Goal: Task Accomplishment & Management: Complete application form

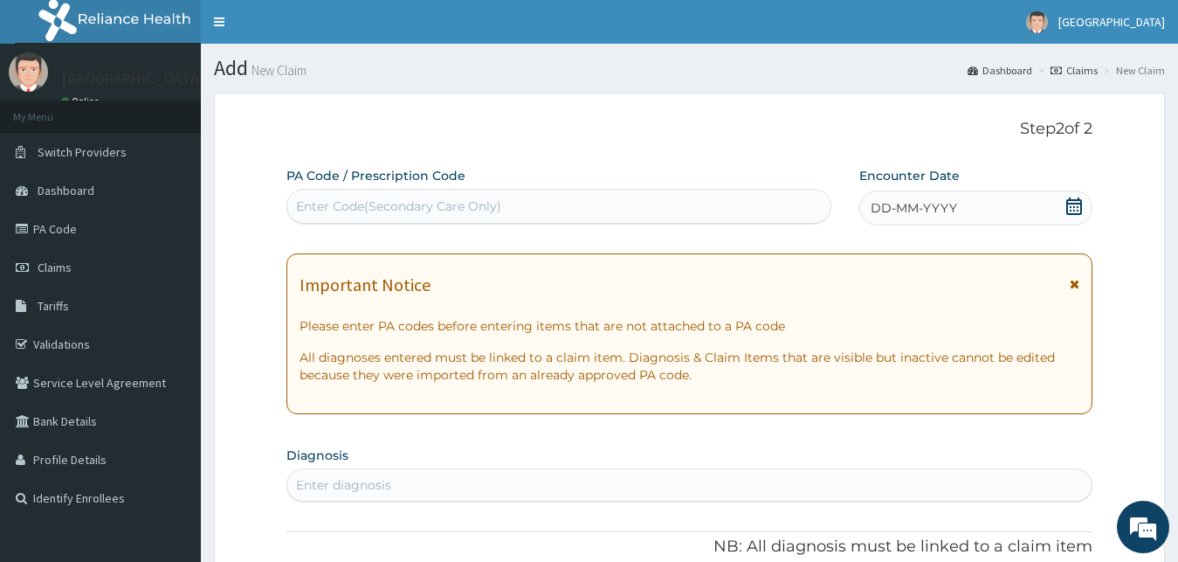
click at [1071, 204] on icon at bounding box center [1074, 205] width 16 height 17
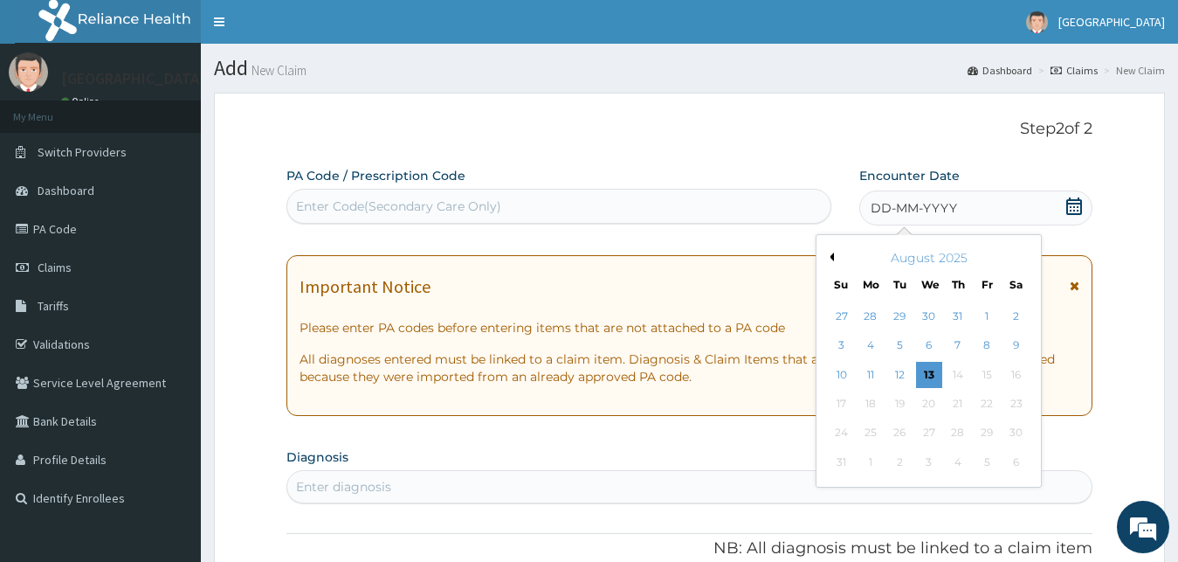
click at [831, 255] on button "Previous Month" at bounding box center [829, 256] width 9 height 9
click at [877, 374] on div "14" at bounding box center [871, 375] width 26 height 26
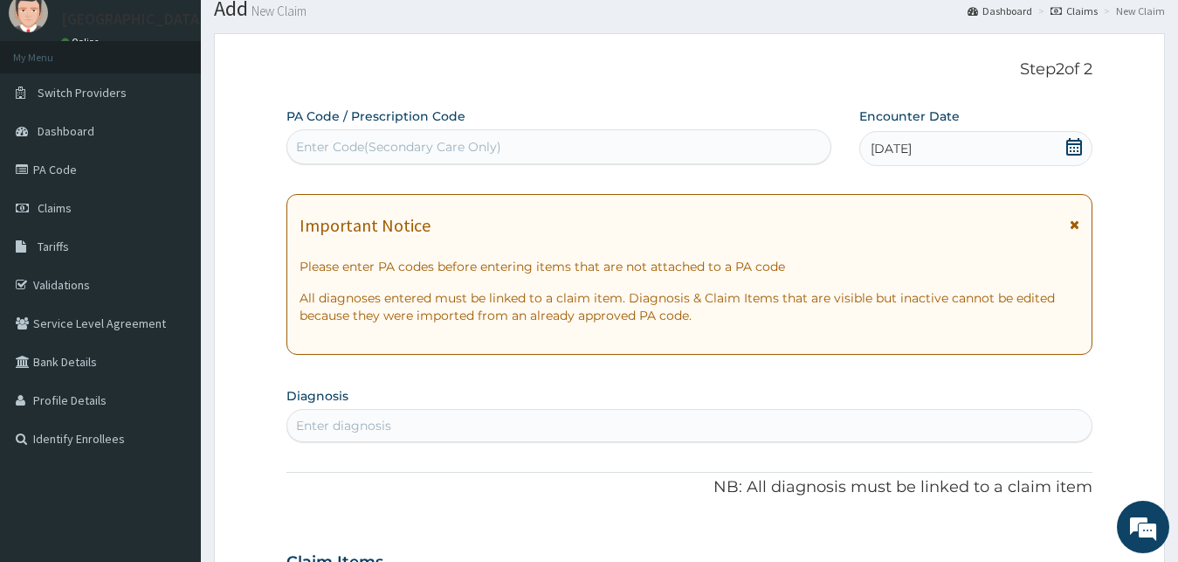
scroll to position [89, 0]
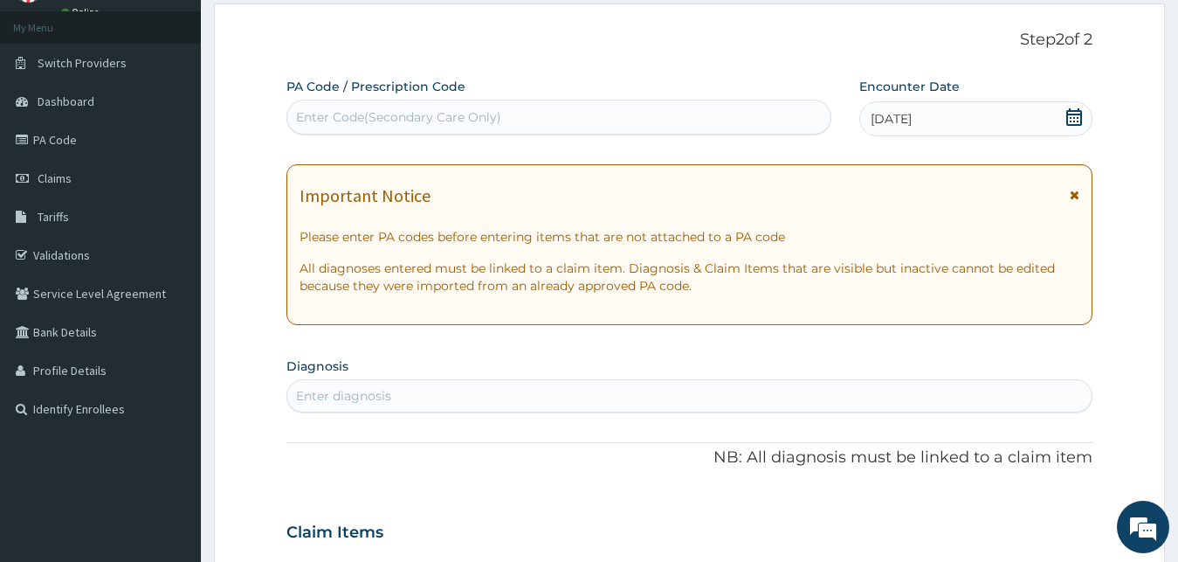
click at [526, 403] on div "Enter diagnosis" at bounding box center [689, 396] width 805 height 28
type input "insomnia"
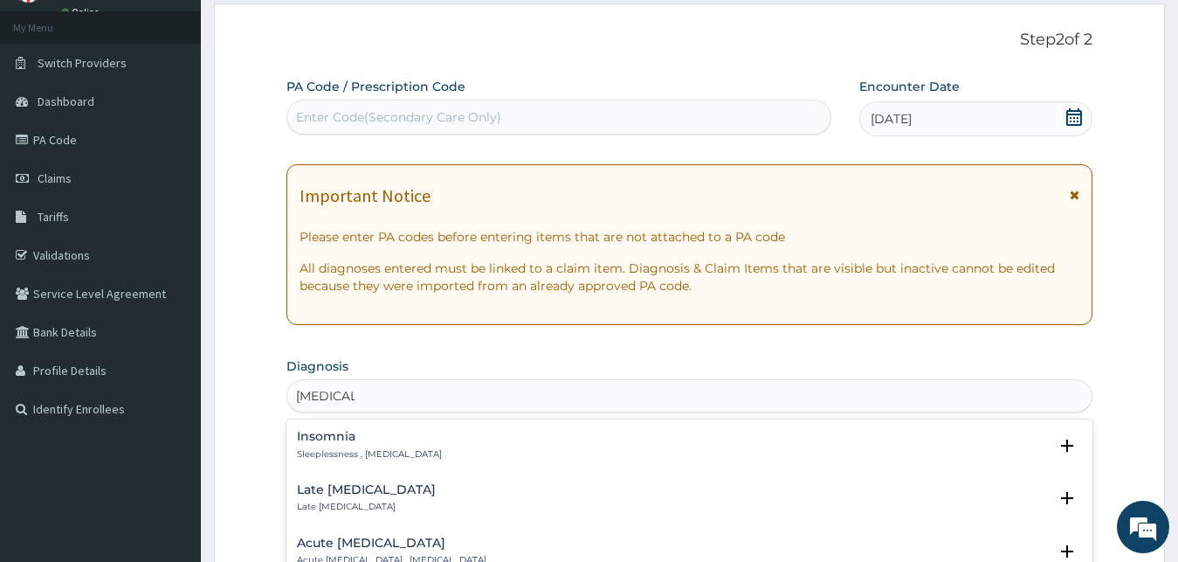
scroll to position [267, 0]
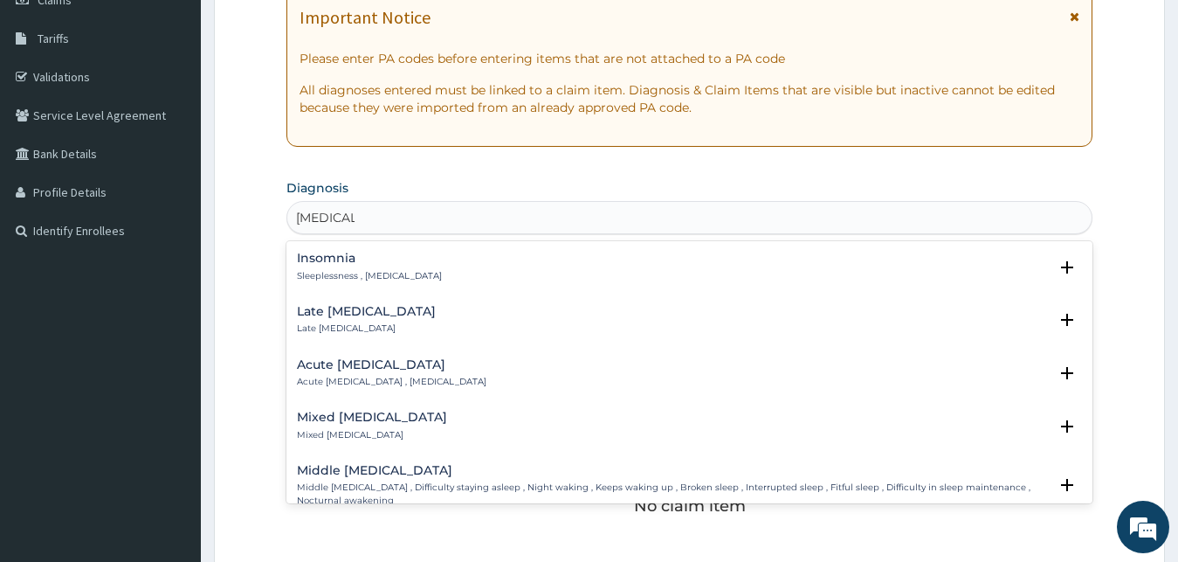
click at [334, 269] on div "Insomnia Sleeplessness , Insomnia" at bounding box center [369, 267] width 145 height 31
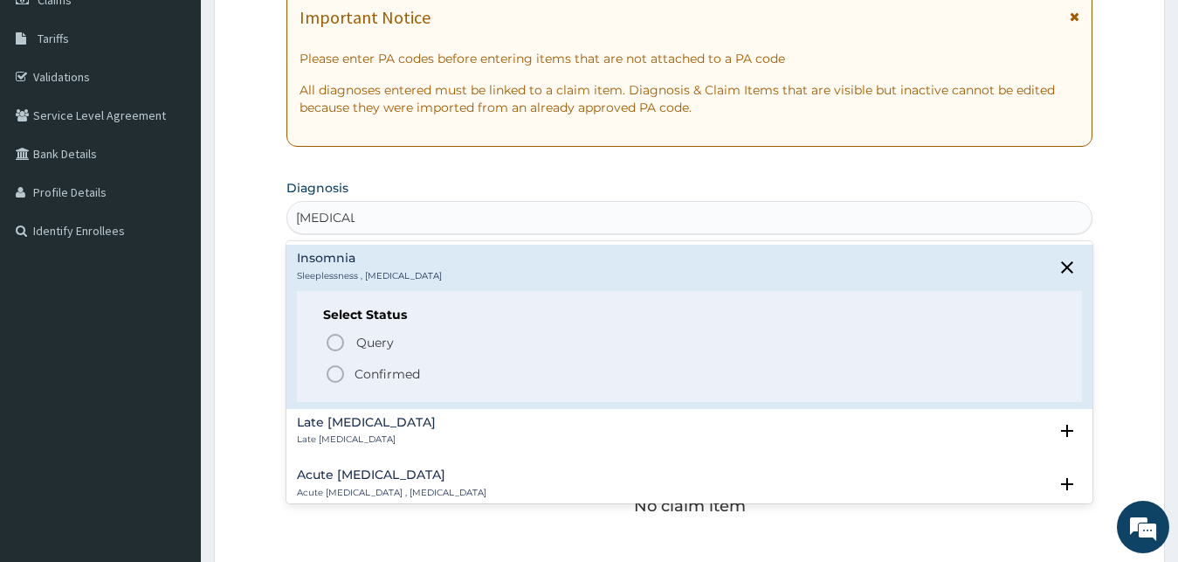
click at [321, 362] on div "Select Status Query Query covers suspected (?), Keep in view (kiv), Ruled out (…" at bounding box center [690, 346] width 786 height 111
click at [334, 374] on icon "status option filled" at bounding box center [335, 373] width 21 height 21
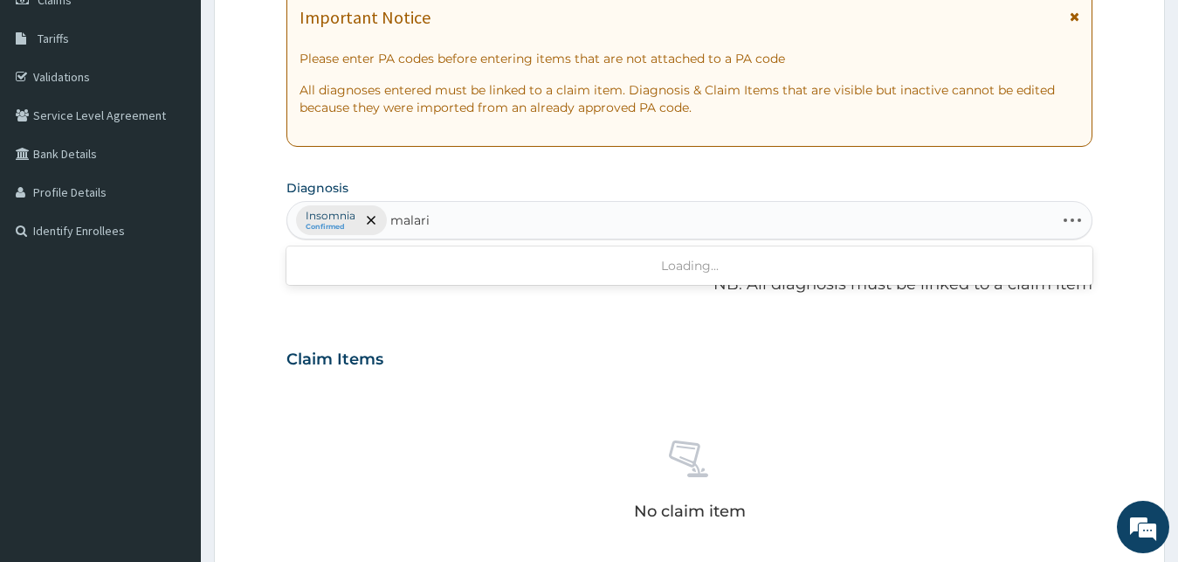
type input "malaria"
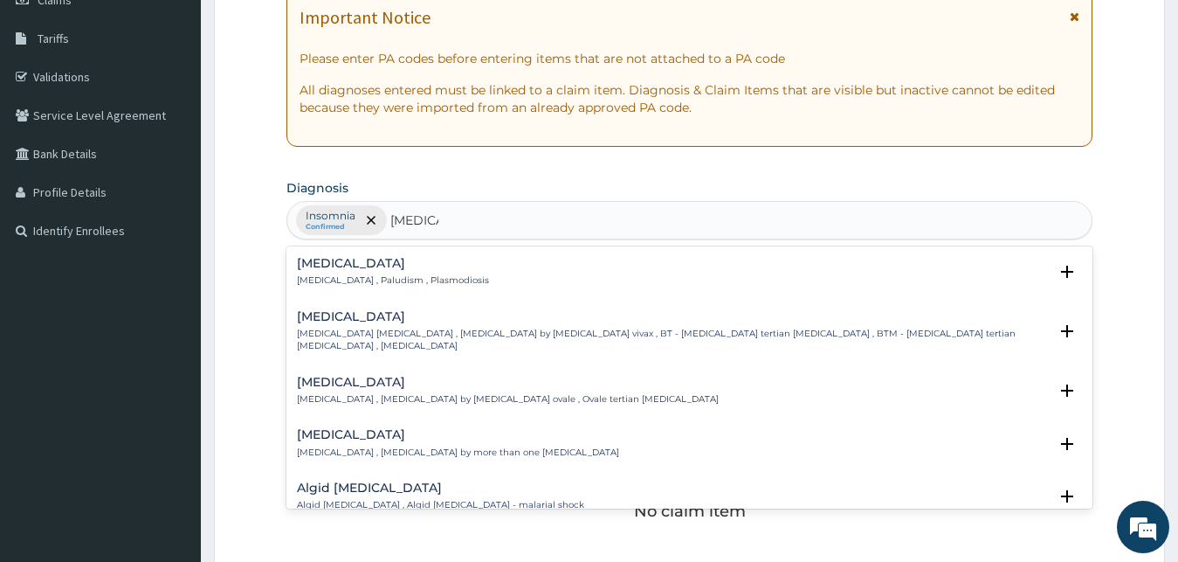
click at [332, 272] on div "Malaria Malaria , Paludism , Plasmodiosis" at bounding box center [393, 272] width 192 height 31
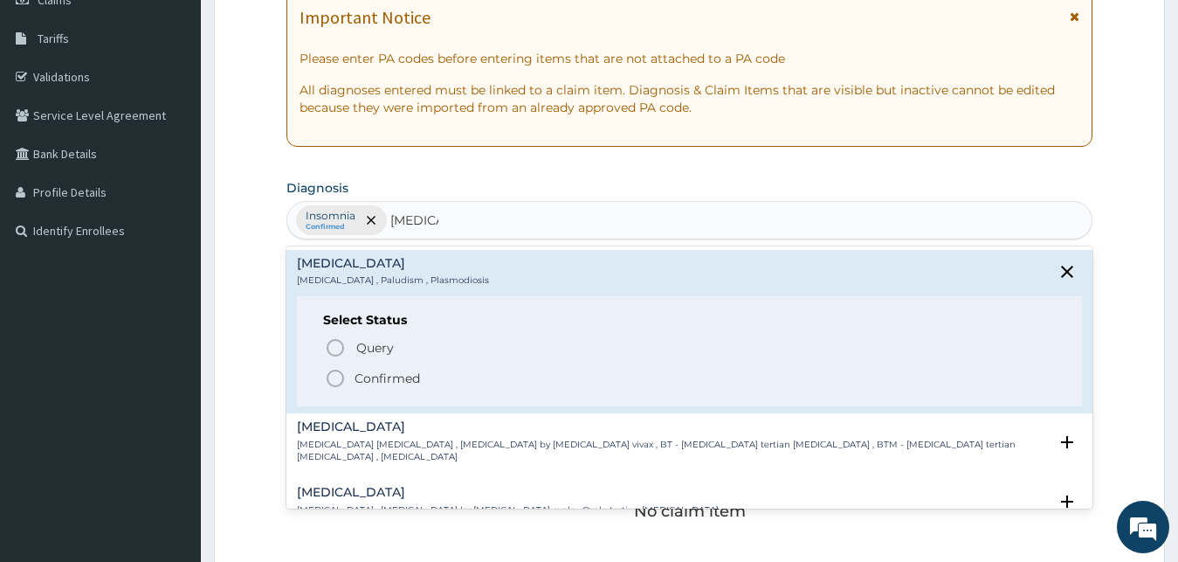
click at [327, 383] on icon "status option filled" at bounding box center [335, 378] width 21 height 21
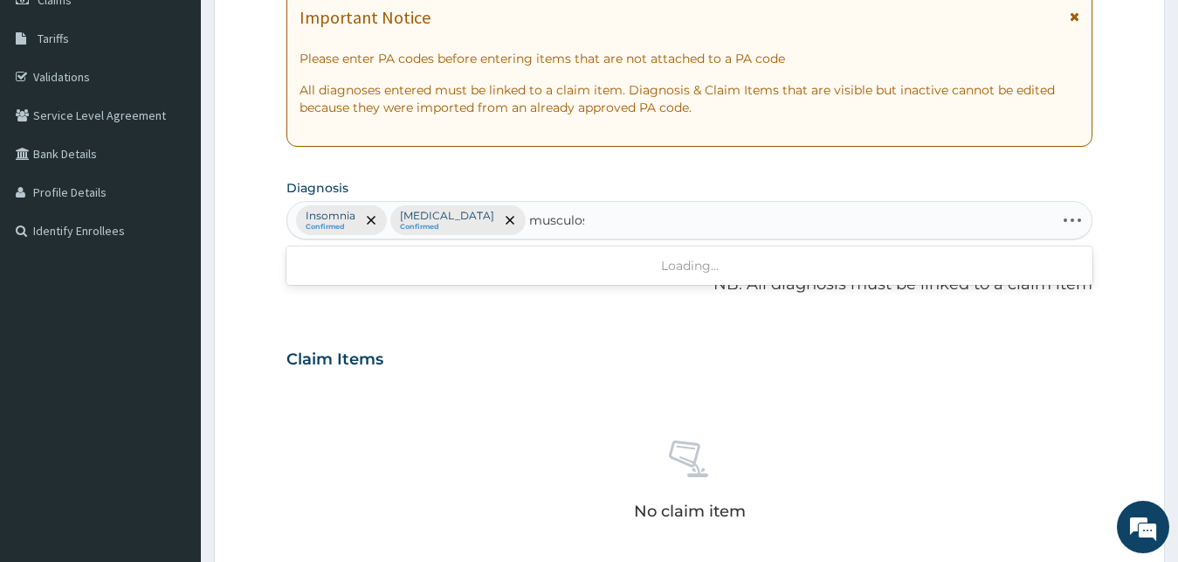
type input "musculosk"
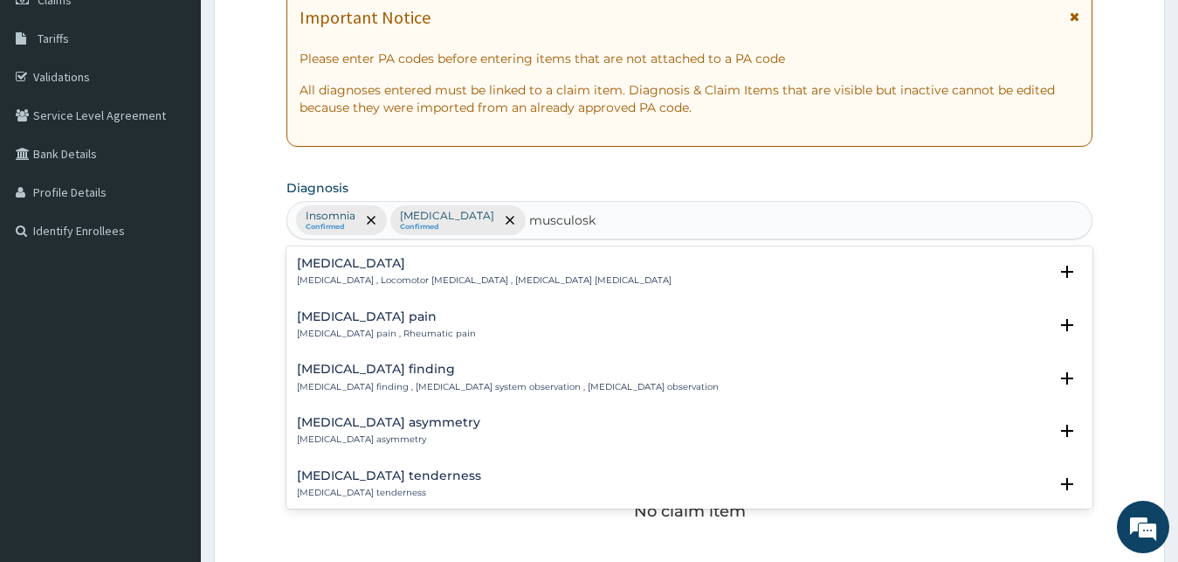
click at [396, 328] on p "[MEDICAL_DATA] pain , Rheumatic pain" at bounding box center [386, 333] width 179 height 12
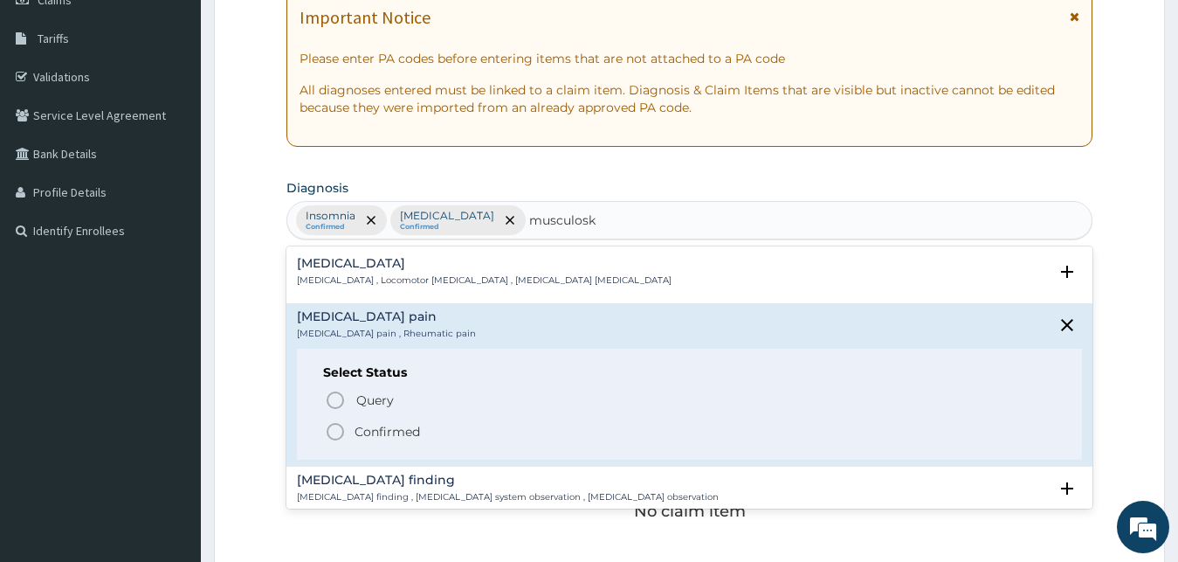
click at [338, 426] on icon "status option filled" at bounding box center [335, 431] width 21 height 21
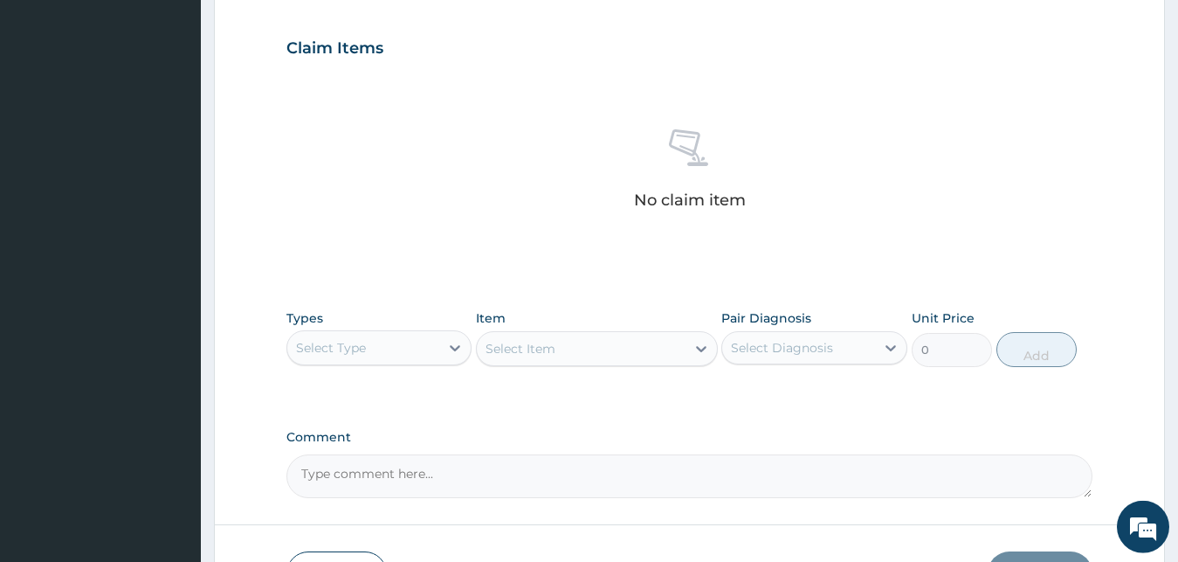
scroll to position [698, 0]
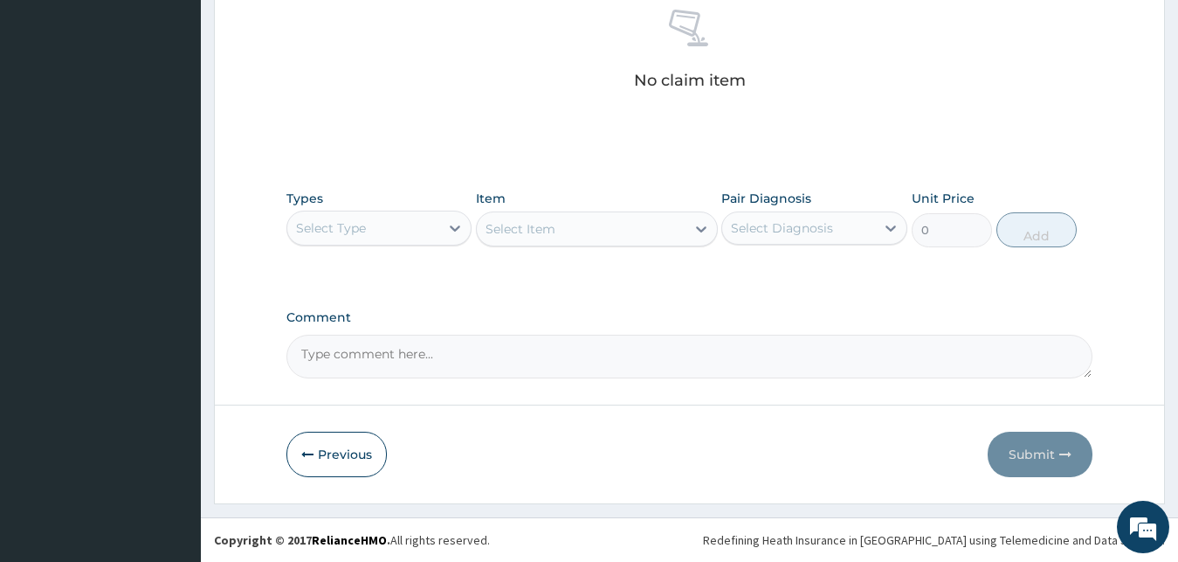
drag, startPoint x: 390, startPoint y: 112, endPoint x: 406, endPoint y: 155, distance: 45.6
click at [391, 112] on div "No claim item" at bounding box center [689, 52] width 807 height 201
click at [371, 226] on div "Select Type" at bounding box center [363, 228] width 153 height 28
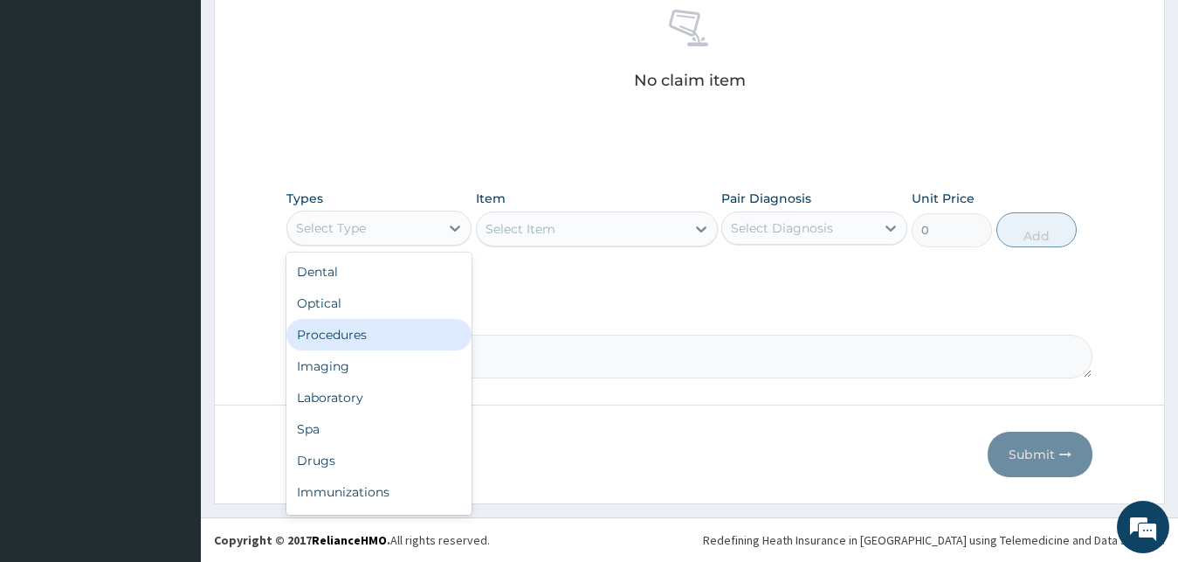
click at [369, 337] on div "Procedures" at bounding box center [379, 334] width 186 height 31
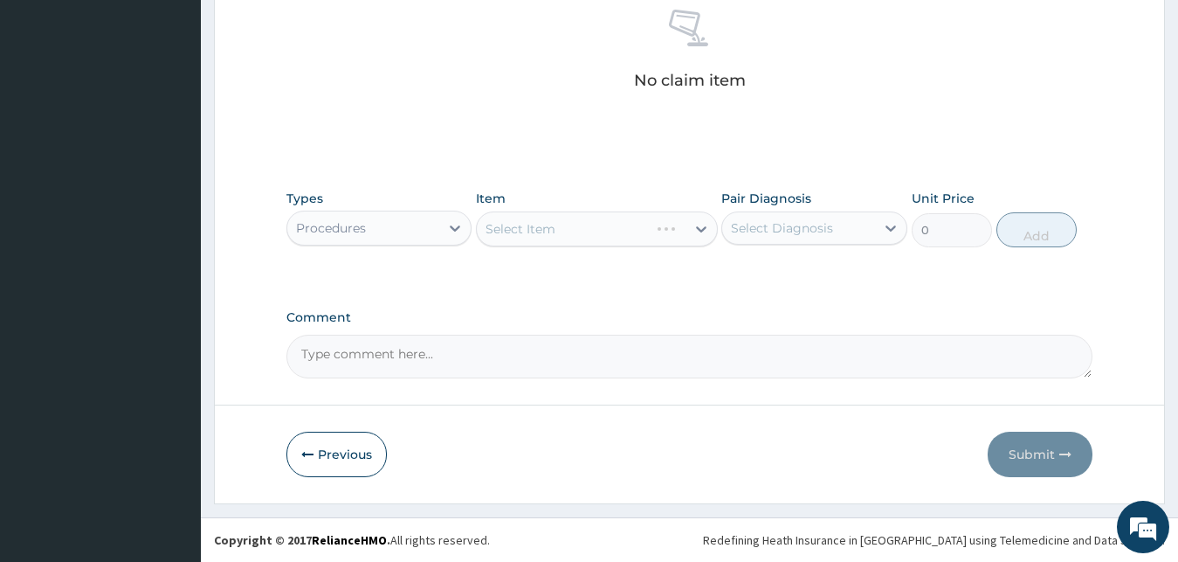
click at [546, 223] on div "Select Item" at bounding box center [597, 228] width 242 height 35
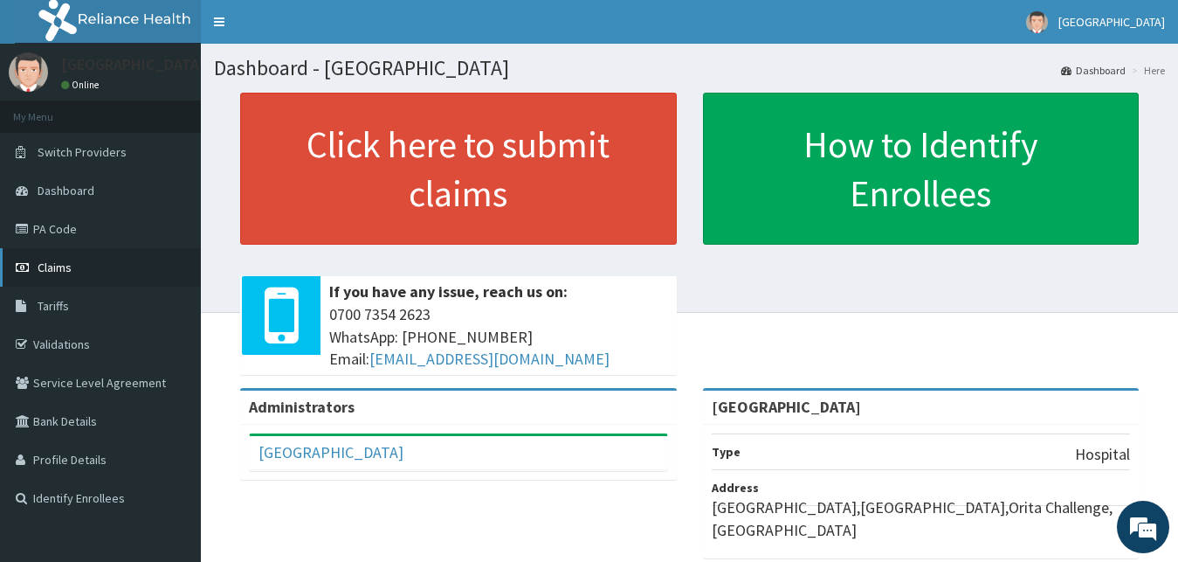
click at [72, 272] on link "Claims" at bounding box center [100, 267] width 201 height 38
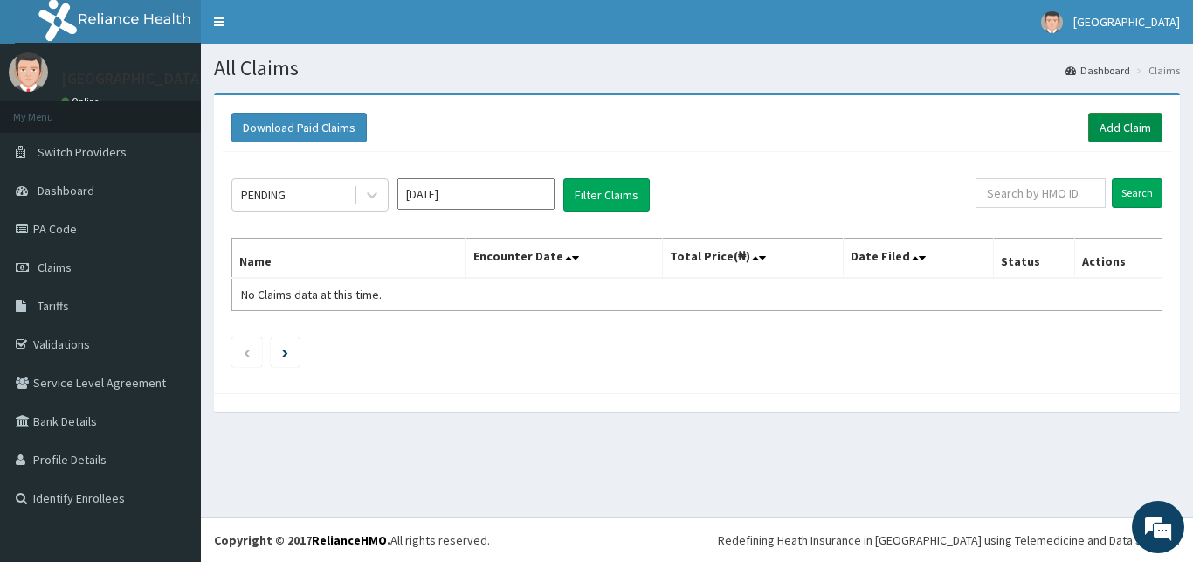
click at [1127, 132] on link "Add Claim" at bounding box center [1125, 128] width 74 height 30
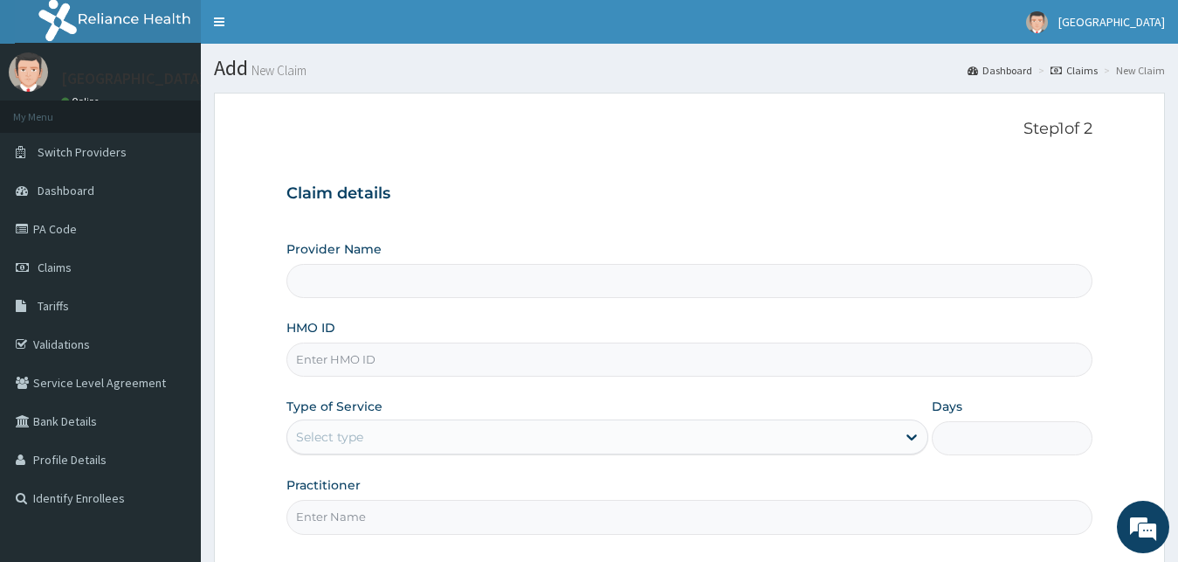
type input "[GEOGRAPHIC_DATA]"
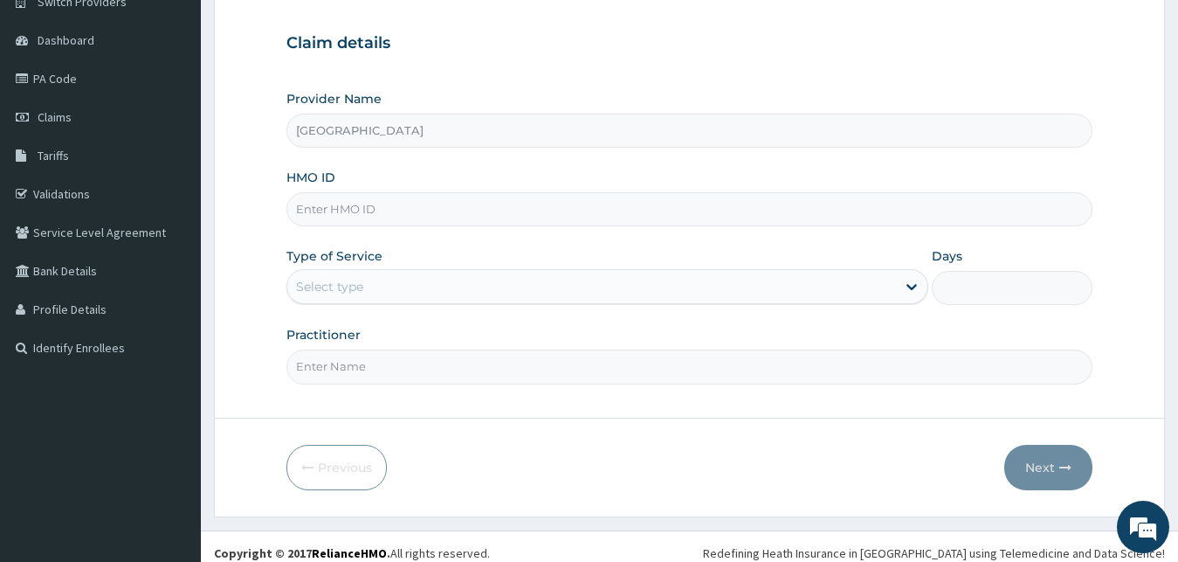
scroll to position [163, 0]
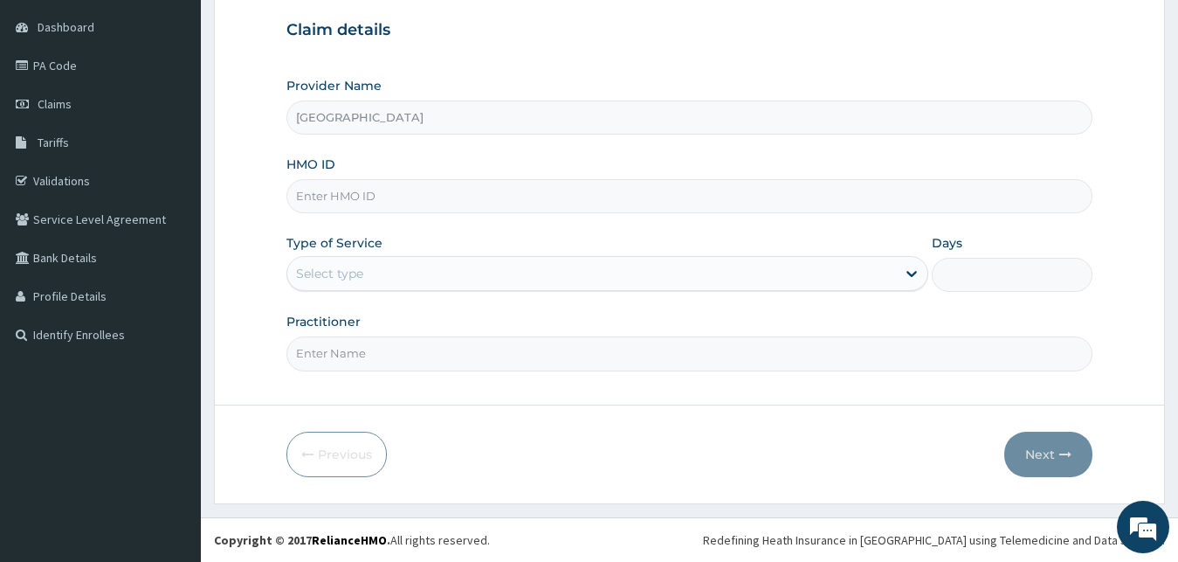
click at [373, 191] on input "HMO ID" at bounding box center [689, 196] width 807 height 34
paste input "EFM/10050/A"
type input "EFM/10050/A"
click at [375, 273] on div "Select type" at bounding box center [592, 273] width 610 height 28
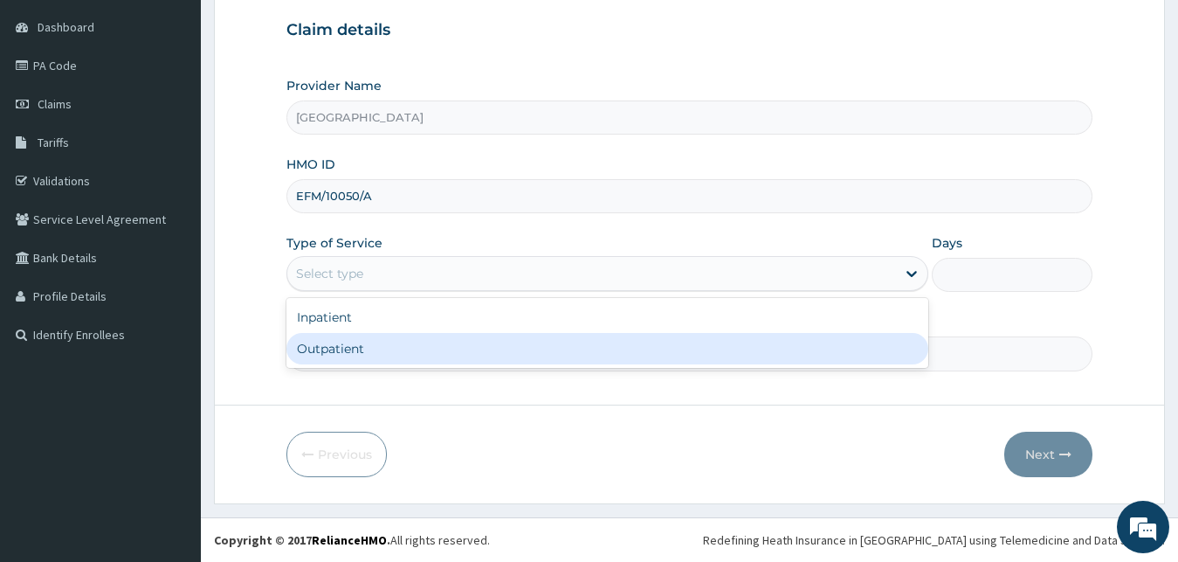
click at [369, 349] on div "Outpatient" at bounding box center [607, 348] width 643 height 31
type input "1"
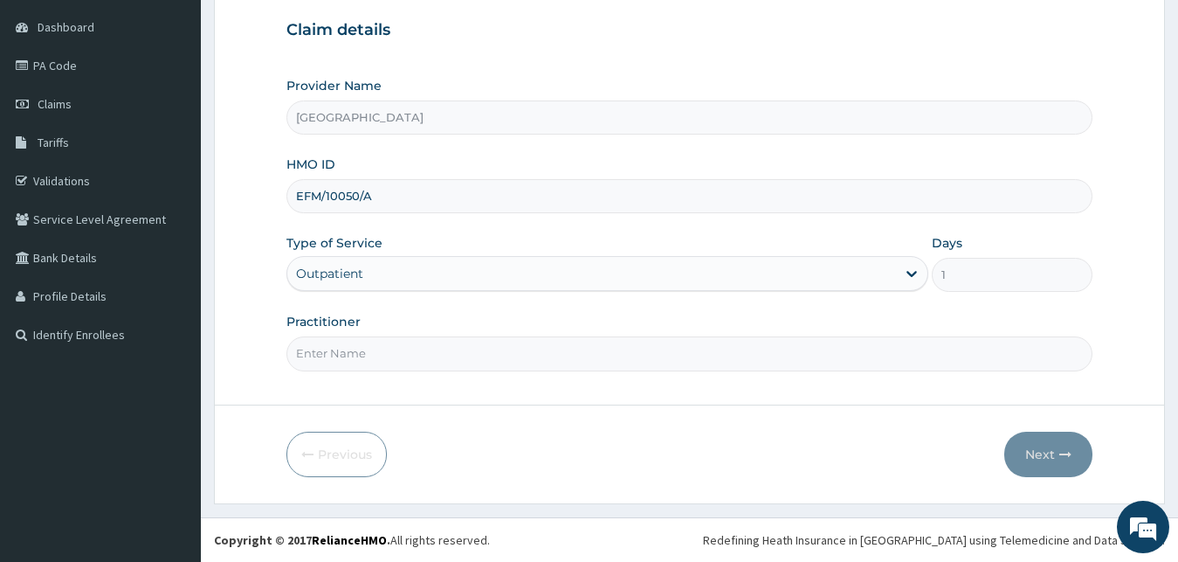
click at [372, 360] on input "Practitioner" at bounding box center [689, 353] width 807 height 34
type input "Dr Gafar"
click at [1055, 465] on button "Next" at bounding box center [1048, 453] width 88 height 45
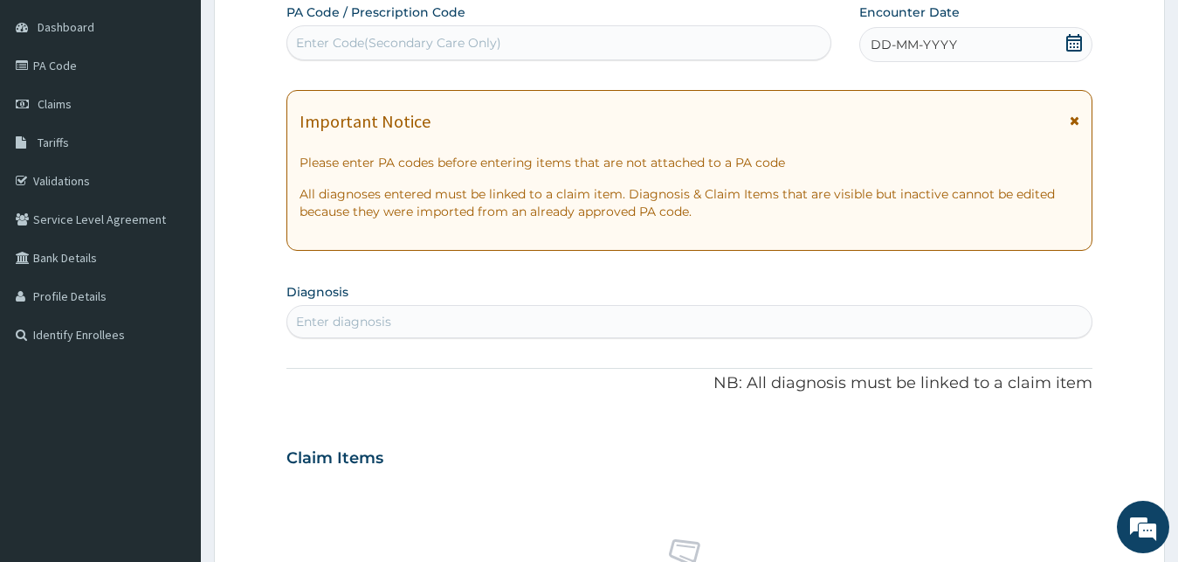
scroll to position [0, 0]
click at [1075, 43] on icon at bounding box center [1074, 42] width 16 height 17
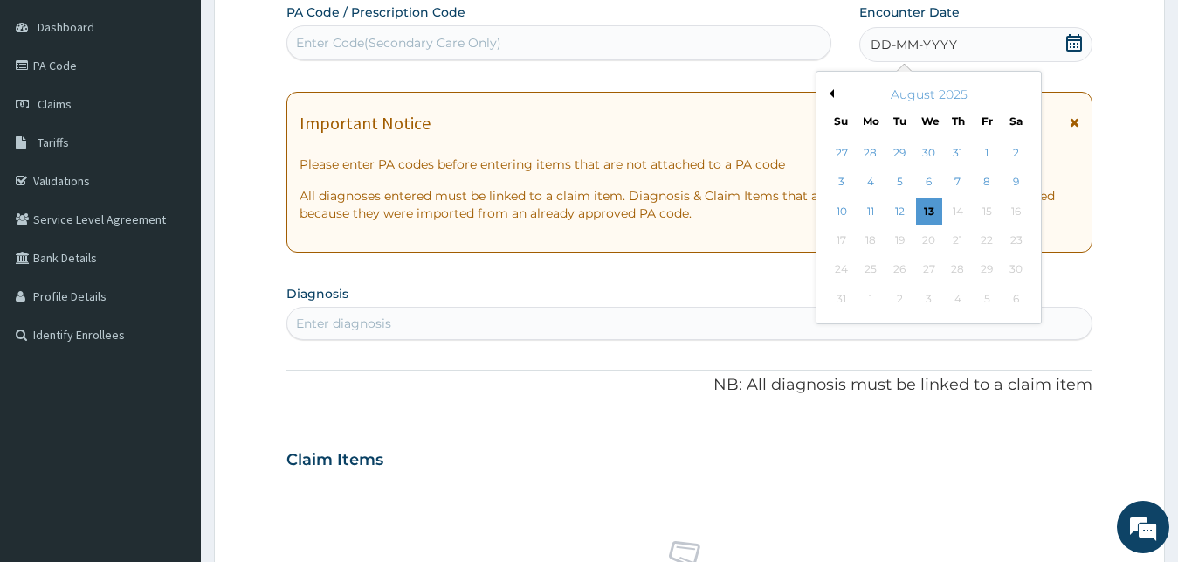
click at [831, 95] on button "Previous Month" at bounding box center [829, 93] width 9 height 9
click at [870, 211] on div "14" at bounding box center [871, 211] width 26 height 26
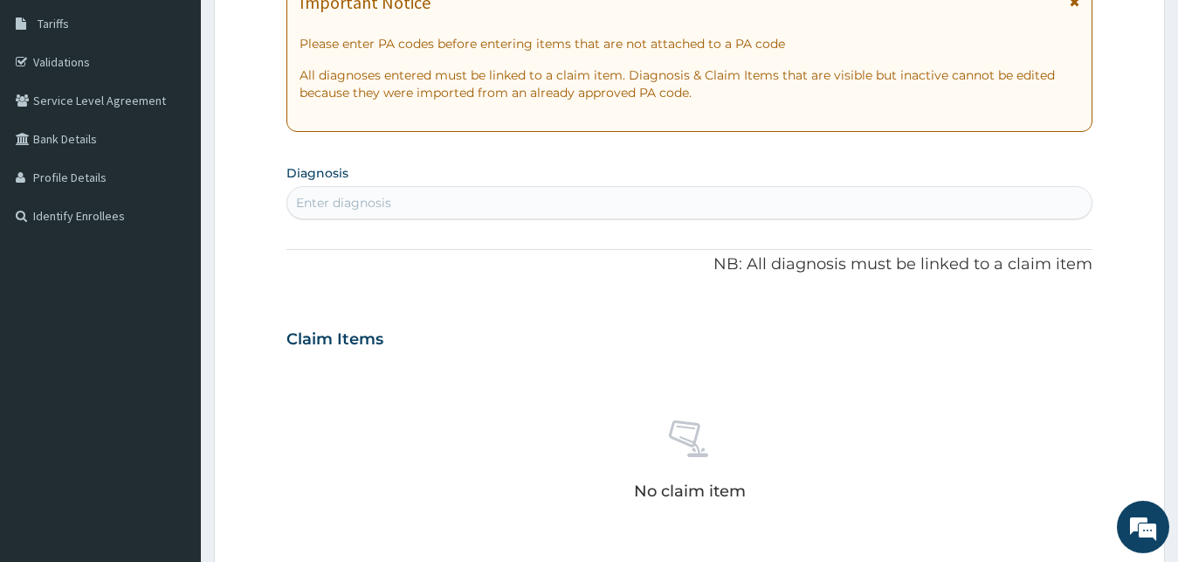
scroll to position [341, 0]
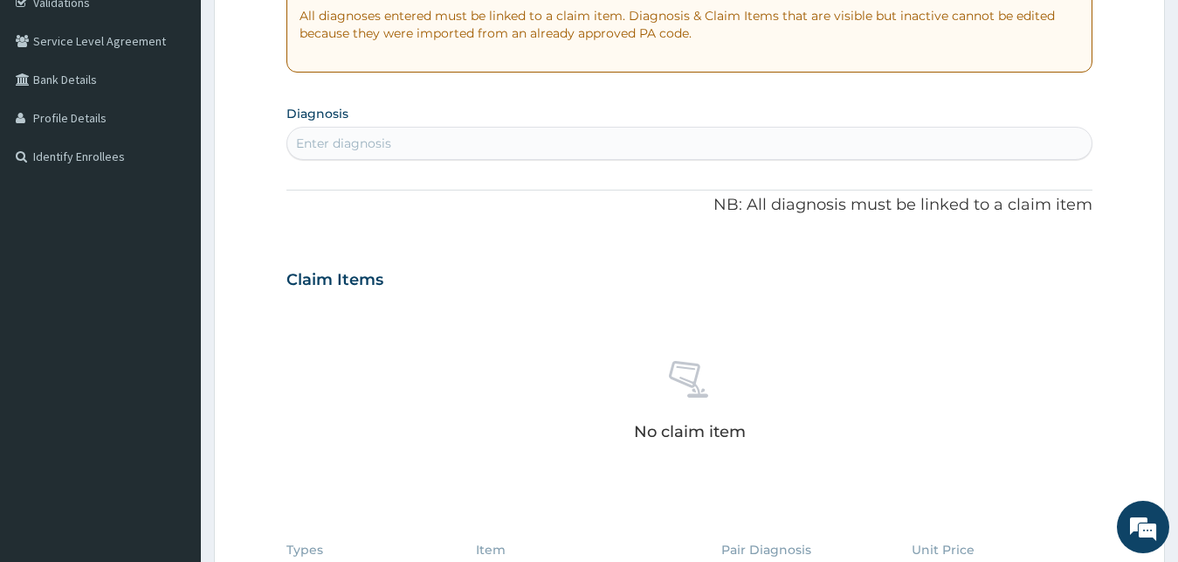
click at [370, 148] on div "Enter diagnosis" at bounding box center [343, 142] width 95 height 17
type input "malaria"
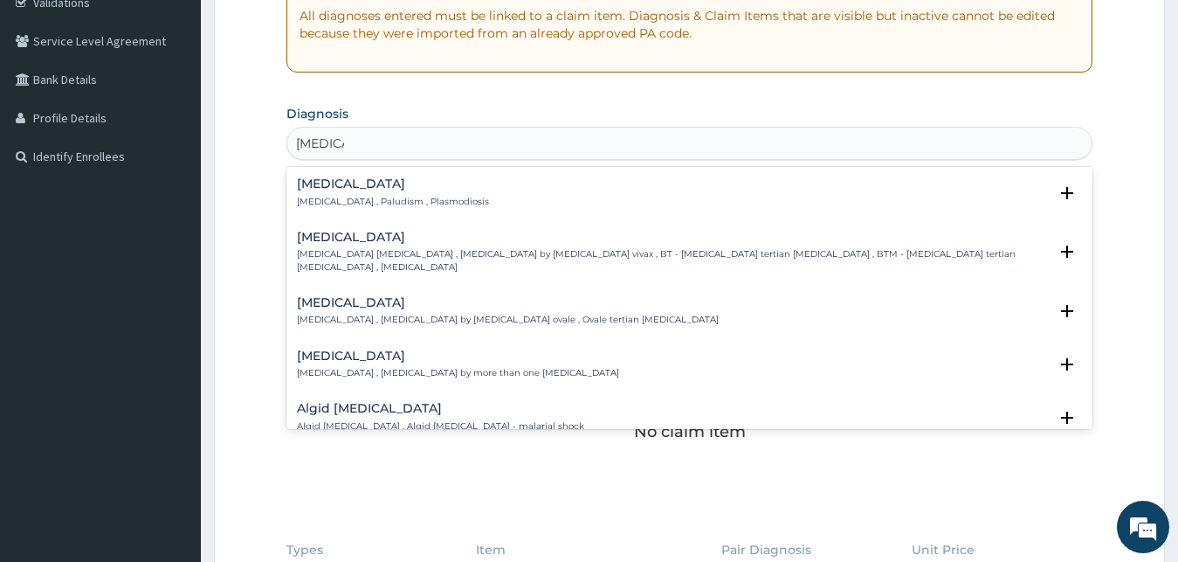
click at [344, 204] on p "Malaria , Paludism , Plasmodiosis" at bounding box center [393, 202] width 192 height 12
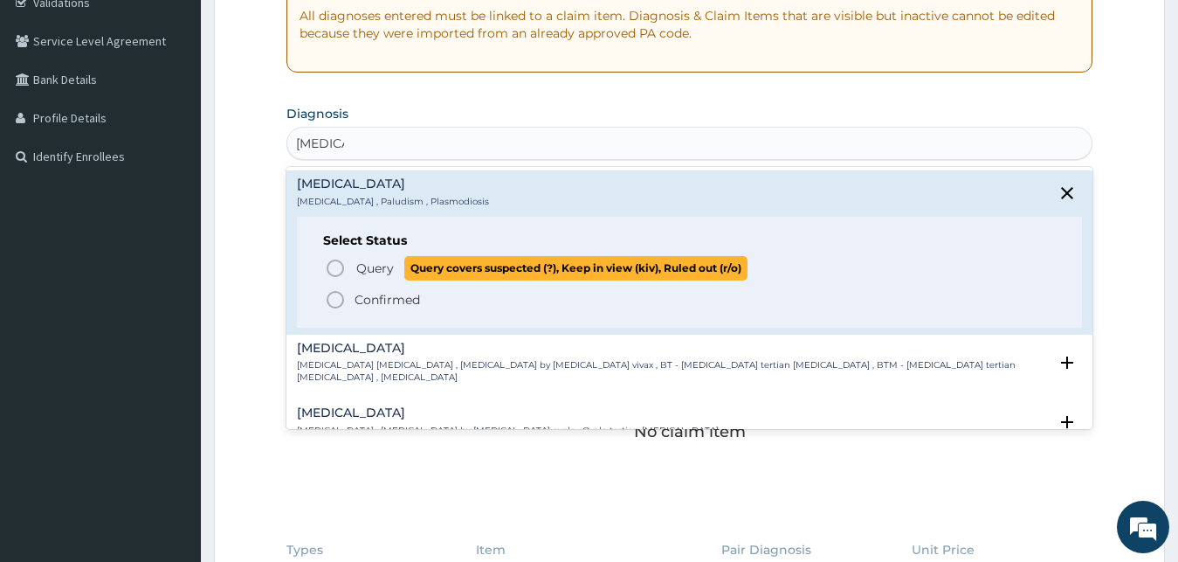
click at [331, 269] on icon "status option query" at bounding box center [335, 268] width 21 height 21
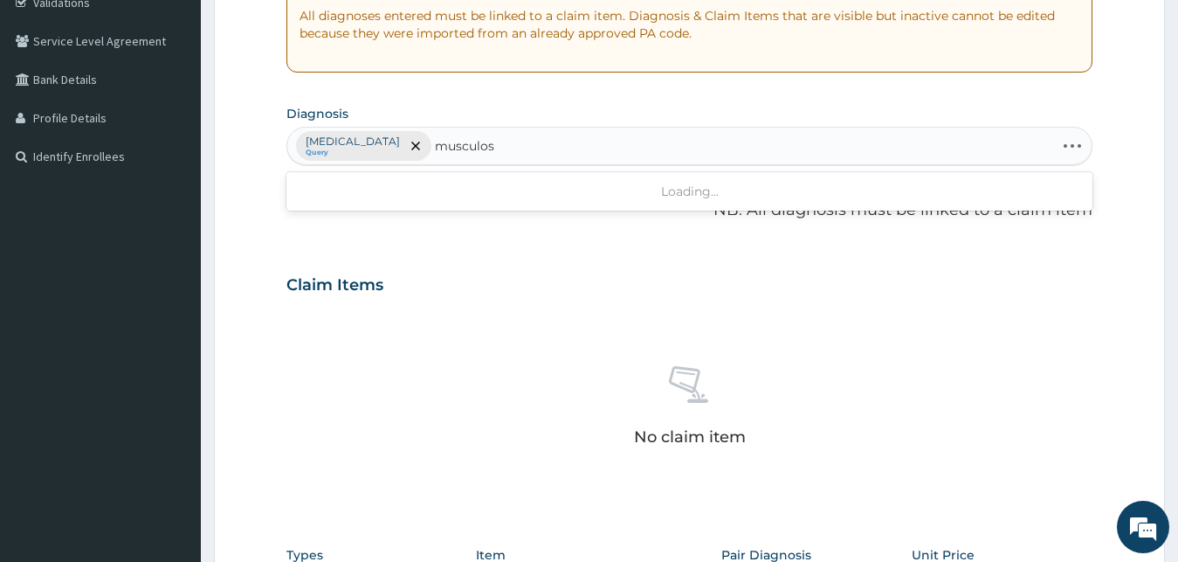
type input "musculosk"
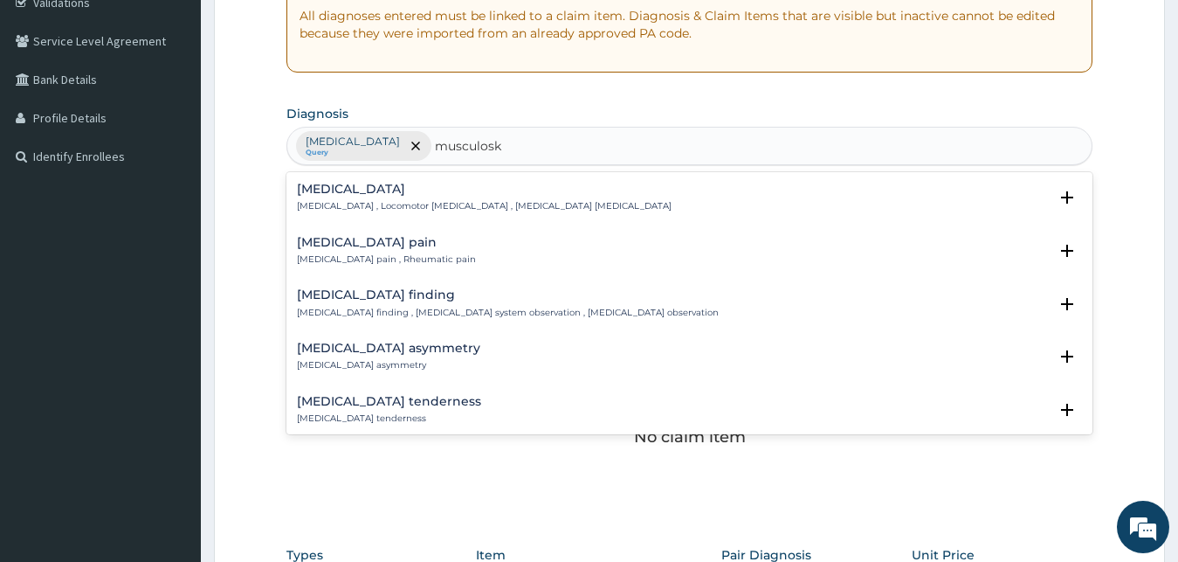
click at [355, 257] on p "Musculoskeletal pain , Rheumatic pain" at bounding box center [386, 259] width 179 height 12
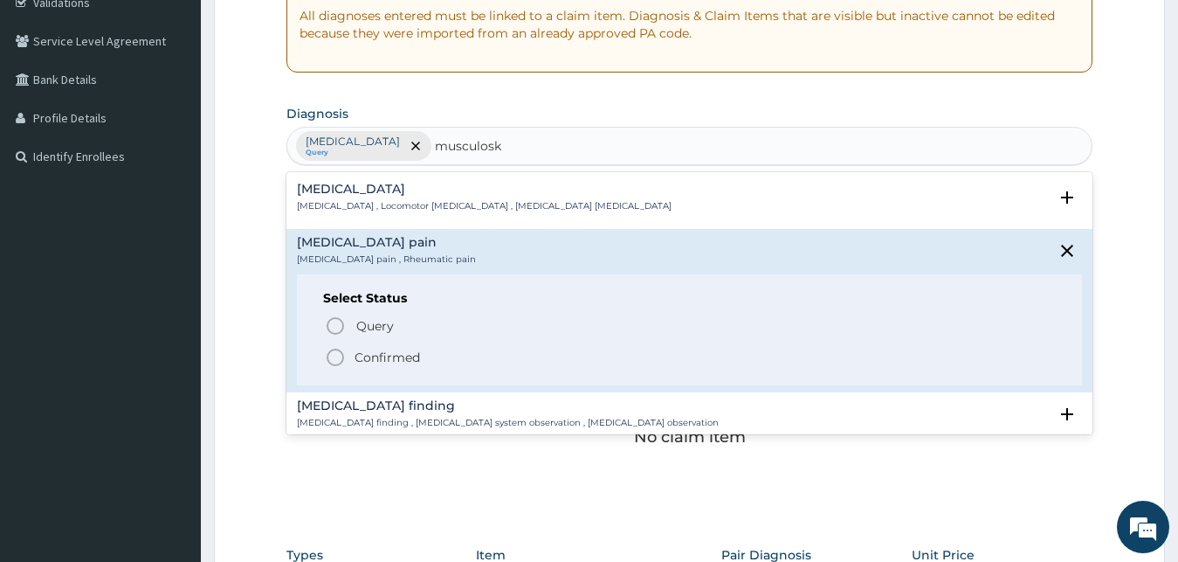
click at [335, 358] on icon "status option filled" at bounding box center [335, 357] width 21 height 21
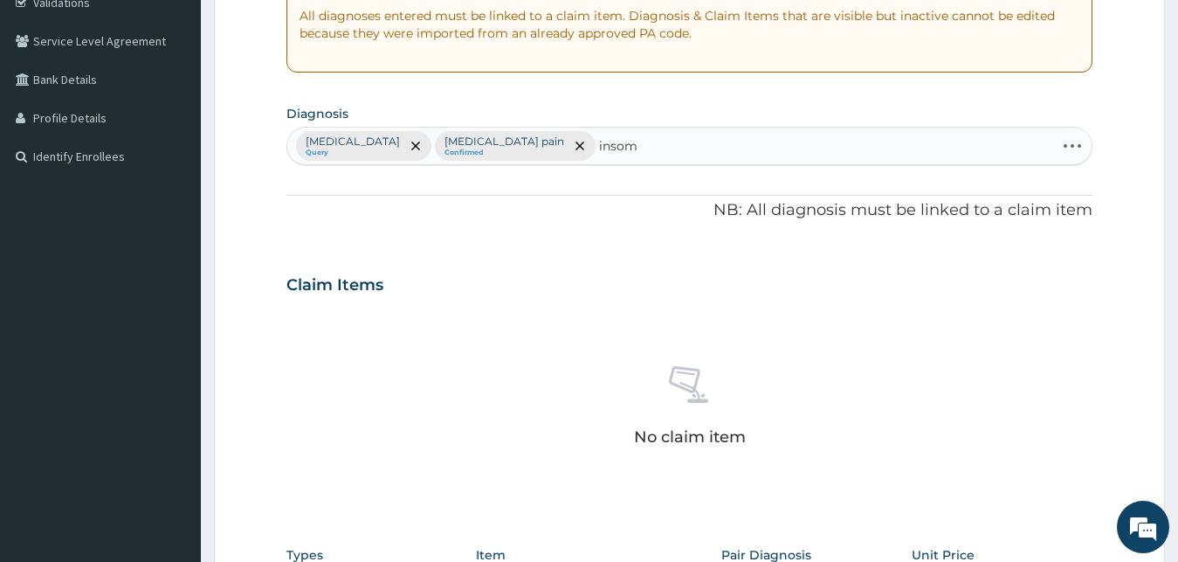
type input "insomn"
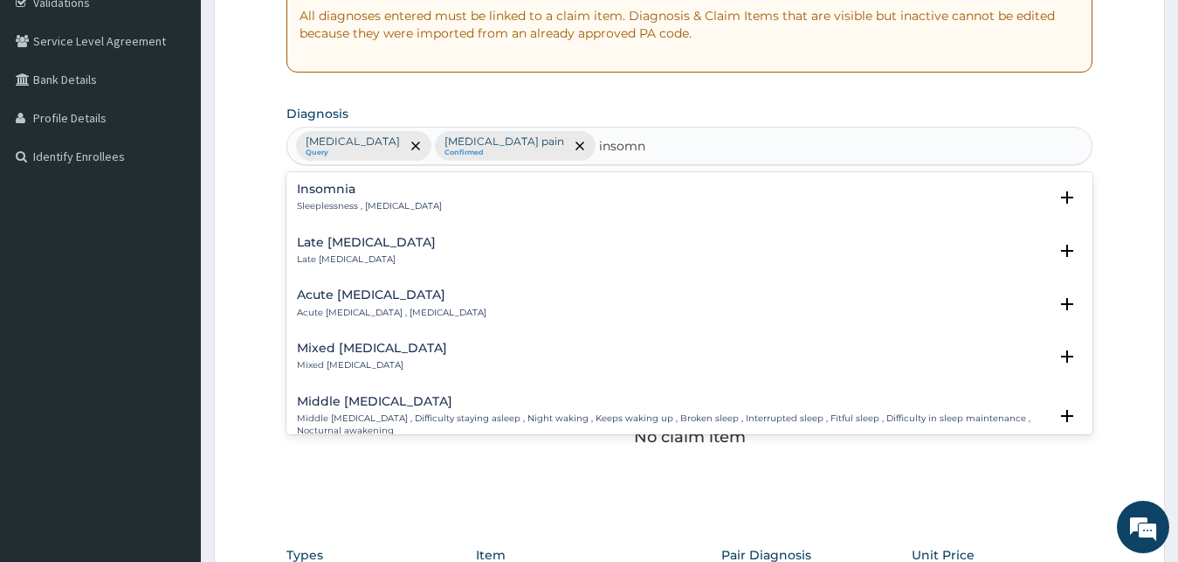
click at [347, 210] on p "Sleeplessness , Insomnia" at bounding box center [369, 206] width 145 height 12
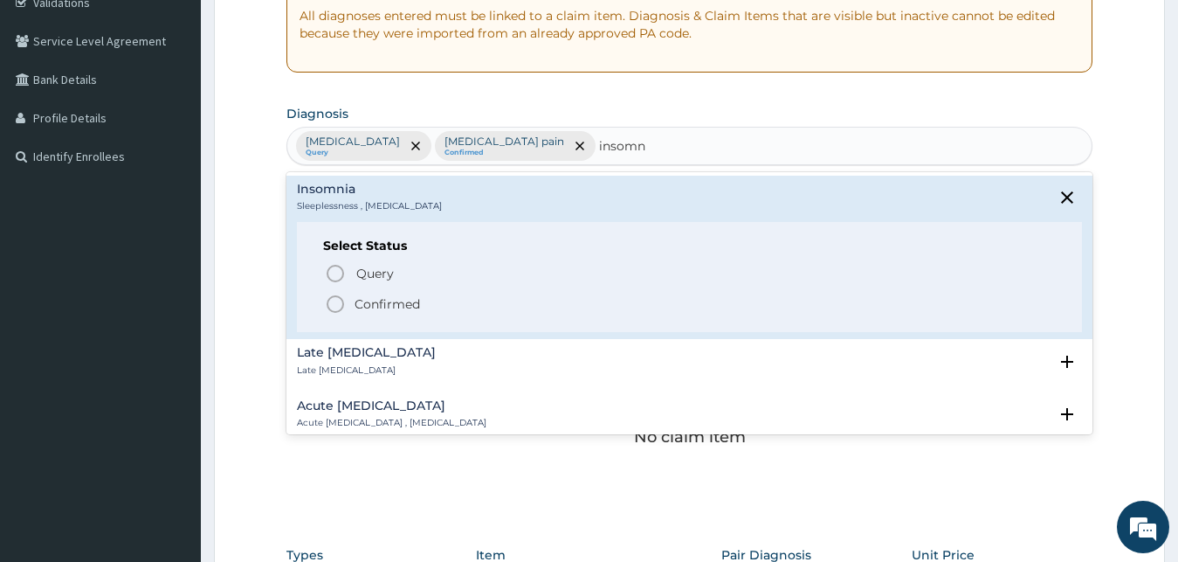
click at [339, 307] on icon "status option filled" at bounding box center [335, 303] width 21 height 21
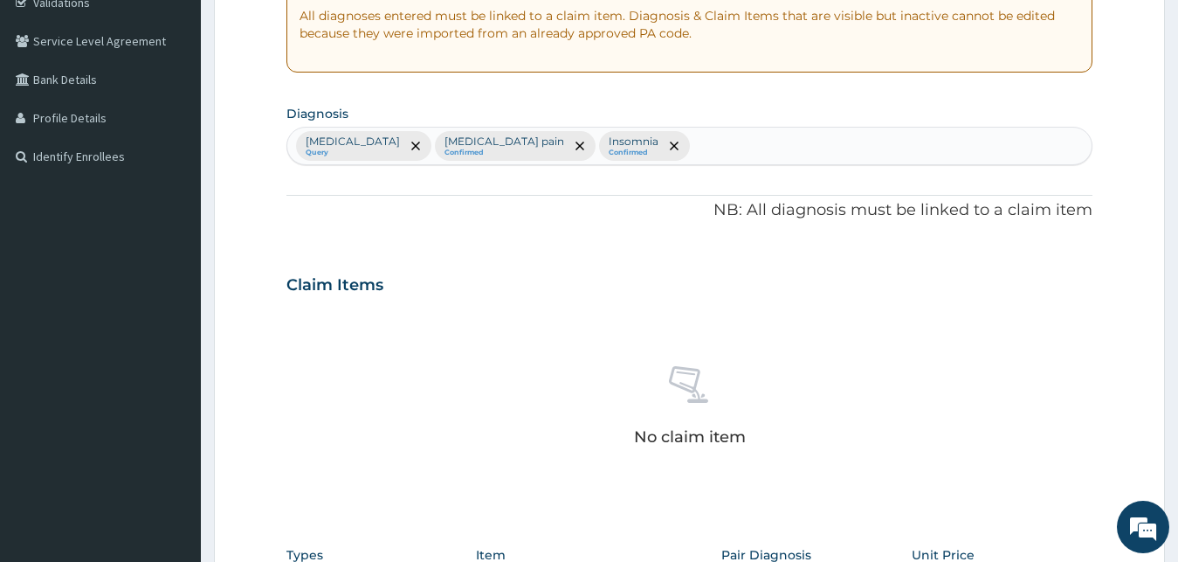
click at [506, 238] on div "PA Code / Prescription Code Enter Code(Secondary Care Only) Encounter Date 14-0…" at bounding box center [689, 279] width 807 height 909
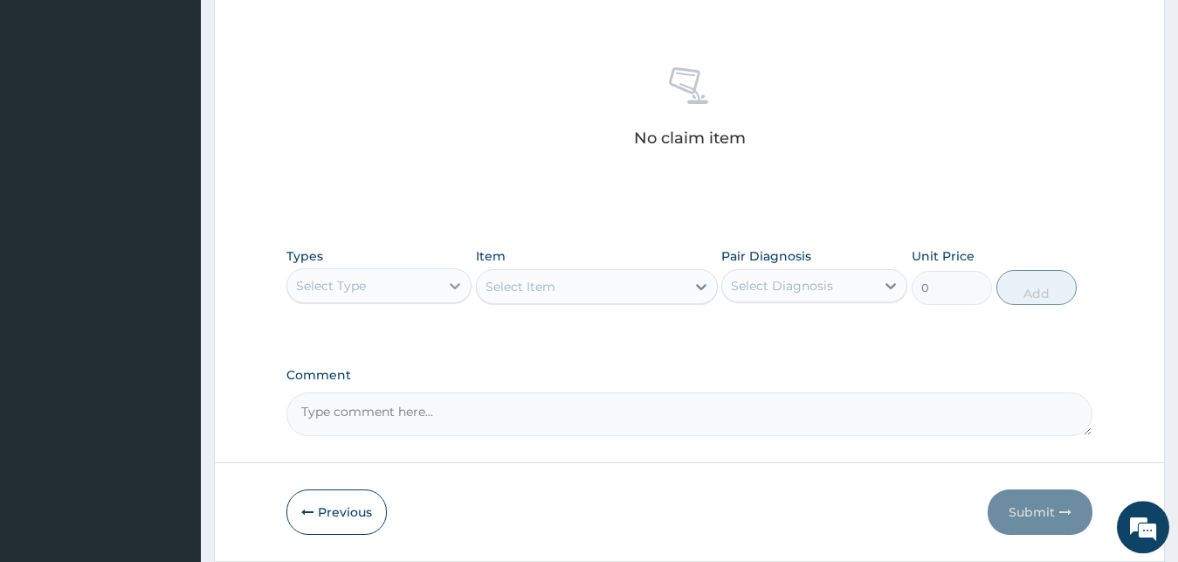
scroll to position [698, 0]
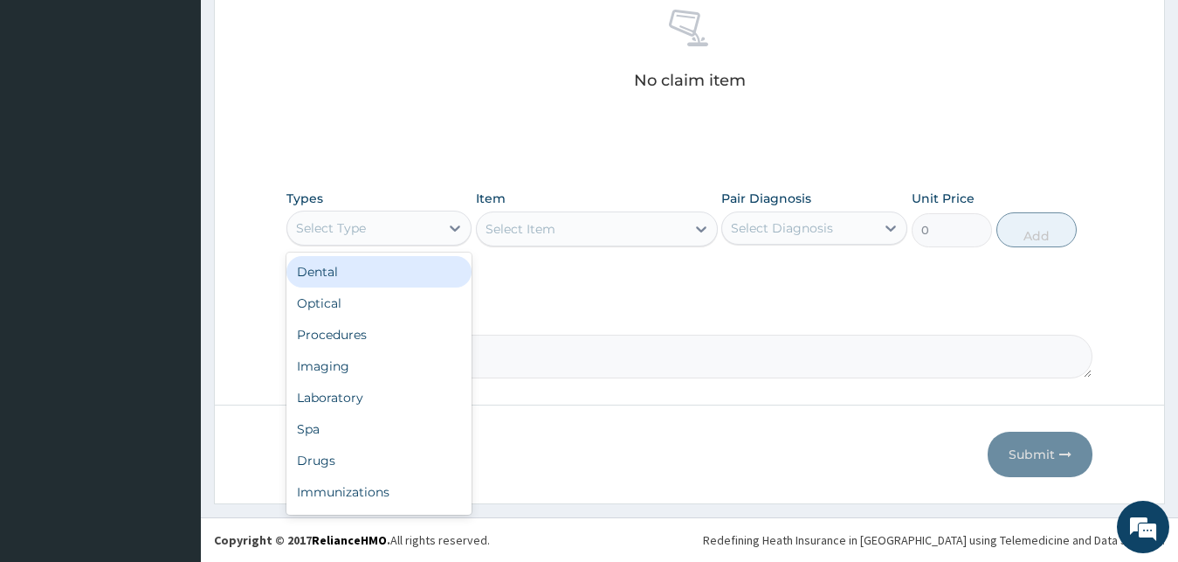
drag, startPoint x: 369, startPoint y: 217, endPoint x: 388, endPoint y: 267, distance: 53.4
click at [370, 227] on div "Select Type" at bounding box center [363, 228] width 153 height 28
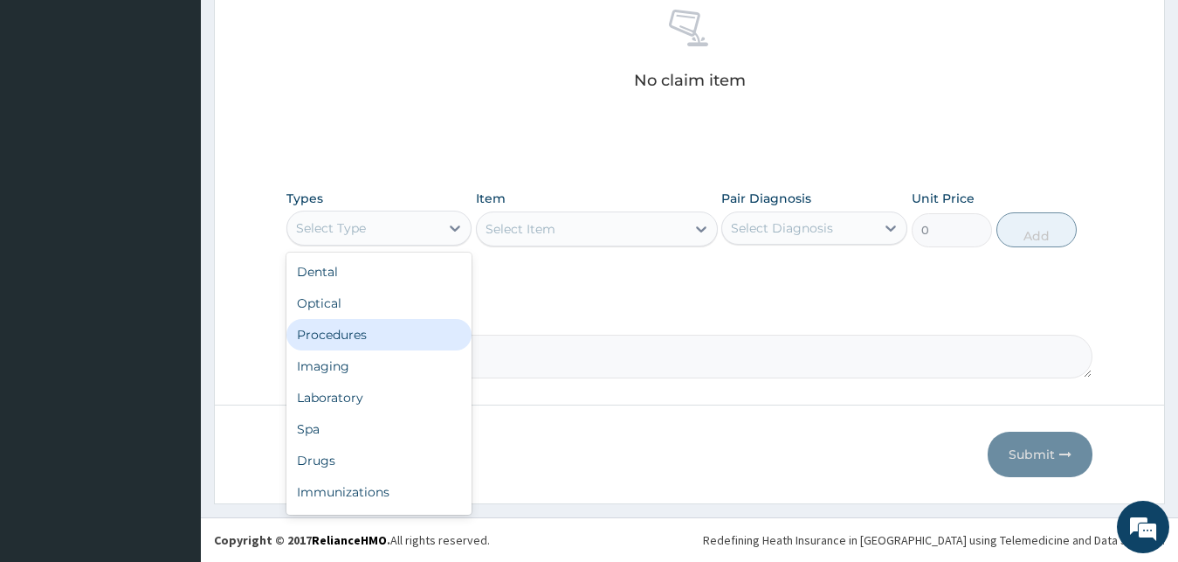
click at [369, 337] on div "Procedures" at bounding box center [379, 334] width 186 height 31
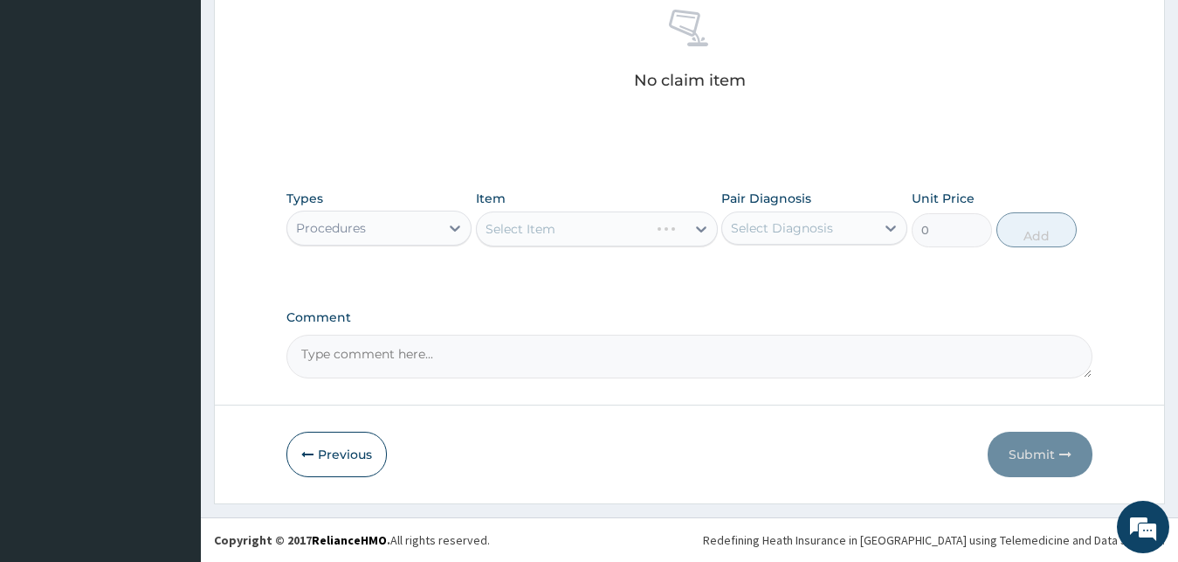
click at [548, 226] on div "Select Item" at bounding box center [597, 228] width 242 height 35
click at [579, 232] on div "Select Item" at bounding box center [581, 229] width 209 height 28
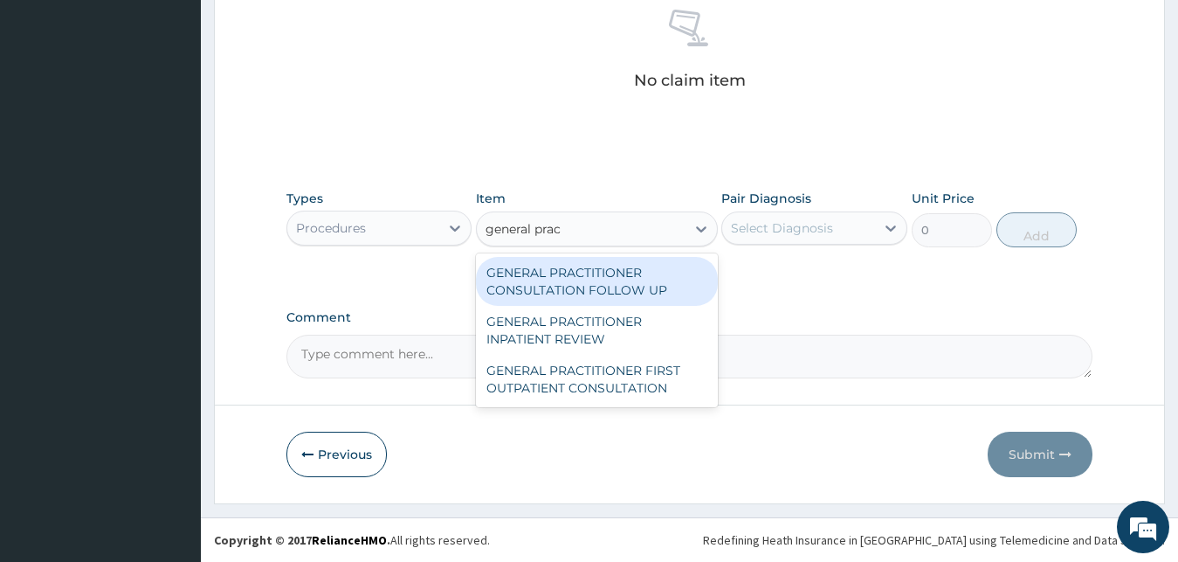
type input "general pract"
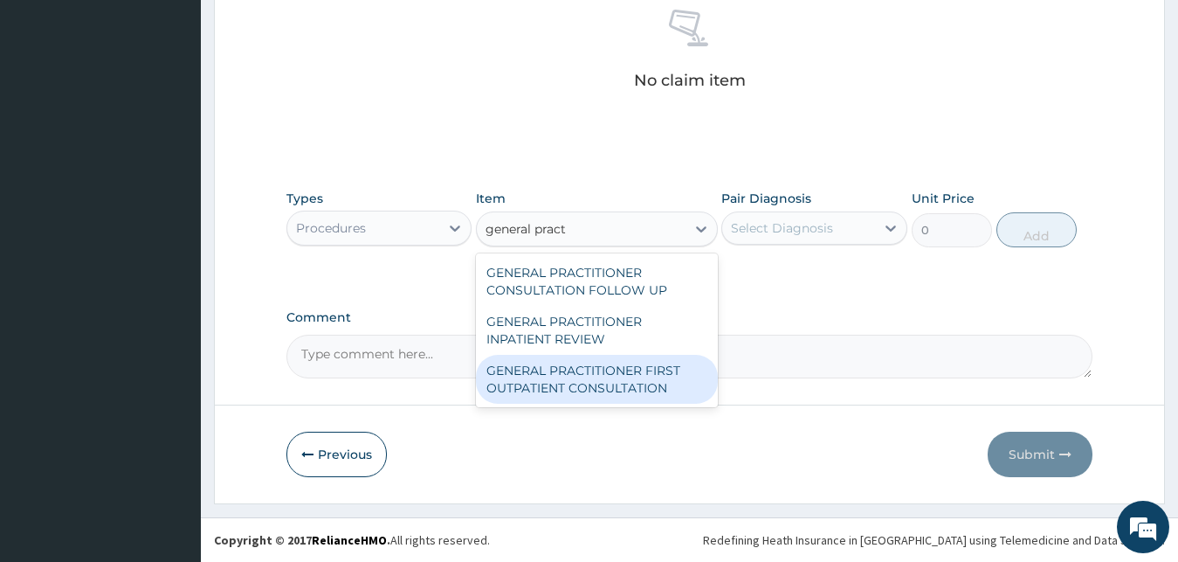
click at [594, 377] on div "GENERAL PRACTITIONER FIRST OUTPATIENT CONSULTATION" at bounding box center [597, 379] width 242 height 49
type input "3750"
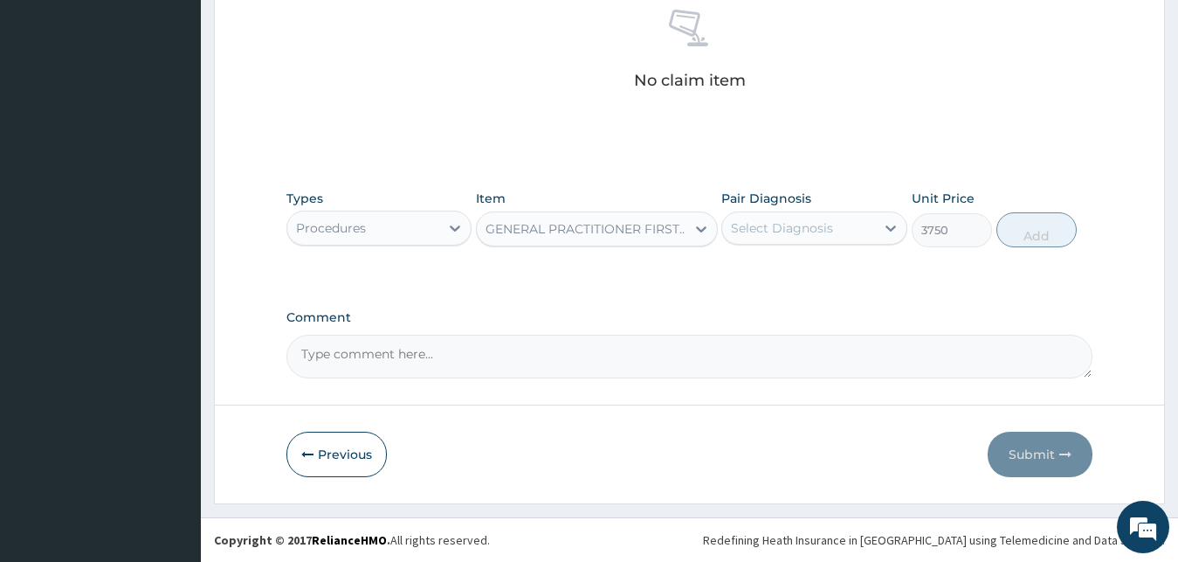
click at [803, 236] on div "Select Diagnosis" at bounding box center [782, 227] width 102 height 17
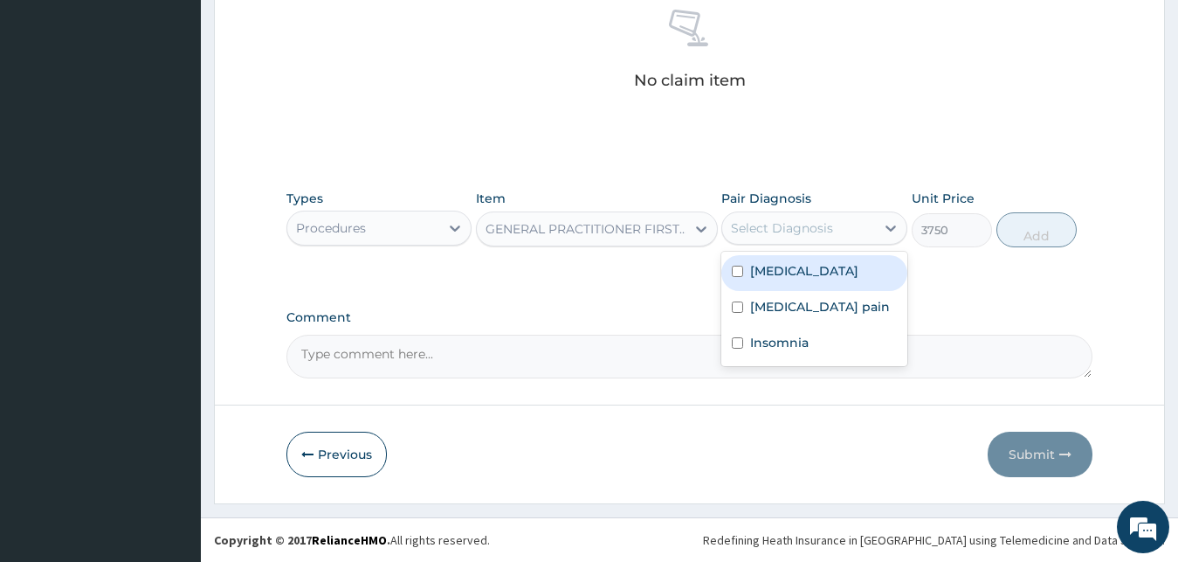
drag, startPoint x: 805, startPoint y: 272, endPoint x: 806, endPoint y: 288, distance: 15.7
click at [805, 275] on div "Malaria" at bounding box center [814, 273] width 186 height 36
checkbox input "true"
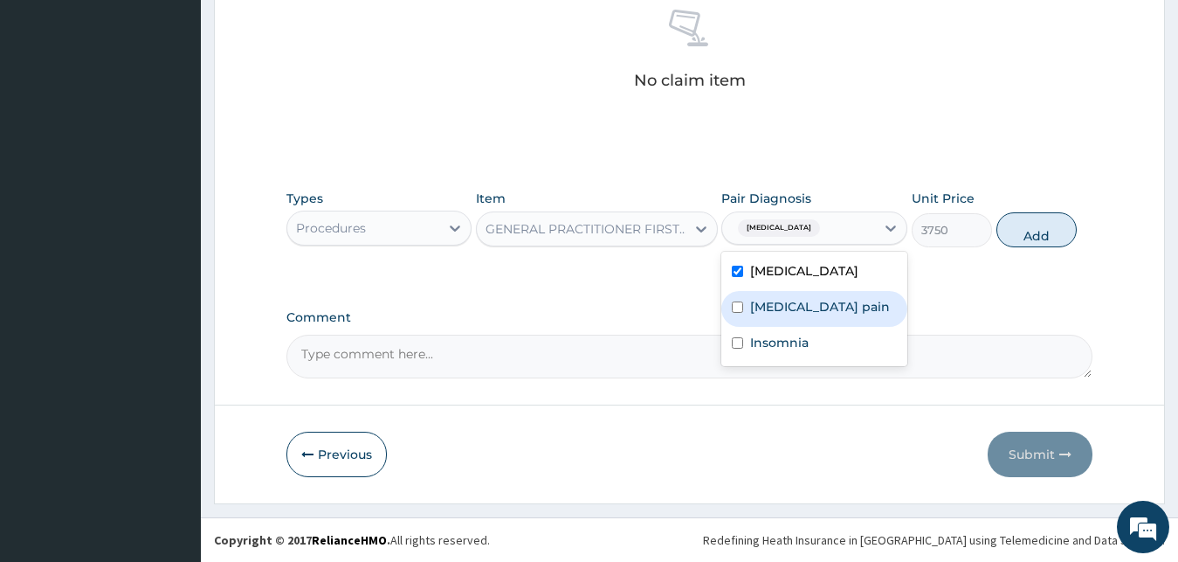
click at [802, 305] on label "Musculoskeletal pain" at bounding box center [820, 306] width 140 height 17
checkbox input "true"
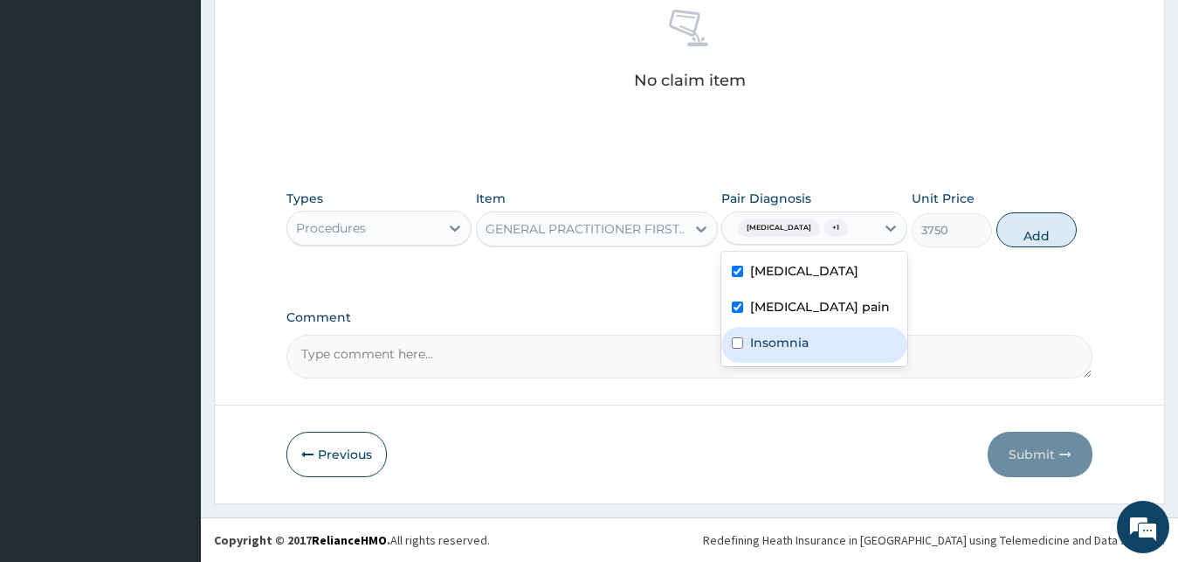
click at [801, 335] on label "Insomnia" at bounding box center [779, 342] width 59 height 17
checkbox input "true"
click at [1026, 234] on button "Add" at bounding box center [1036, 229] width 80 height 35
type input "0"
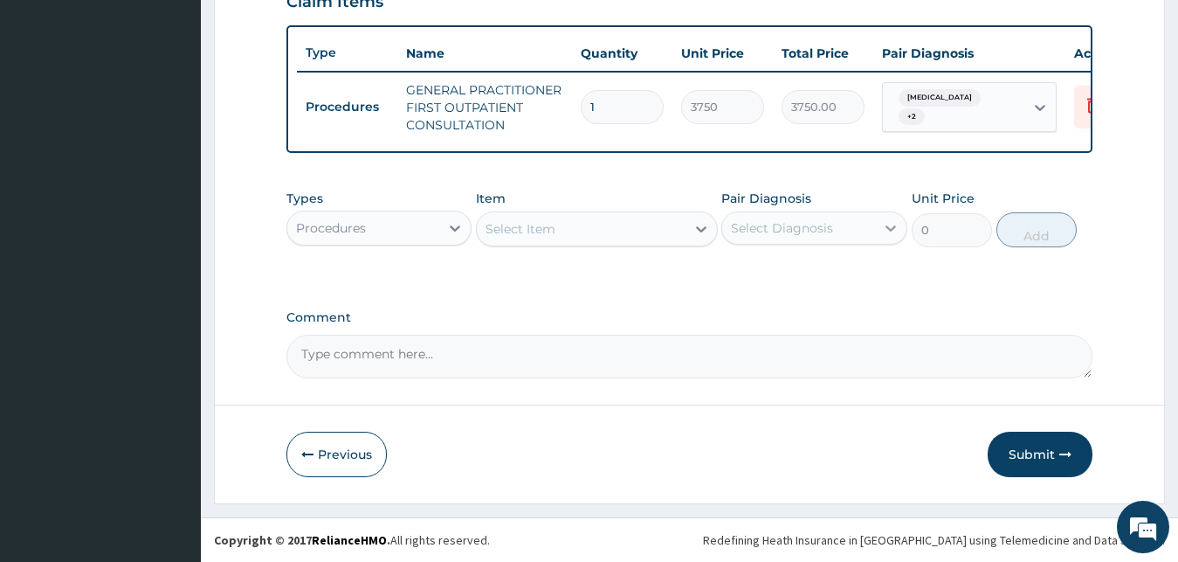
scroll to position [639, 0]
click at [383, 231] on div "Procedures" at bounding box center [363, 228] width 153 height 28
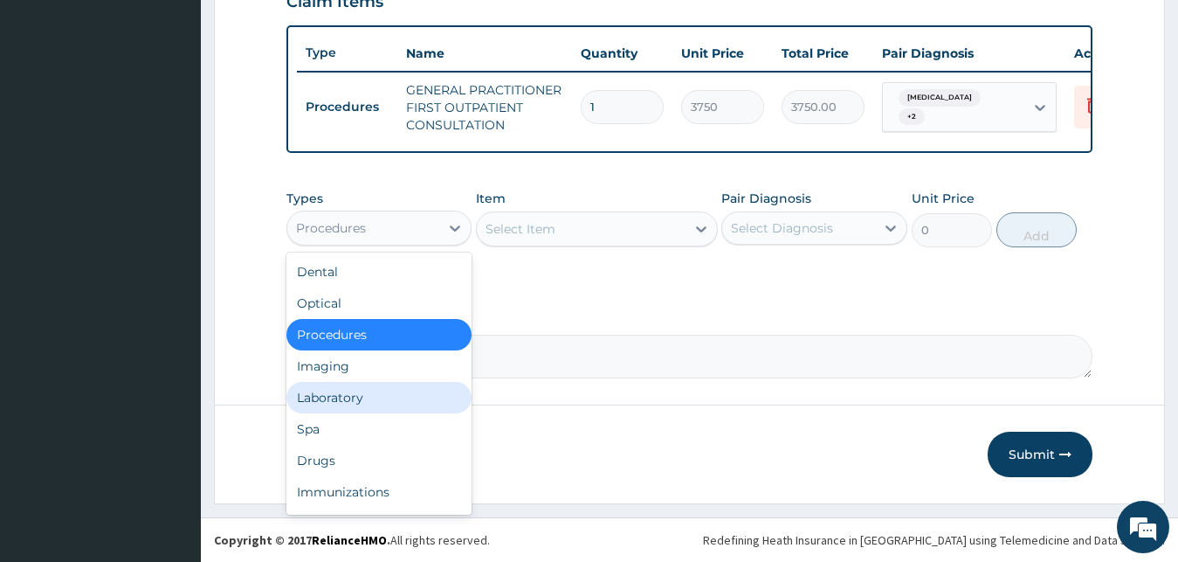
click at [376, 397] on div "Laboratory" at bounding box center [379, 397] width 186 height 31
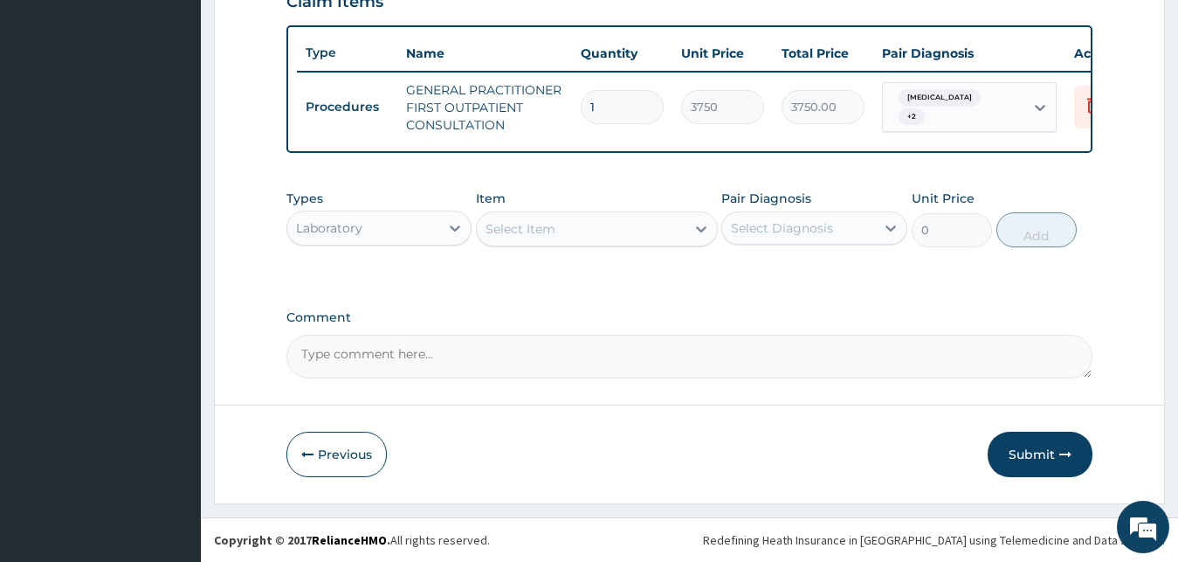
click at [541, 225] on div "Select Item" at bounding box center [521, 228] width 70 height 17
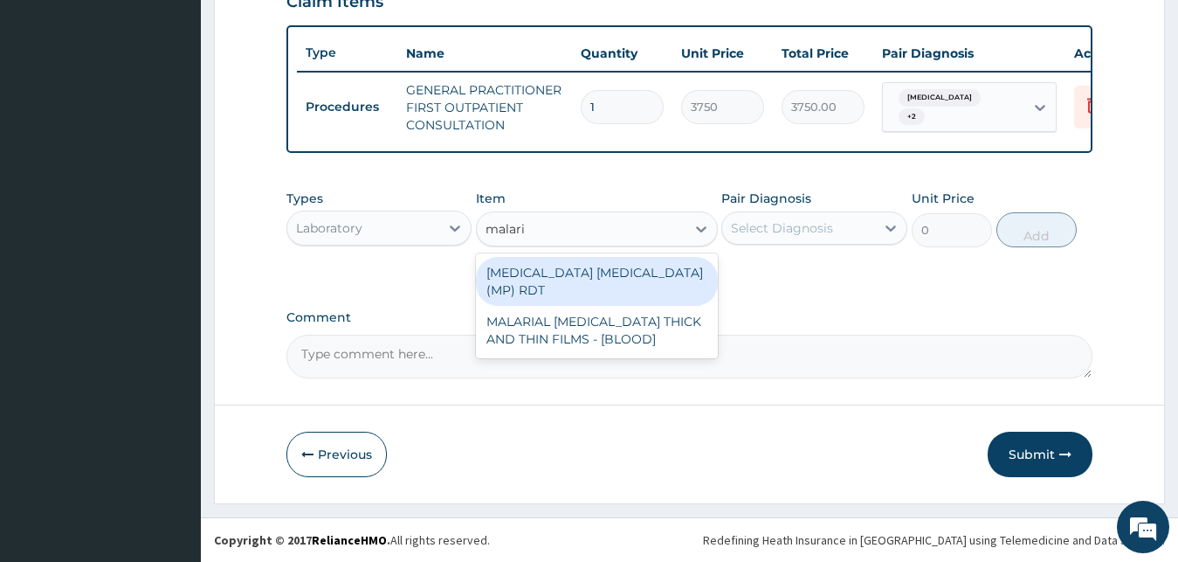
type input "malaria"
click at [529, 268] on div "MALARIA PARASITE (MP) RDT" at bounding box center [597, 281] width 242 height 49
type input "2000"
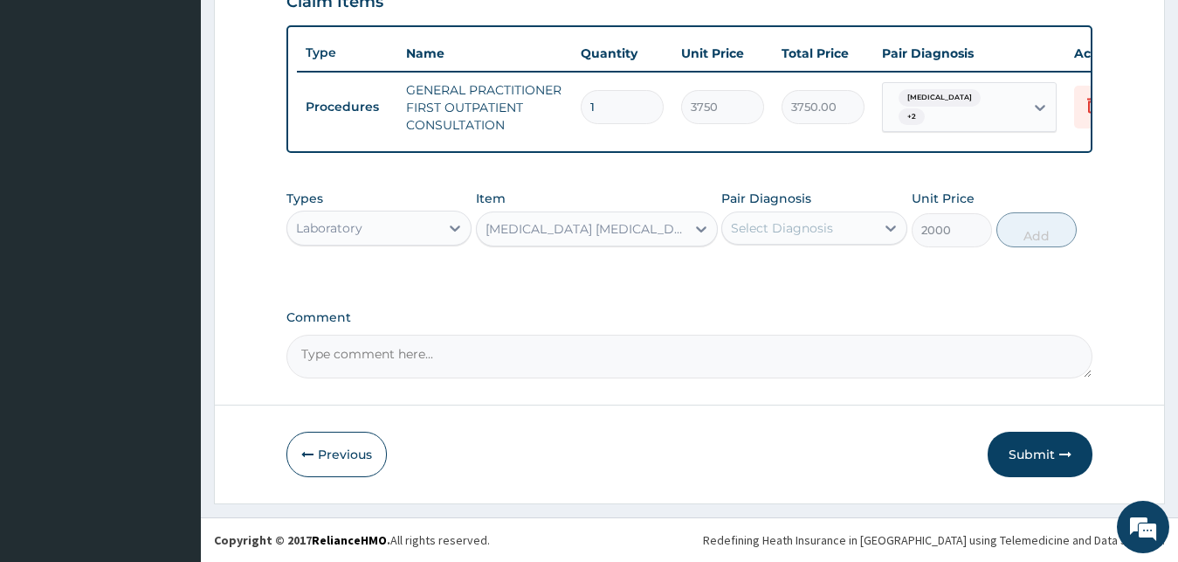
drag, startPoint x: 785, startPoint y: 217, endPoint x: 803, endPoint y: 239, distance: 28.6
click at [785, 217] on div "Select Diagnosis" at bounding box center [798, 228] width 153 height 28
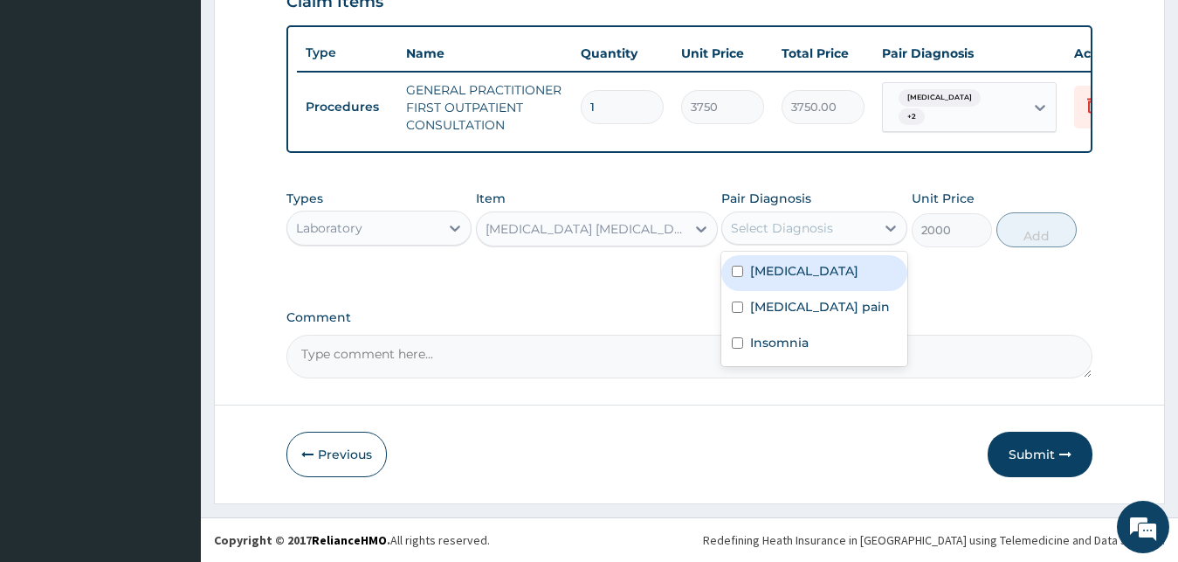
drag, startPoint x: 812, startPoint y: 272, endPoint x: 846, endPoint y: 271, distance: 34.1
click at [812, 272] on div "Malaria" at bounding box center [814, 273] width 186 height 36
checkbox input "true"
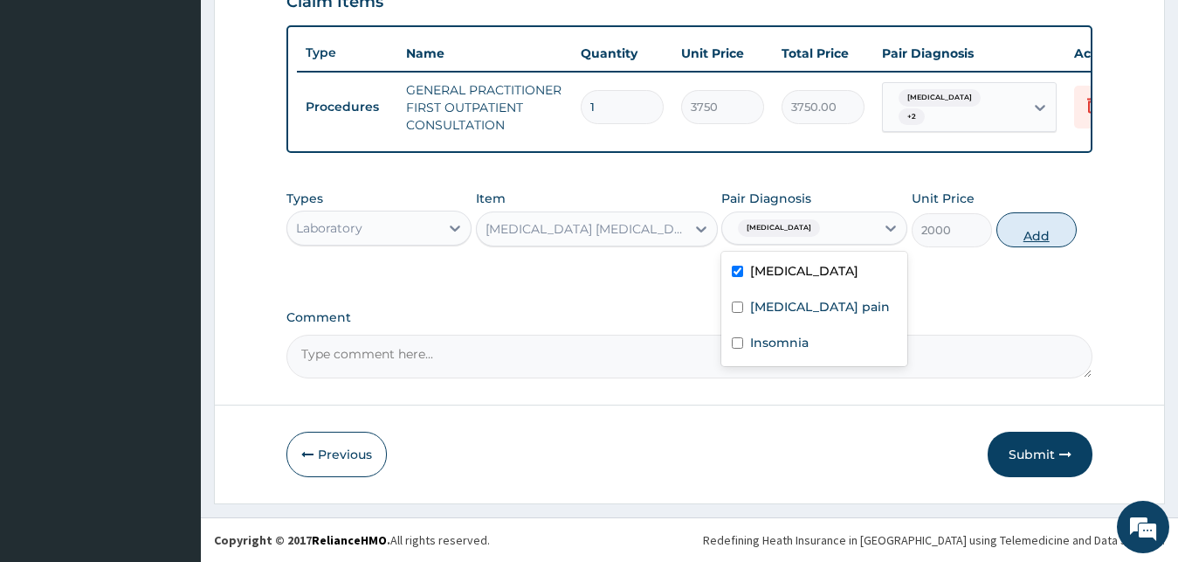
click at [1039, 239] on button "Add" at bounding box center [1036, 229] width 80 height 35
type input "0"
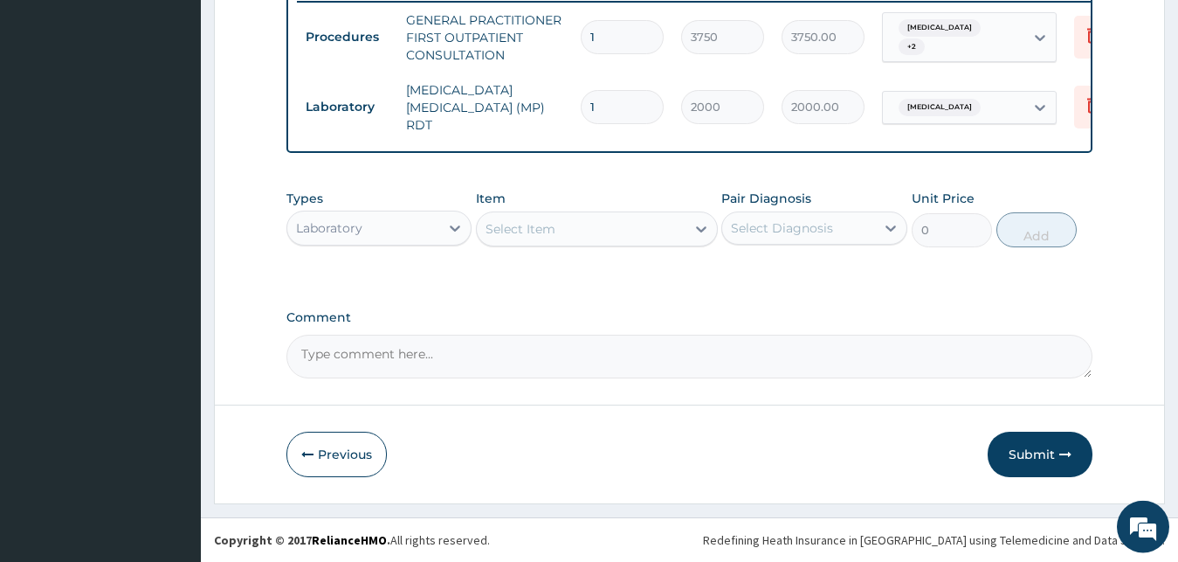
scroll to position [700, 0]
click at [427, 231] on div "Laboratory" at bounding box center [363, 228] width 153 height 28
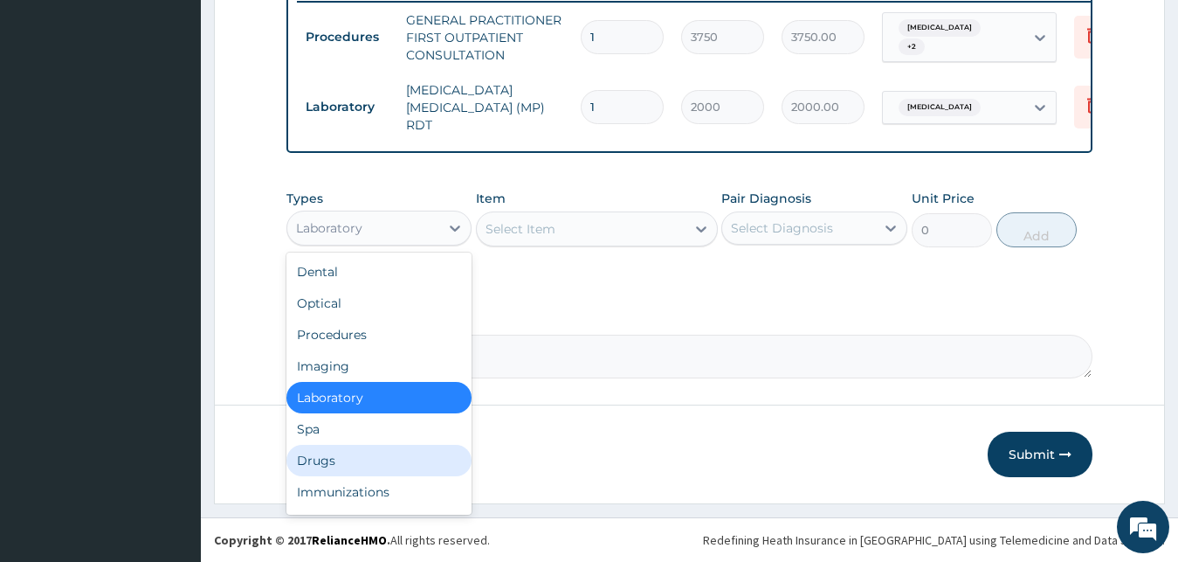
click at [349, 453] on div "Drugs" at bounding box center [379, 460] width 186 height 31
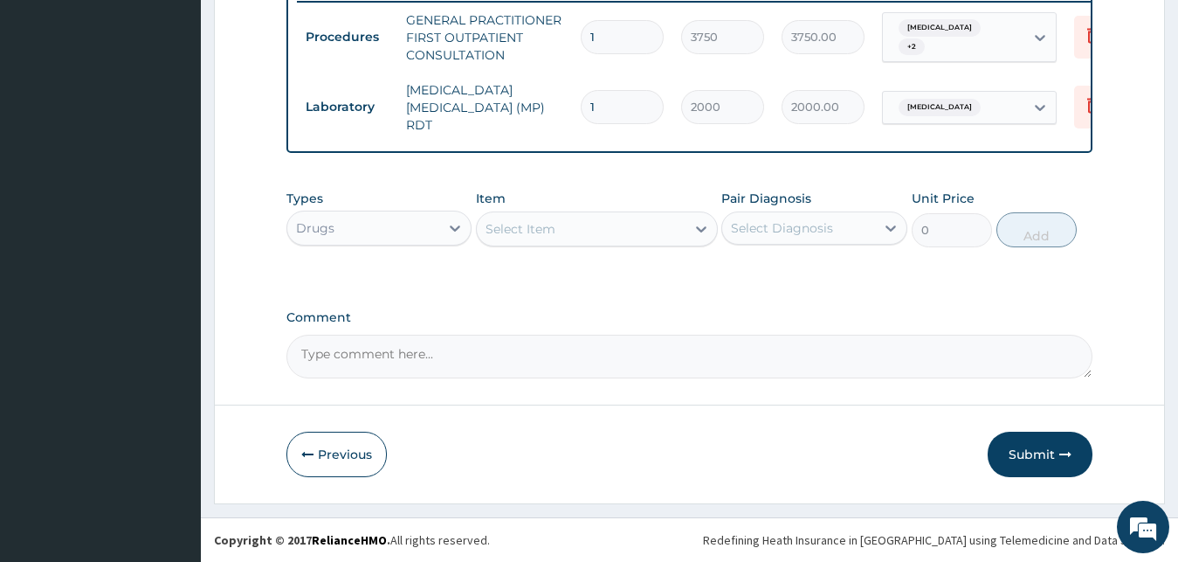
click at [564, 232] on div "Select Item" at bounding box center [581, 229] width 209 height 28
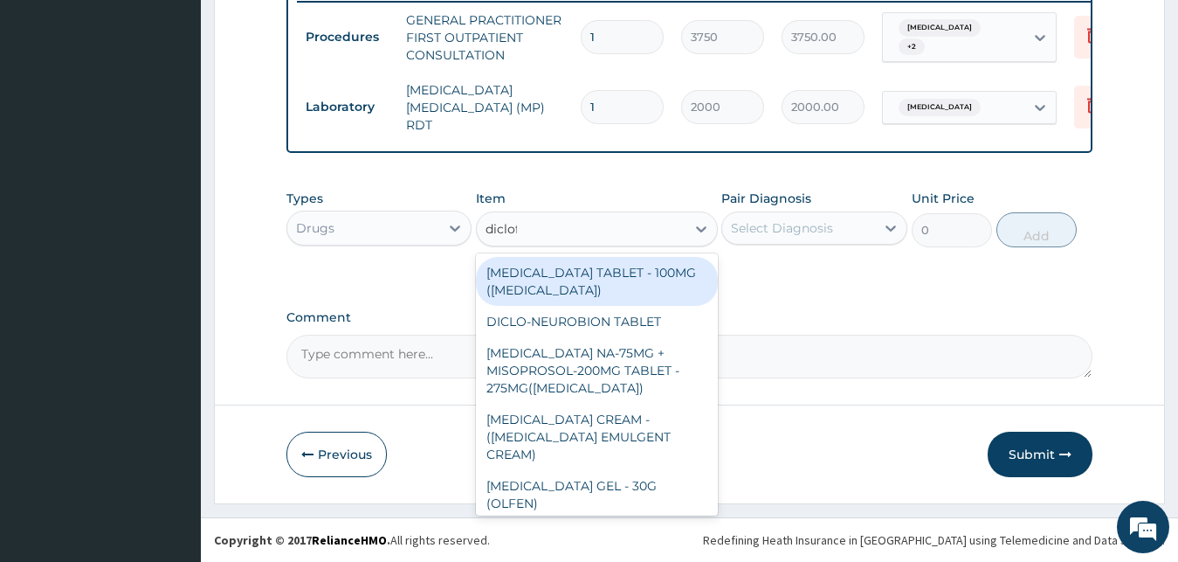
type input "diclofe"
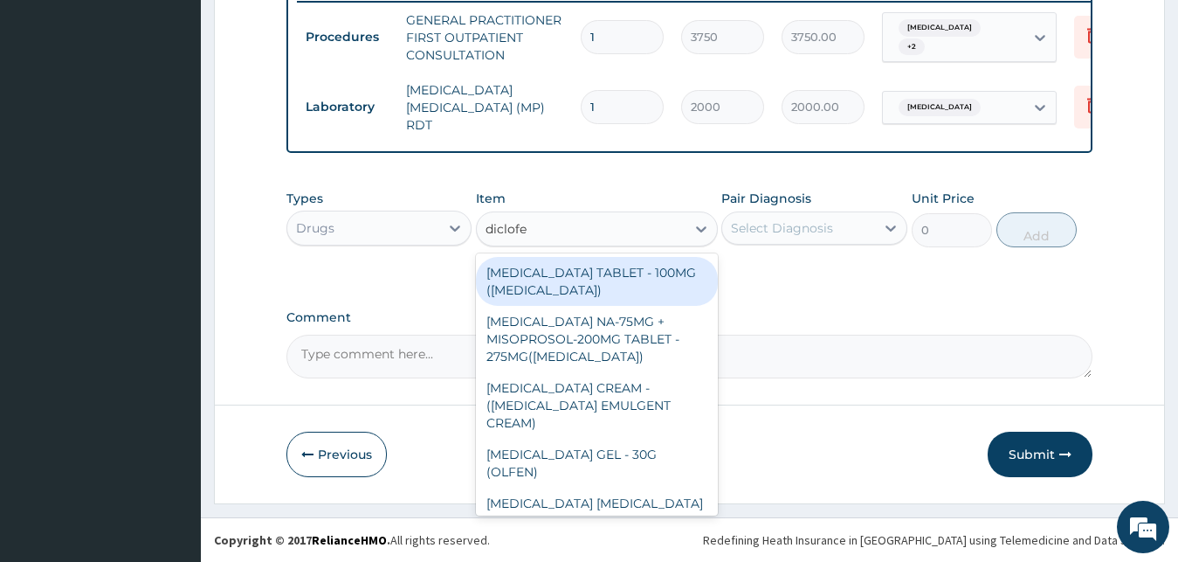
drag, startPoint x: 577, startPoint y: 277, endPoint x: 589, endPoint y: 278, distance: 12.3
click at [577, 278] on div "[MEDICAL_DATA] TABLET - 100MG ([MEDICAL_DATA])" at bounding box center [597, 281] width 242 height 49
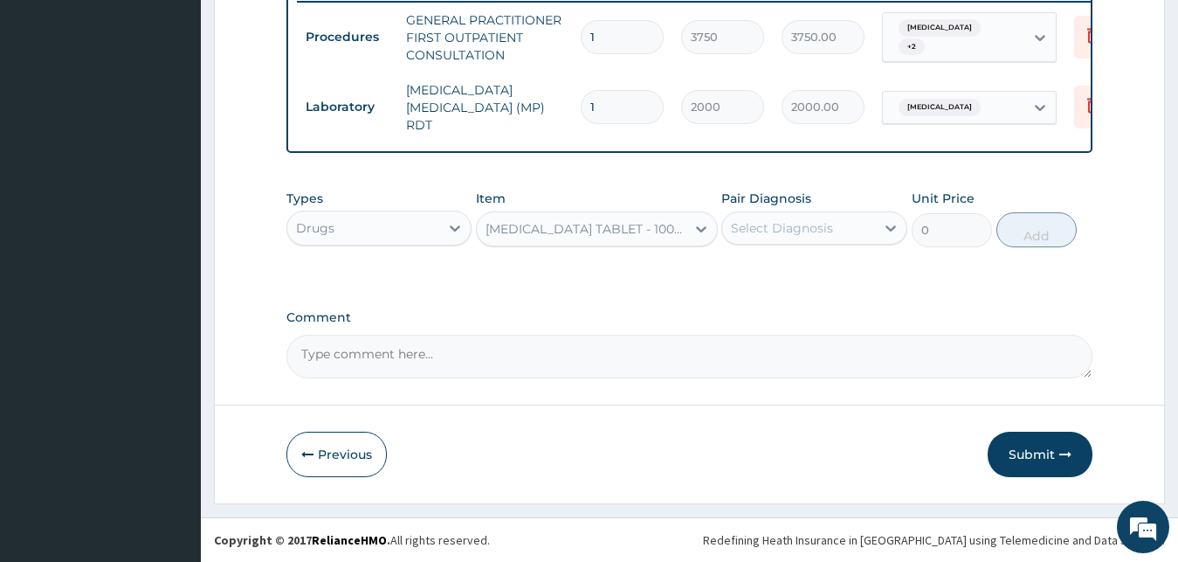
type input "78.39999999999999"
drag, startPoint x: 812, startPoint y: 221, endPoint x: 821, endPoint y: 236, distance: 17.2
click at [813, 221] on div "Select Diagnosis" at bounding box center [782, 227] width 102 height 17
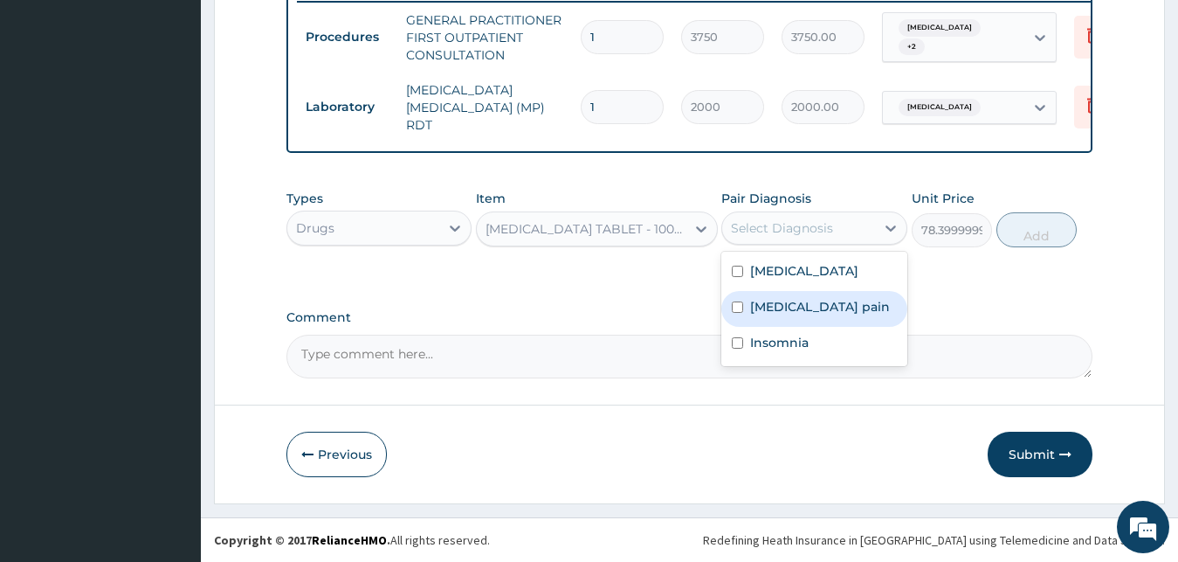
click at [816, 308] on label "Musculoskeletal pain" at bounding box center [820, 306] width 140 height 17
checkbox input "true"
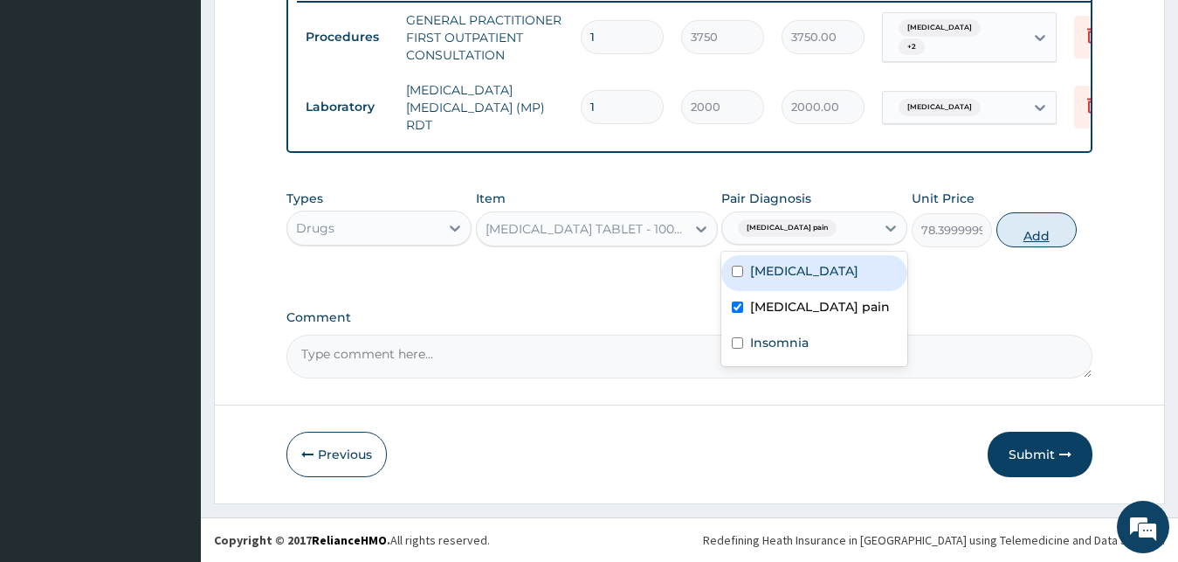
click at [1048, 243] on button "Add" at bounding box center [1036, 229] width 80 height 35
type input "0"
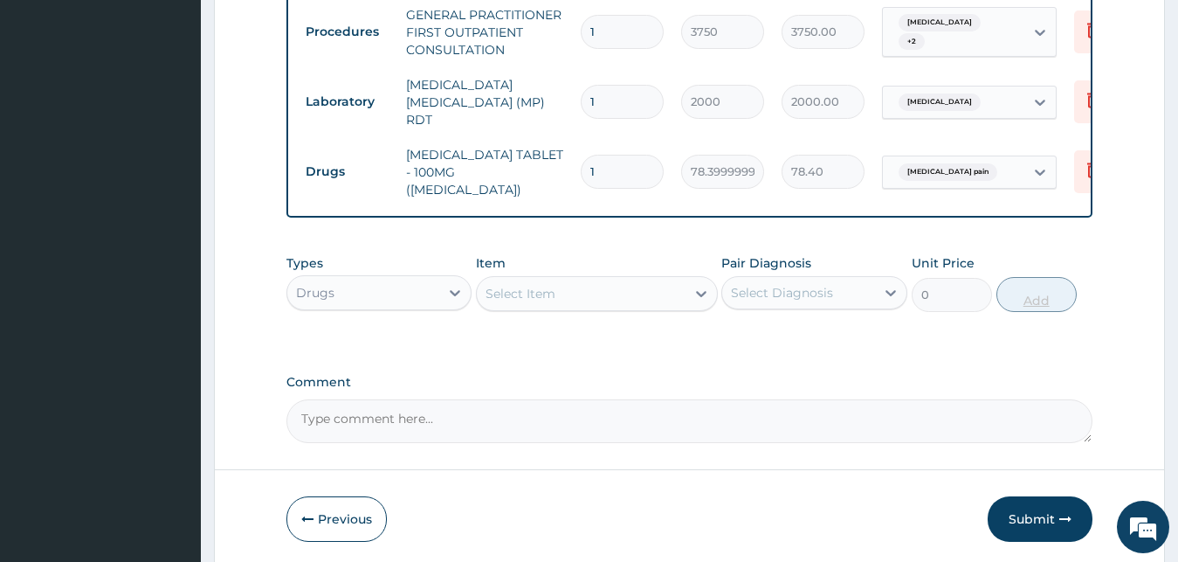
type input "10"
type input "784.00"
type input "10"
click at [673, 282] on div "Select Item" at bounding box center [581, 293] width 209 height 28
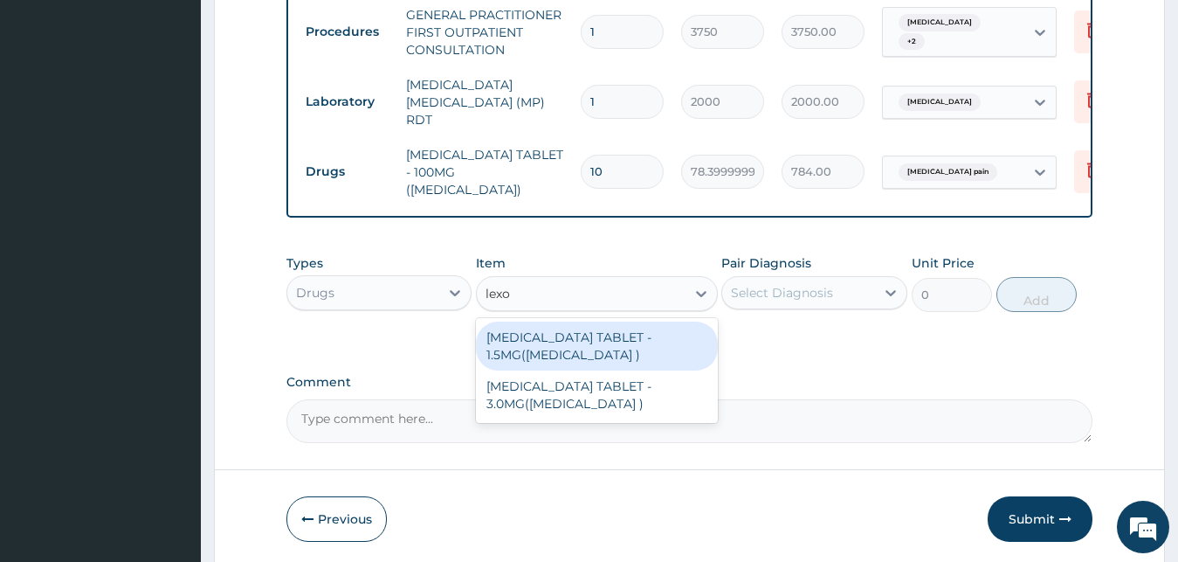
type input "lexot"
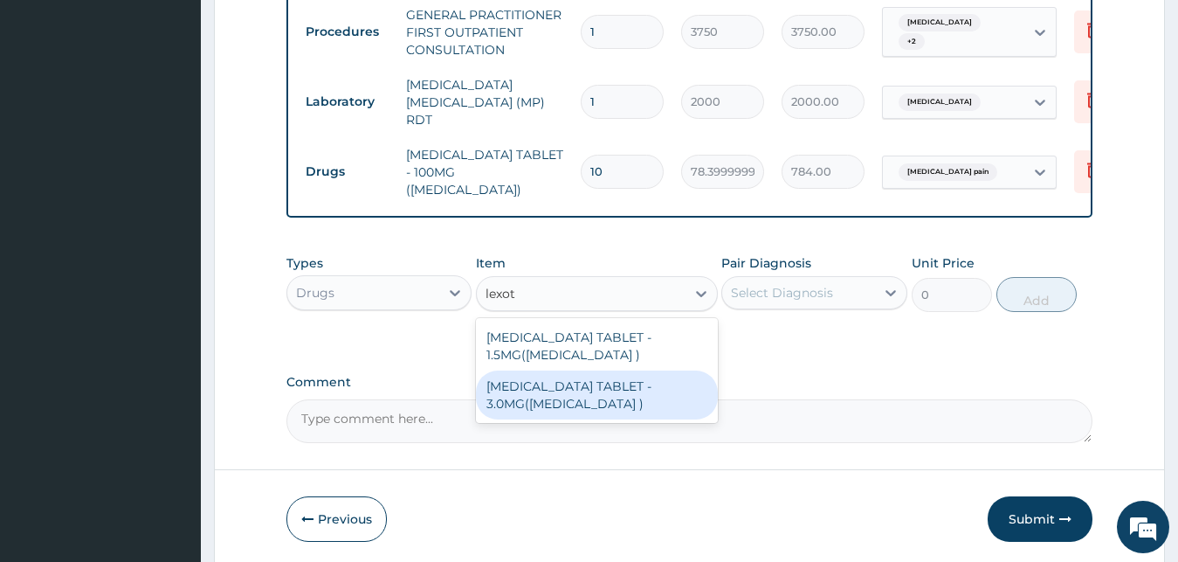
click at [570, 399] on div "[MEDICAL_DATA] TABLET - 3.0MG([MEDICAL_DATA] )" at bounding box center [597, 394] width 242 height 49
type input "42"
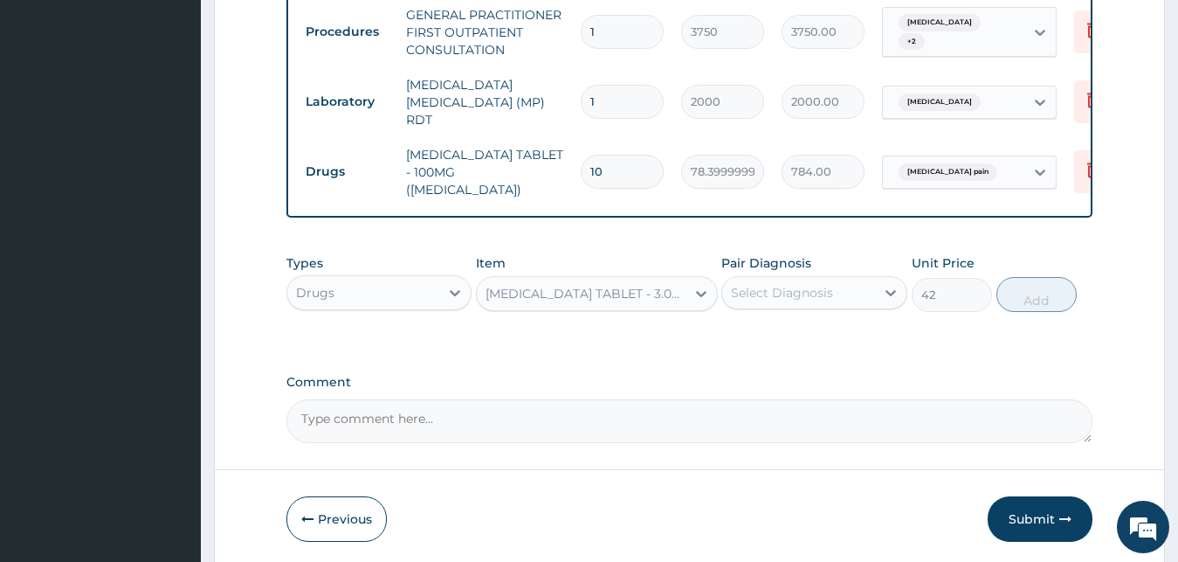
click at [558, 294] on div "[MEDICAL_DATA] TABLET - 3.0MG([MEDICAL_DATA] )" at bounding box center [587, 293] width 202 height 17
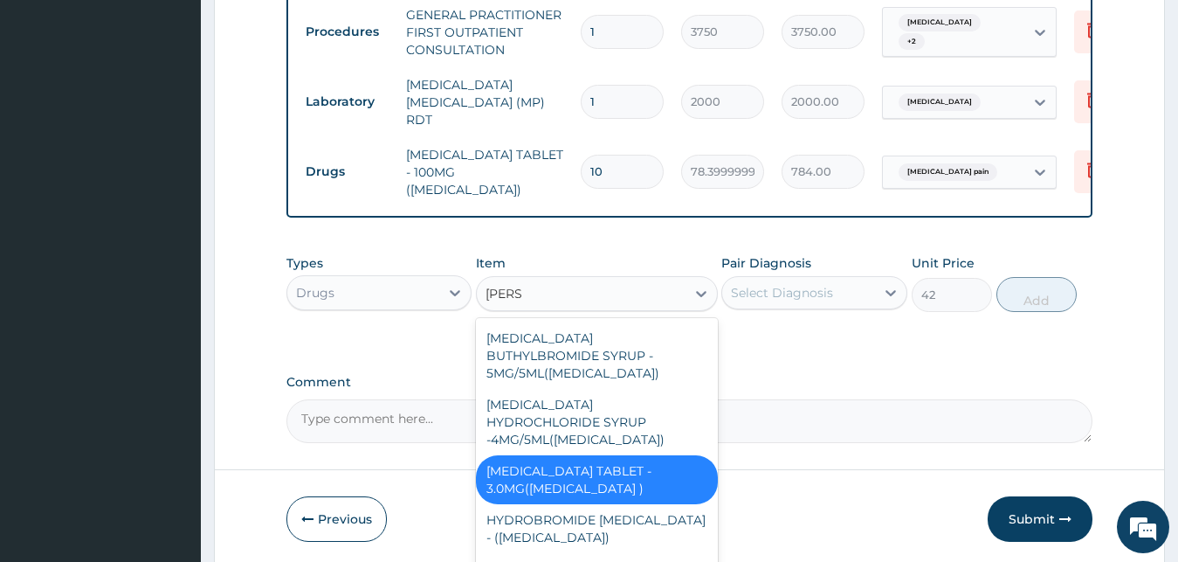
scroll to position [0, 0]
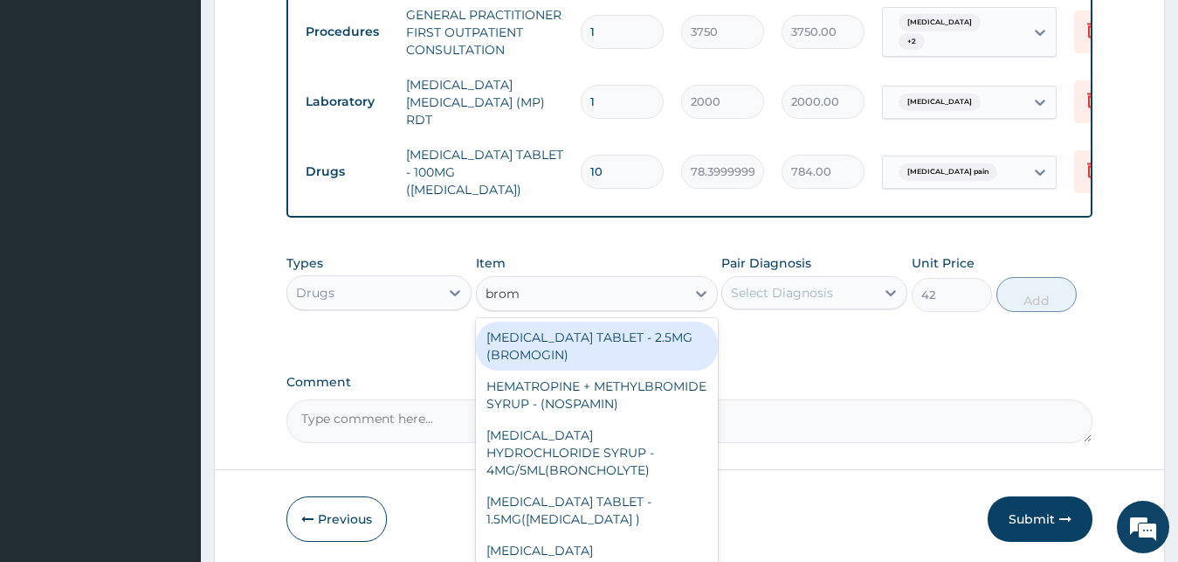
type input "broma"
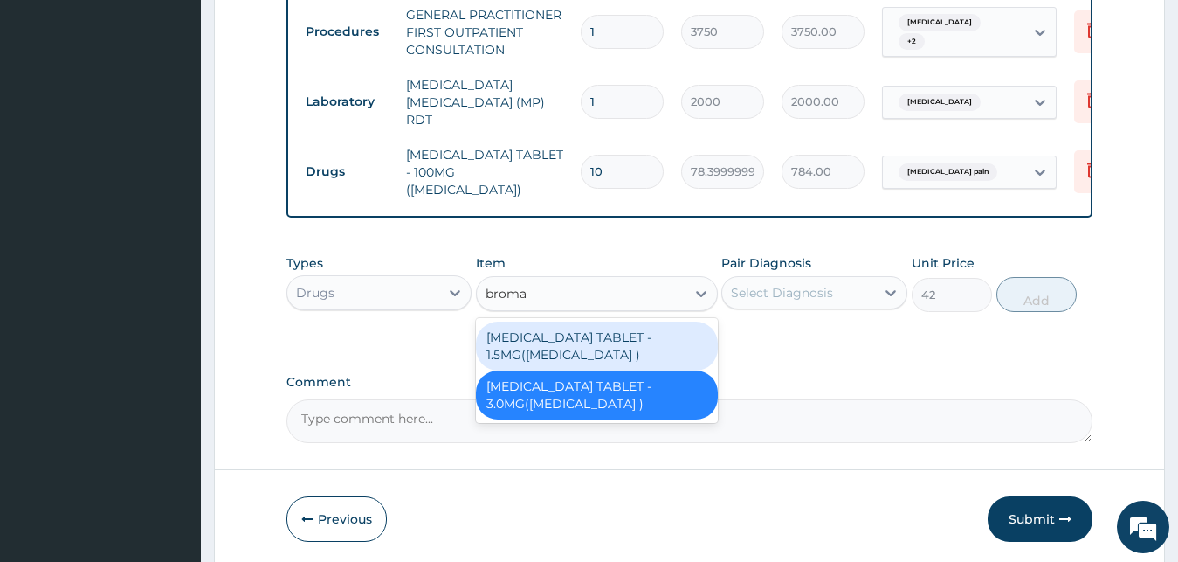
click at [612, 338] on div "[MEDICAL_DATA] TABLET - 1.5MG([MEDICAL_DATA] )" at bounding box center [597, 345] width 242 height 49
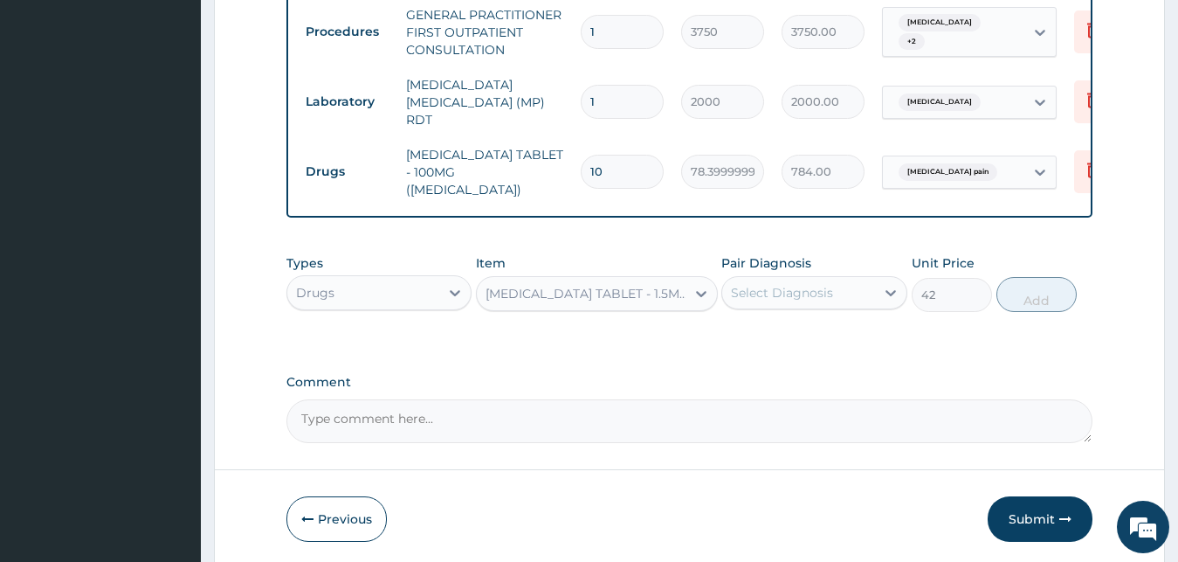
type input "44.8"
click at [816, 291] on div "Select Diagnosis" at bounding box center [782, 292] width 102 height 17
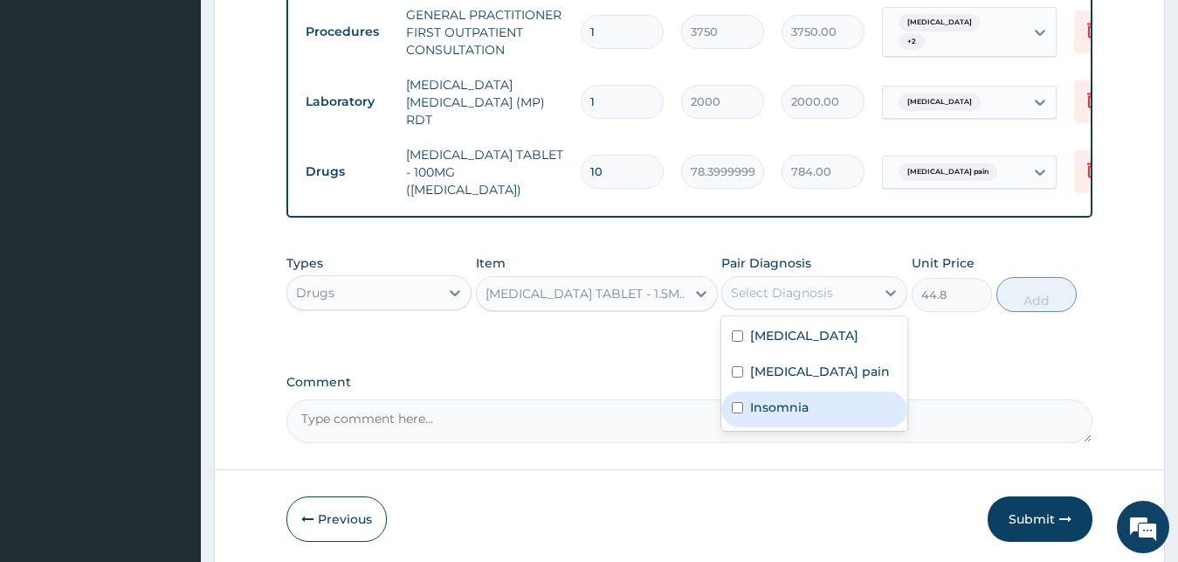
click at [820, 402] on div "Insomnia" at bounding box center [814, 409] width 186 height 36
checkbox input "true"
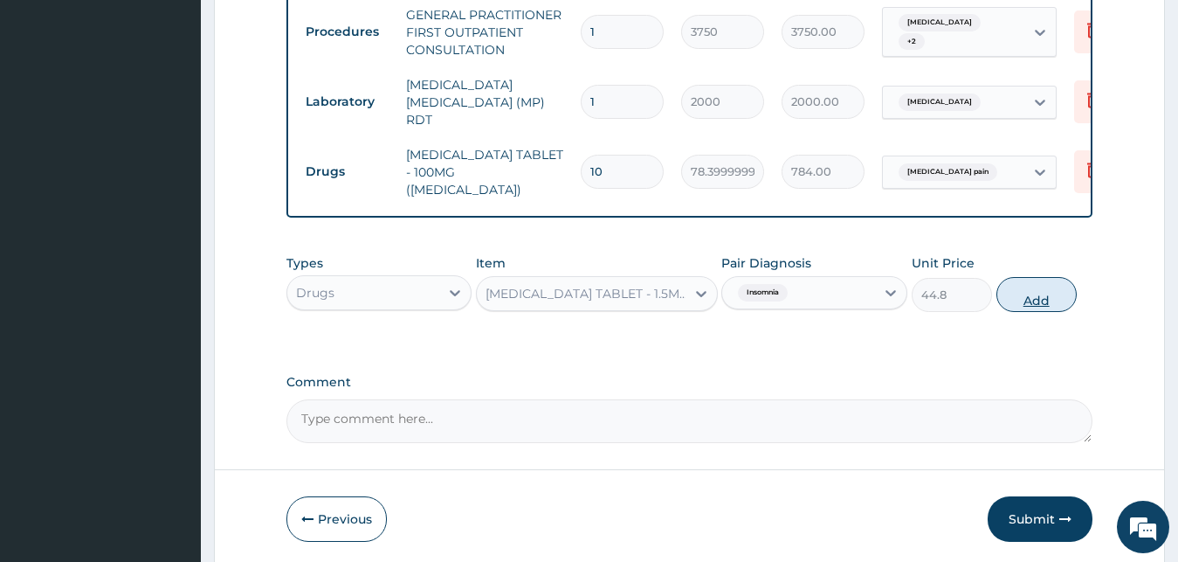
click at [1044, 299] on button "Add" at bounding box center [1036, 294] width 80 height 35
type input "0"
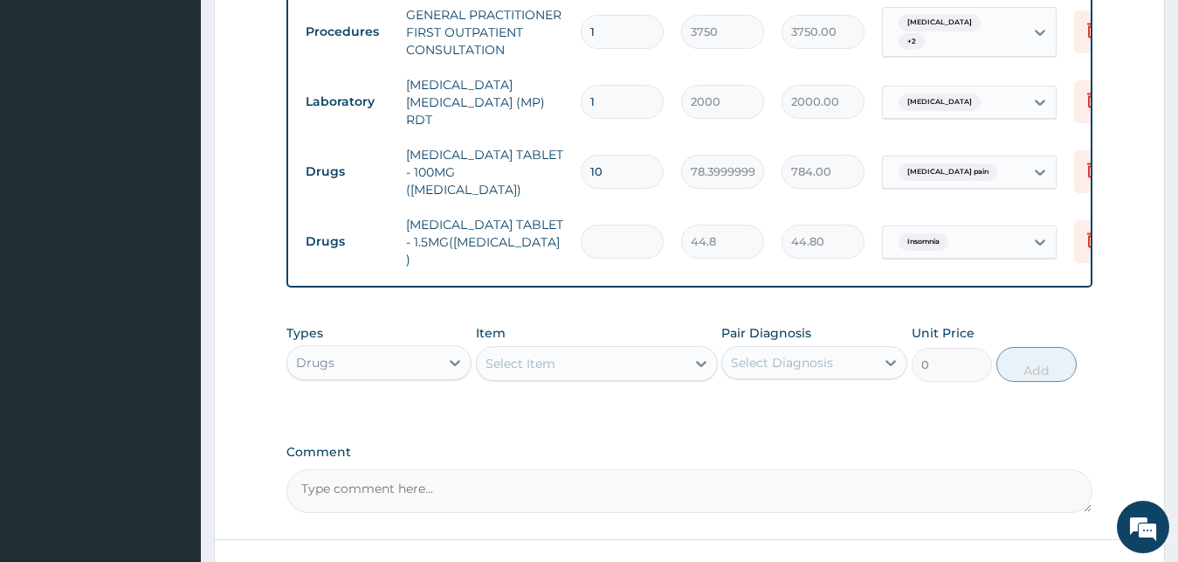
type input "0.00"
type input "6"
type input "268.80"
type input "6"
click at [623, 315] on div "Types Drugs Item Select Item Pair Diagnosis Select Diagnosis Unit Price 0 Add" at bounding box center [689, 352] width 807 height 75
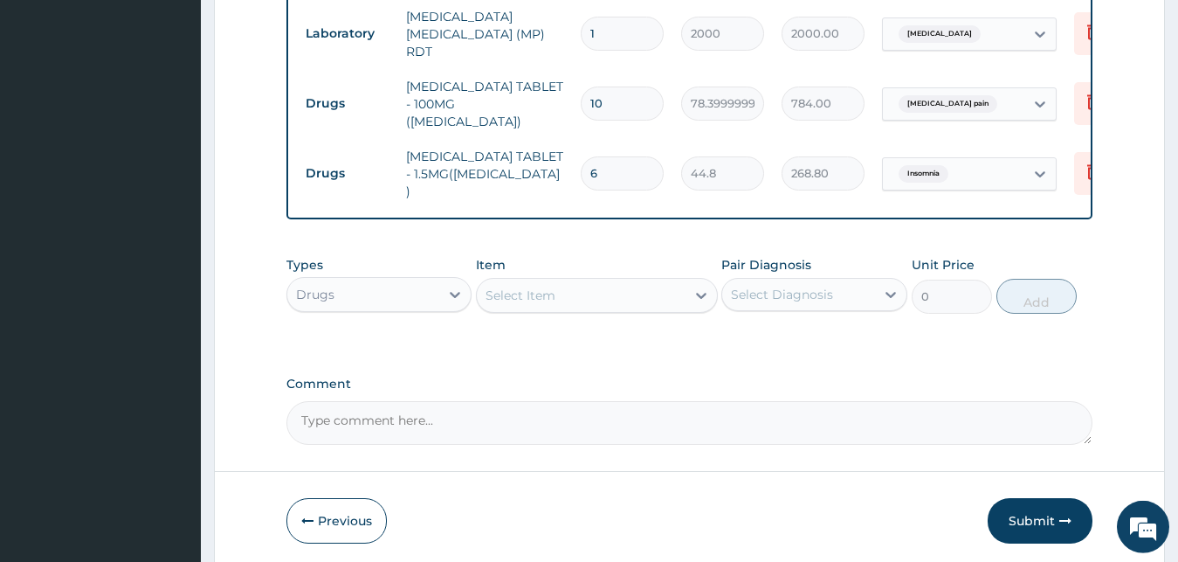
scroll to position [820, 0]
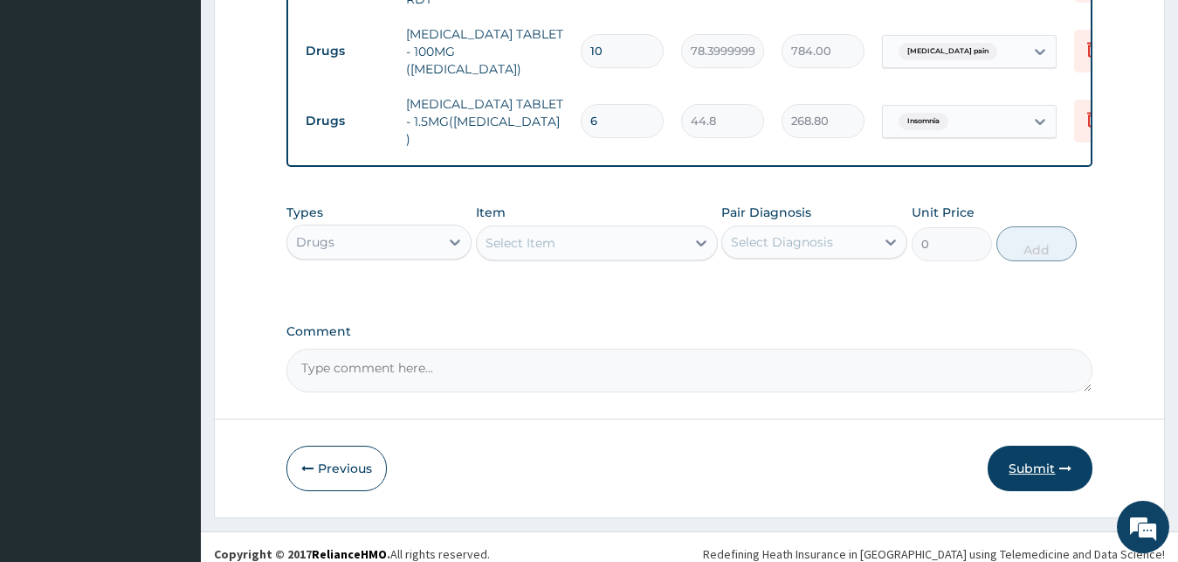
click at [1044, 458] on button "Submit" at bounding box center [1040, 467] width 105 height 45
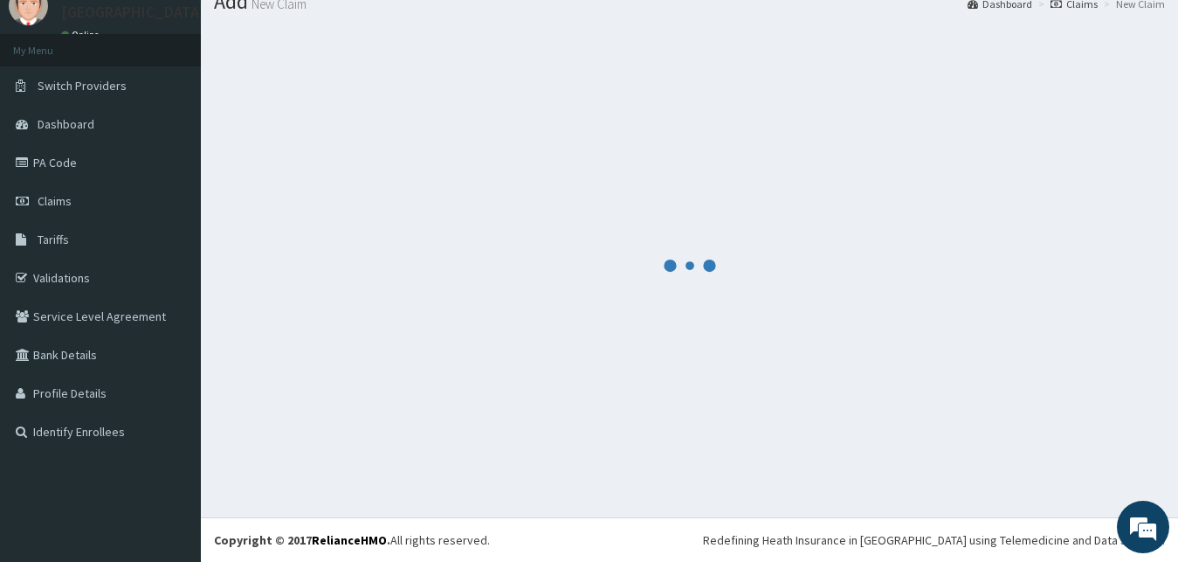
scroll to position [66, 0]
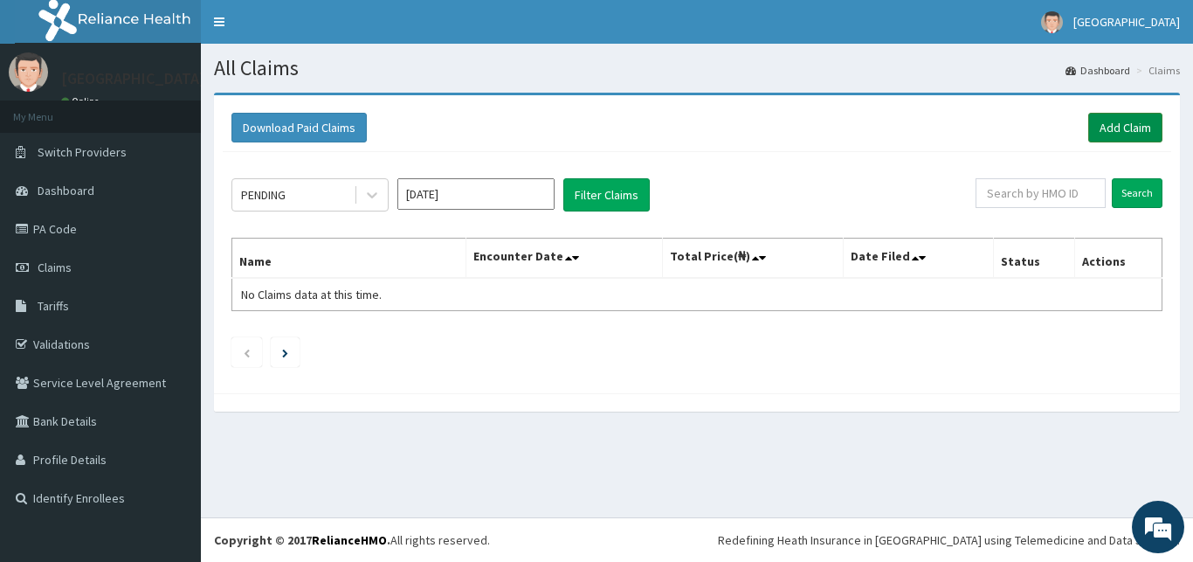
click at [1140, 134] on link "Add Claim" at bounding box center [1125, 128] width 74 height 30
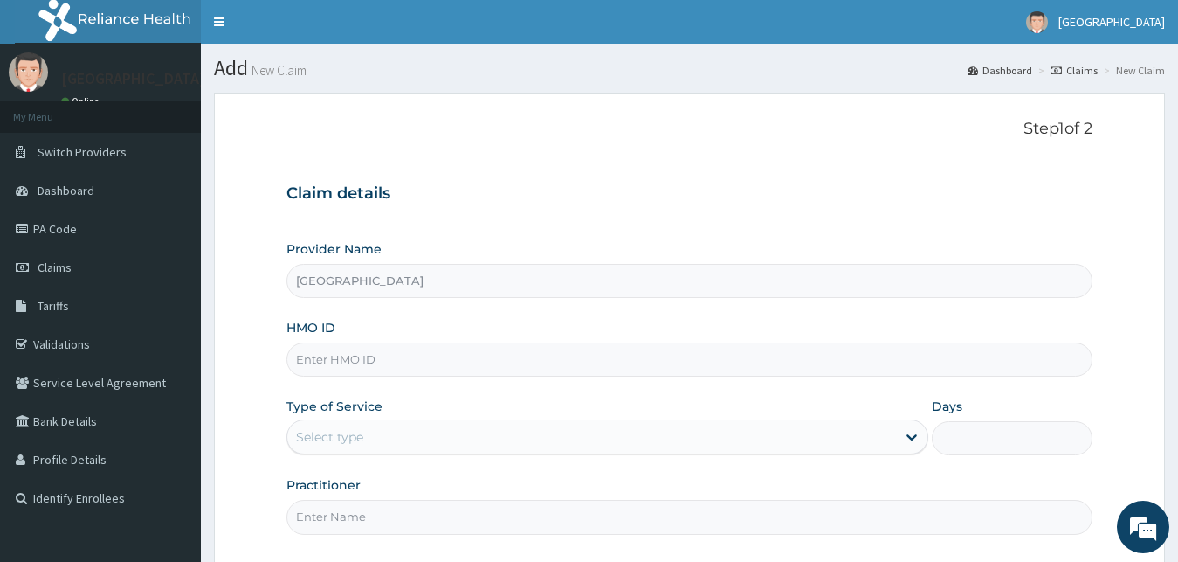
click at [475, 364] on input "HMO ID" at bounding box center [689, 359] width 807 height 34
paste input "EFM/10050/A"
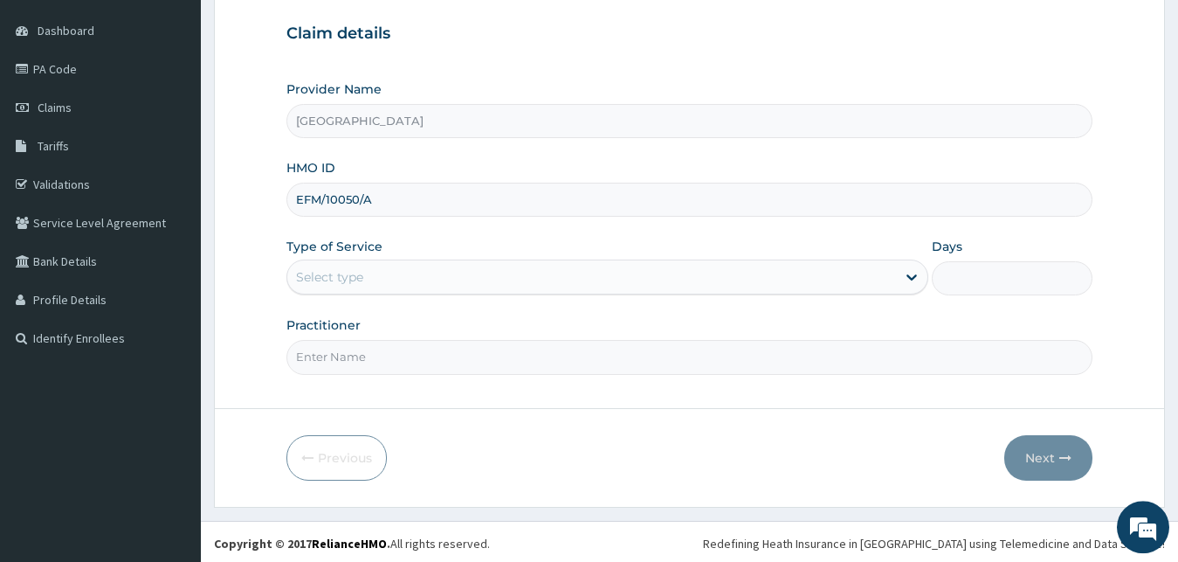
scroll to position [163, 0]
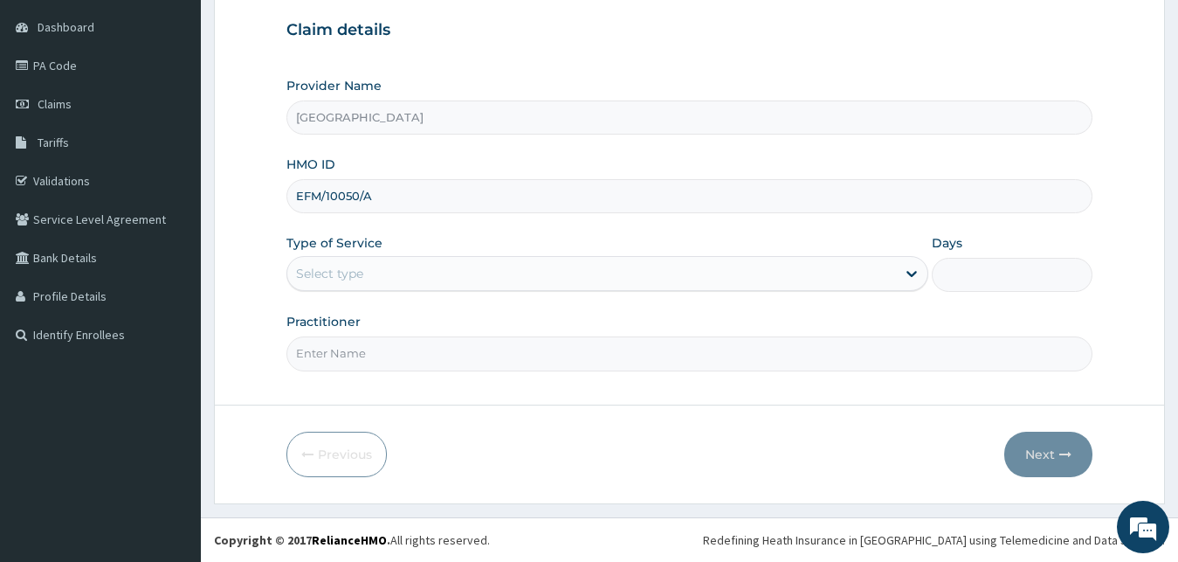
type input "EFM/10050/A"
click at [392, 277] on div "Select type" at bounding box center [592, 273] width 610 height 28
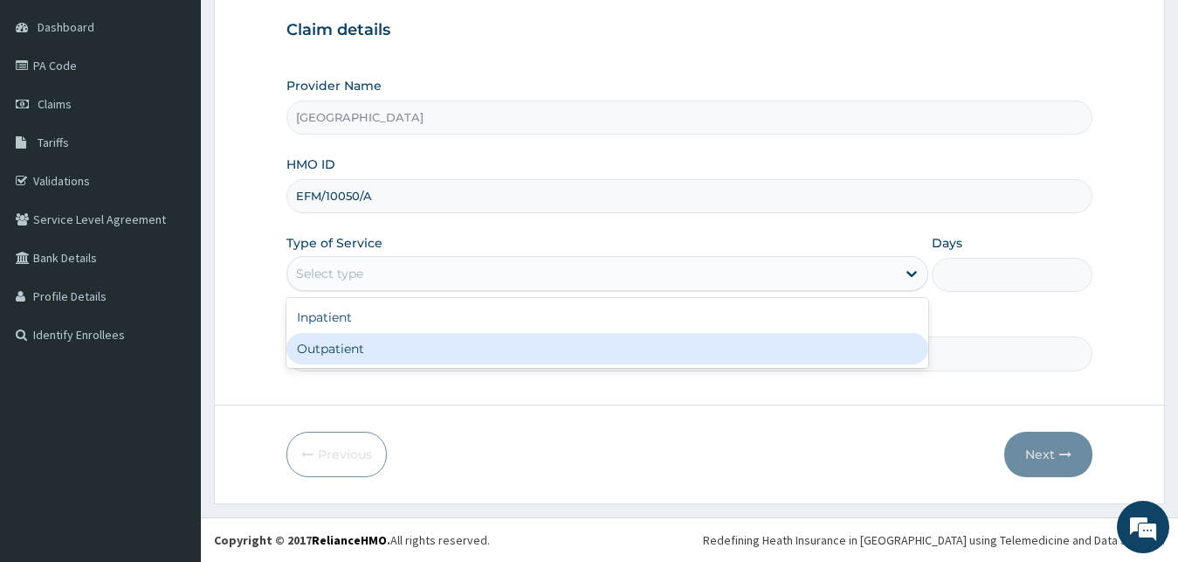
click at [423, 354] on div "Outpatient" at bounding box center [607, 348] width 643 height 31
type input "1"
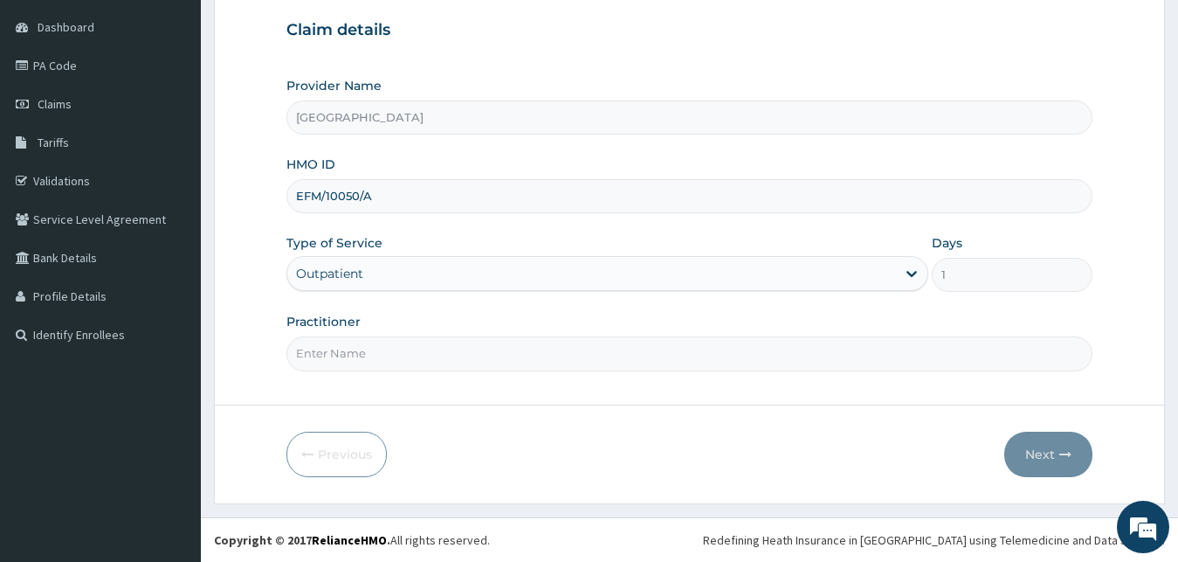
click at [424, 357] on input "Practitioner" at bounding box center [689, 353] width 807 height 34
type input "Dr Dada"
click at [1036, 463] on button "Next" at bounding box center [1048, 453] width 88 height 45
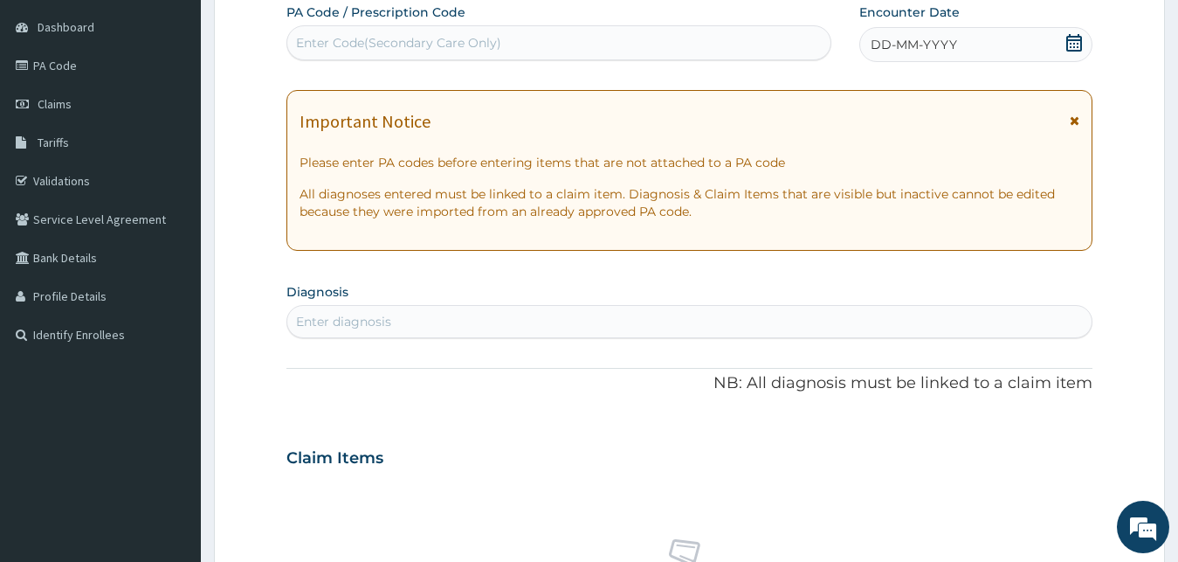
click at [519, 49] on div "Enter Code(Secondary Care Only)" at bounding box center [558, 43] width 543 height 28
paste input "PA/6BF8D0"
type input "PA/6BF8D0"
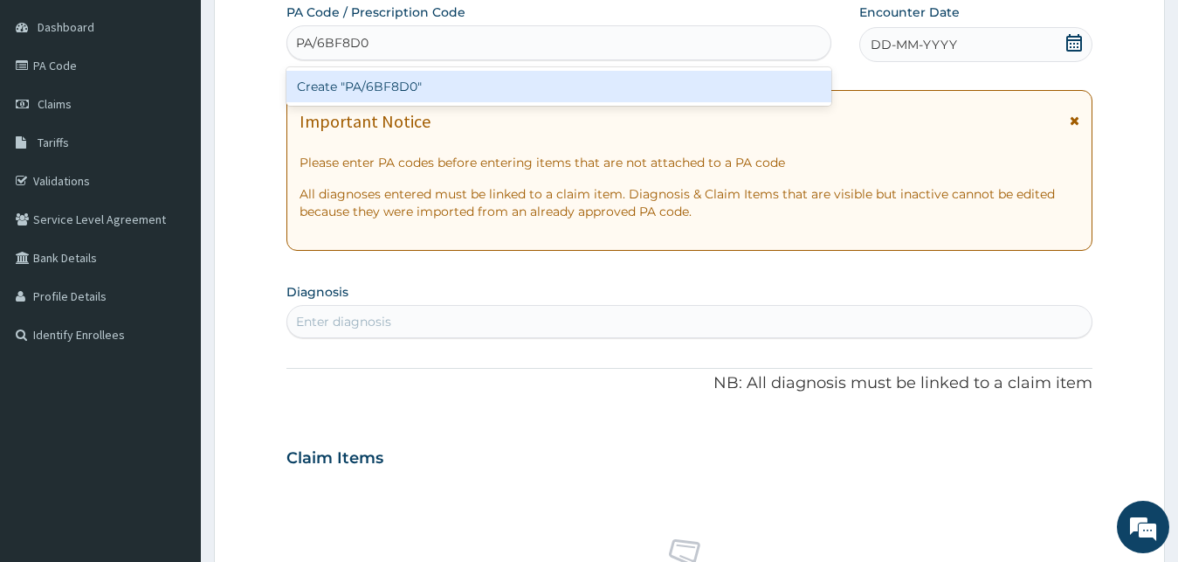
click at [486, 86] on div "Create "PA/6BF8D0"" at bounding box center [558, 86] width 545 height 31
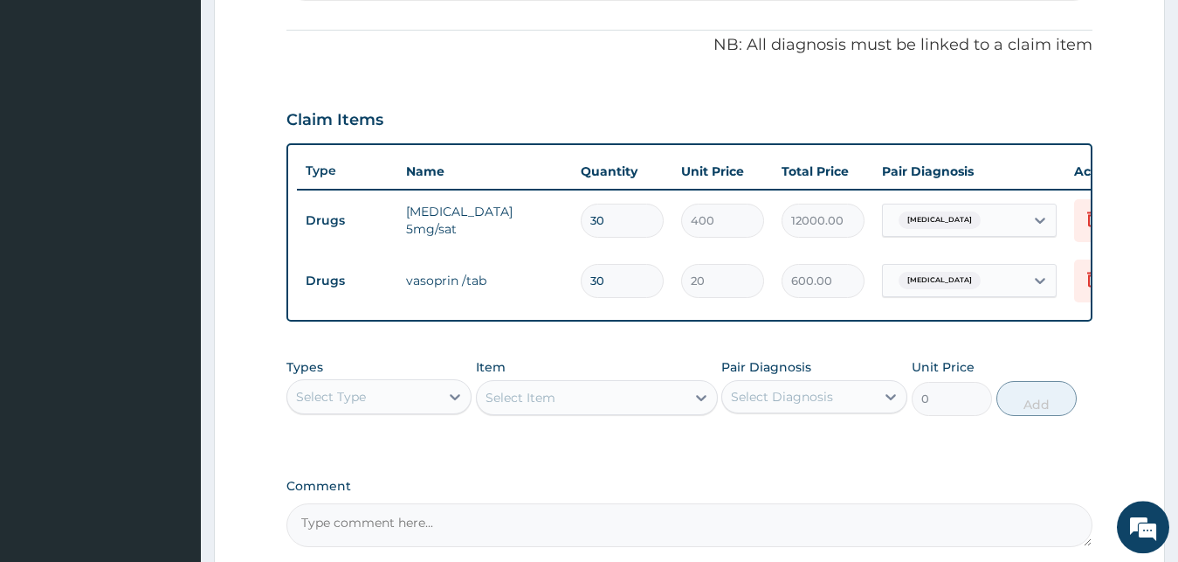
scroll to position [239, 0]
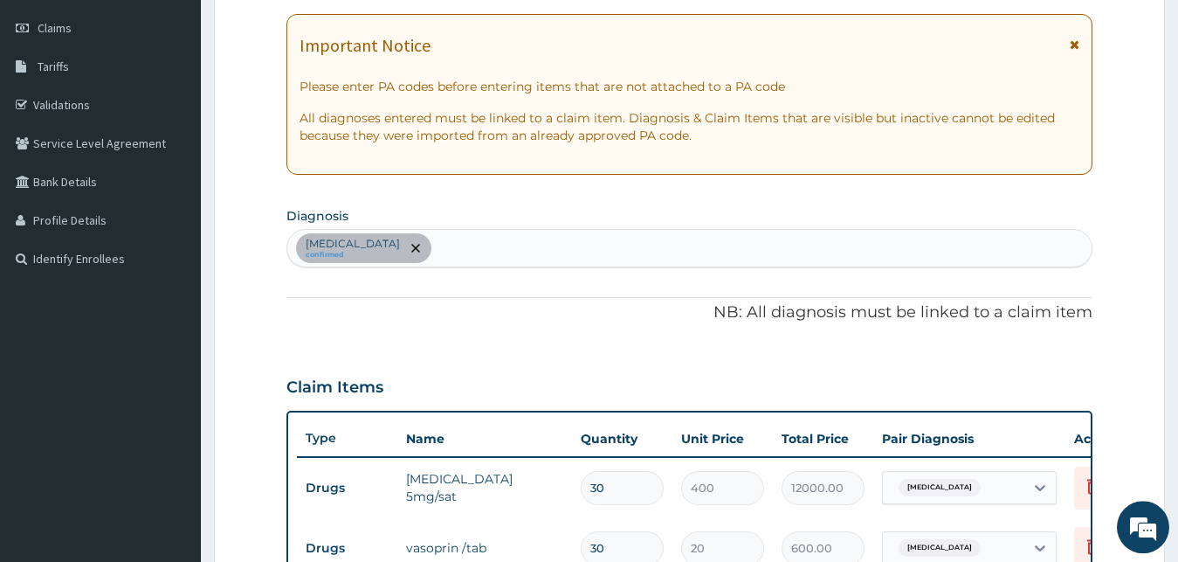
click at [527, 244] on div "Essential hypertension confirmed" at bounding box center [689, 248] width 805 height 37
type input "musculoske"
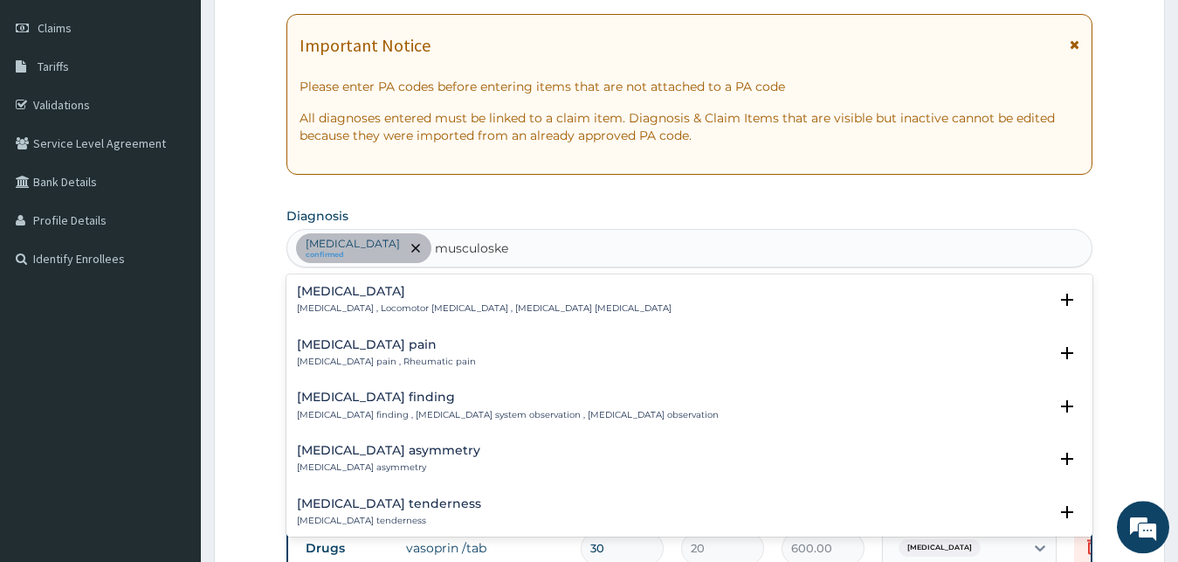
click at [378, 348] on h4 "Musculoskeletal pain" at bounding box center [386, 344] width 179 height 13
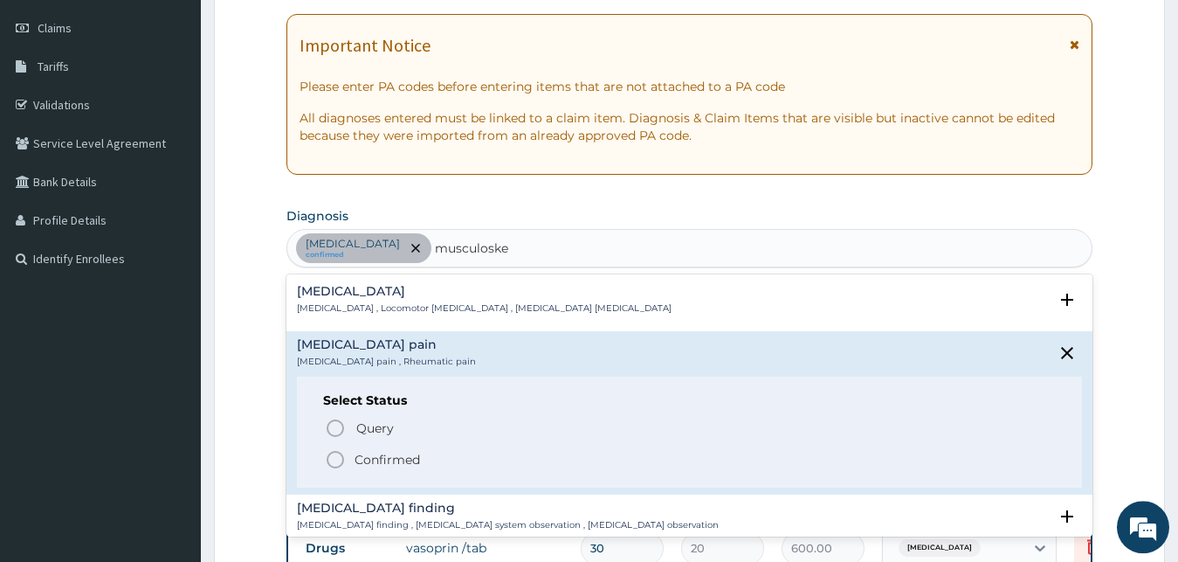
click at [334, 462] on icon "status option filled" at bounding box center [335, 459] width 21 height 21
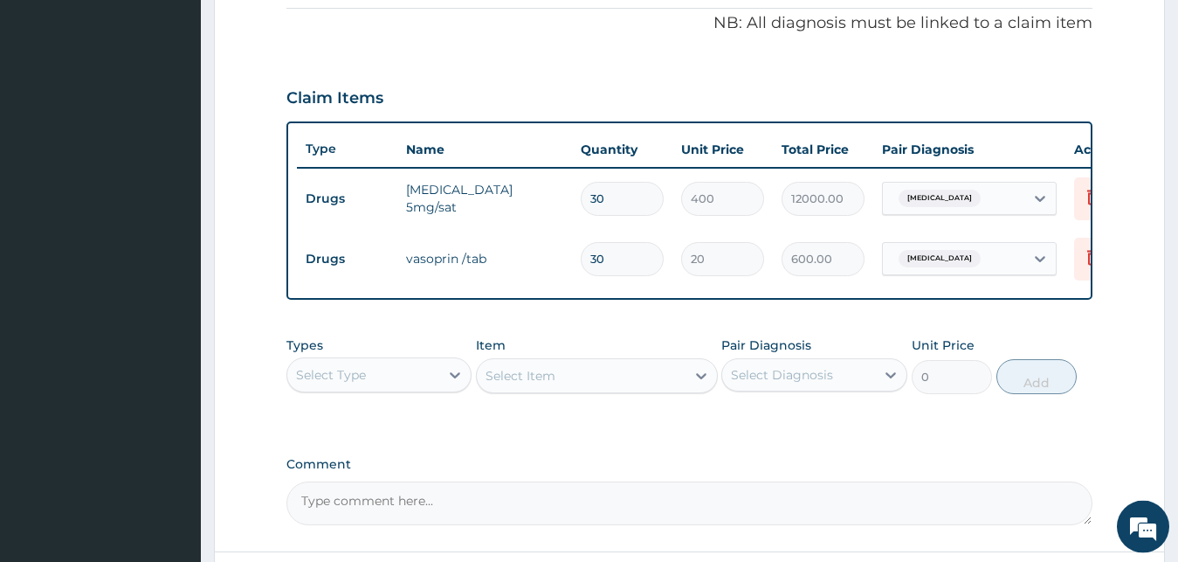
scroll to position [596, 0]
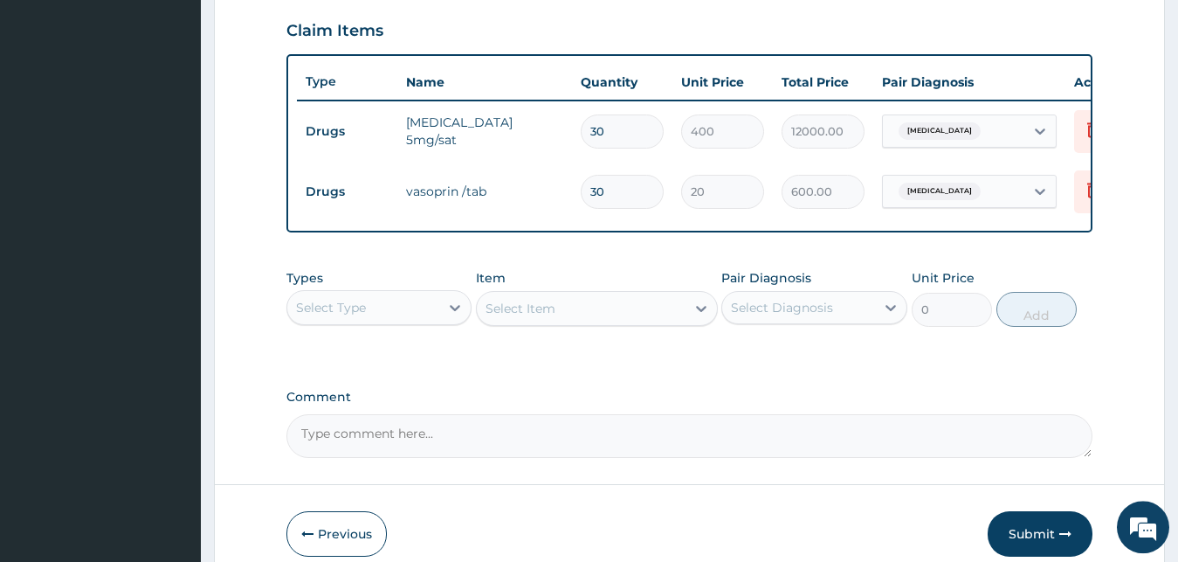
click at [393, 321] on div "Select Type" at bounding box center [363, 307] width 153 height 28
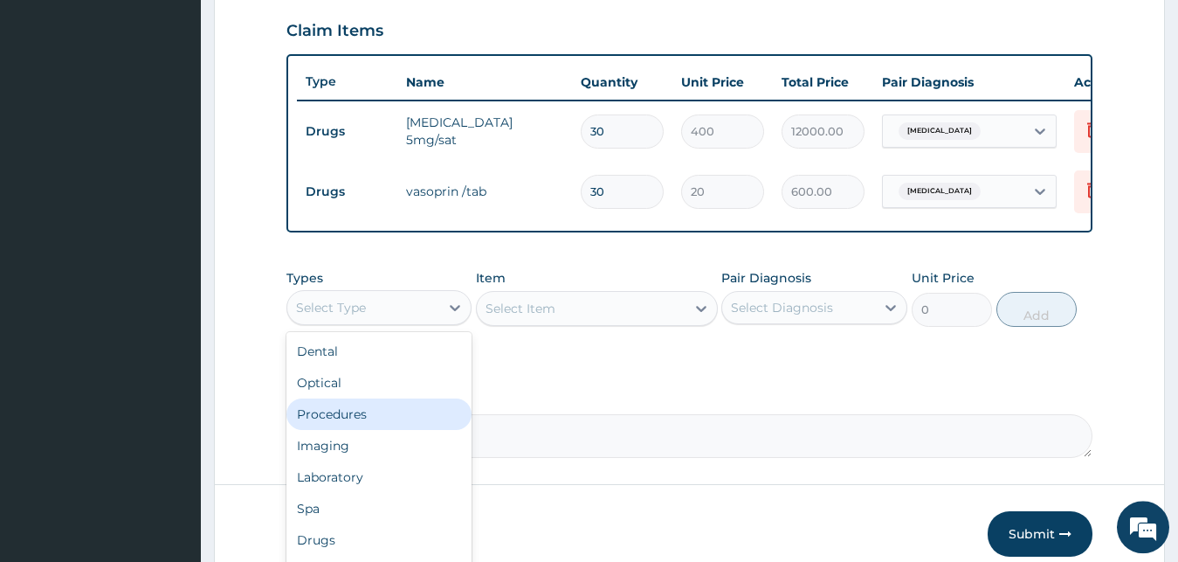
click at [397, 424] on div "Procedures" at bounding box center [379, 413] width 186 height 31
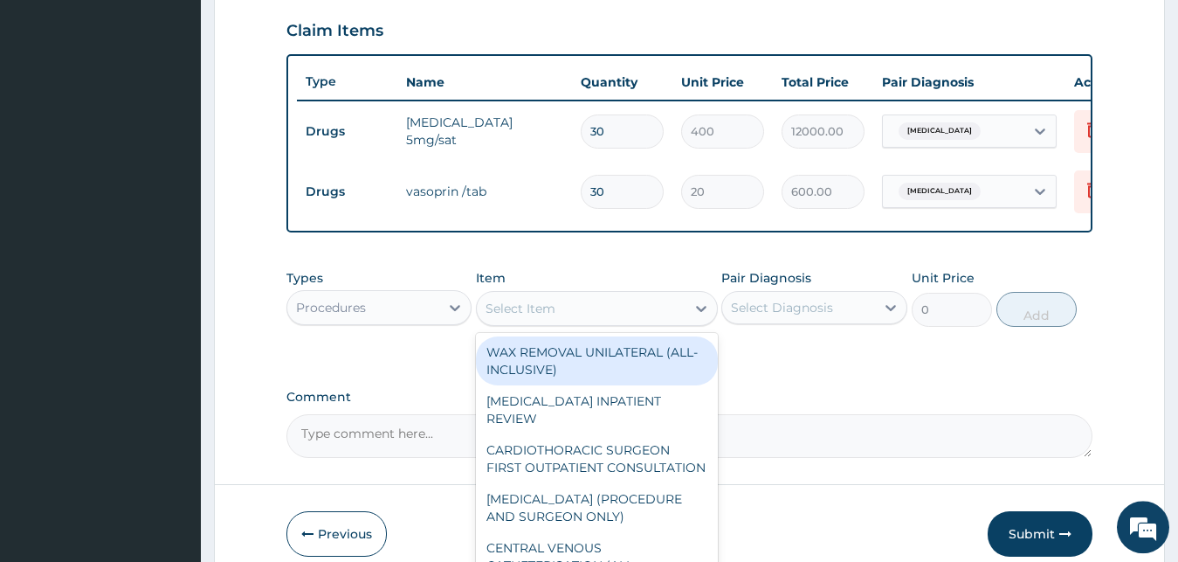
click at [596, 321] on div "Select Item" at bounding box center [581, 308] width 209 height 28
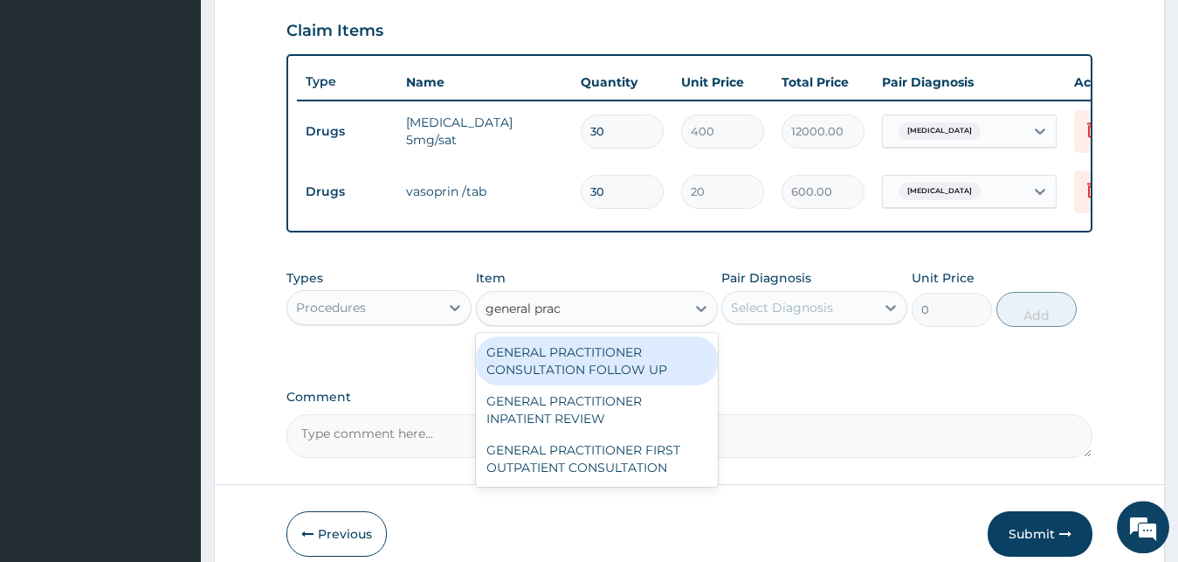
type input "general pract"
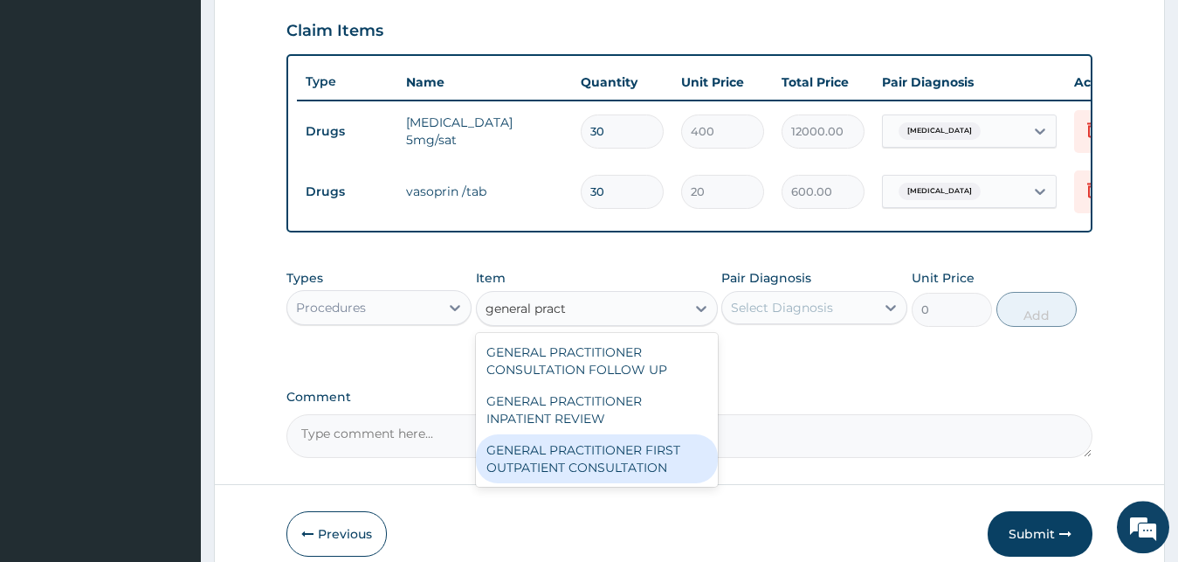
click at [589, 461] on div "GENERAL PRACTITIONER FIRST OUTPATIENT CONSULTATION" at bounding box center [597, 458] width 242 height 49
type input "3750"
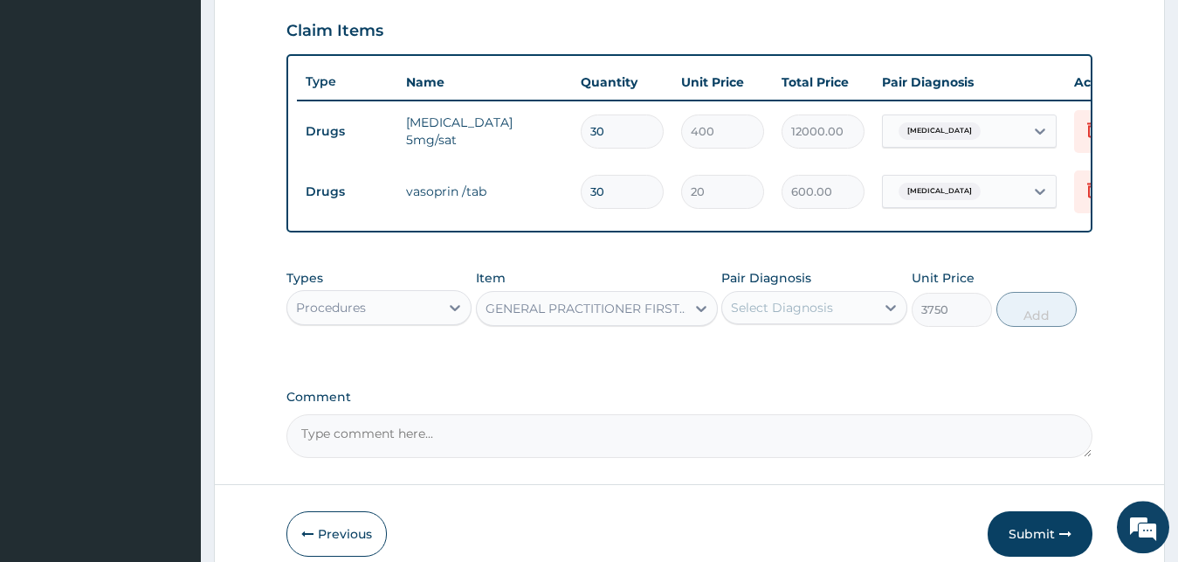
click at [818, 310] on div "Select Diagnosis" at bounding box center [798, 307] width 153 height 28
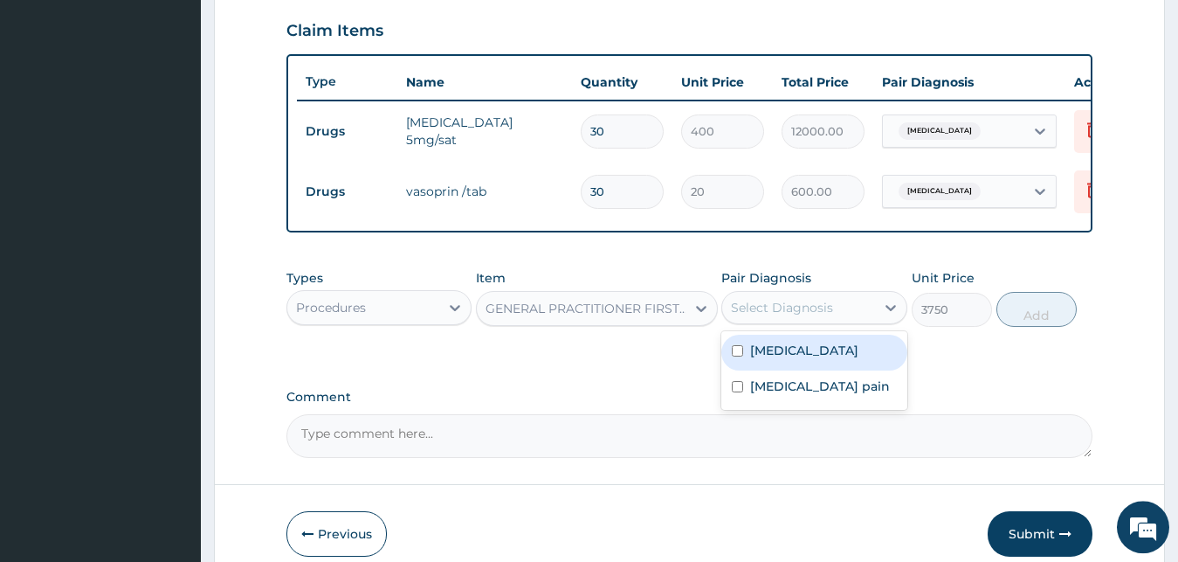
click at [819, 359] on label "Essential hypertension" at bounding box center [804, 349] width 108 height 17
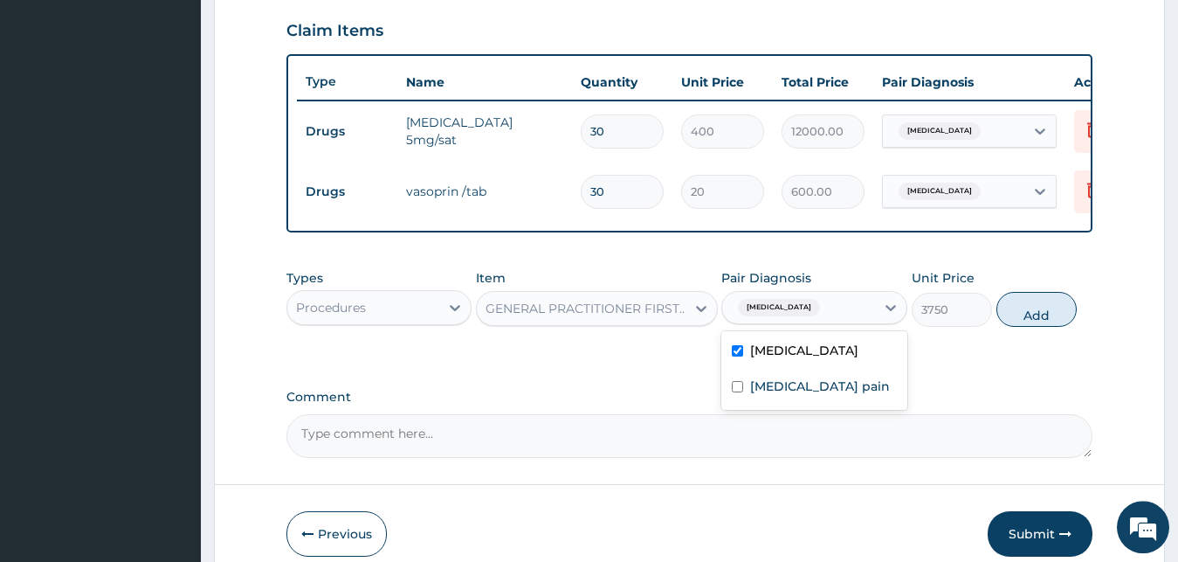
checkbox input "true"
drag, startPoint x: 816, startPoint y: 397, endPoint x: 925, endPoint y: 367, distance: 113.4
click at [821, 395] on label "Musculoskeletal pain" at bounding box center [820, 385] width 140 height 17
checkbox input "true"
click at [1051, 327] on button "Add" at bounding box center [1036, 309] width 80 height 35
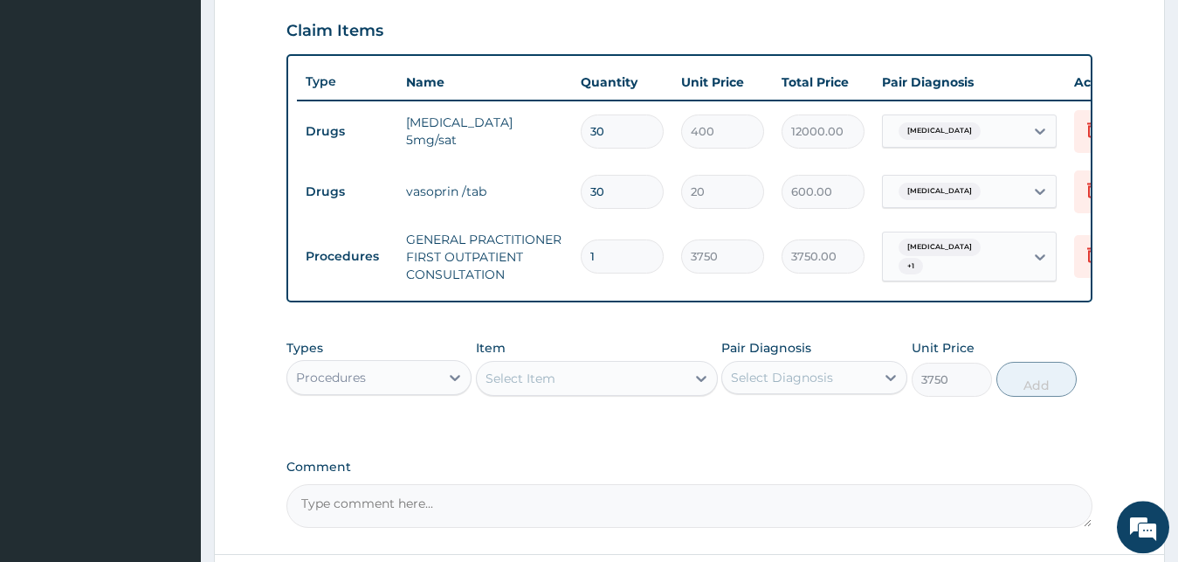
type input "0"
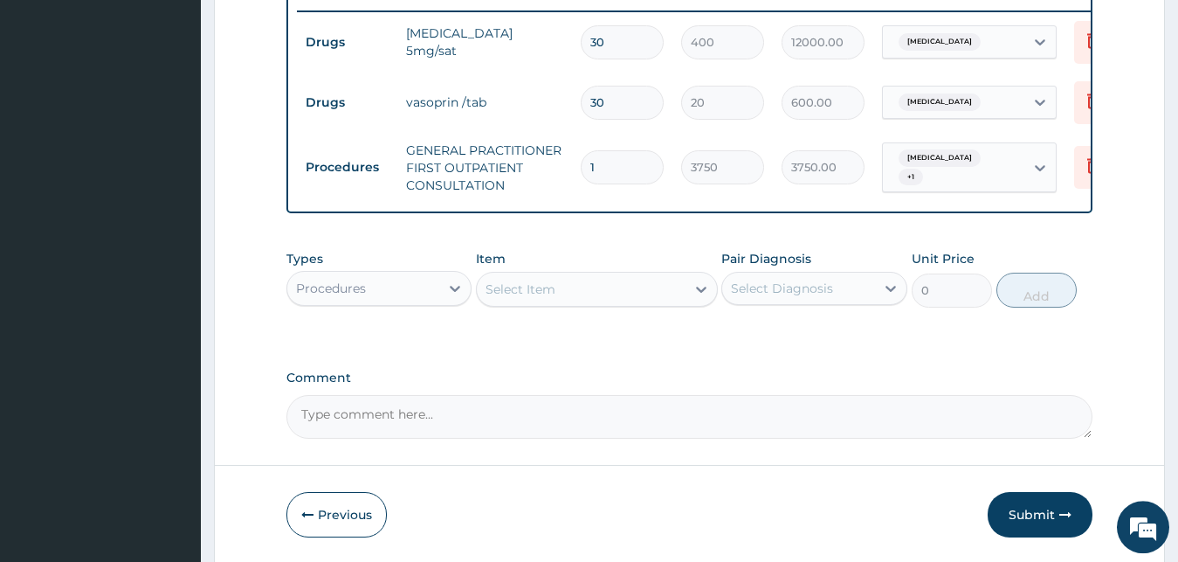
scroll to position [760, 0]
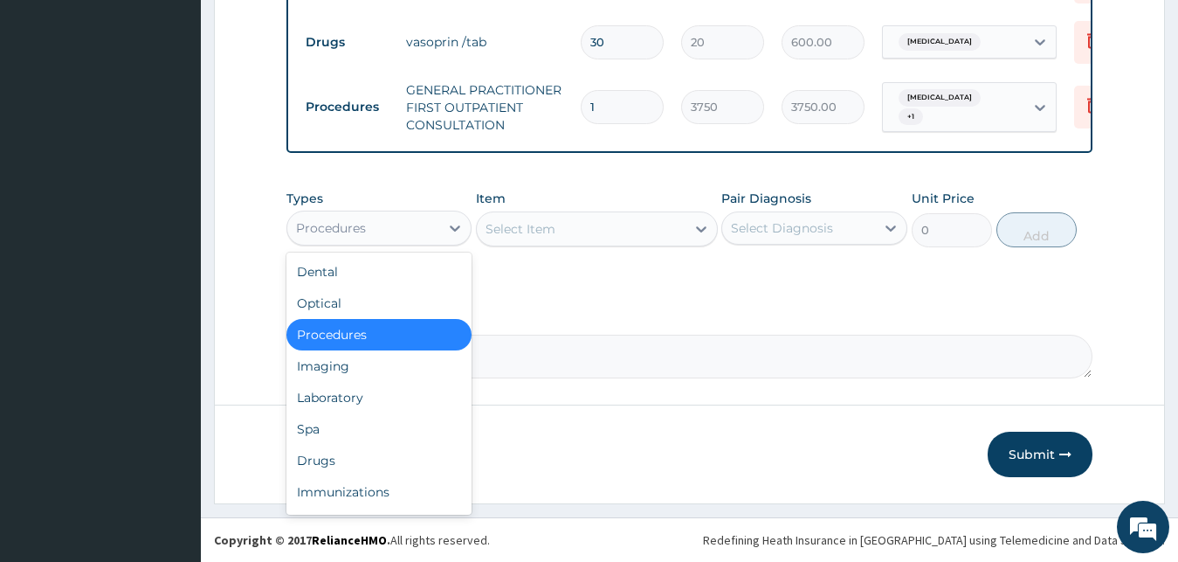
drag, startPoint x: 407, startPoint y: 231, endPoint x: 418, endPoint y: 274, distance: 45.1
click at [410, 233] on div "Procedures" at bounding box center [363, 228] width 153 height 28
click at [389, 460] on div "Drugs" at bounding box center [379, 460] width 186 height 31
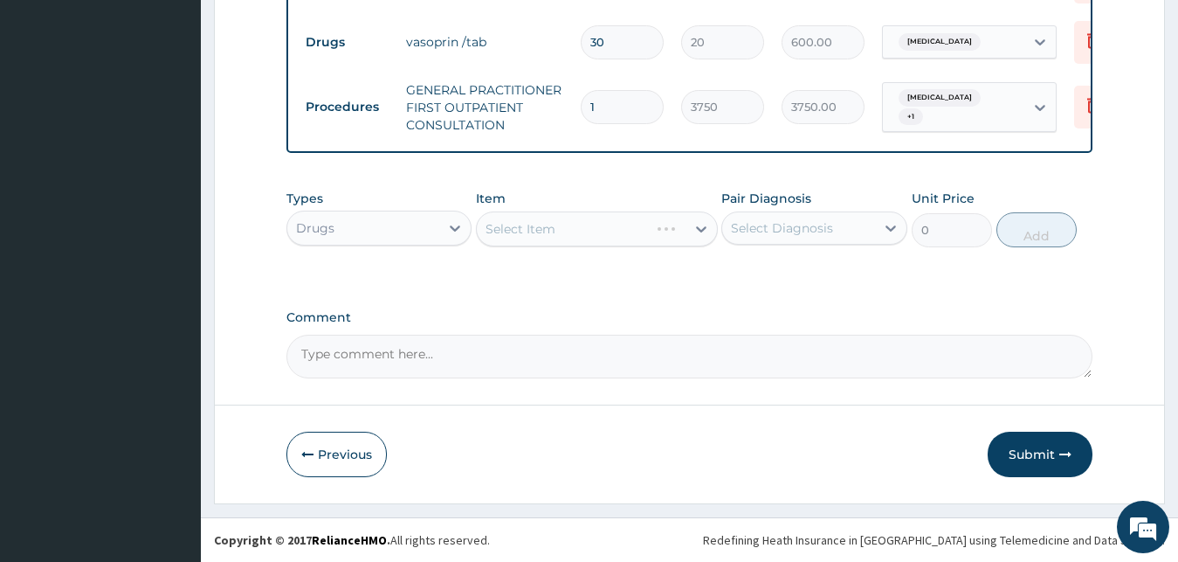
click at [560, 230] on div "Select Item" at bounding box center [597, 228] width 242 height 35
click at [601, 227] on div "Select Item" at bounding box center [581, 229] width 209 height 28
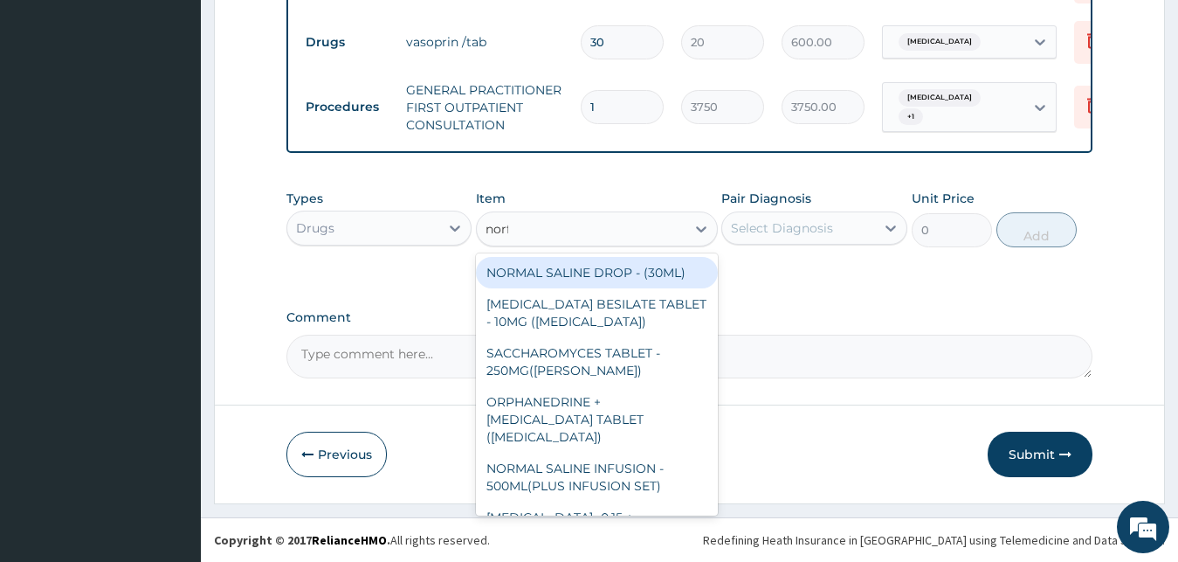
type input "norfl"
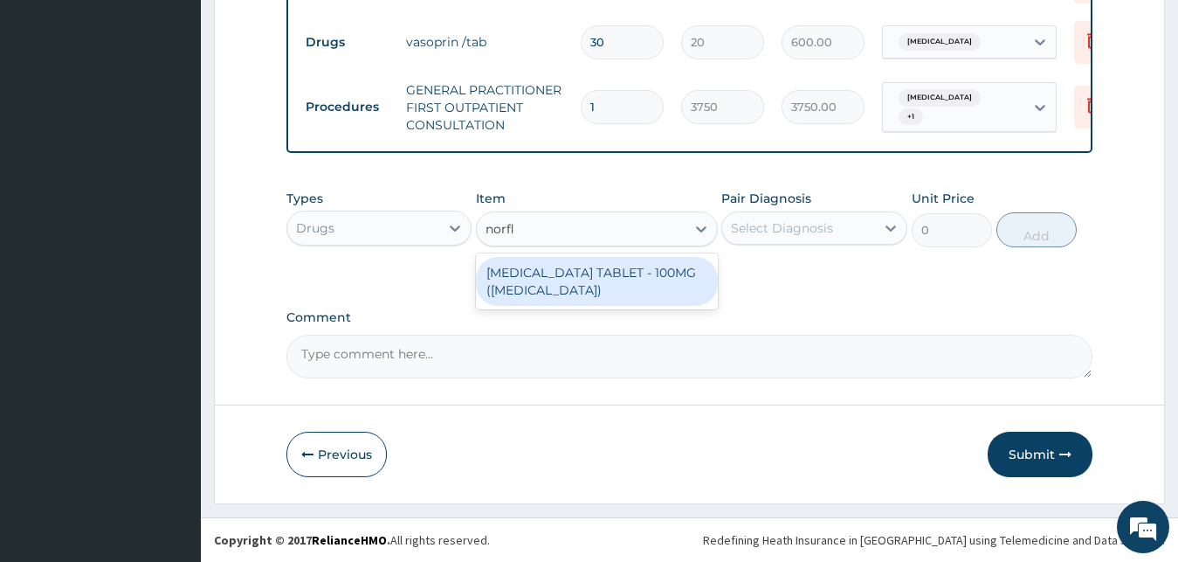
click at [615, 280] on div "[MEDICAL_DATA] TABLET - 100MG ([MEDICAL_DATA])" at bounding box center [597, 281] width 242 height 49
type input "168"
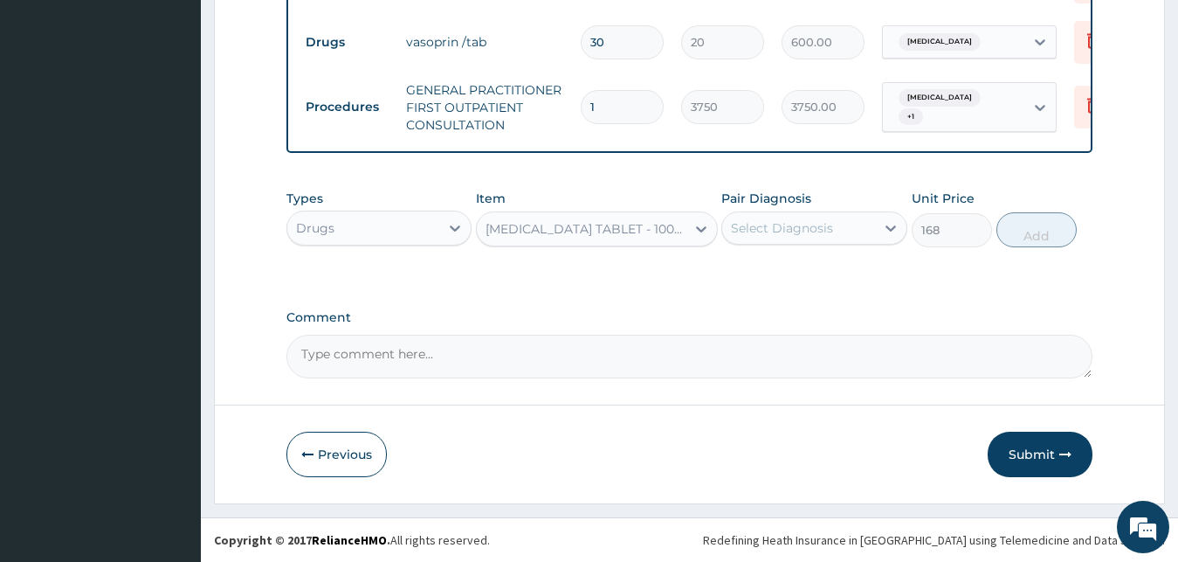
click at [775, 231] on div "Select Diagnosis" at bounding box center [782, 227] width 102 height 17
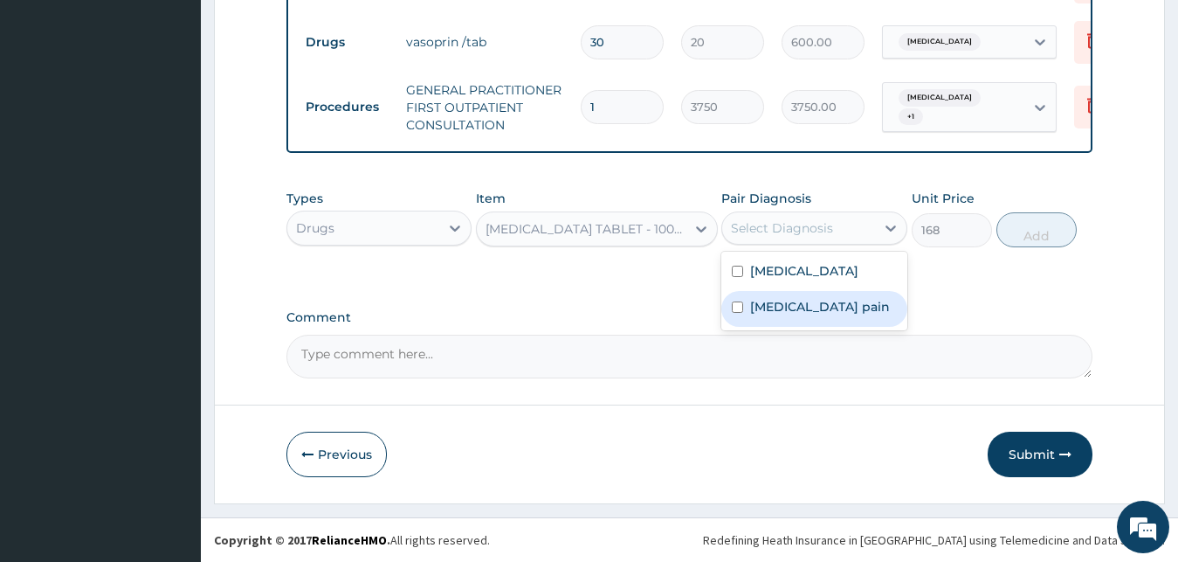
drag, startPoint x: 824, startPoint y: 308, endPoint x: 1012, endPoint y: 252, distance: 197.0
click at [827, 308] on label "Musculoskeletal pain" at bounding box center [820, 306] width 140 height 17
checkbox input "true"
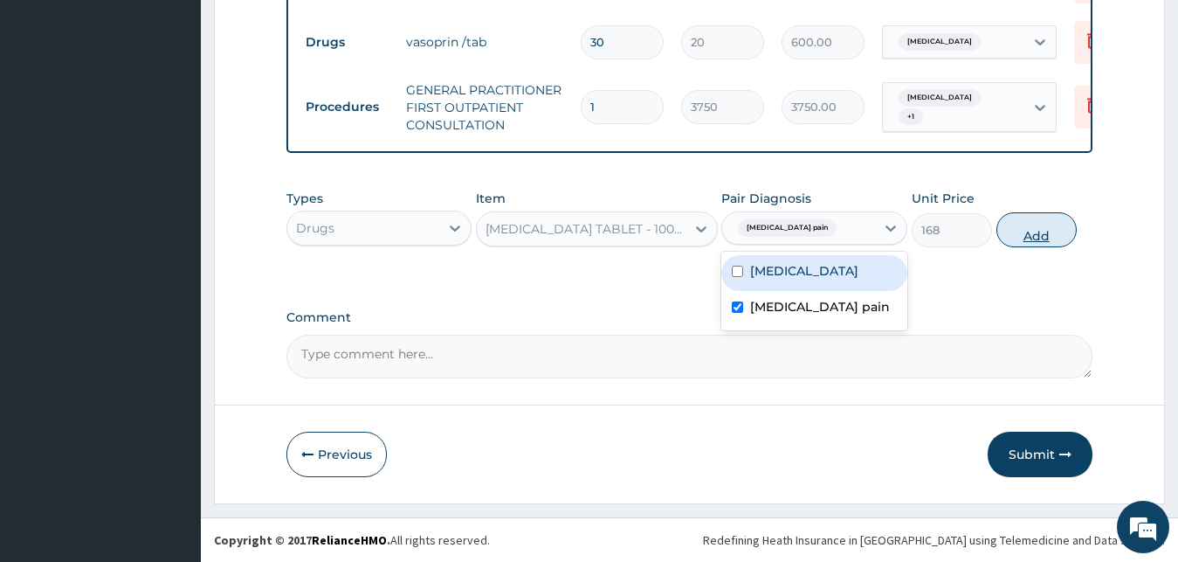
click at [1028, 244] on button "Add" at bounding box center [1036, 229] width 80 height 35
type input "0"
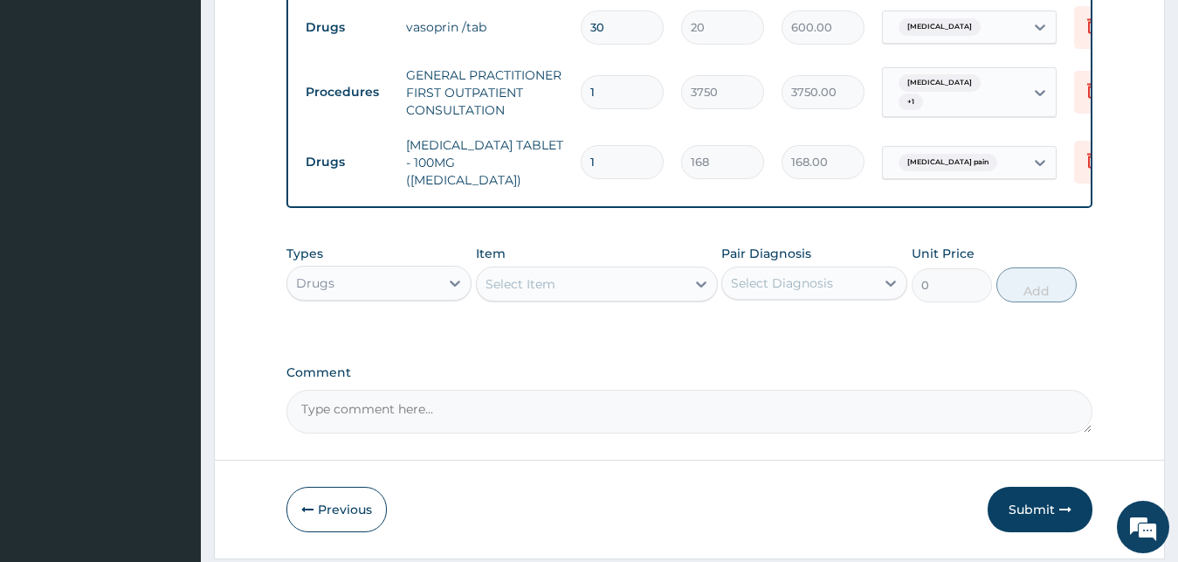
type input "0.00"
type input "5"
type input "840.00"
type input "5"
click at [565, 294] on div "Select Item" at bounding box center [581, 284] width 209 height 28
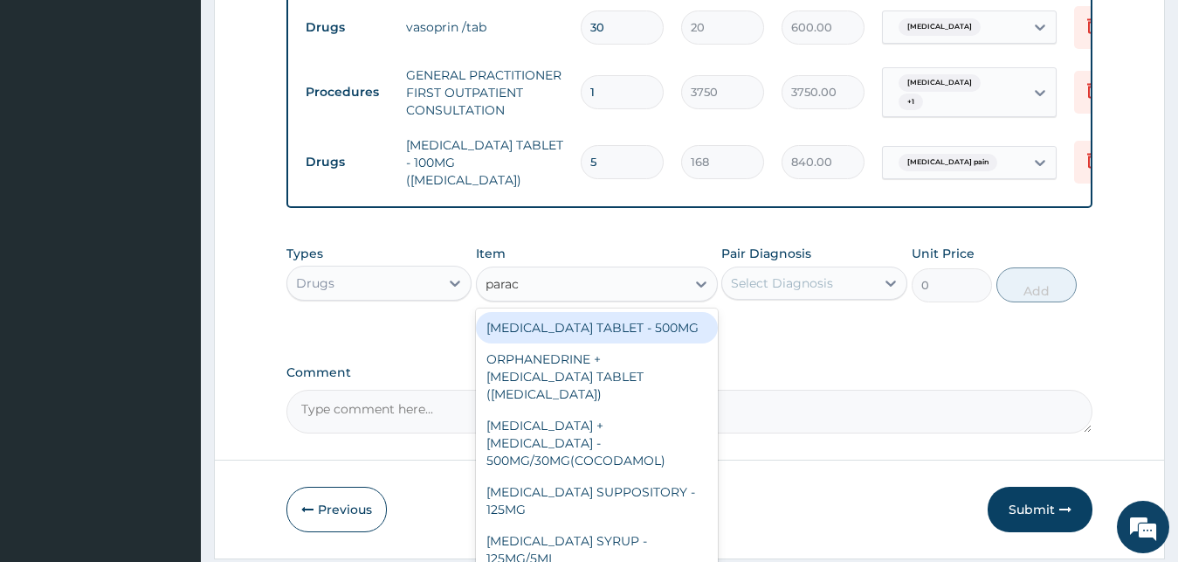
type input "parace"
click at [564, 334] on div "[MEDICAL_DATA] TABLET - 500MG" at bounding box center [597, 327] width 242 height 31
type input "33.599999999999994"
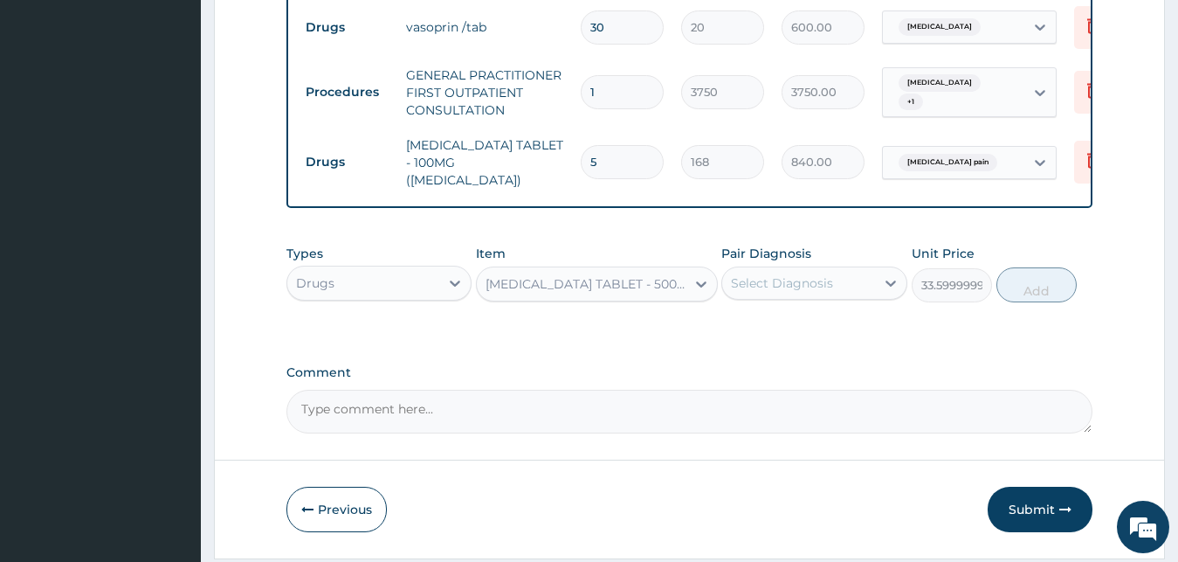
click at [776, 292] on div "Select Diagnosis" at bounding box center [782, 282] width 102 height 17
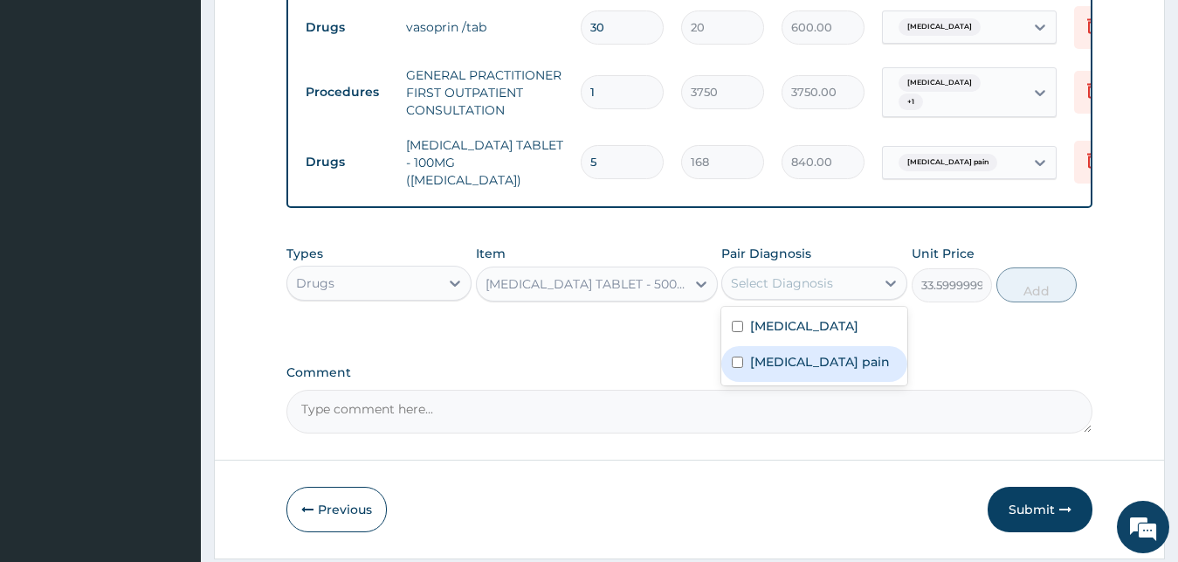
click at [835, 370] on label "Musculoskeletal pain" at bounding box center [820, 361] width 140 height 17
checkbox input "true"
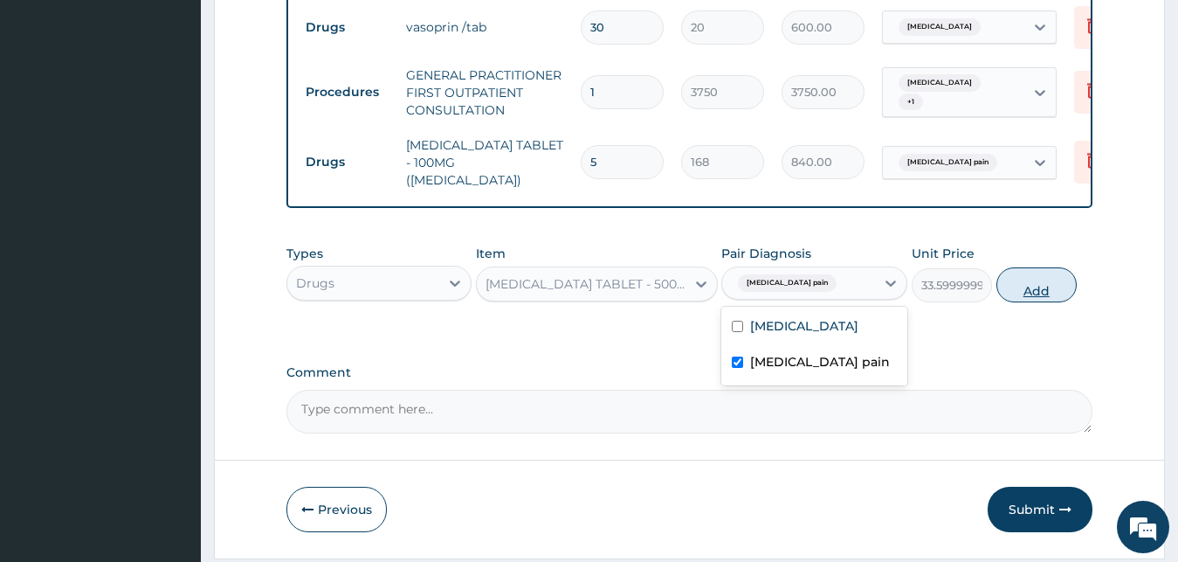
click at [1039, 302] on button "Add" at bounding box center [1036, 284] width 80 height 35
type input "0"
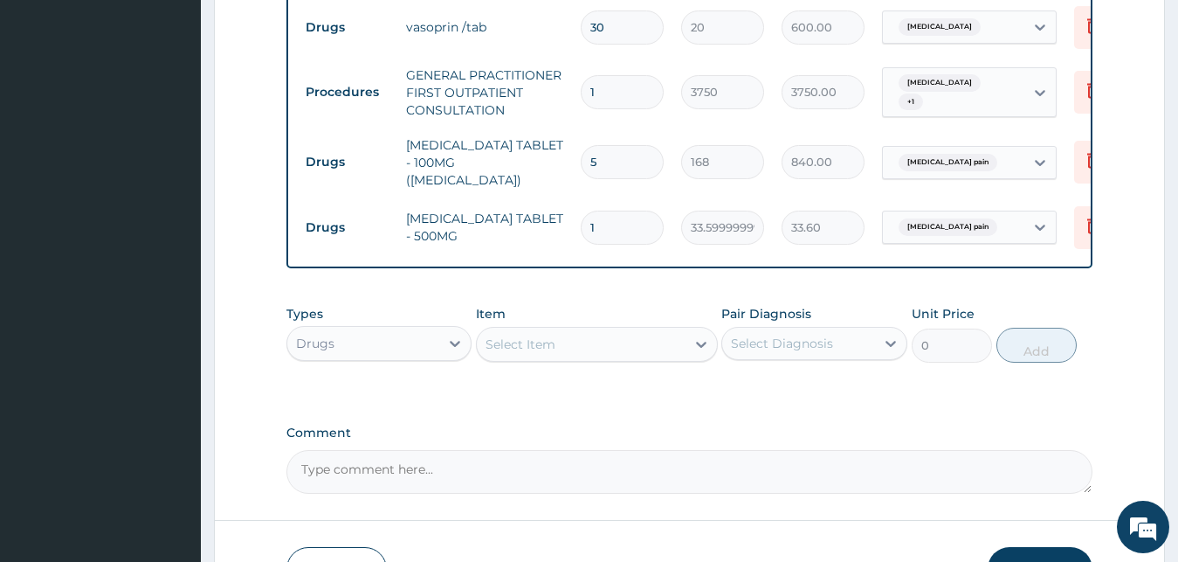
type input "18"
type input "604.80"
type input "18"
click at [538, 353] on div "Select Item" at bounding box center [521, 343] width 70 height 17
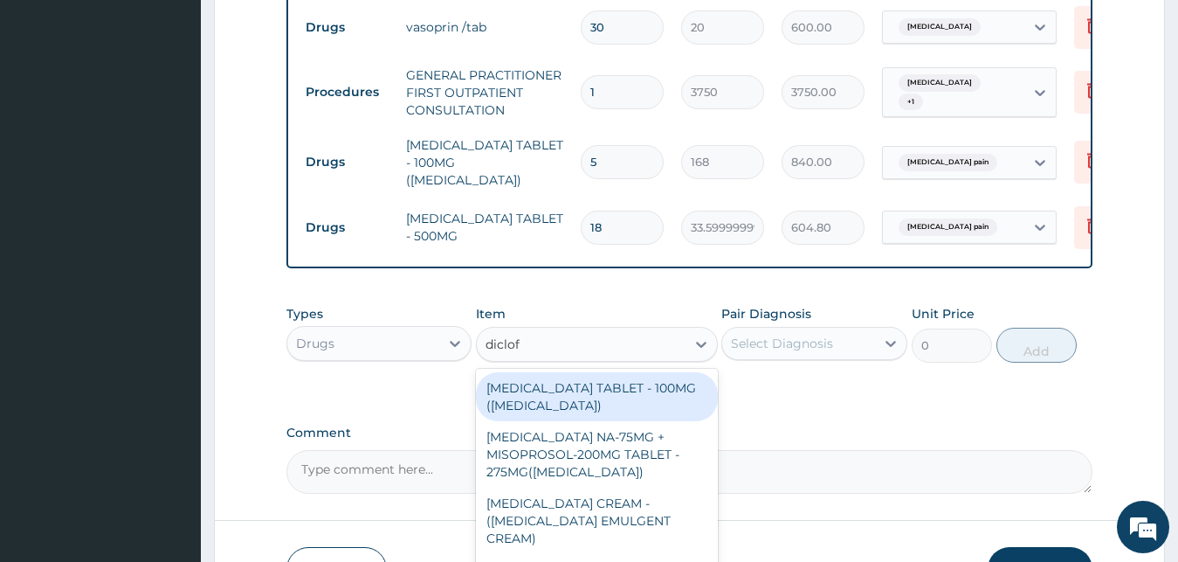
type input "diclofe"
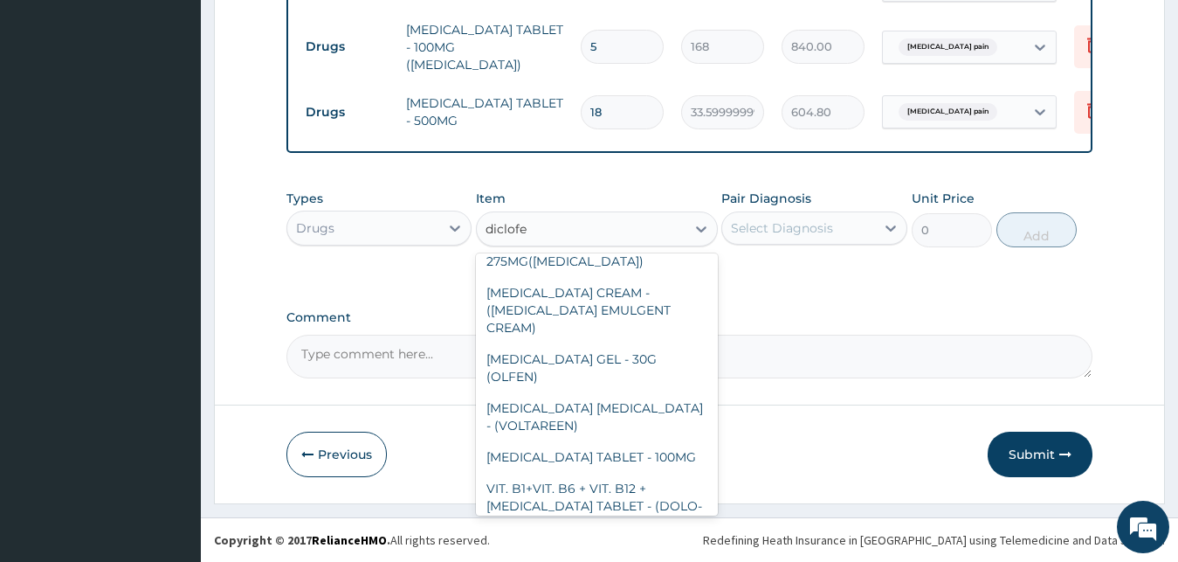
scroll to position [94, 0]
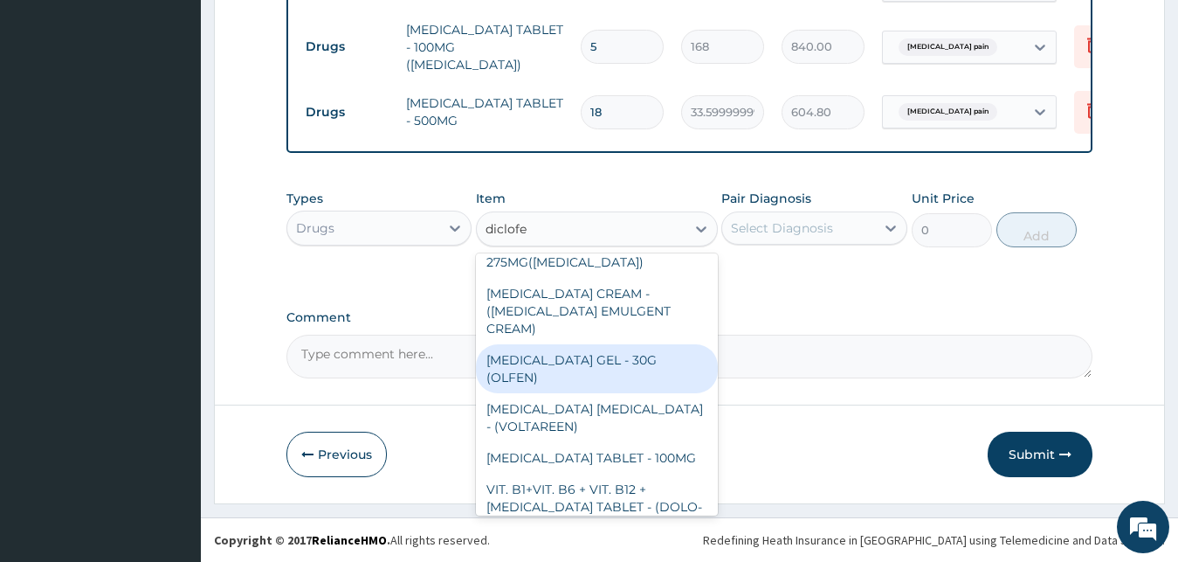
click at [596, 347] on div "[MEDICAL_DATA] GEL - 30G (OLFEN)" at bounding box center [597, 368] width 242 height 49
type input "1120"
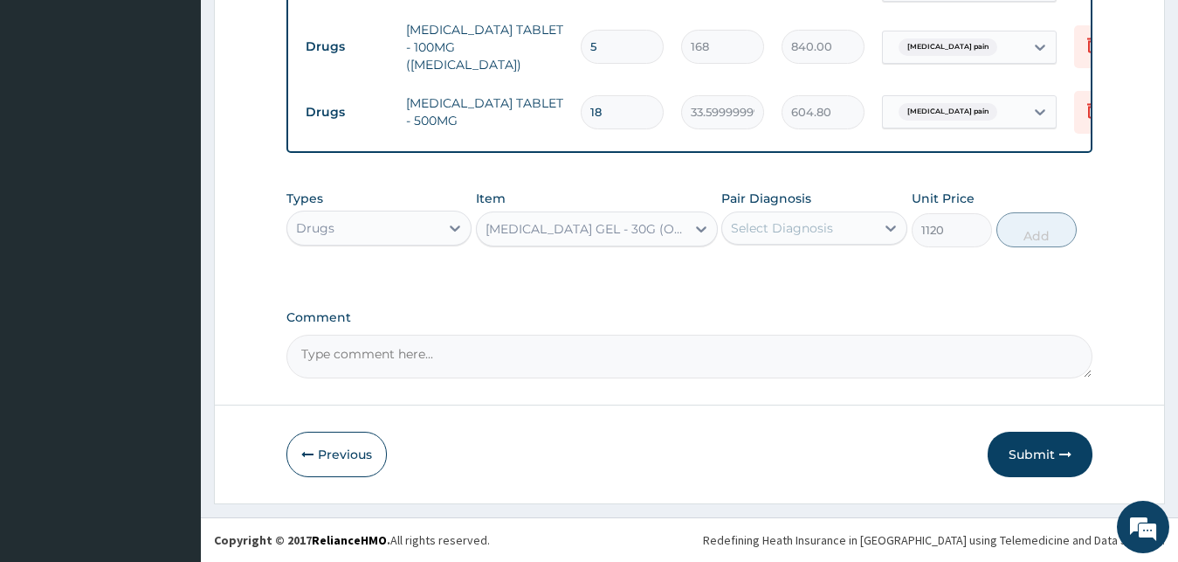
click at [831, 222] on div "Select Diagnosis" at bounding box center [782, 227] width 102 height 17
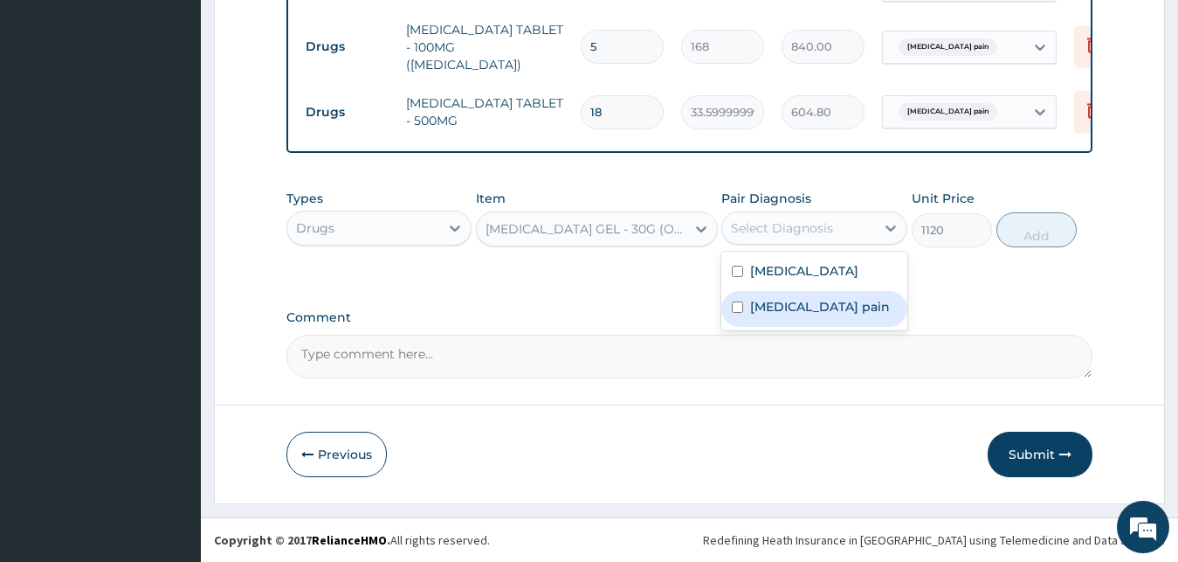
click at [845, 314] on label "Musculoskeletal pain" at bounding box center [820, 306] width 140 height 17
checkbox input "true"
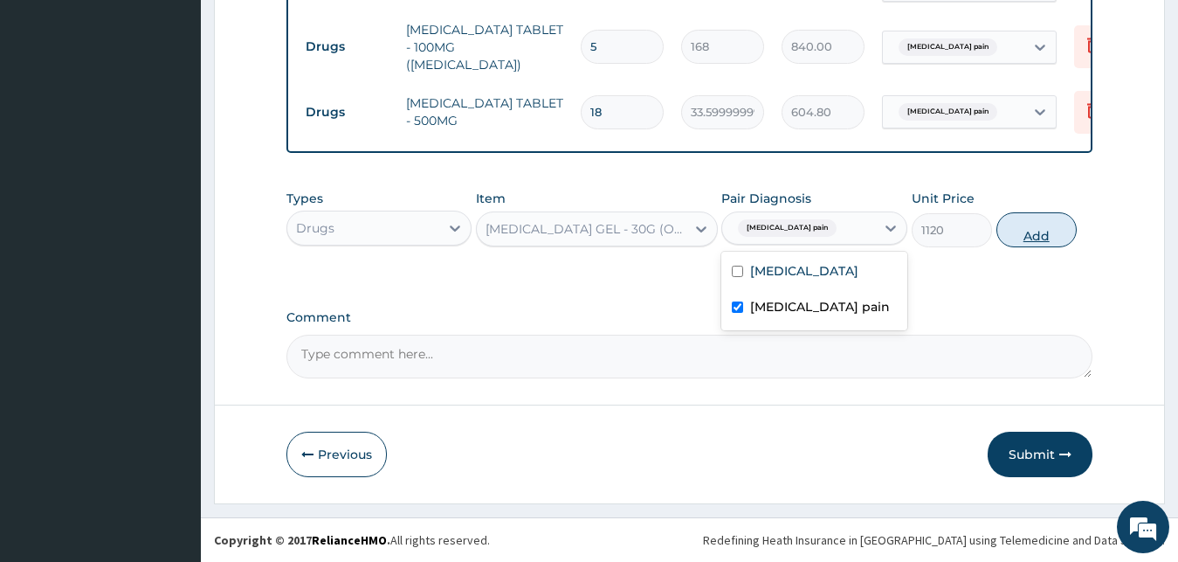
click at [1031, 238] on button "Add" at bounding box center [1036, 229] width 80 height 35
type input "0"
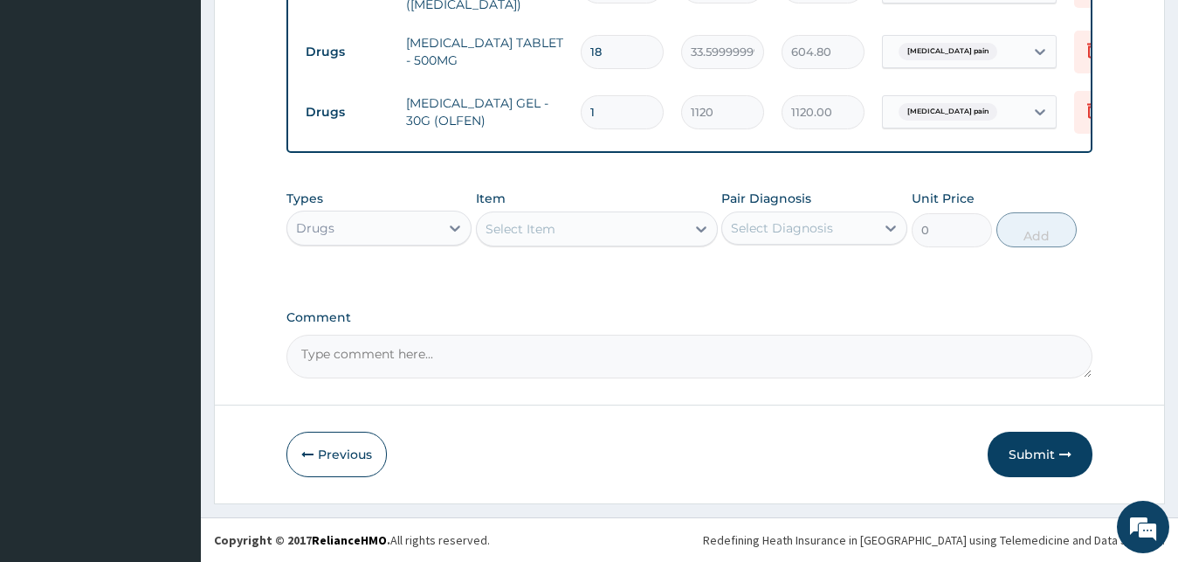
scroll to position [950, 0]
click at [1035, 460] on button "Submit" at bounding box center [1040, 453] width 105 height 45
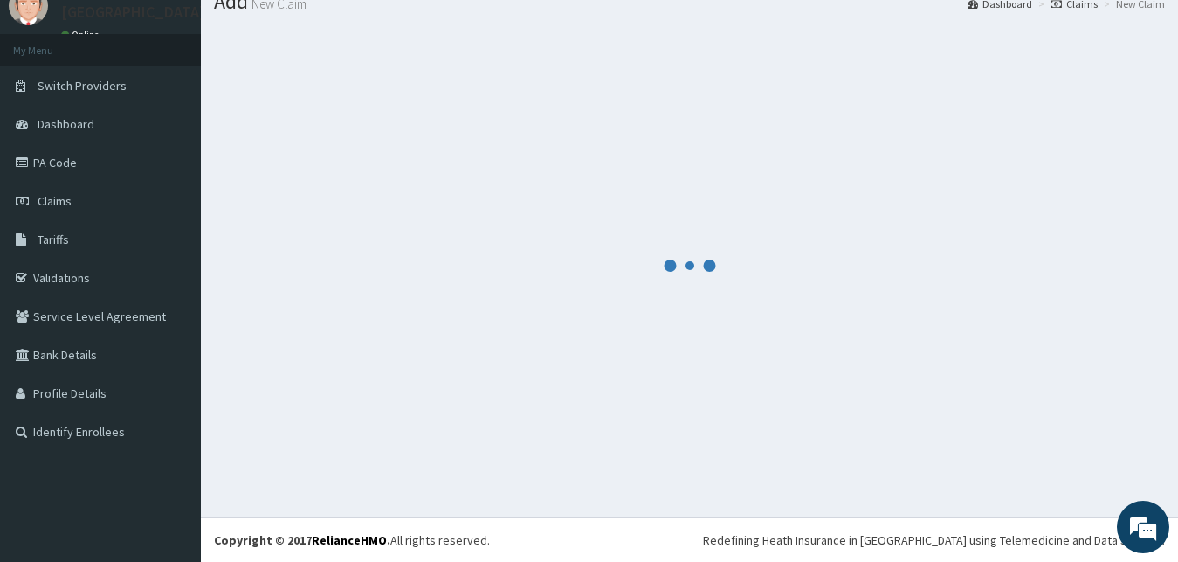
scroll to position [66, 0]
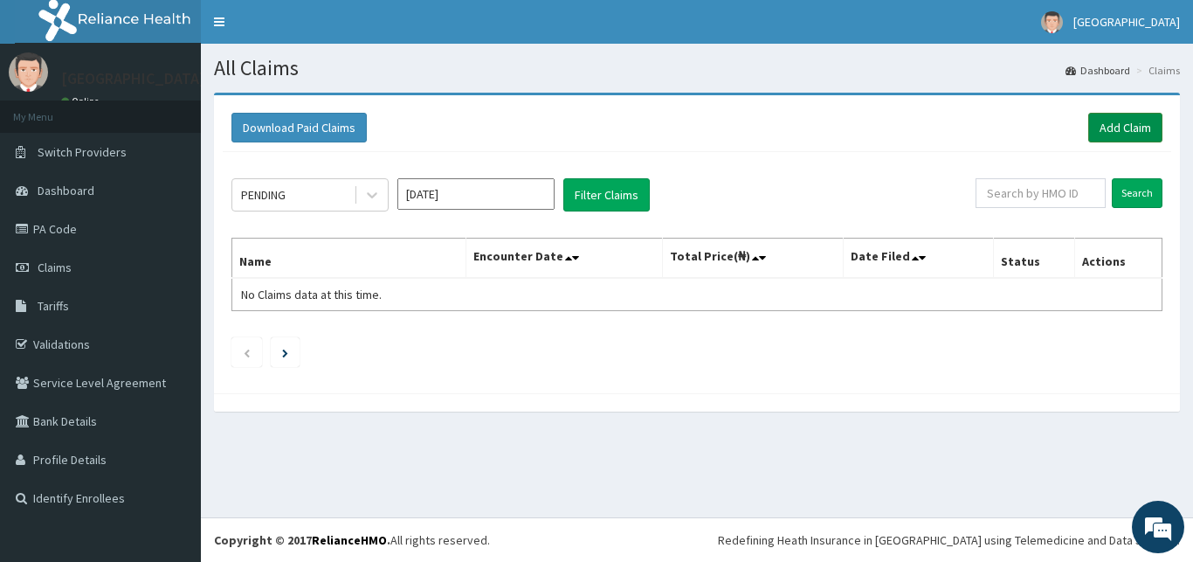
click at [1123, 133] on link "Add Claim" at bounding box center [1125, 128] width 74 height 30
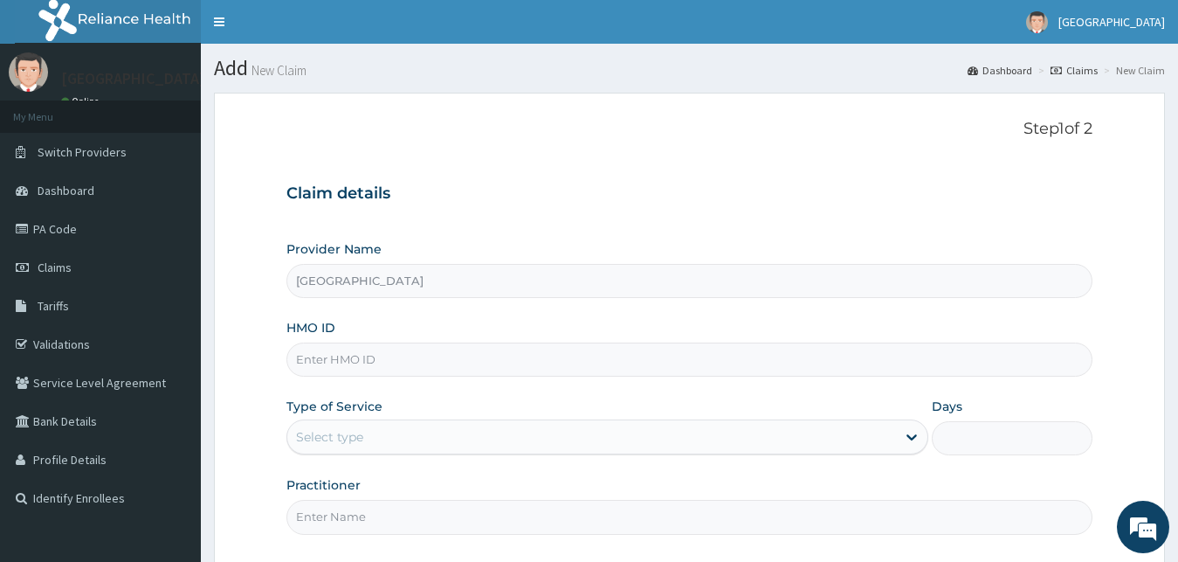
click at [454, 376] on input "HMO ID" at bounding box center [689, 359] width 807 height 34
paste input "PFM/10201/B"
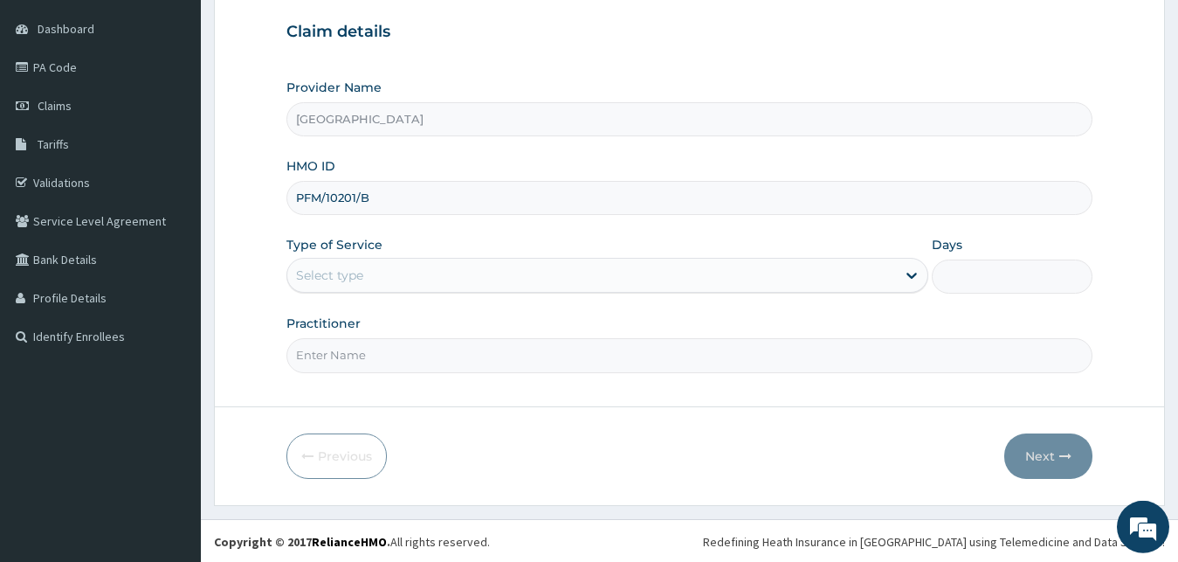
scroll to position [163, 0]
type input "PFM/10201/B"
click at [424, 274] on div "Select type" at bounding box center [592, 273] width 610 height 28
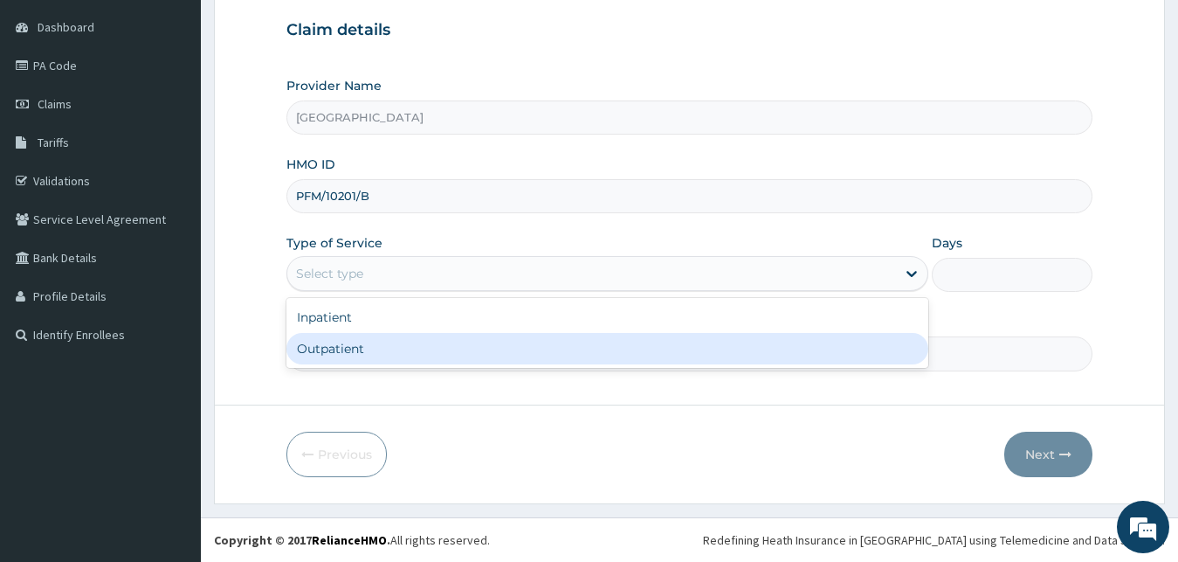
click at [437, 346] on div "Outpatient" at bounding box center [607, 348] width 643 height 31
type input "1"
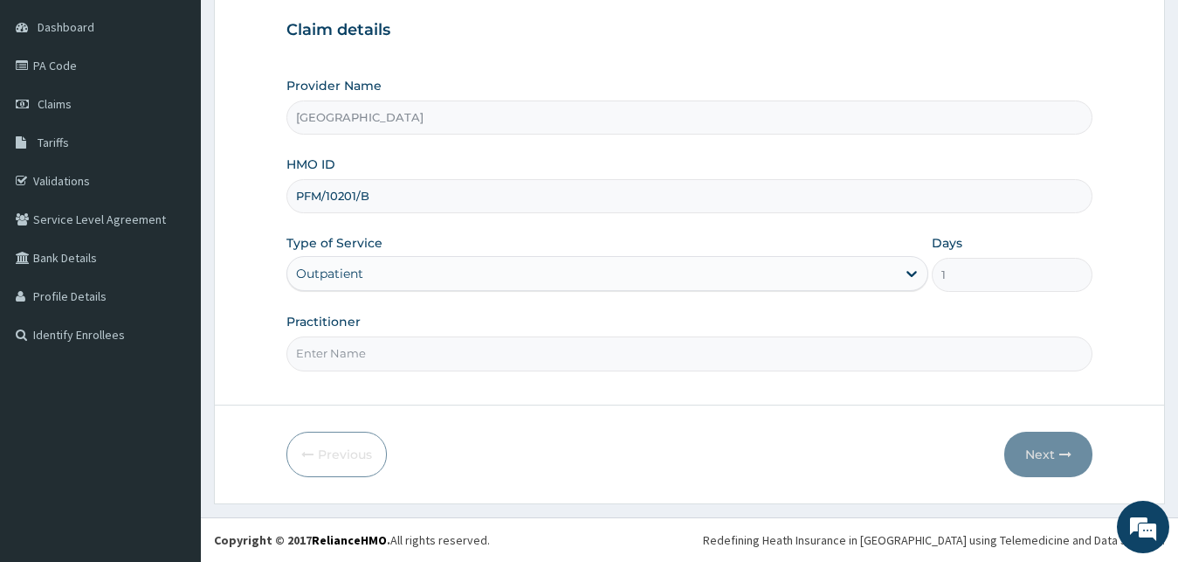
click at [442, 348] on input "Practitioner" at bounding box center [689, 353] width 807 height 34
type input "[PERSON_NAME]"
click at [1027, 453] on button "Next" at bounding box center [1048, 453] width 88 height 45
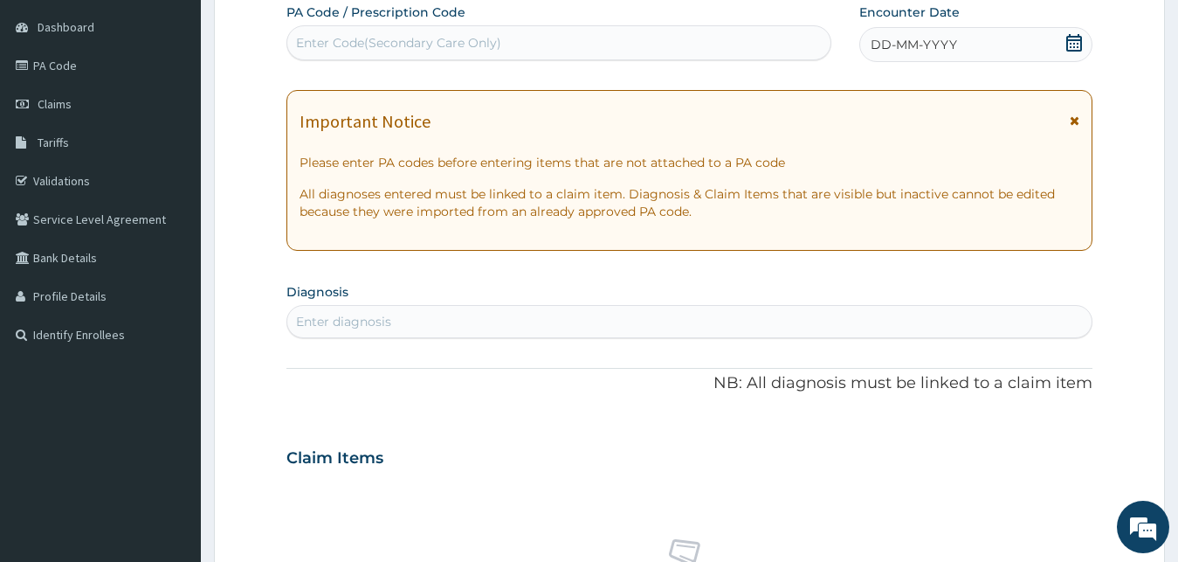
click at [1075, 45] on icon at bounding box center [1074, 42] width 16 height 17
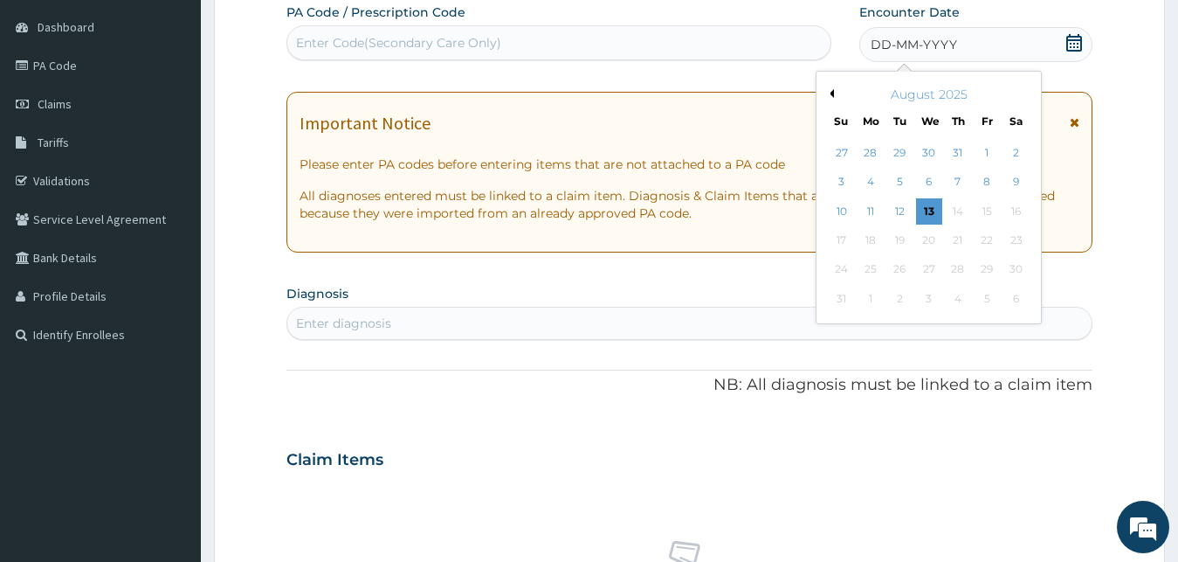
click at [831, 93] on button "Previous Month" at bounding box center [829, 93] width 9 height 9
click at [844, 217] on div "13" at bounding box center [842, 211] width 26 height 26
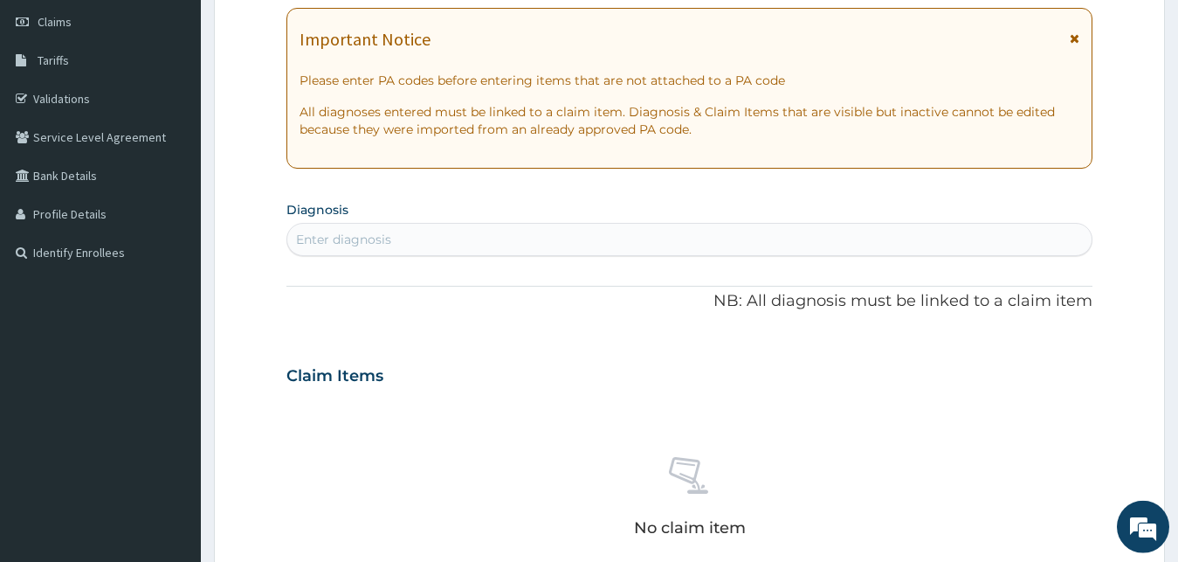
scroll to position [341, 0]
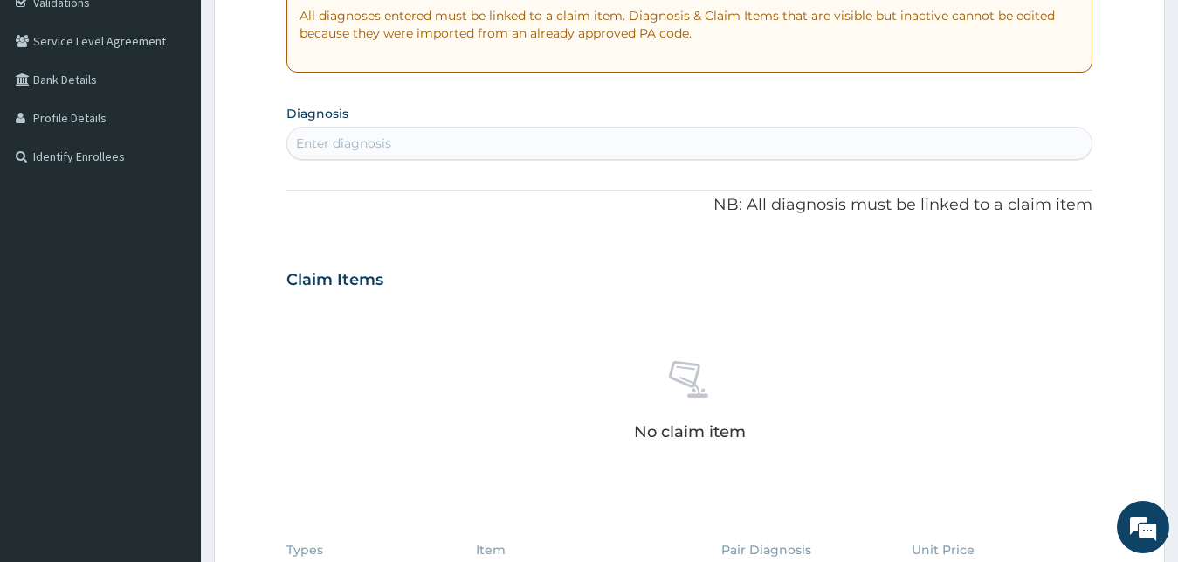
click at [457, 135] on div "Enter diagnosis" at bounding box center [689, 143] width 805 height 28
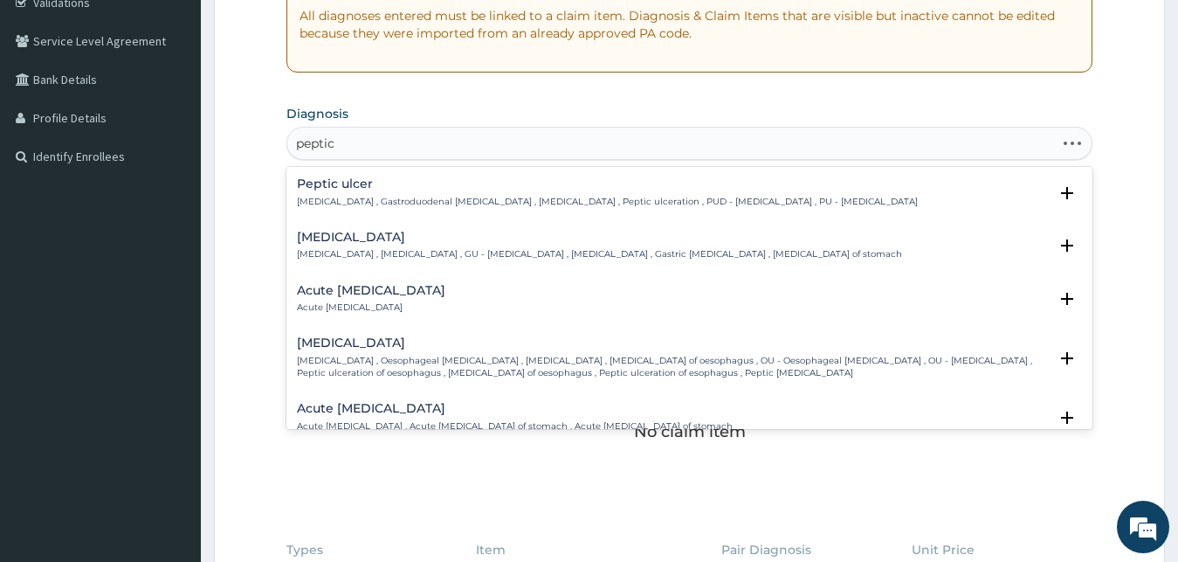
type input "peptic u"
click at [451, 196] on p "[MEDICAL_DATA] , Gastroduodenal [MEDICAL_DATA] , [MEDICAL_DATA] , Peptic ulcera…" at bounding box center [607, 202] width 621 height 12
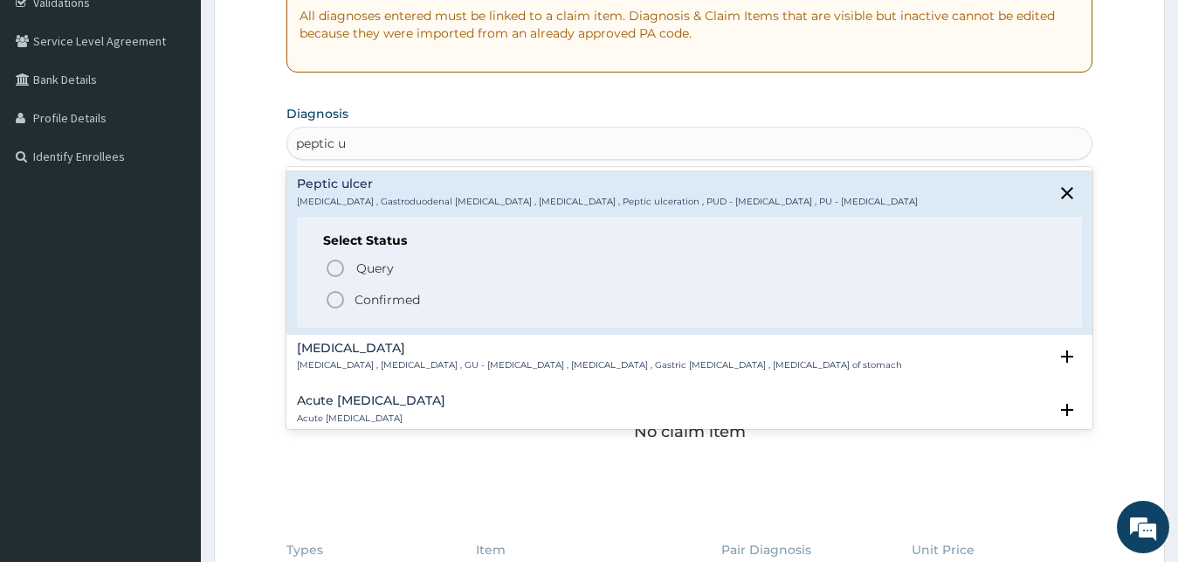
click at [327, 298] on icon "status option filled" at bounding box center [335, 299] width 21 height 21
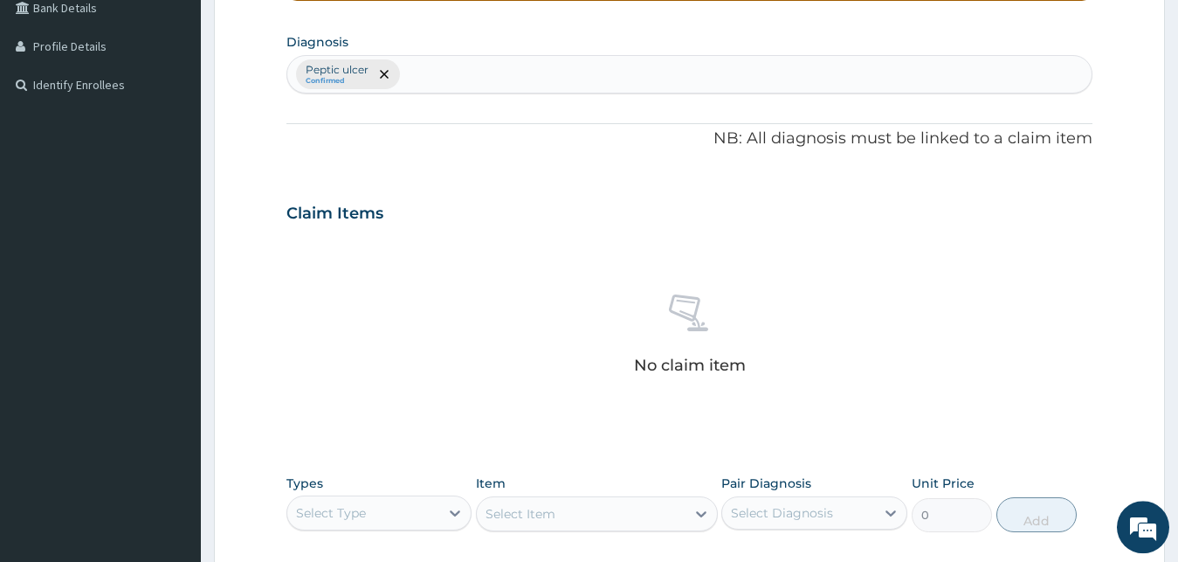
scroll to position [698, 0]
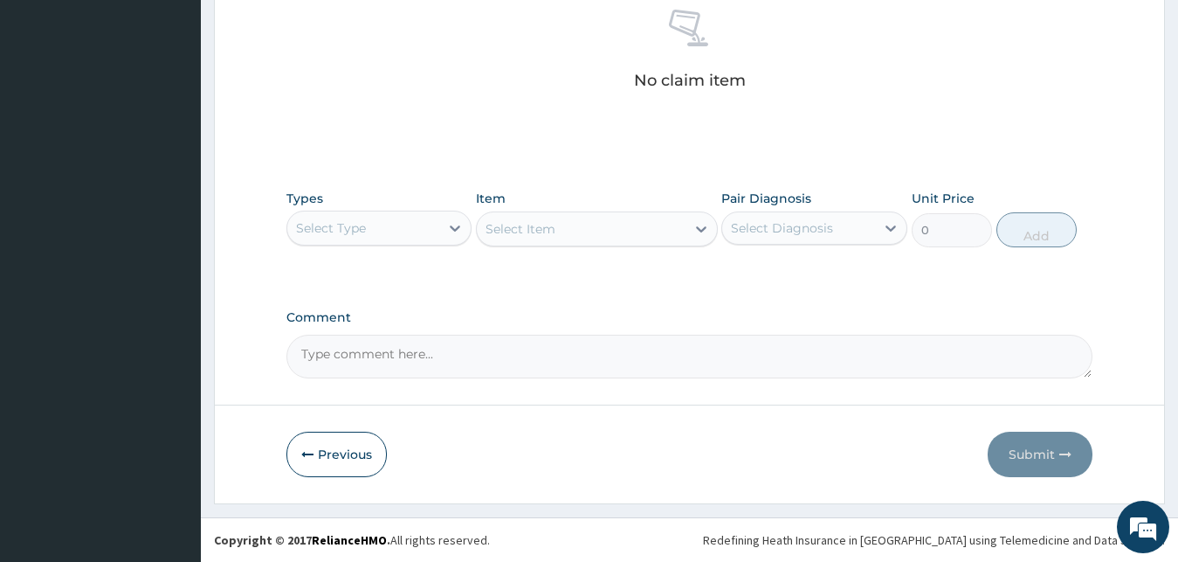
click at [394, 236] on div "Select Type" at bounding box center [363, 228] width 153 height 28
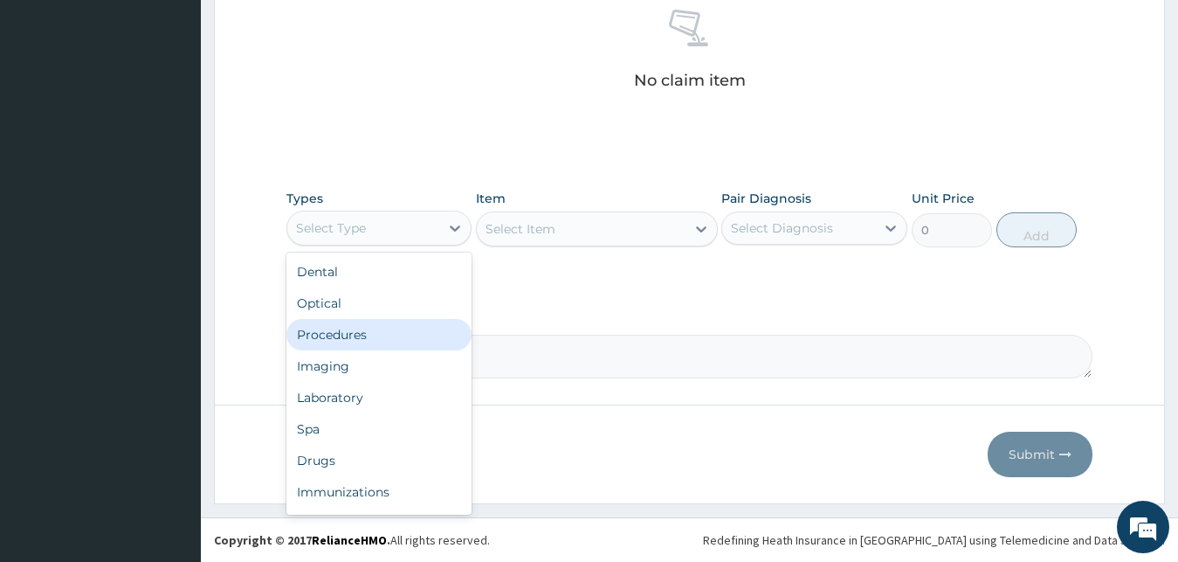
click at [382, 330] on div "Procedures" at bounding box center [379, 334] width 186 height 31
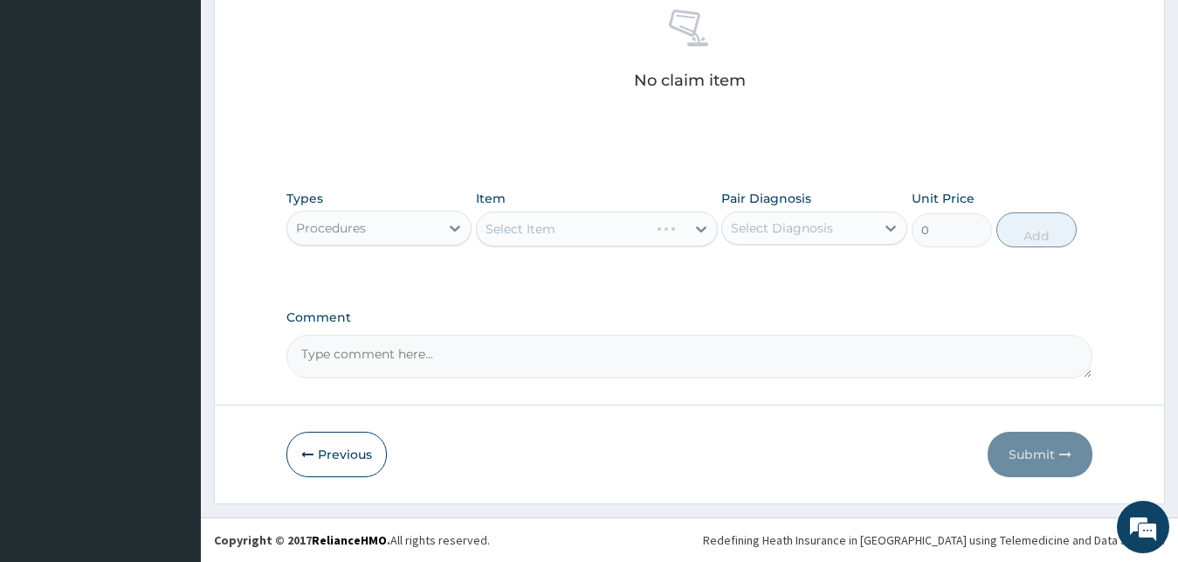
click at [610, 228] on div "Select Item" at bounding box center [597, 228] width 242 height 35
click at [560, 221] on div "Select Item" at bounding box center [581, 229] width 209 height 28
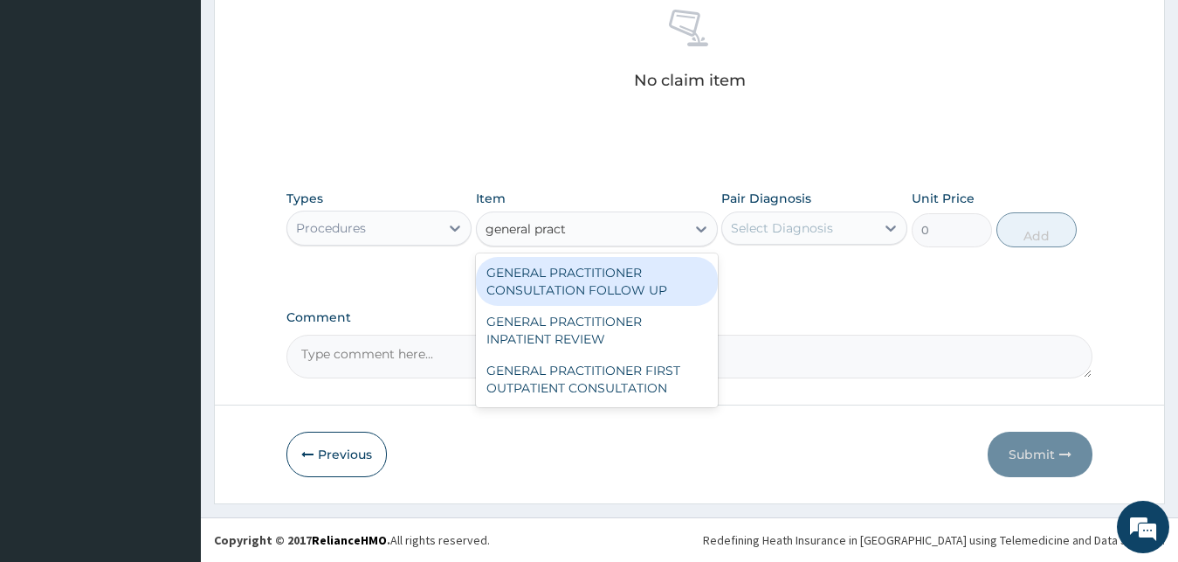
type input "general practi"
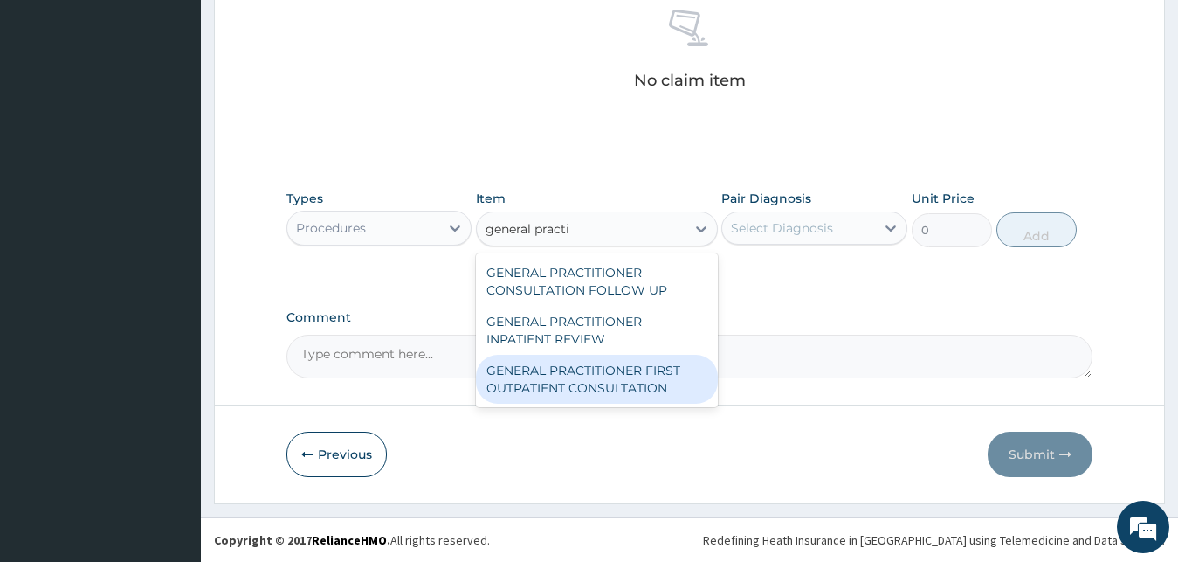
click at [560, 375] on div "GENERAL PRACTITIONER FIRST OUTPATIENT CONSULTATION" at bounding box center [597, 379] width 242 height 49
type input "3750"
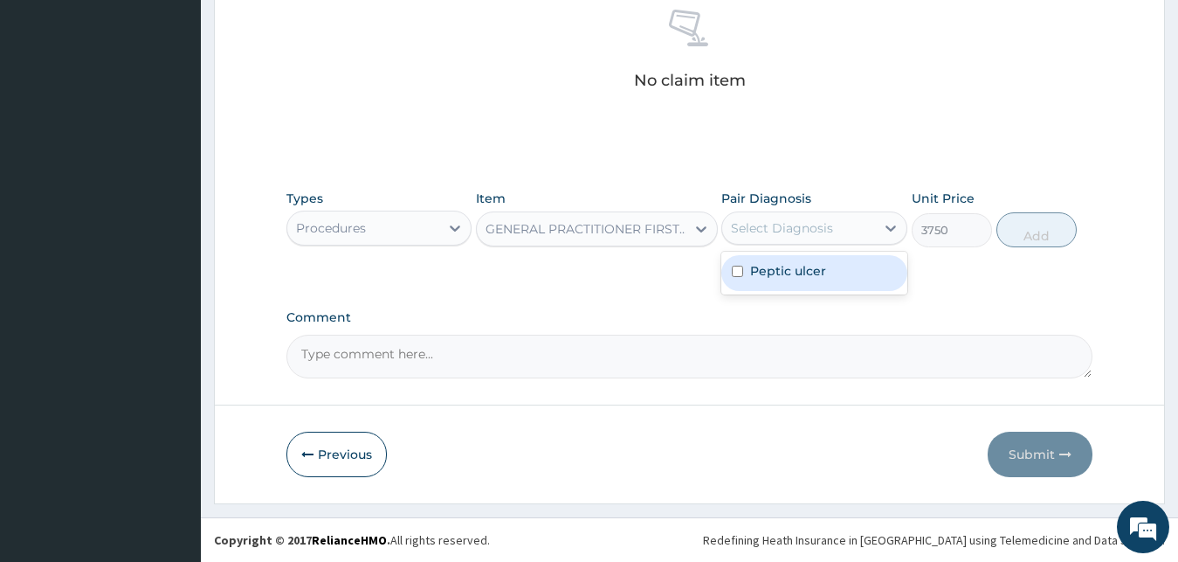
drag, startPoint x: 806, startPoint y: 223, endPoint x: 811, endPoint y: 234, distance: 12.5
click at [807, 224] on div "Select Diagnosis" at bounding box center [782, 227] width 102 height 17
drag, startPoint x: 825, startPoint y: 275, endPoint x: 851, endPoint y: 286, distance: 28.2
click at [825, 279] on label "Peptic ulcer" at bounding box center [788, 270] width 76 height 17
checkbox input "true"
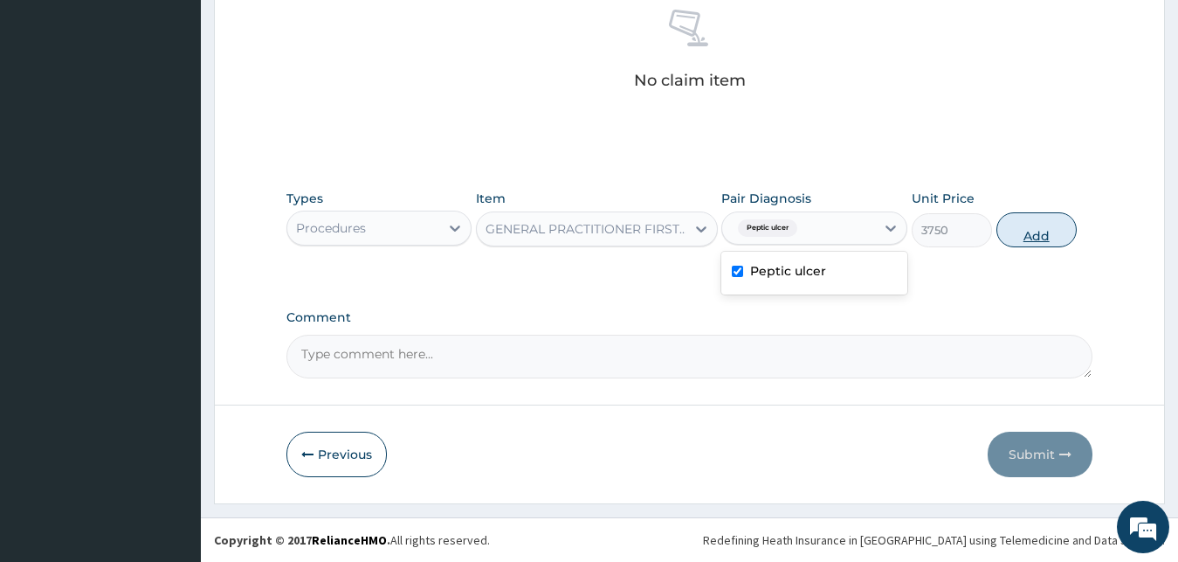
click at [1041, 240] on button "Add" at bounding box center [1036, 229] width 80 height 35
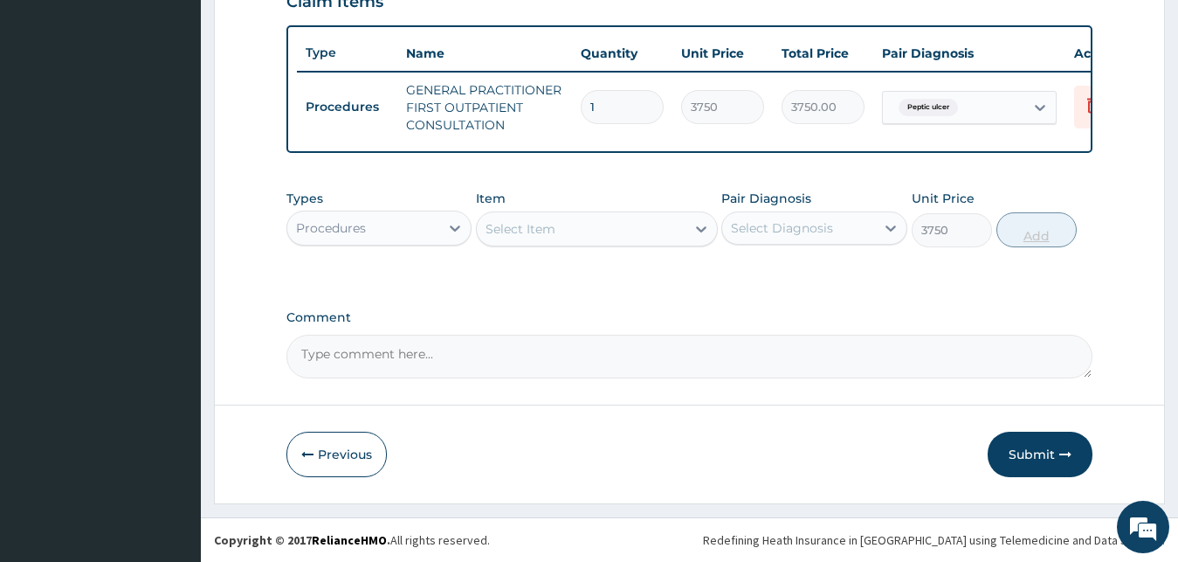
type input "0"
drag, startPoint x: 357, startPoint y: 230, endPoint x: 361, endPoint y: 245, distance: 15.3
click at [360, 231] on div "Procedures" at bounding box center [331, 227] width 70 height 17
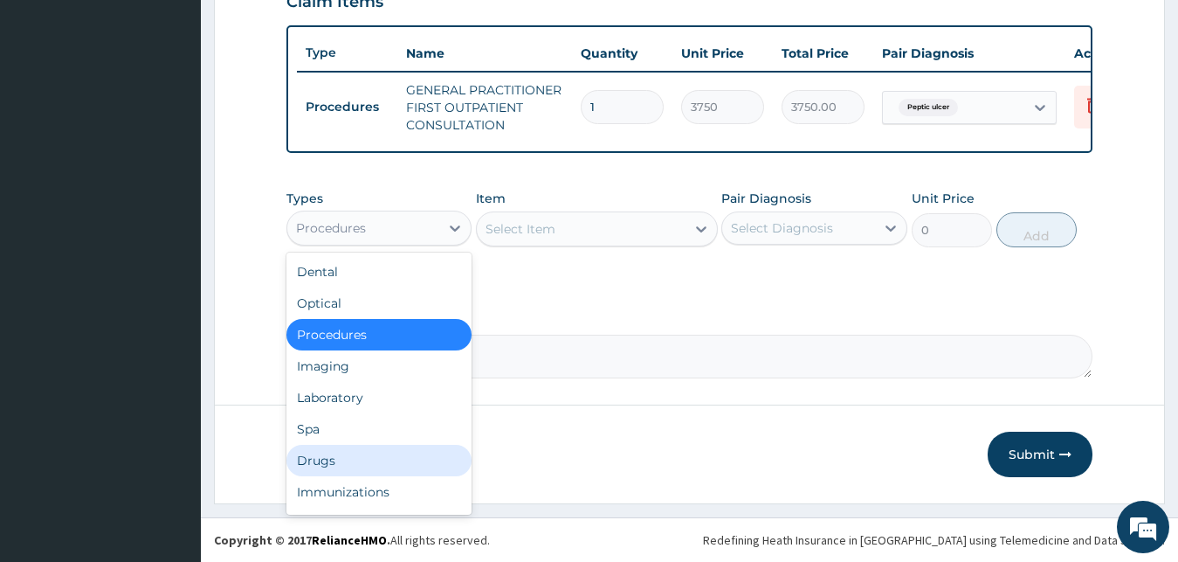
click at [350, 454] on div "Drugs" at bounding box center [379, 460] width 186 height 31
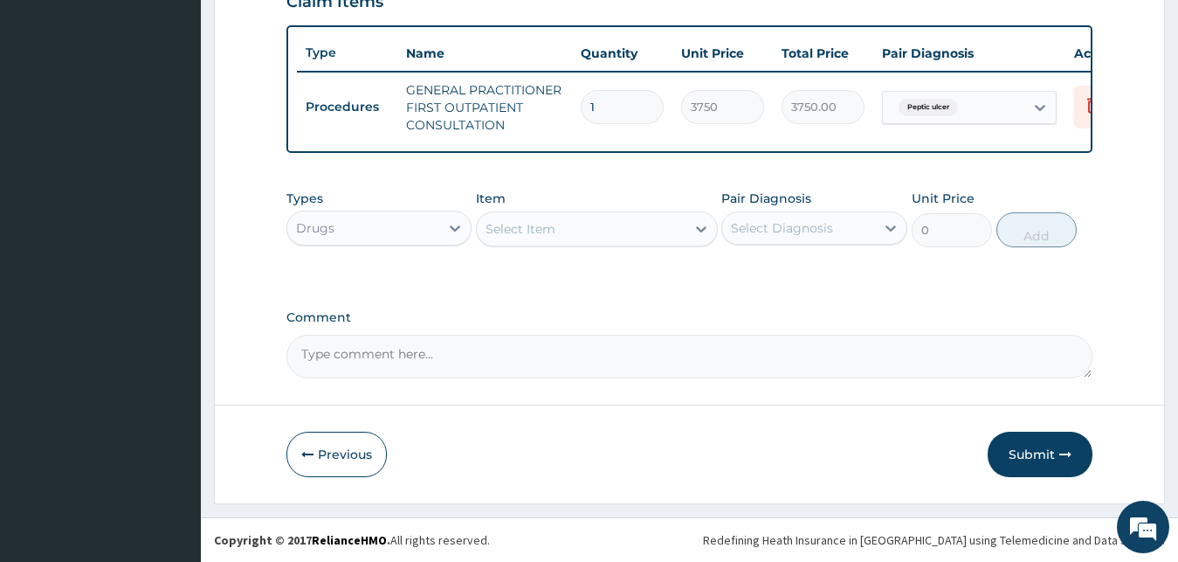
click at [543, 237] on div "Select Item" at bounding box center [521, 228] width 70 height 17
type input "amox"
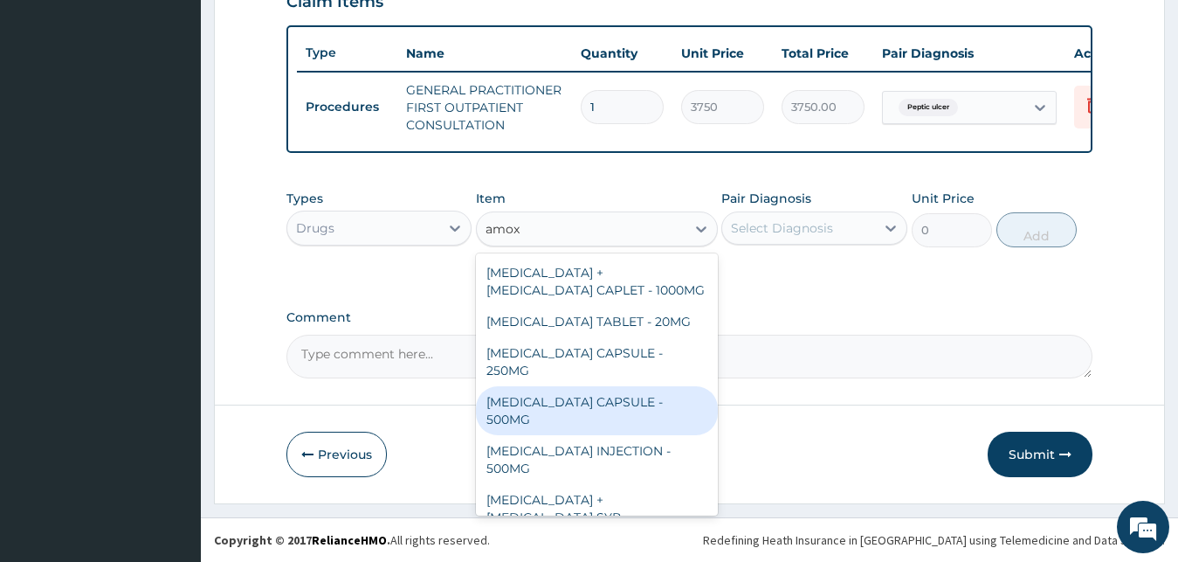
click at [606, 386] on div "[MEDICAL_DATA] CAPSULE - 500MG" at bounding box center [597, 410] width 242 height 49
type input "112"
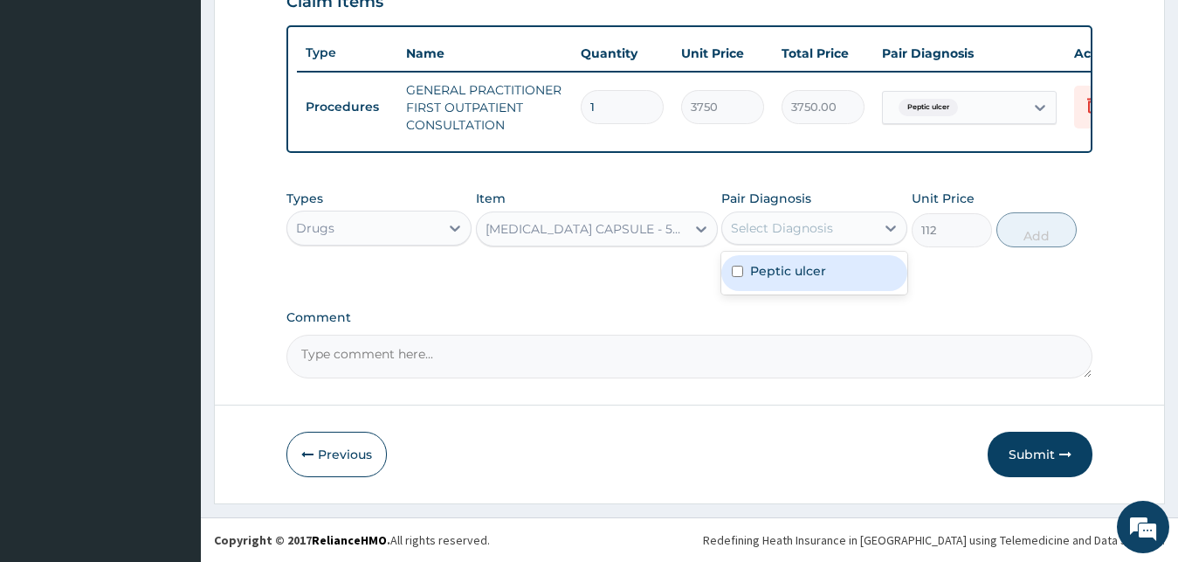
click at [822, 228] on div "Select Diagnosis" at bounding box center [782, 227] width 102 height 17
click at [802, 271] on label "Peptic ulcer" at bounding box center [788, 270] width 76 height 17
checkbox input "true"
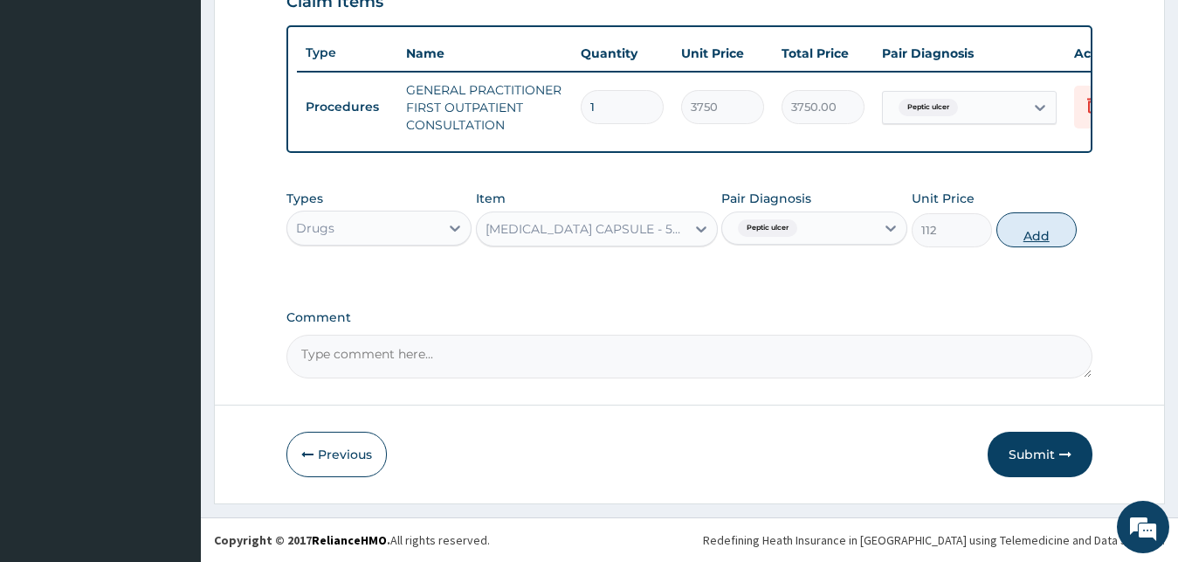
click at [1053, 231] on button "Add" at bounding box center [1036, 229] width 80 height 35
type input "0"
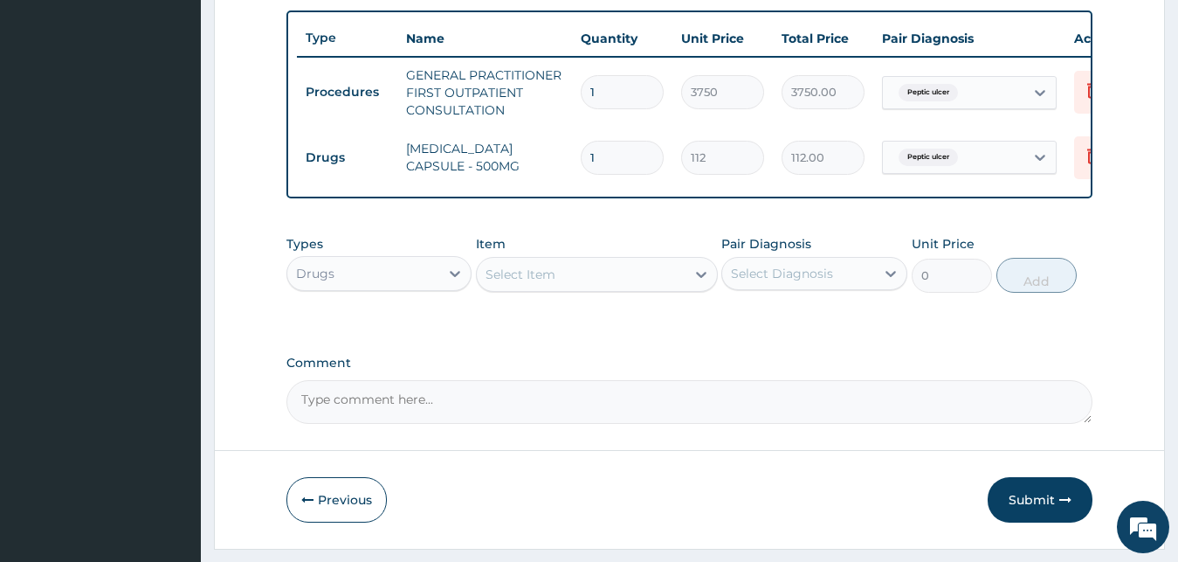
type input "14"
type input "1568.00"
type input "14"
click at [504, 283] on div "Select Item" at bounding box center [521, 273] width 70 height 17
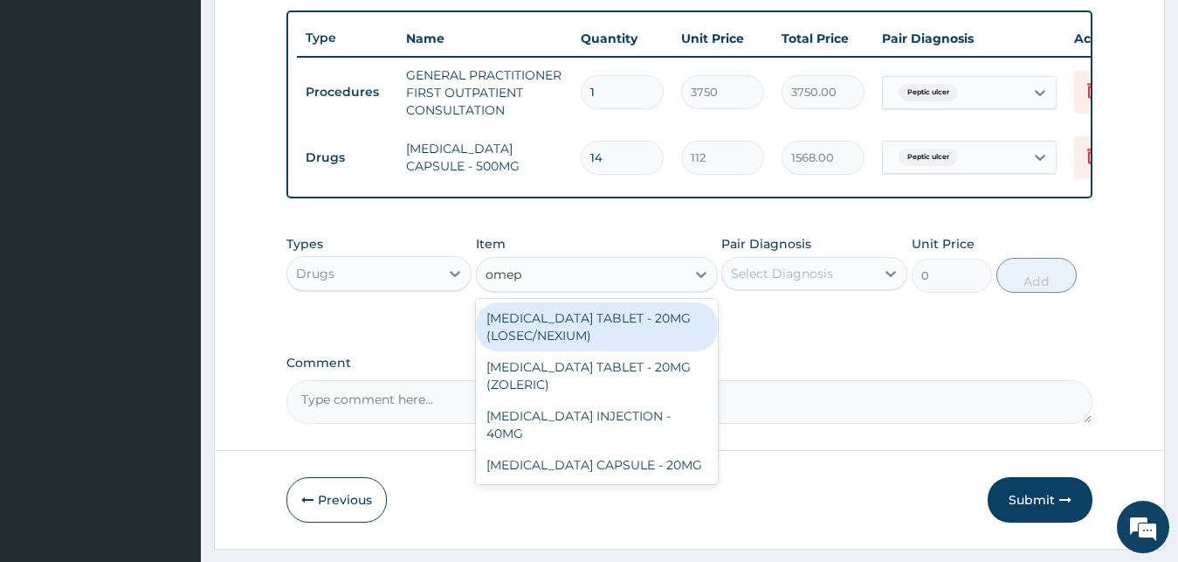
type input "omepr"
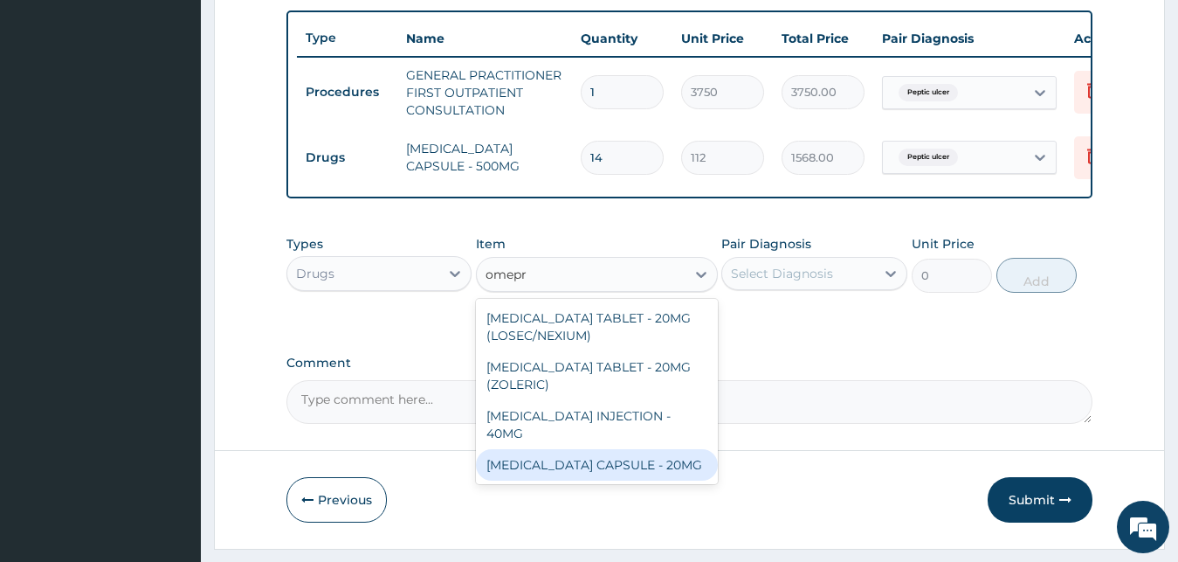
click at [519, 465] on div "[MEDICAL_DATA] CAPSULE - 20MG" at bounding box center [597, 464] width 242 height 31
type input "140"
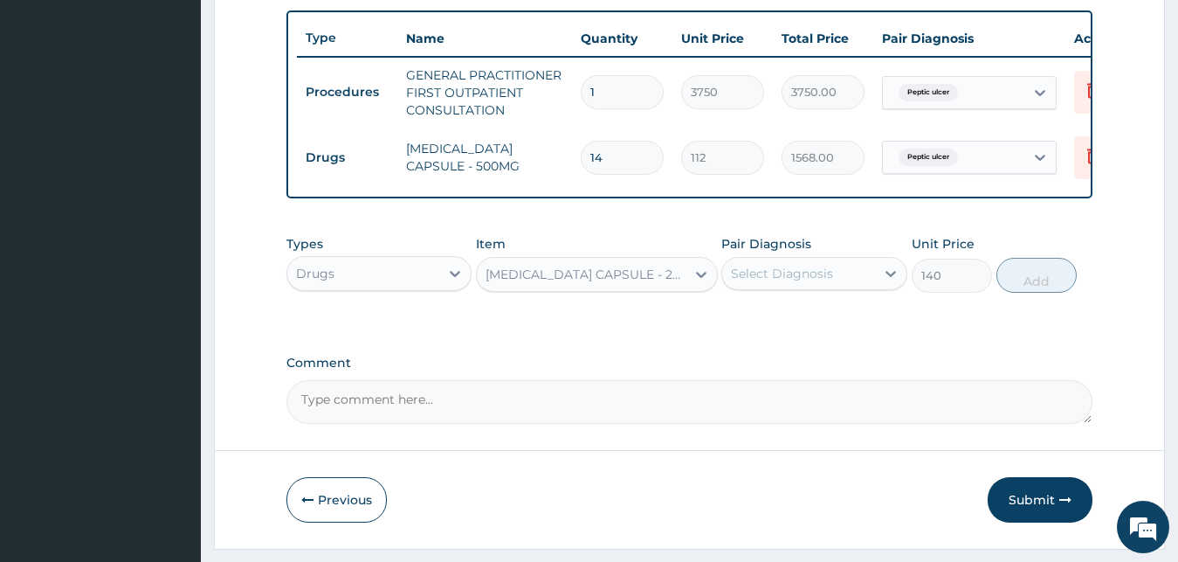
click at [813, 282] on div "Select Diagnosis" at bounding box center [782, 273] width 102 height 17
click at [827, 329] on div "Peptic ulcer" at bounding box center [814, 318] width 186 height 36
checkbox input "true"
click at [1037, 293] on button "Add" at bounding box center [1036, 275] width 80 height 35
type input "0"
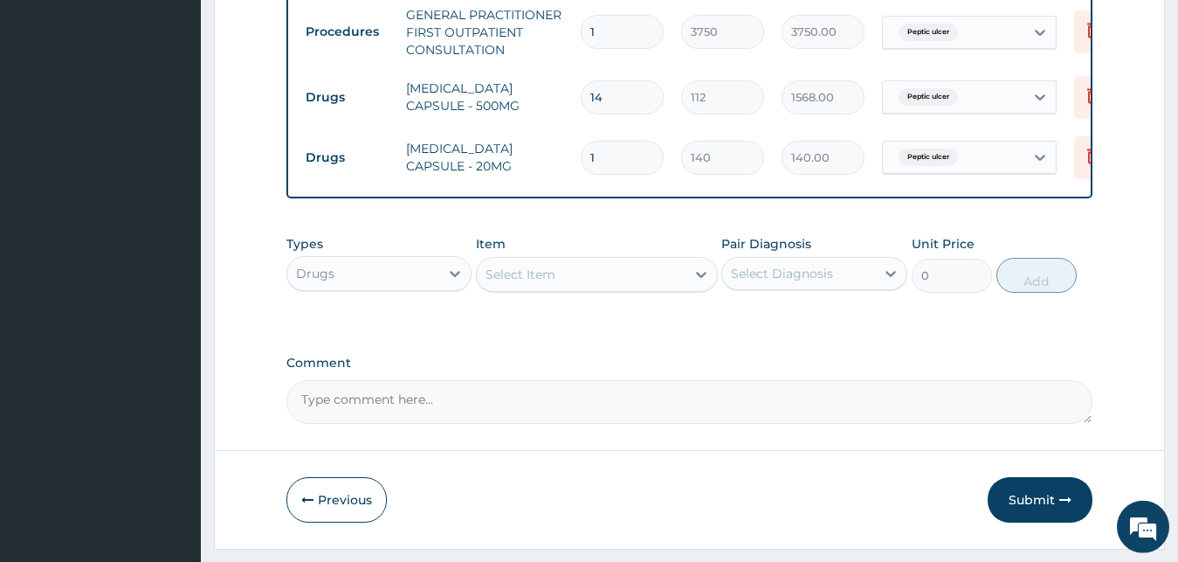
scroll to position [728, 0]
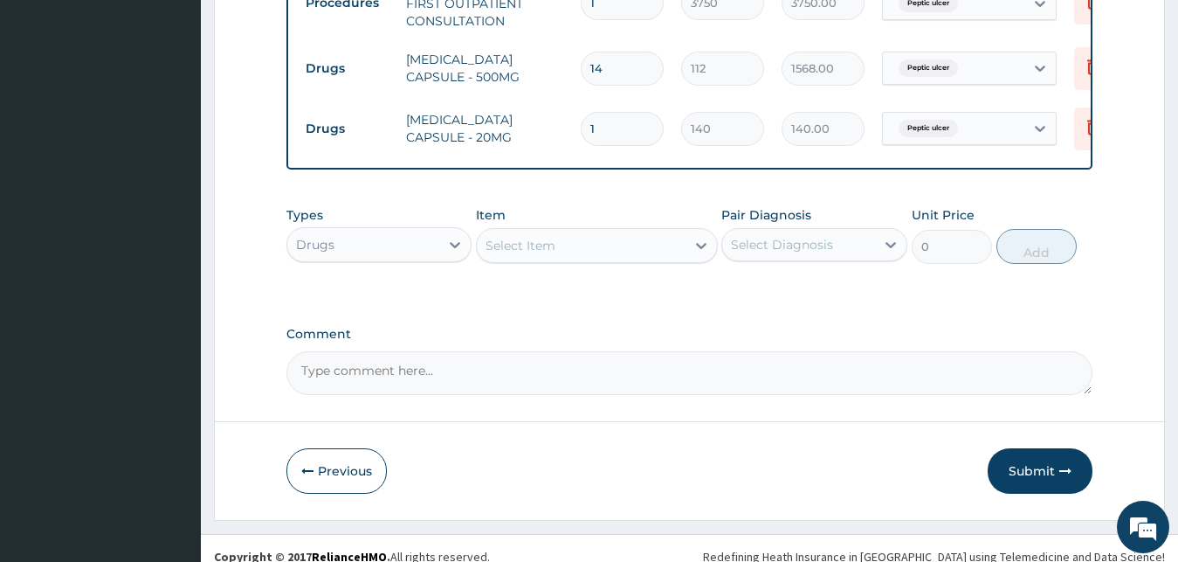
type input "14"
type input "1960.00"
type input "14"
click at [535, 254] on div "Select Item" at bounding box center [521, 245] width 70 height 17
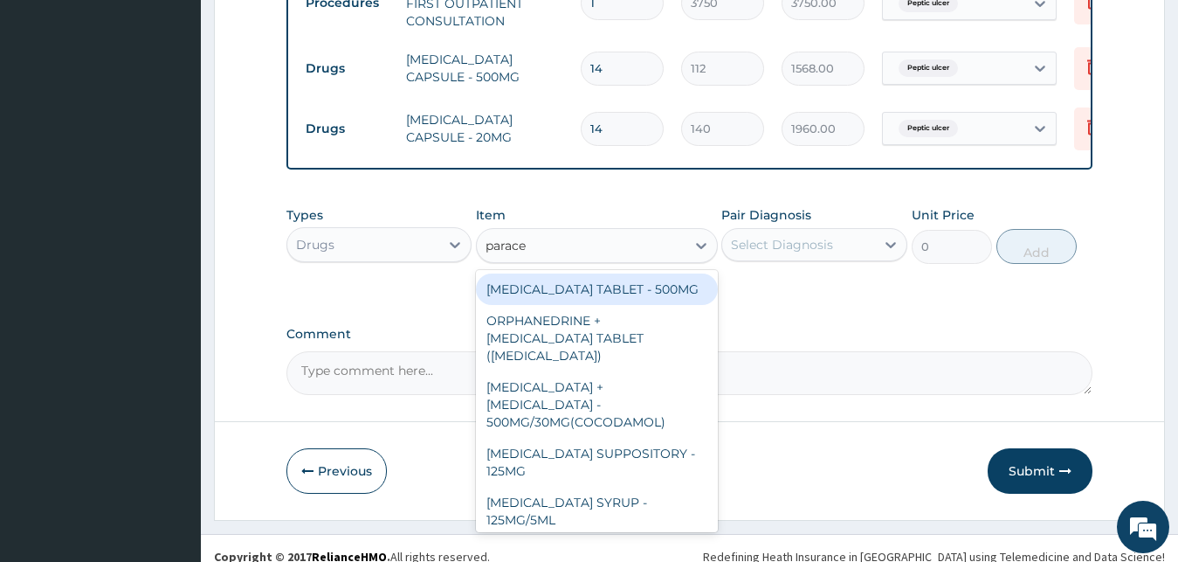
type input "paracet"
click at [626, 304] on div "[MEDICAL_DATA] TABLET - 500MG" at bounding box center [597, 288] width 242 height 31
type input "33.599999999999994"
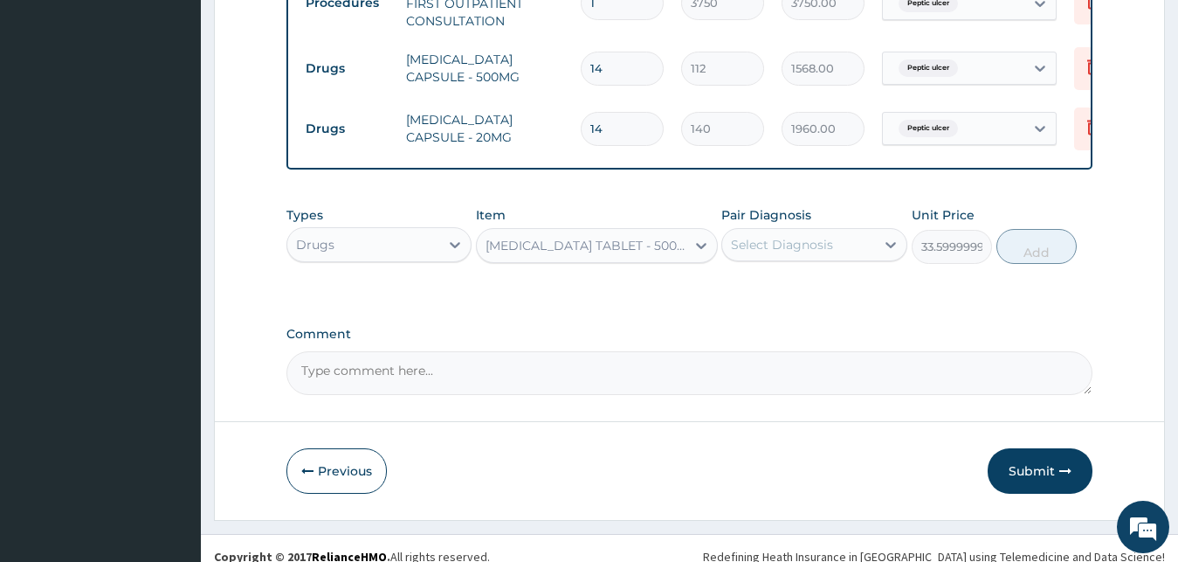
click at [806, 253] on div "Select Diagnosis" at bounding box center [782, 244] width 102 height 17
click at [816, 295] on label "Peptic ulcer" at bounding box center [788, 287] width 76 height 17
checkbox input "true"
click at [1038, 264] on button "Add" at bounding box center [1036, 246] width 80 height 35
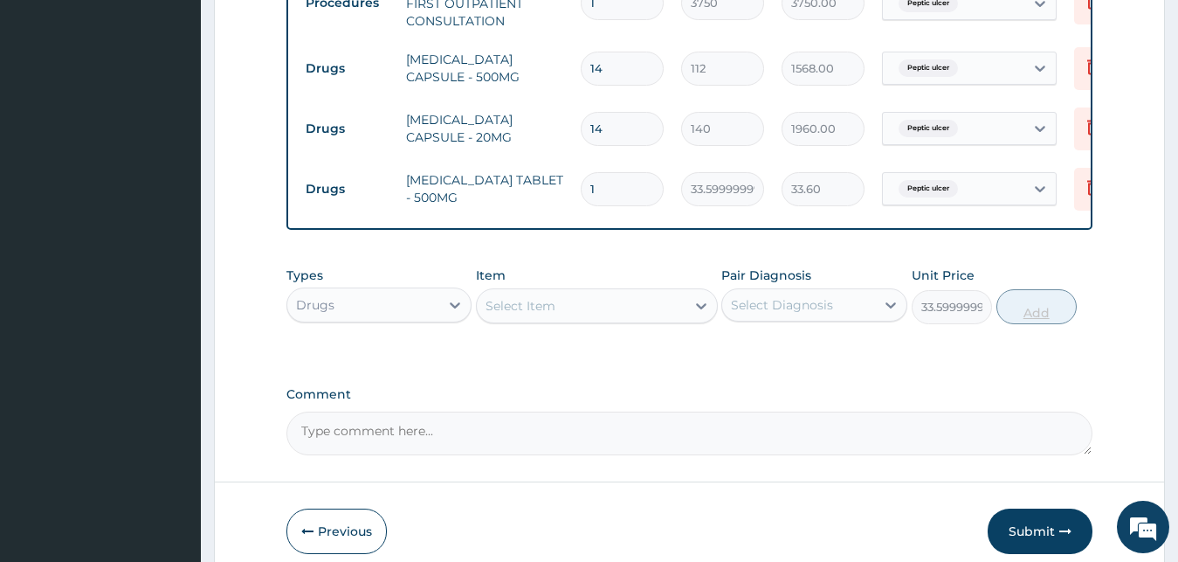
type input "0"
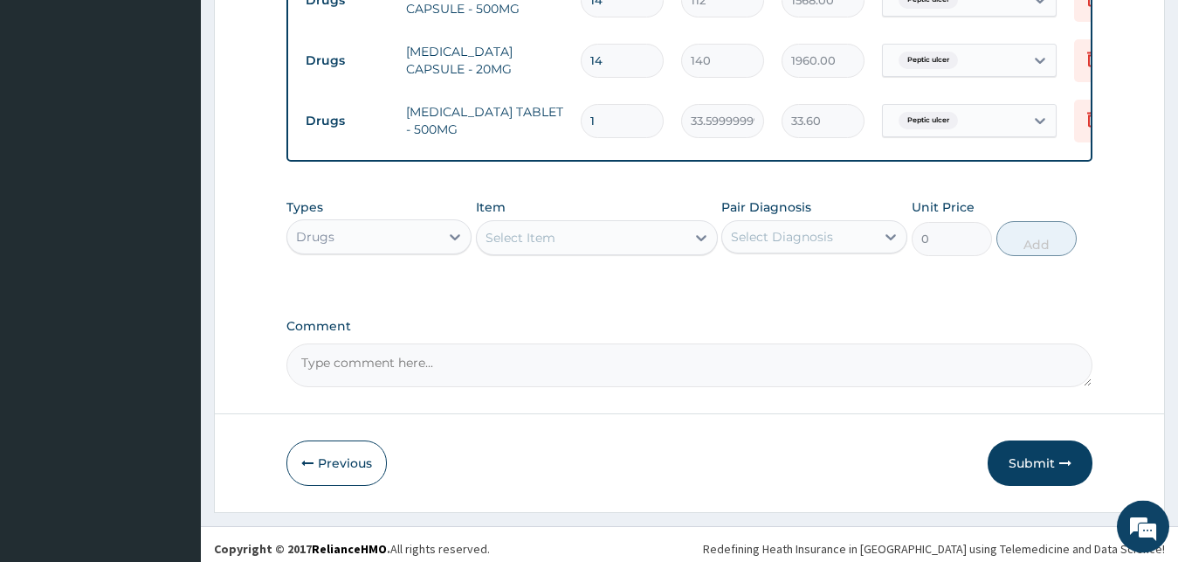
scroll to position [817, 0]
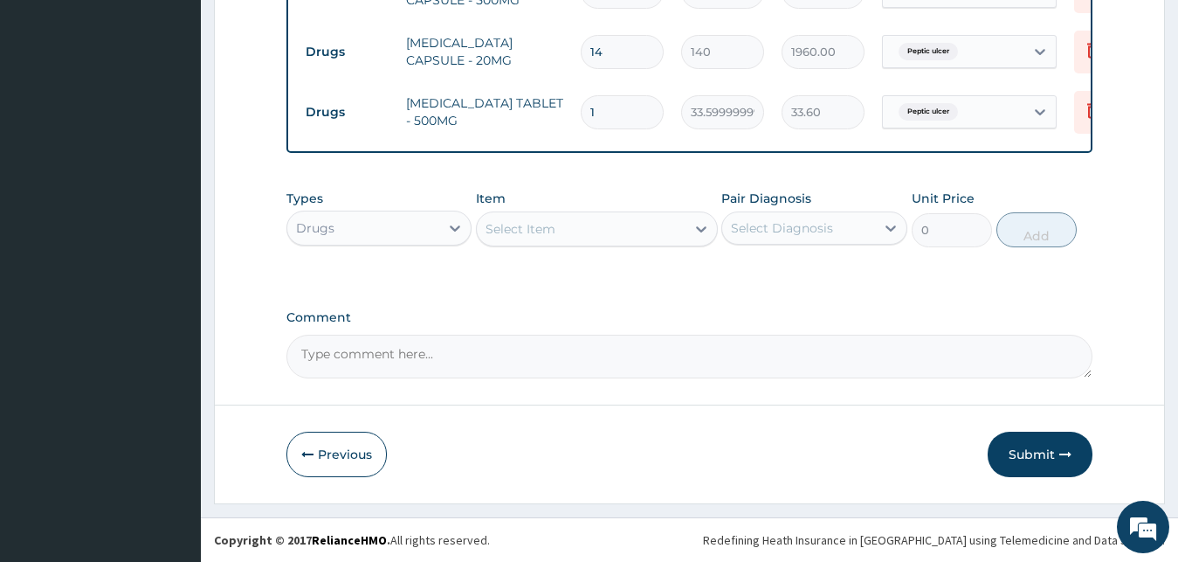
type input "18"
type input "604.80"
type input "18"
drag, startPoint x: 587, startPoint y: 231, endPoint x: 419, endPoint y: 155, distance: 183.7
click at [586, 232] on div "Select Item" at bounding box center [581, 229] width 209 height 28
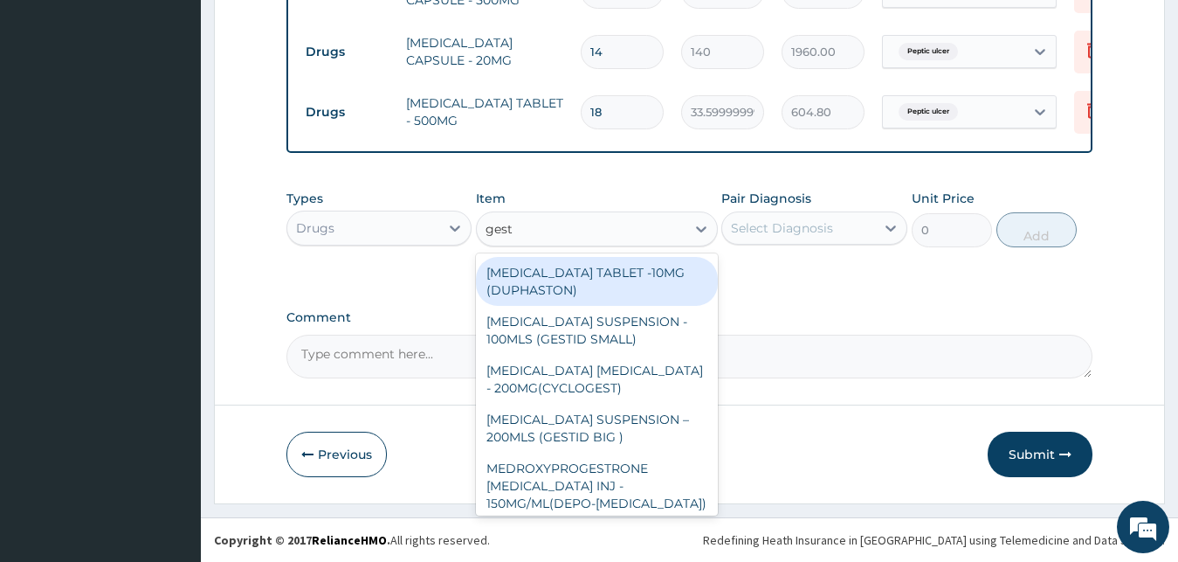
type input "gesti"
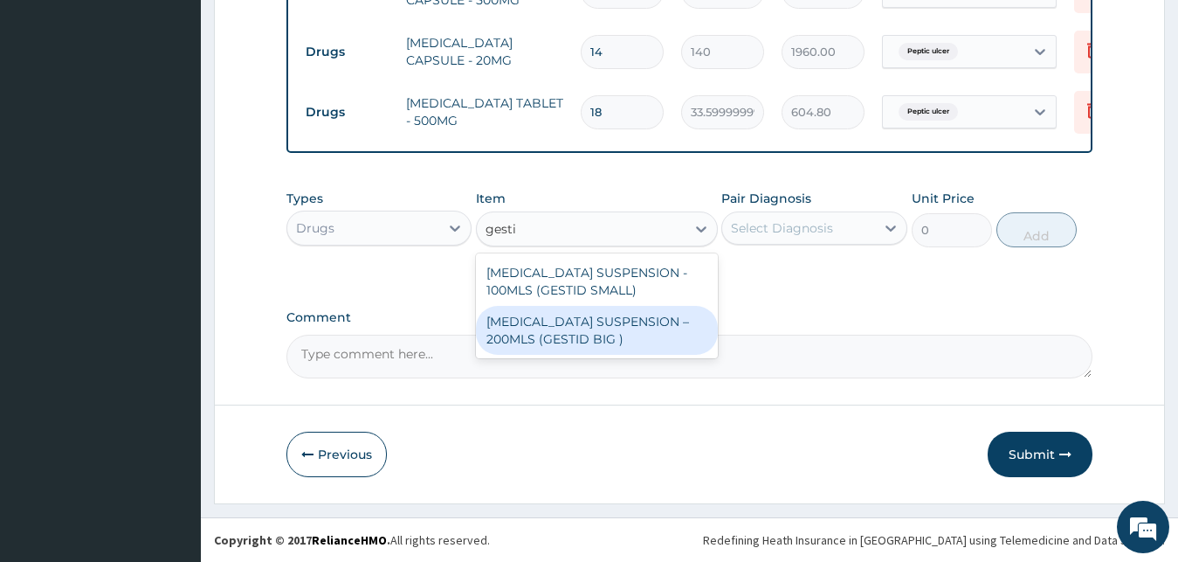
click at [591, 348] on div "ANTACID SUSPENSION – 200MLS (GESTID BIG )" at bounding box center [597, 330] width 242 height 49
type input "1680"
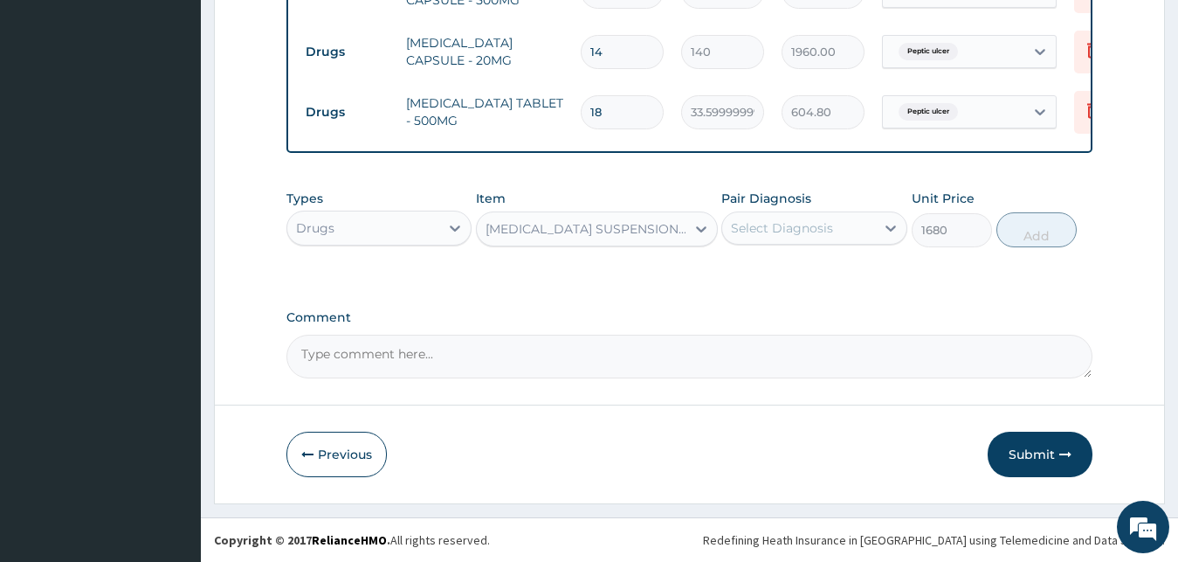
drag, startPoint x: 805, startPoint y: 237, endPoint x: 810, endPoint y: 252, distance: 16.3
click at [807, 237] on div "Select Diagnosis" at bounding box center [782, 227] width 102 height 17
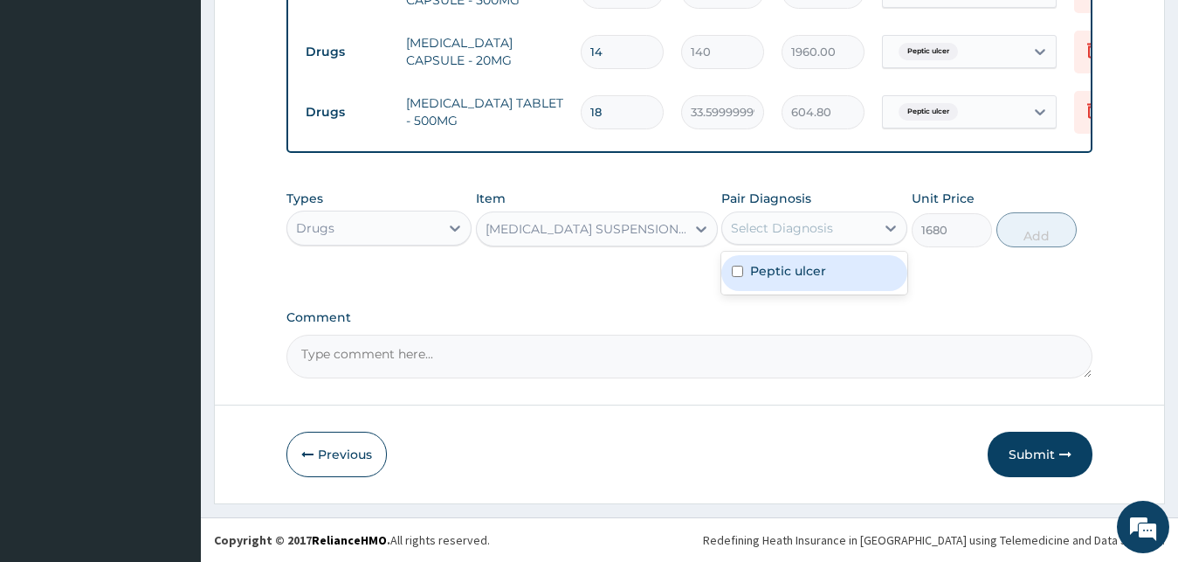
click at [825, 283] on div "Peptic ulcer" at bounding box center [814, 273] width 186 height 36
checkbox input "true"
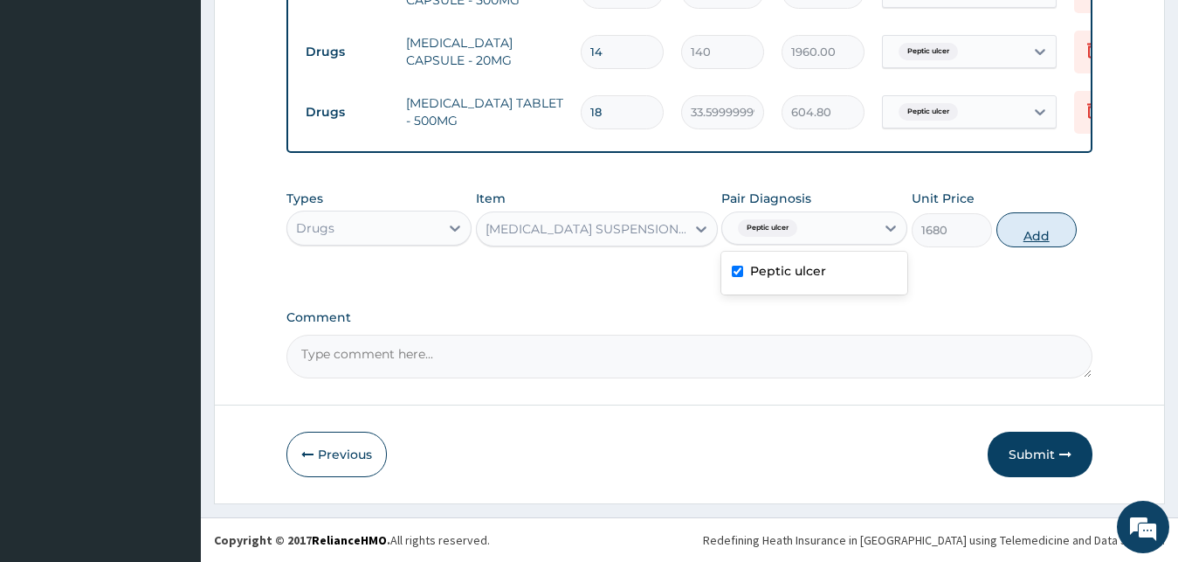
click at [1025, 238] on button "Add" at bounding box center [1036, 229] width 80 height 35
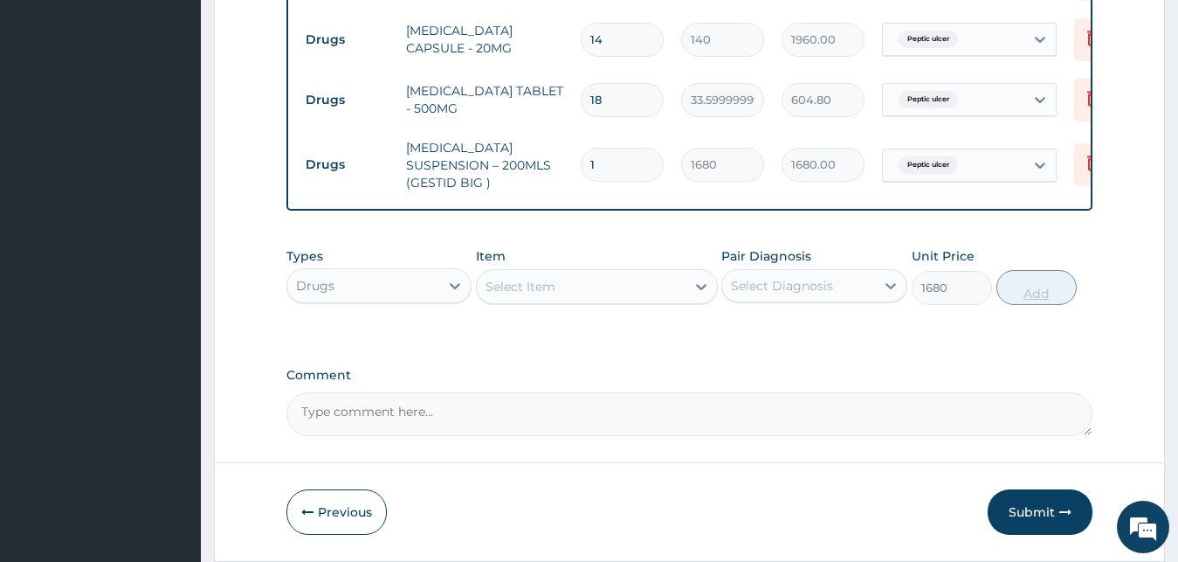
type input "0"
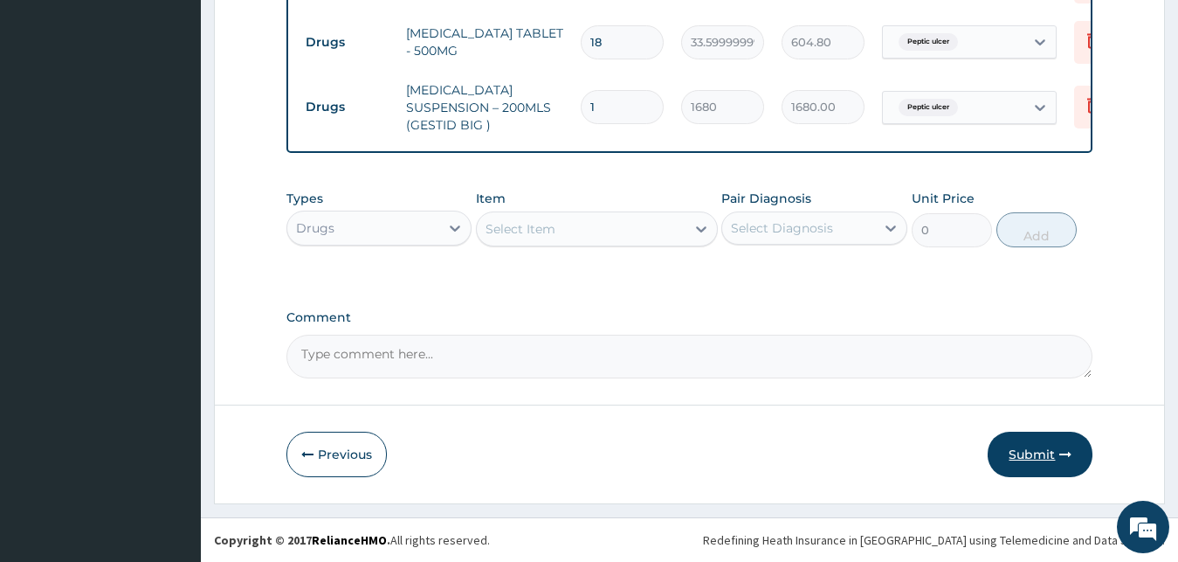
click at [1005, 466] on button "Submit" at bounding box center [1040, 453] width 105 height 45
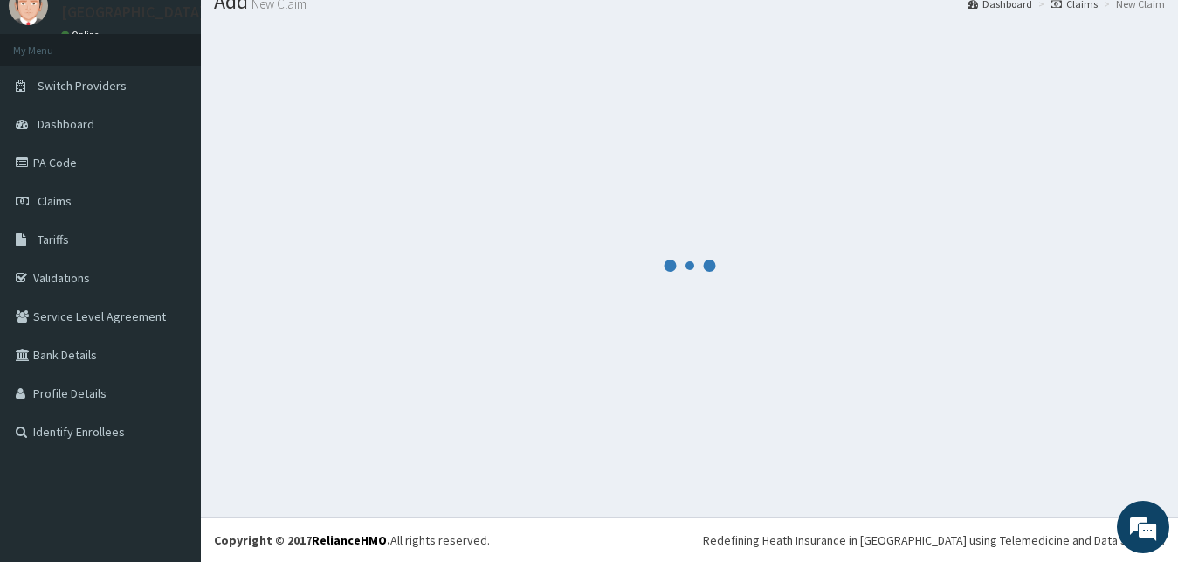
scroll to position [66, 0]
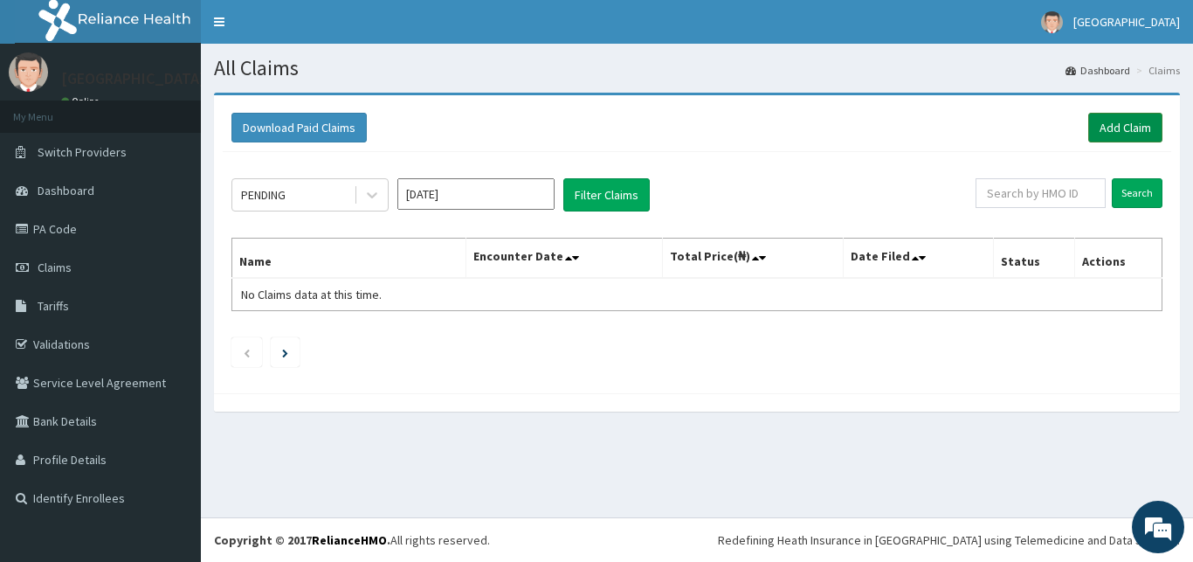
click at [1146, 118] on link "Add Claim" at bounding box center [1125, 128] width 74 height 30
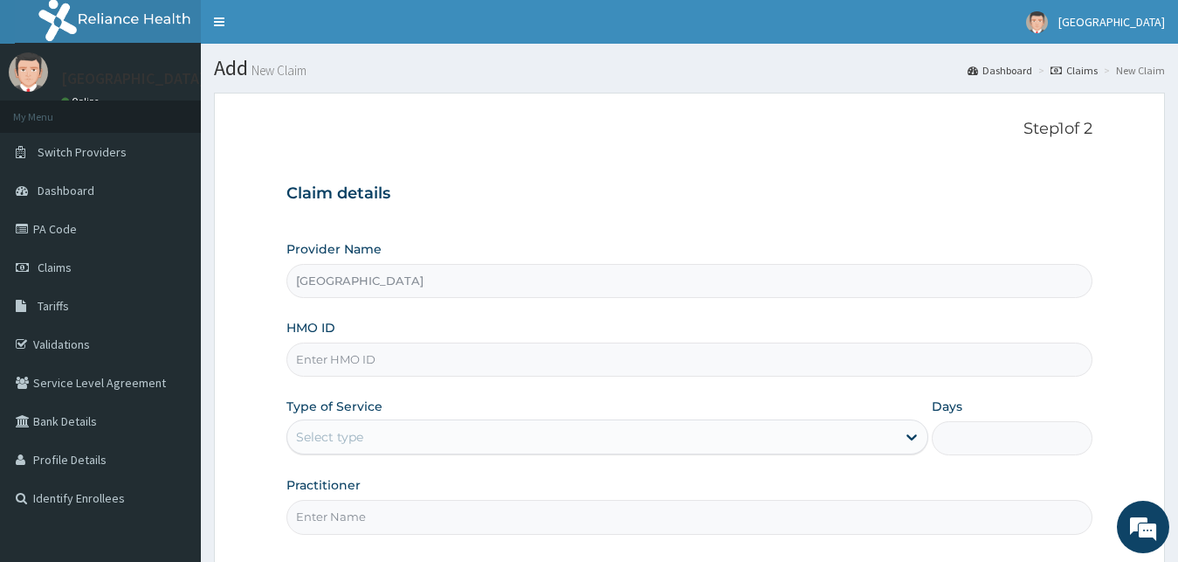
type input "[GEOGRAPHIC_DATA]"
click at [422, 358] on input "HMO ID" at bounding box center [689, 359] width 807 height 34
paste input "PFM/10201/B"
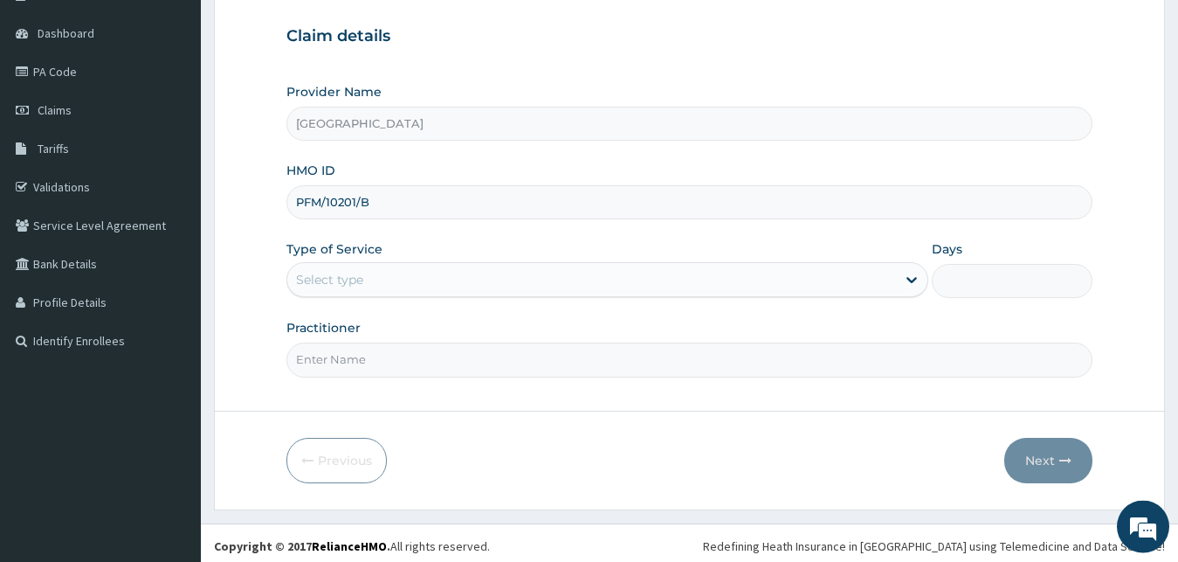
scroll to position [163, 0]
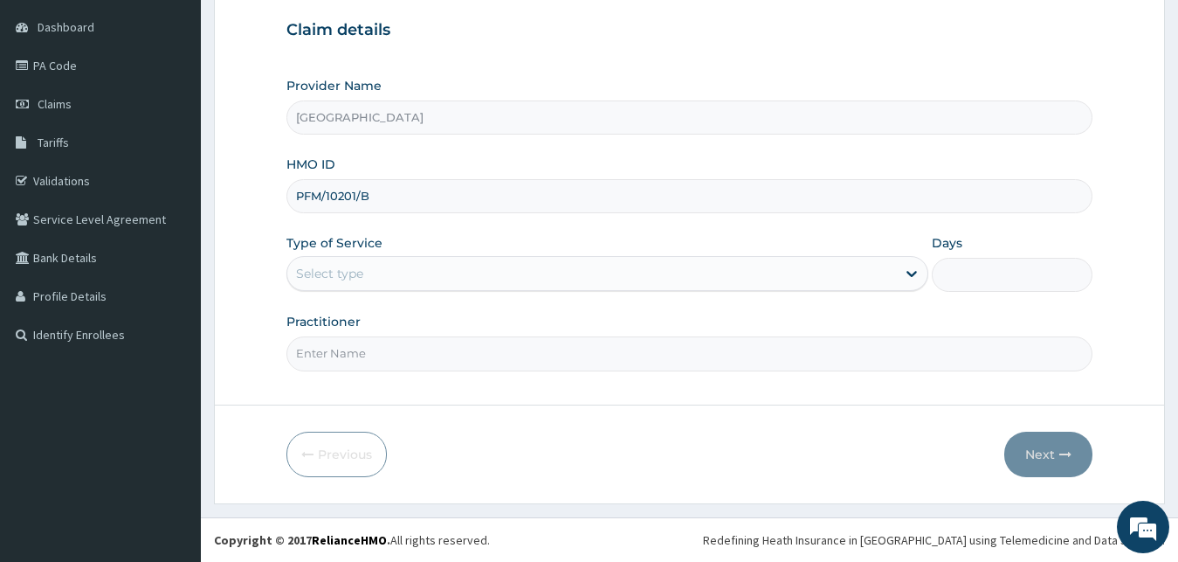
type input "PFM/10201/B"
click at [399, 275] on div "Select type" at bounding box center [592, 273] width 610 height 28
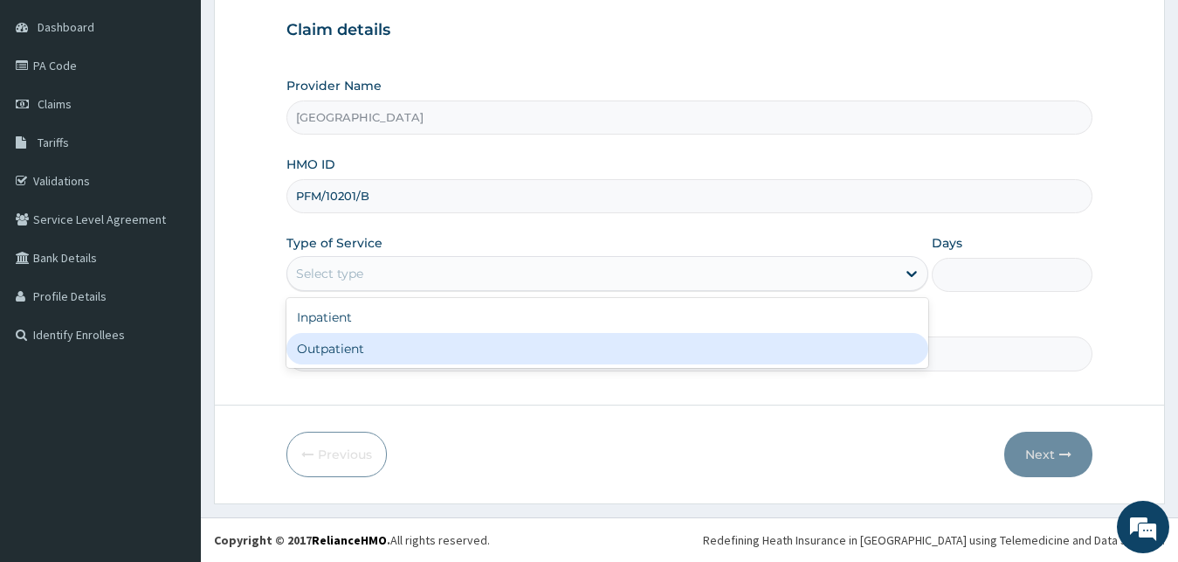
click at [427, 341] on div "Outpatient" at bounding box center [607, 348] width 643 height 31
type input "1"
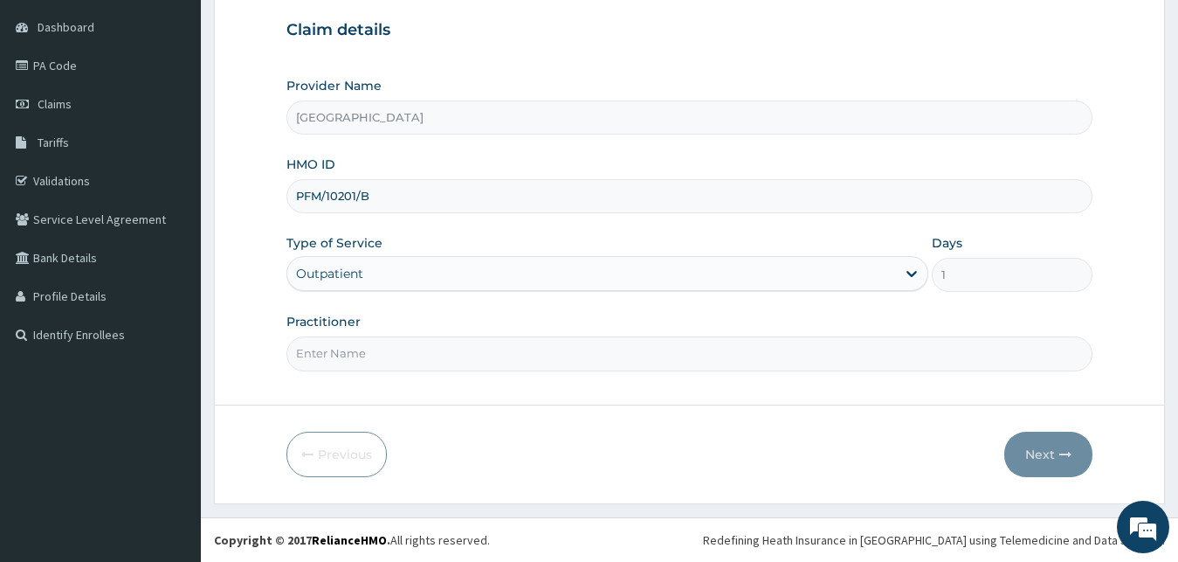
click at [410, 351] on input "Practitioner" at bounding box center [689, 353] width 807 height 34
type input "[PERSON_NAME]"
click at [1031, 465] on button "Next" at bounding box center [1048, 453] width 88 height 45
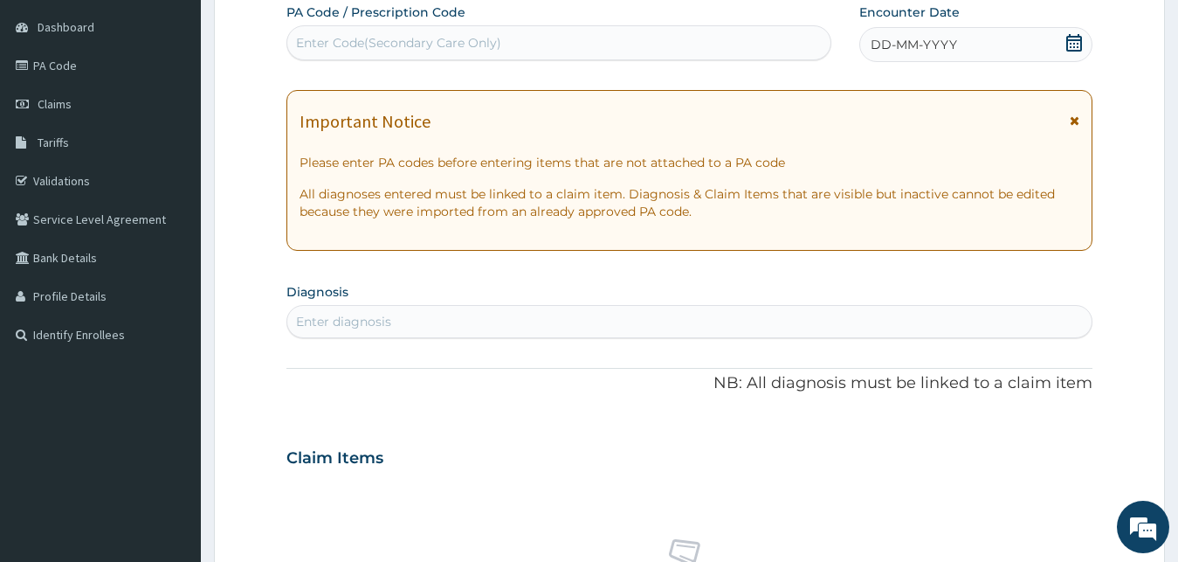
click at [1073, 45] on icon at bounding box center [1073, 42] width 17 height 17
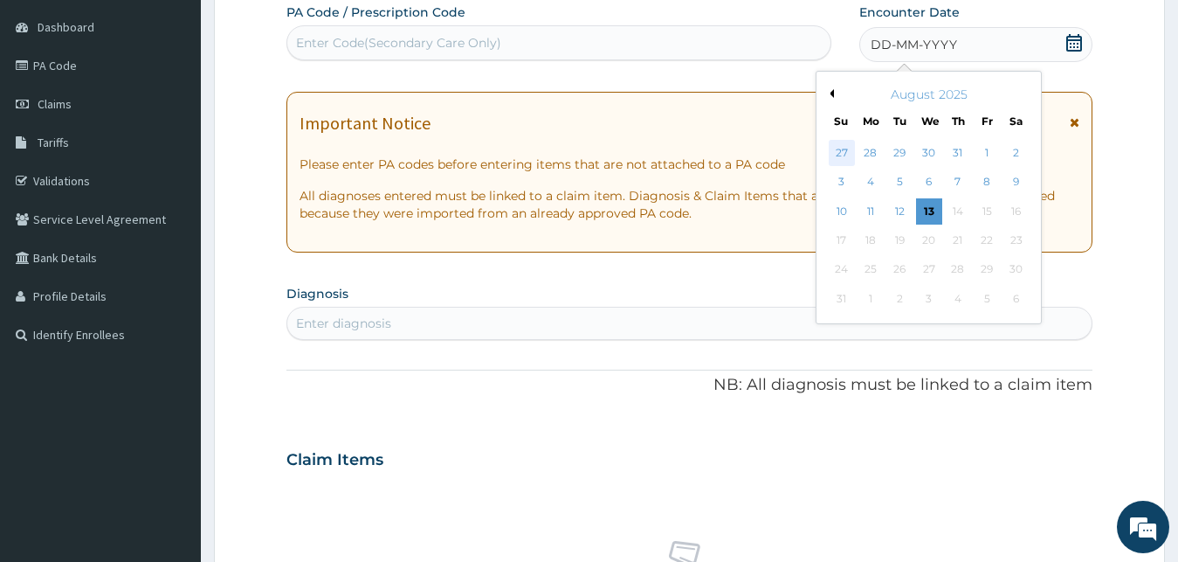
click at [848, 149] on div "27" at bounding box center [842, 153] width 26 height 26
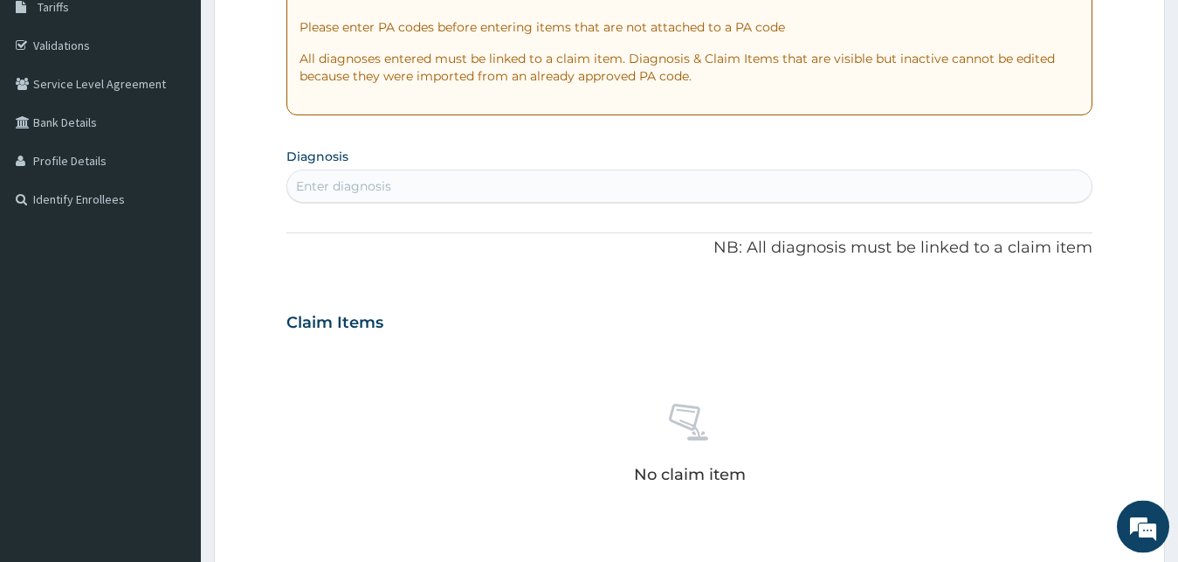
scroll to position [341, 0]
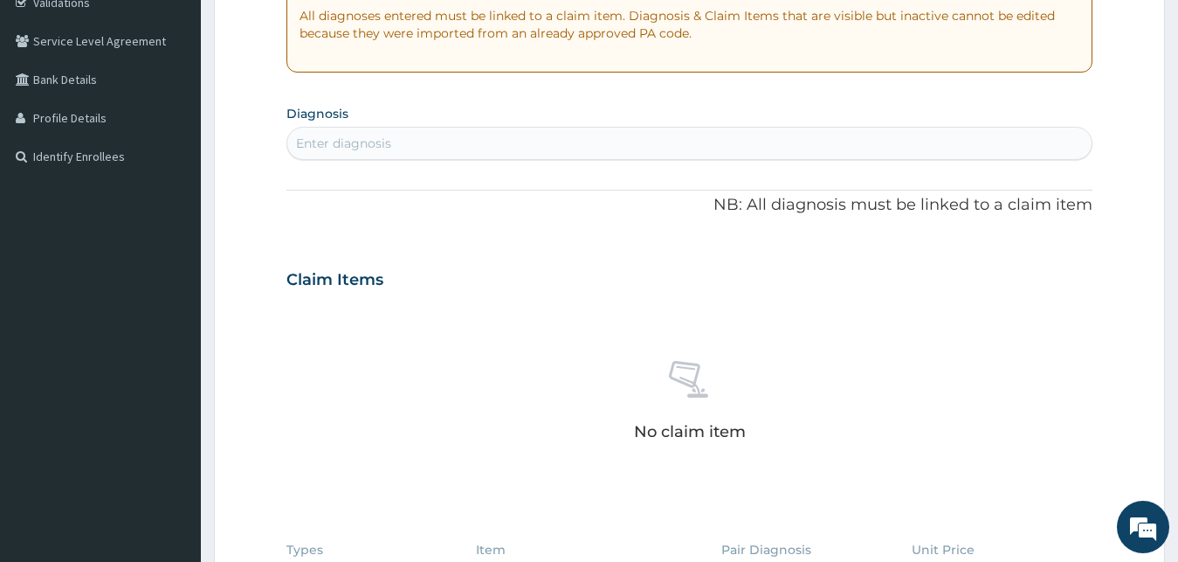
click at [420, 156] on div "Enter diagnosis" at bounding box center [689, 143] width 805 height 28
type input "peptic ulcer"
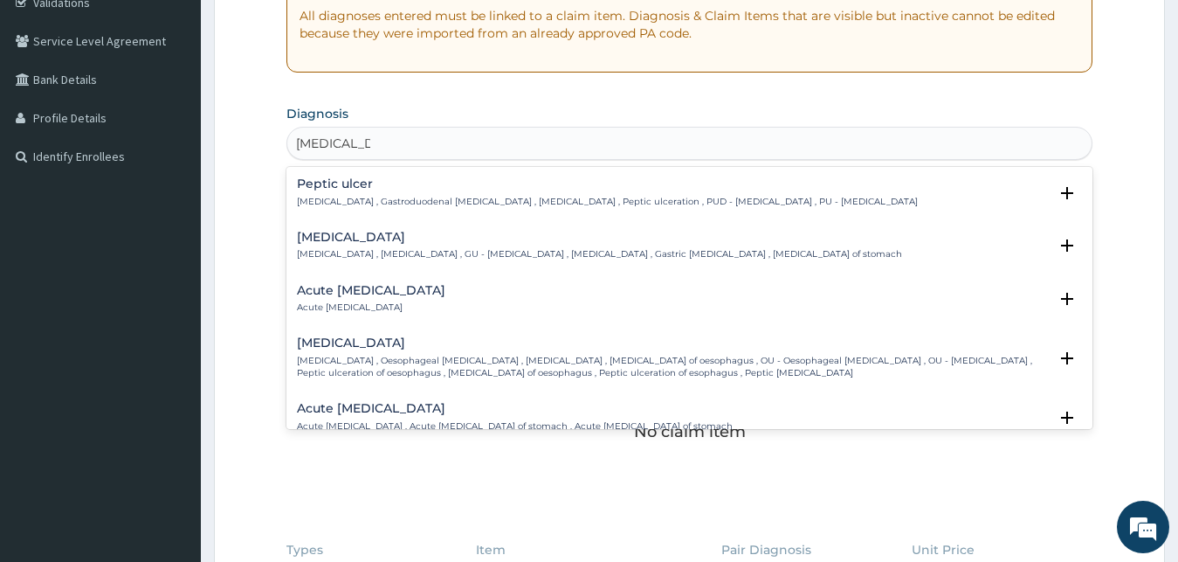
click at [362, 190] on h4 "Peptic ulcer" at bounding box center [607, 183] width 621 height 13
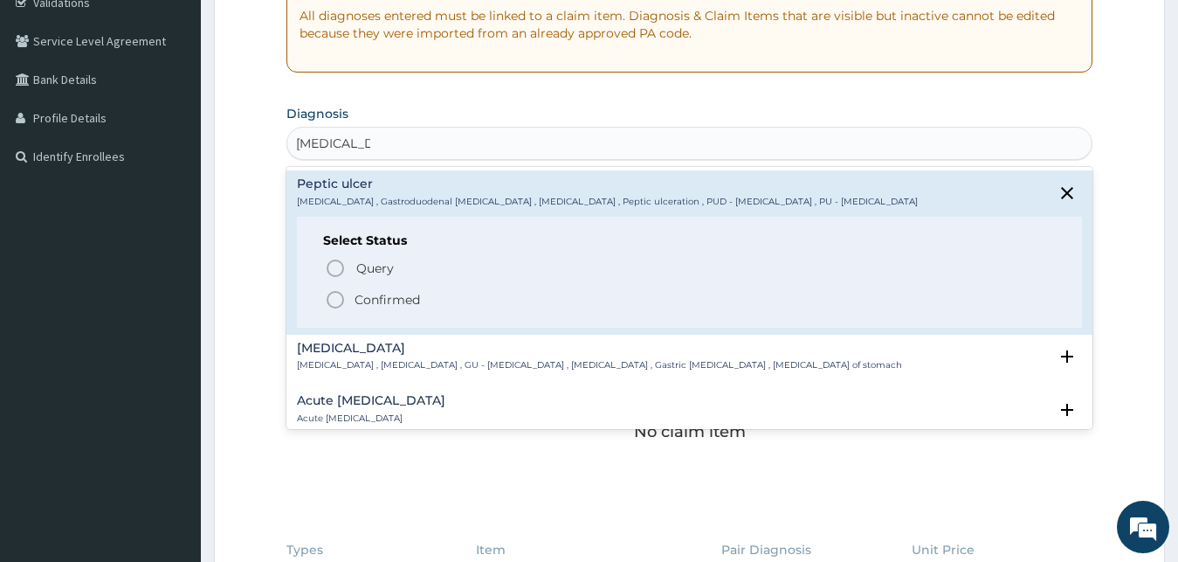
click at [337, 299] on icon "status option filled" at bounding box center [335, 299] width 21 height 21
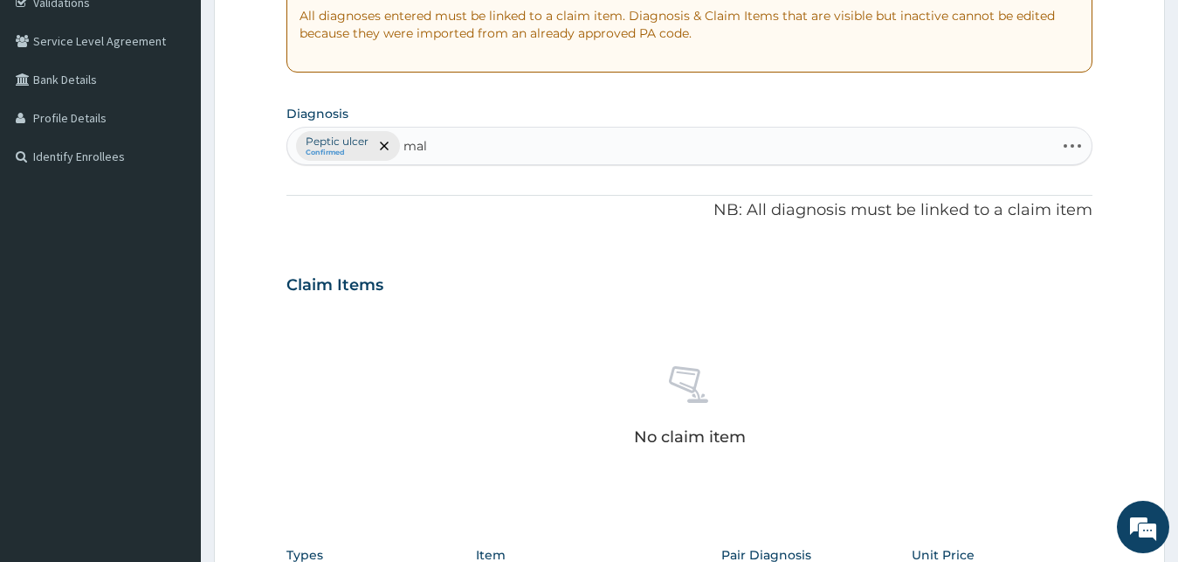
type input "mala"
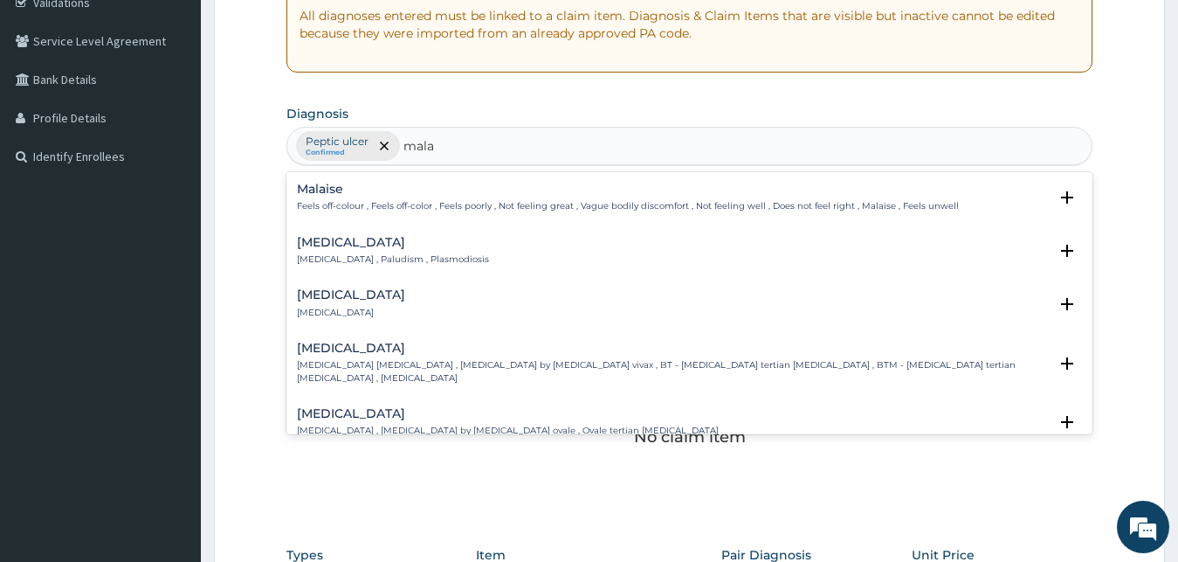
click at [341, 251] on div "Malaria Malaria , Paludism , Plasmodiosis" at bounding box center [393, 251] width 192 height 31
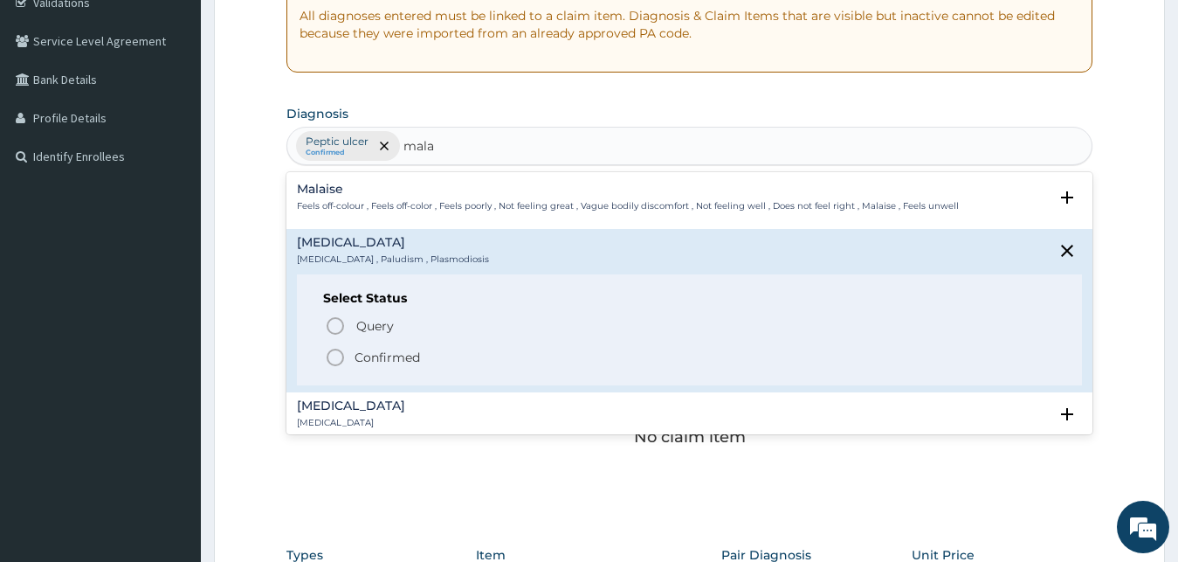
click at [335, 365] on circle "status option filled" at bounding box center [335, 357] width 16 height 16
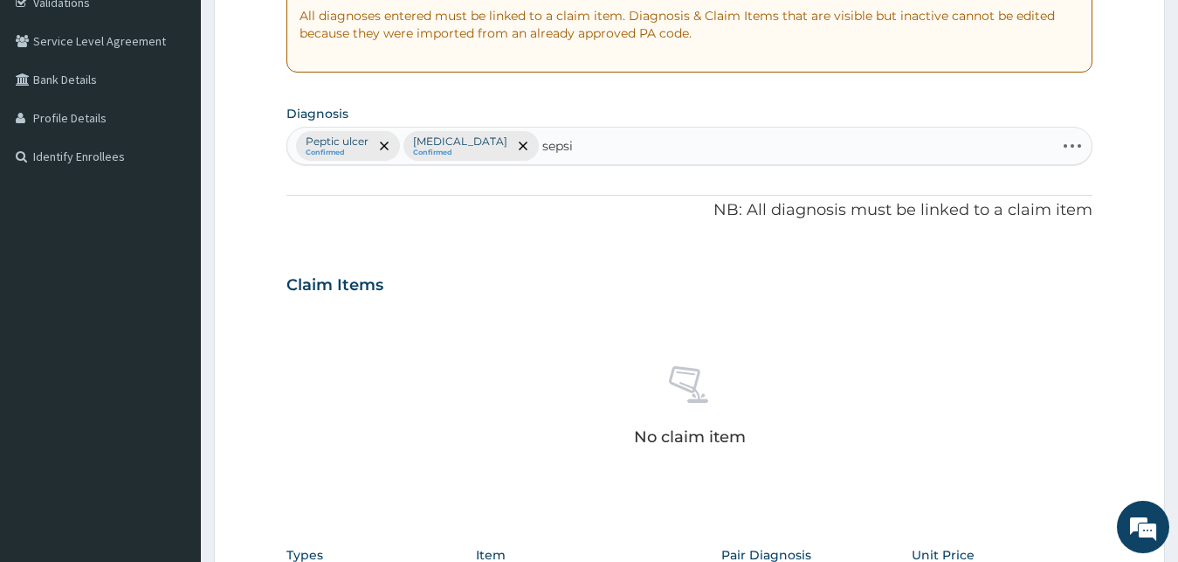
type input "sepsis"
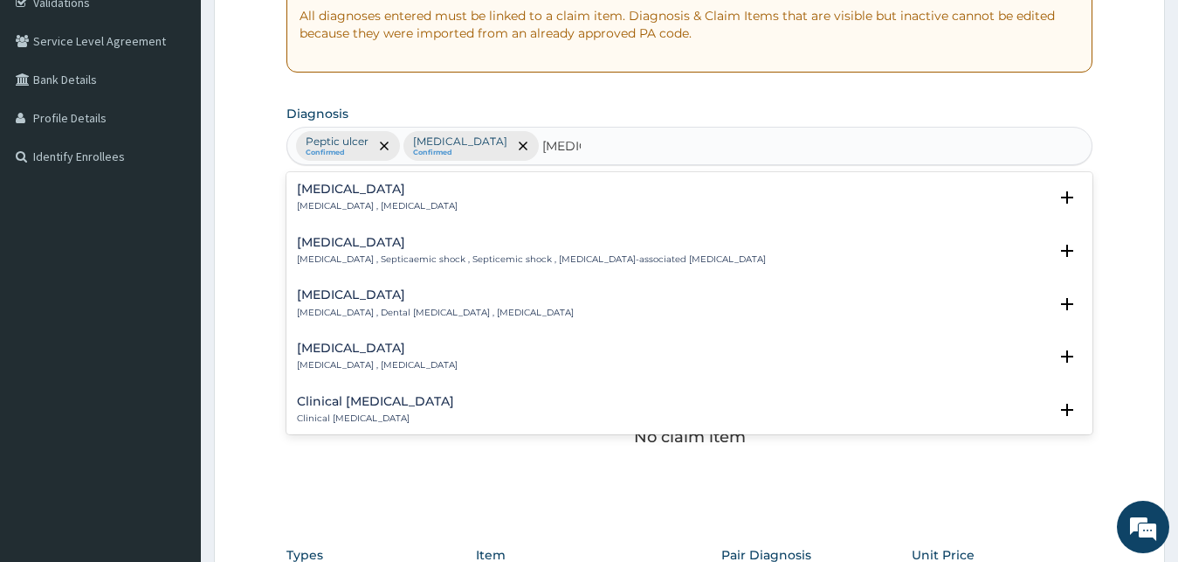
click at [310, 194] on h4 "Sepsis" at bounding box center [377, 189] width 161 height 13
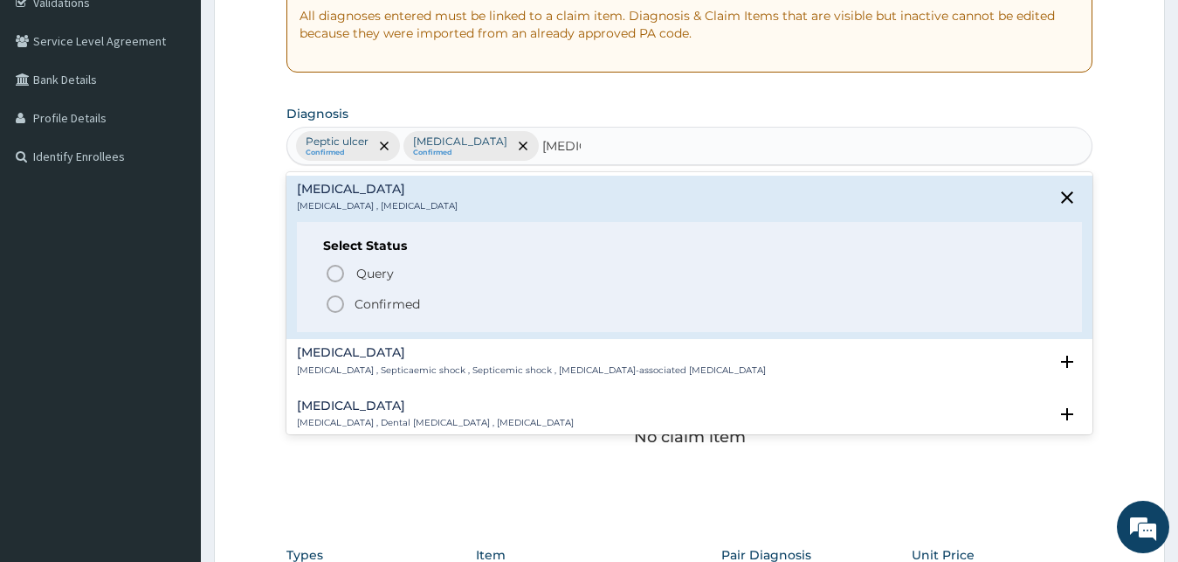
click at [334, 301] on icon "status option filled" at bounding box center [335, 303] width 21 height 21
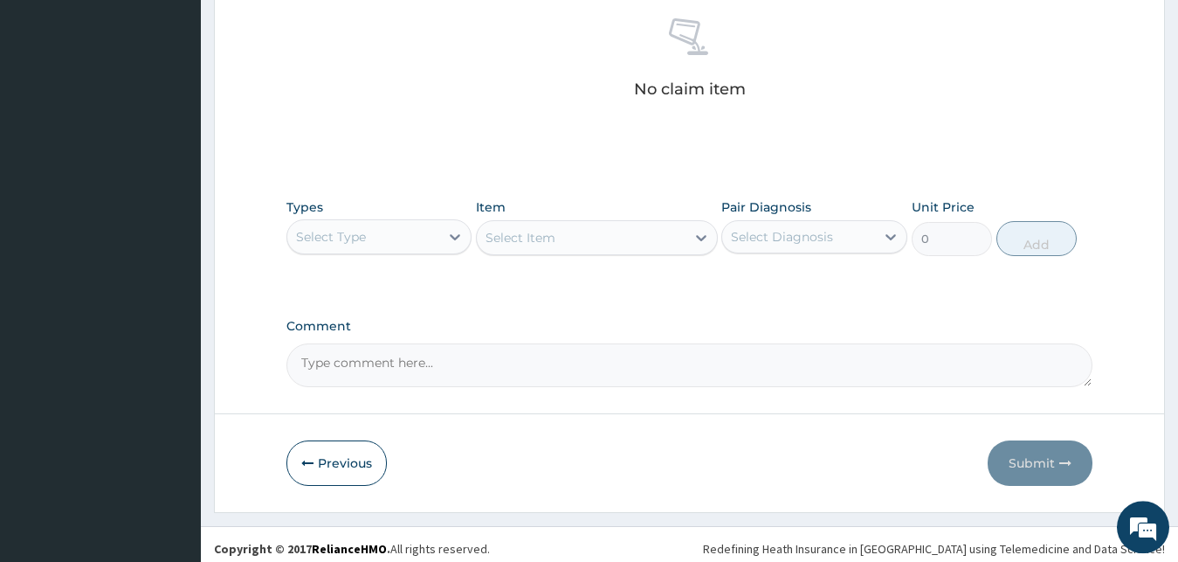
scroll to position [698, 0]
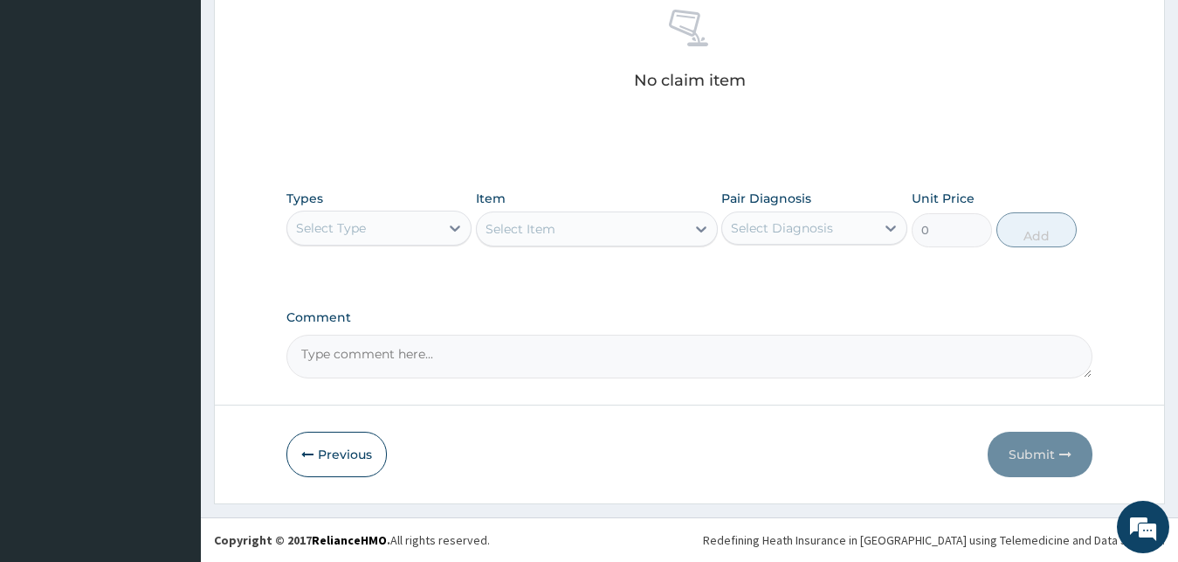
click at [387, 235] on div "Select Type" at bounding box center [363, 228] width 153 height 28
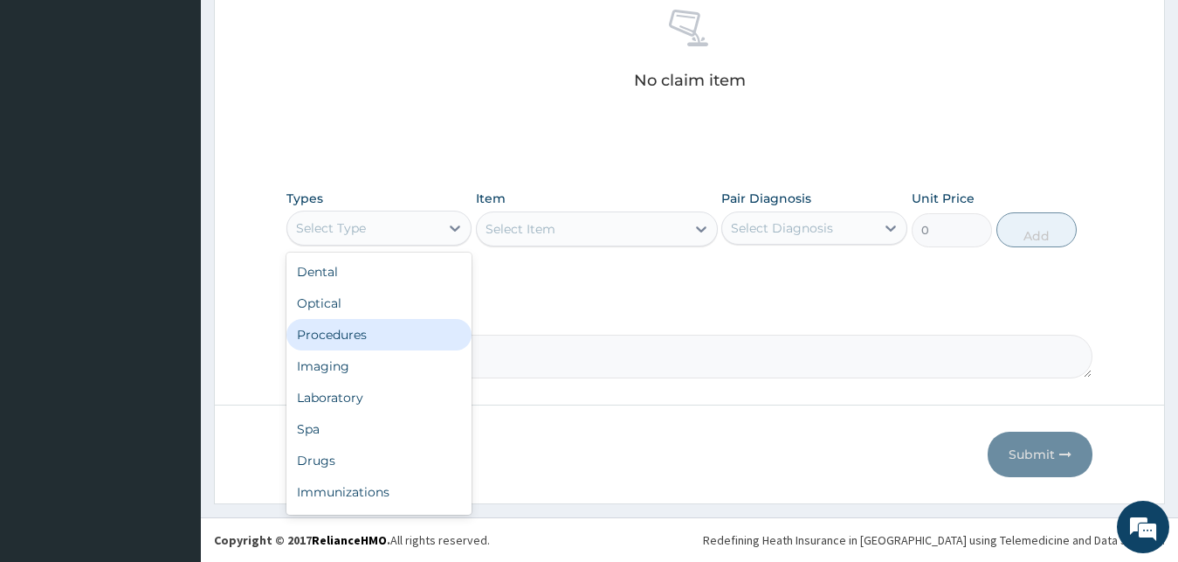
click at [387, 331] on div "Procedures" at bounding box center [379, 334] width 186 height 31
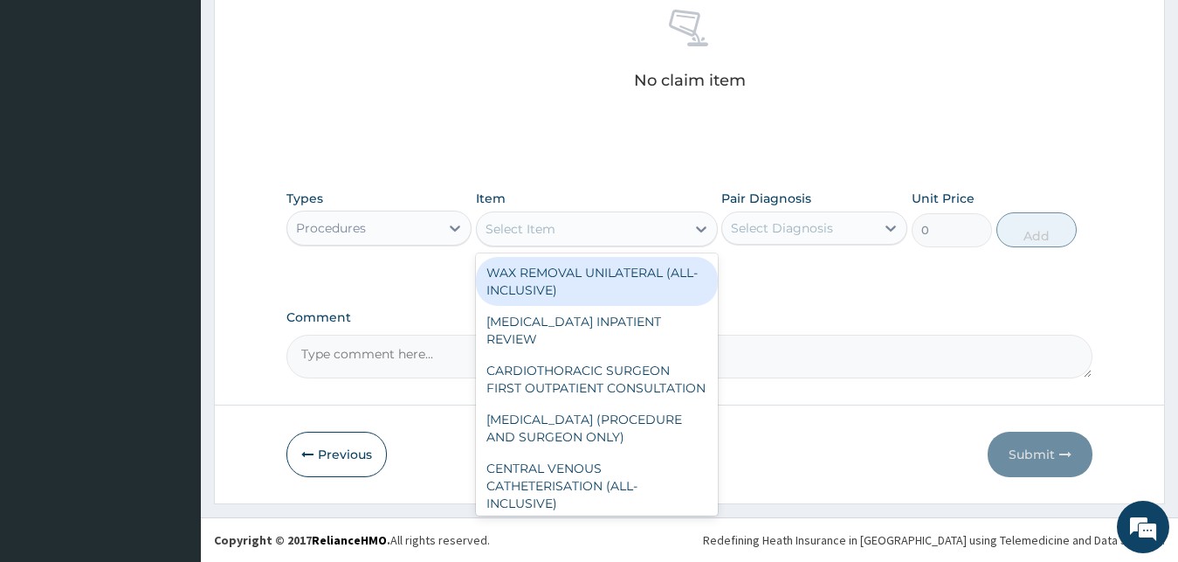
click at [584, 231] on div "Select Item" at bounding box center [581, 229] width 209 height 28
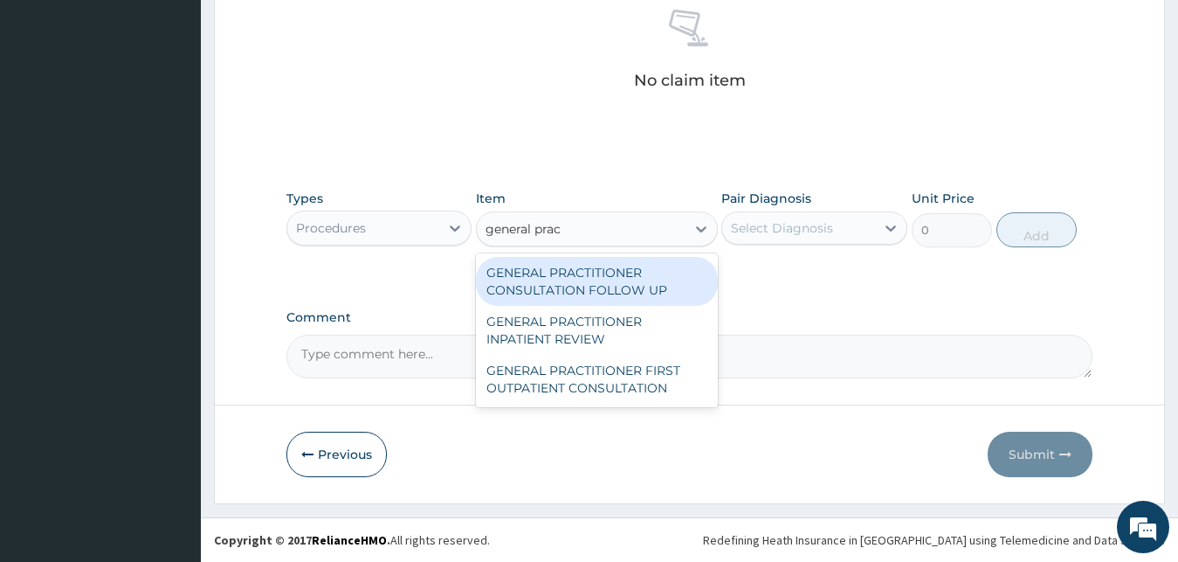
type input "general pract"
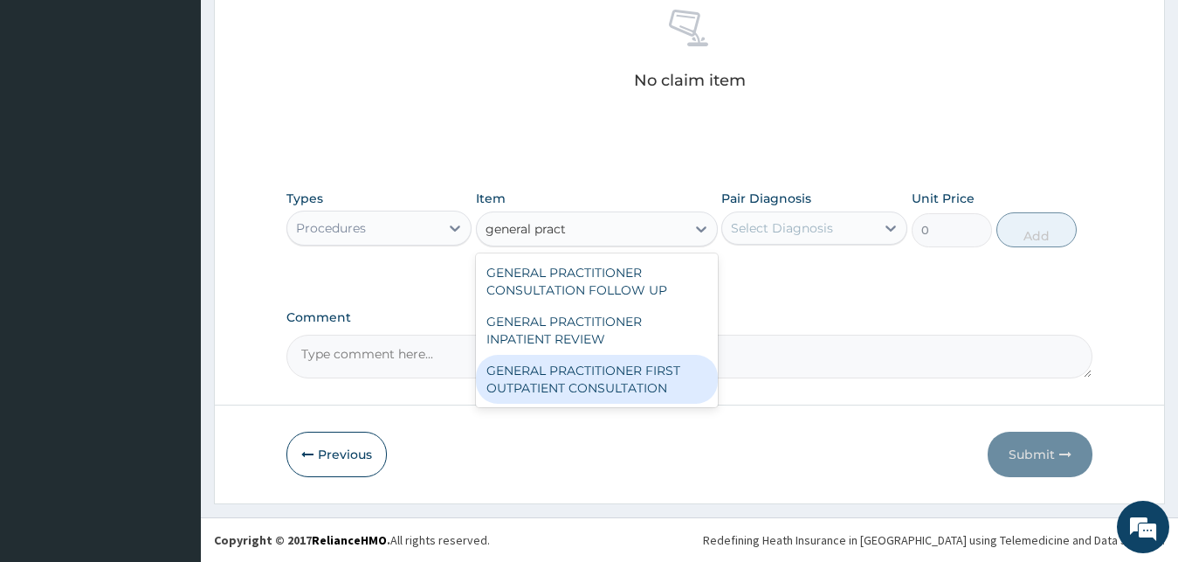
click at [555, 380] on div "GENERAL PRACTITIONER FIRST OUTPATIENT CONSULTATION" at bounding box center [597, 379] width 242 height 49
type input "3750"
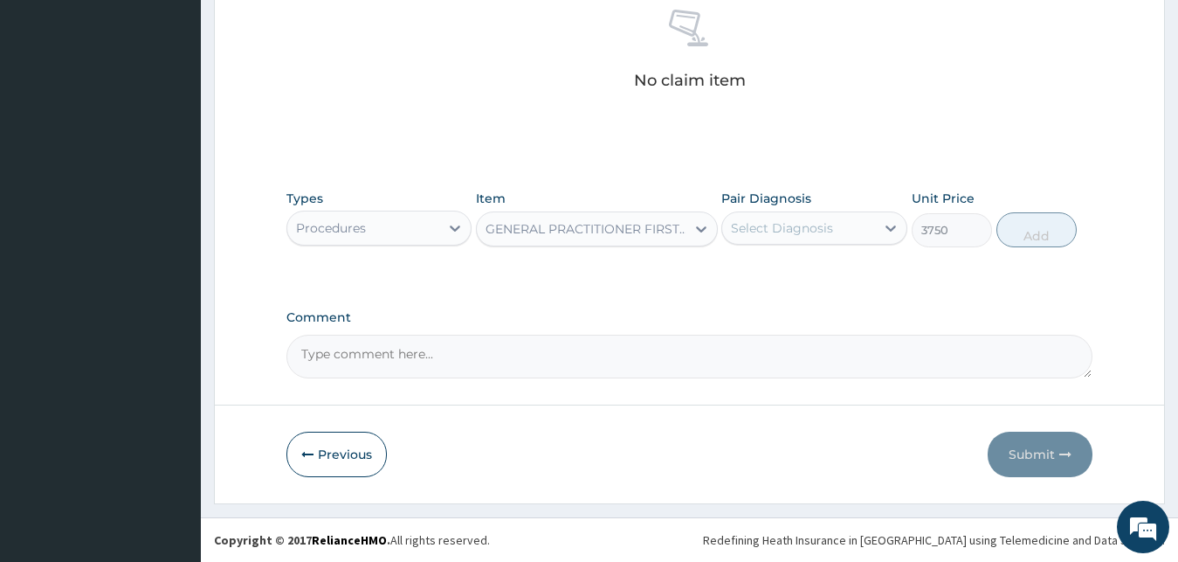
drag, startPoint x: 842, startPoint y: 214, endPoint x: 833, endPoint y: 243, distance: 30.1
click at [840, 222] on div "Select Diagnosis" at bounding box center [798, 228] width 153 height 28
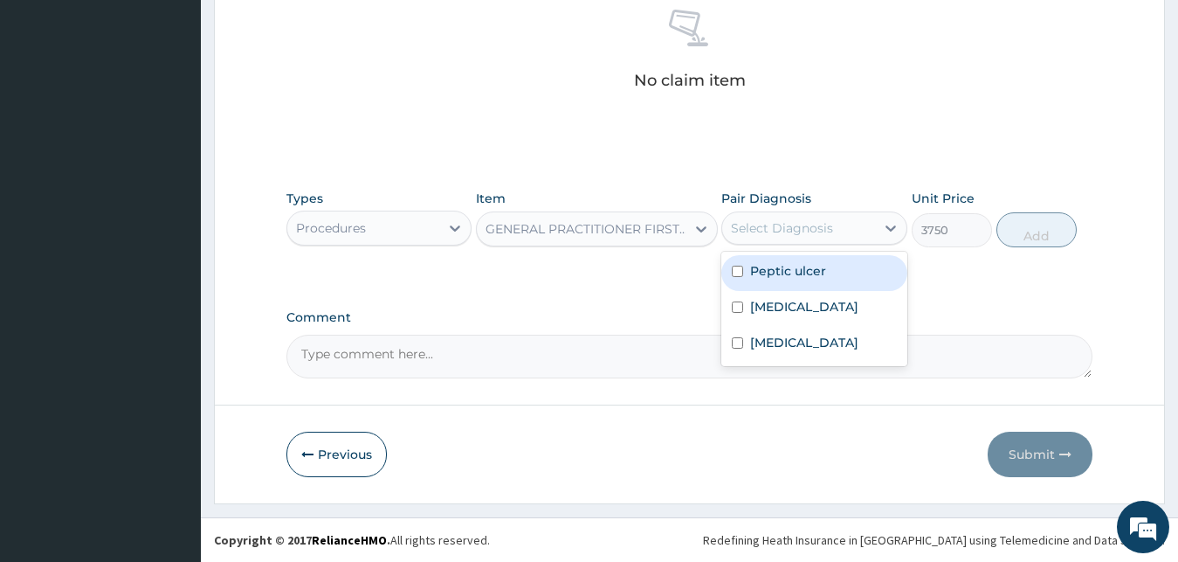
click at [815, 275] on label "Peptic ulcer" at bounding box center [788, 270] width 76 height 17
checkbox input "true"
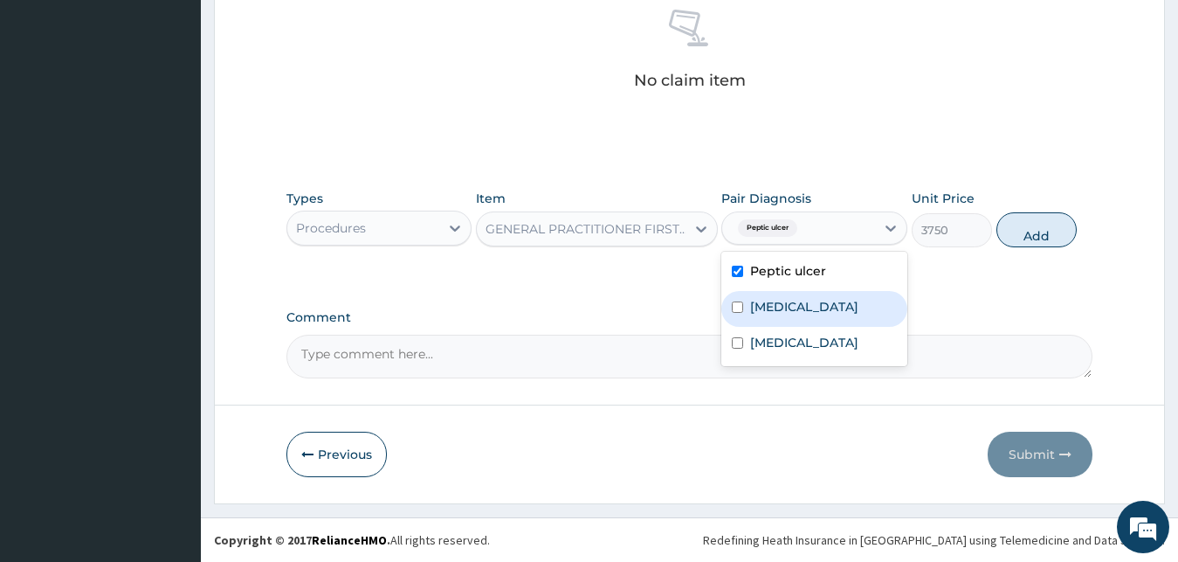
drag, startPoint x: 810, startPoint y: 307, endPoint x: 809, endPoint y: 327, distance: 20.2
click at [810, 312] on div "Malaria" at bounding box center [814, 309] width 186 height 36
checkbox input "true"
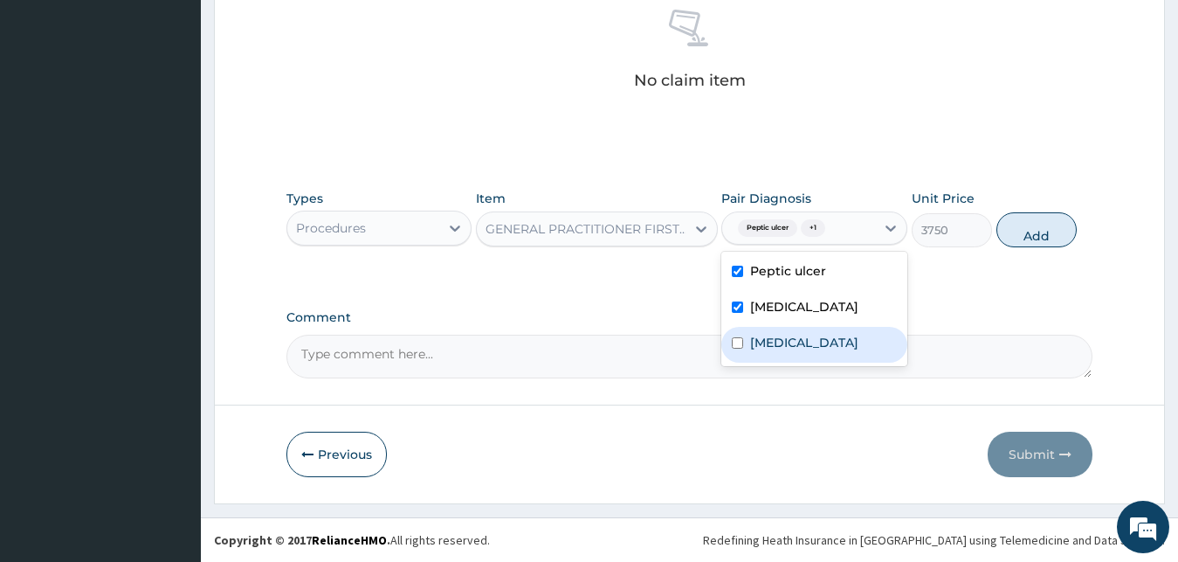
click at [807, 338] on div "Sepsis" at bounding box center [814, 345] width 186 height 36
checkbox input "true"
click at [1053, 237] on button "Add" at bounding box center [1036, 229] width 80 height 35
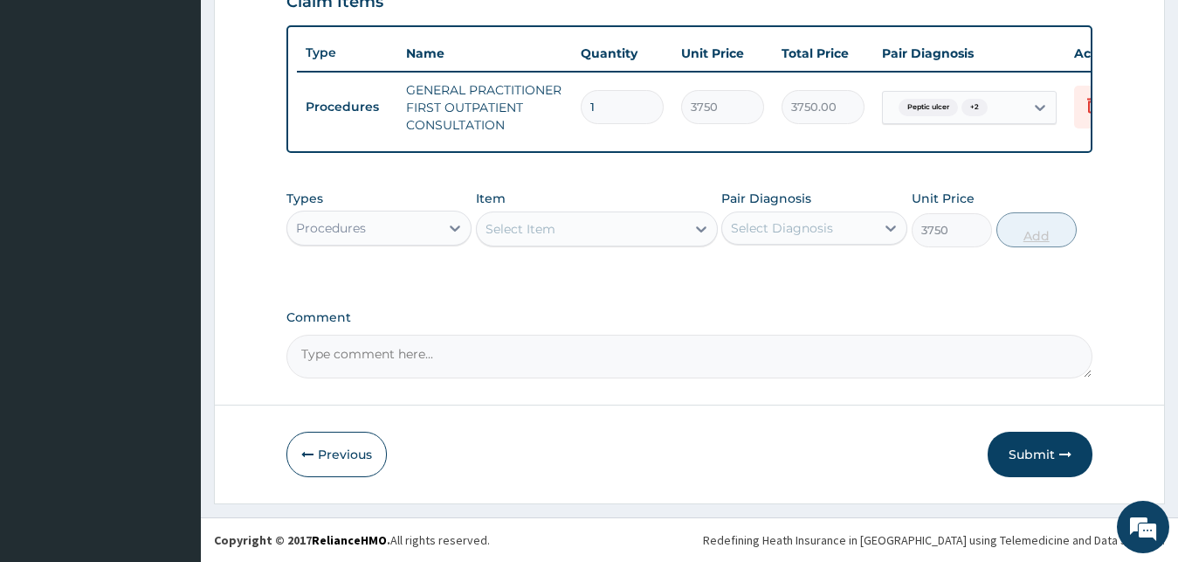
type input "0"
click at [403, 232] on div "Procedures" at bounding box center [363, 228] width 153 height 28
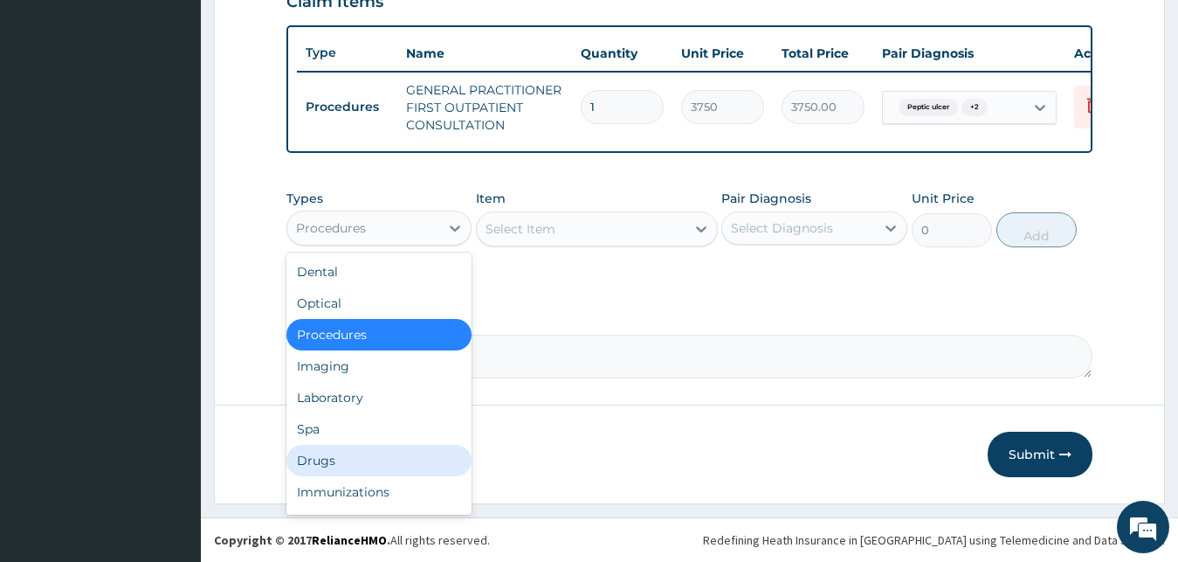
click at [387, 450] on div "Drugs" at bounding box center [379, 460] width 186 height 31
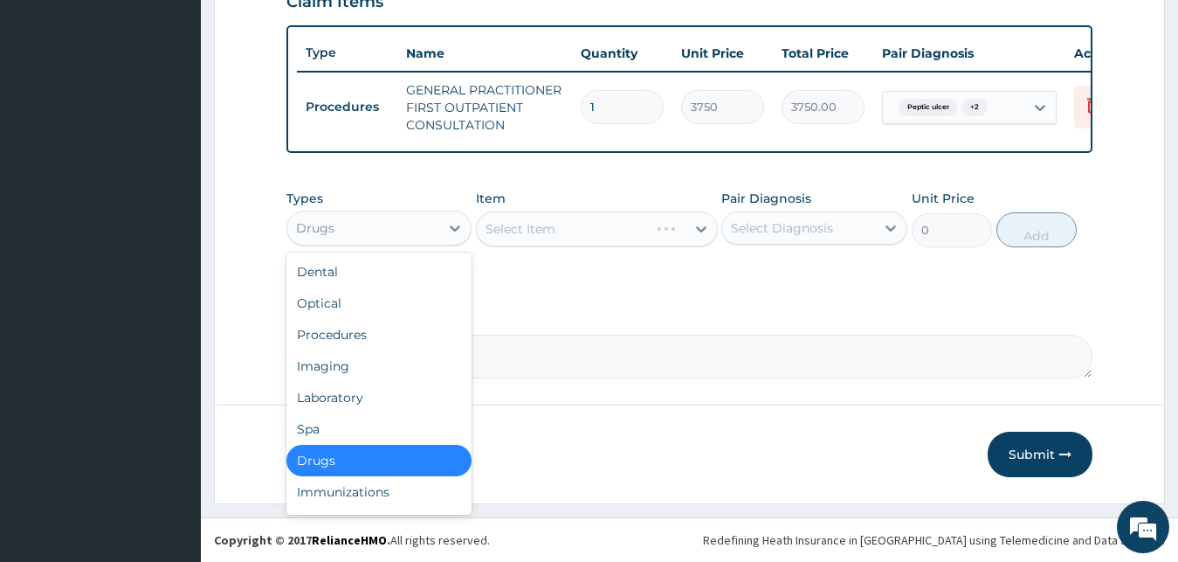
drag, startPoint x: 376, startPoint y: 229, endPoint x: 364, endPoint y: 301, distance: 73.5
click at [376, 231] on div "Drugs" at bounding box center [363, 228] width 153 height 28
click at [360, 396] on div "Laboratory" at bounding box center [379, 397] width 186 height 31
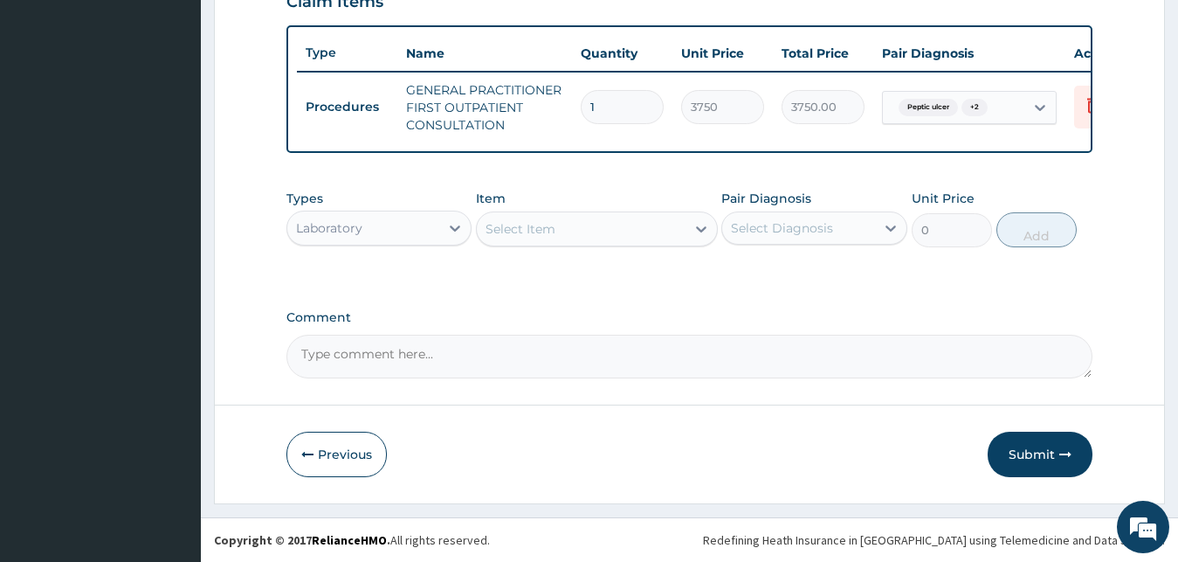
click at [567, 221] on div "Select Item" at bounding box center [581, 229] width 209 height 28
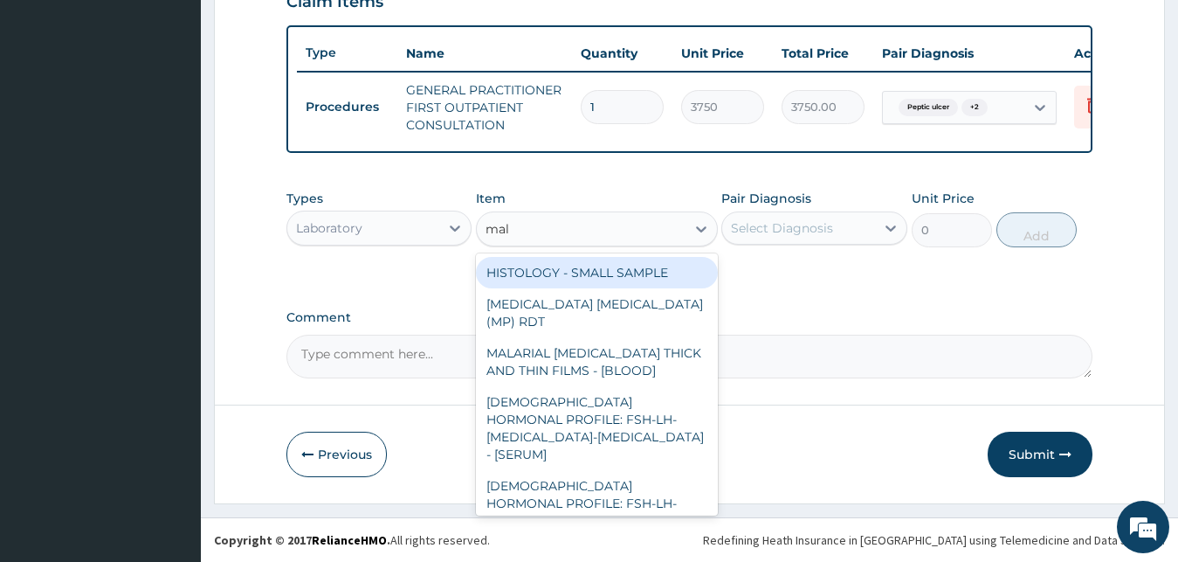
type input "mala"
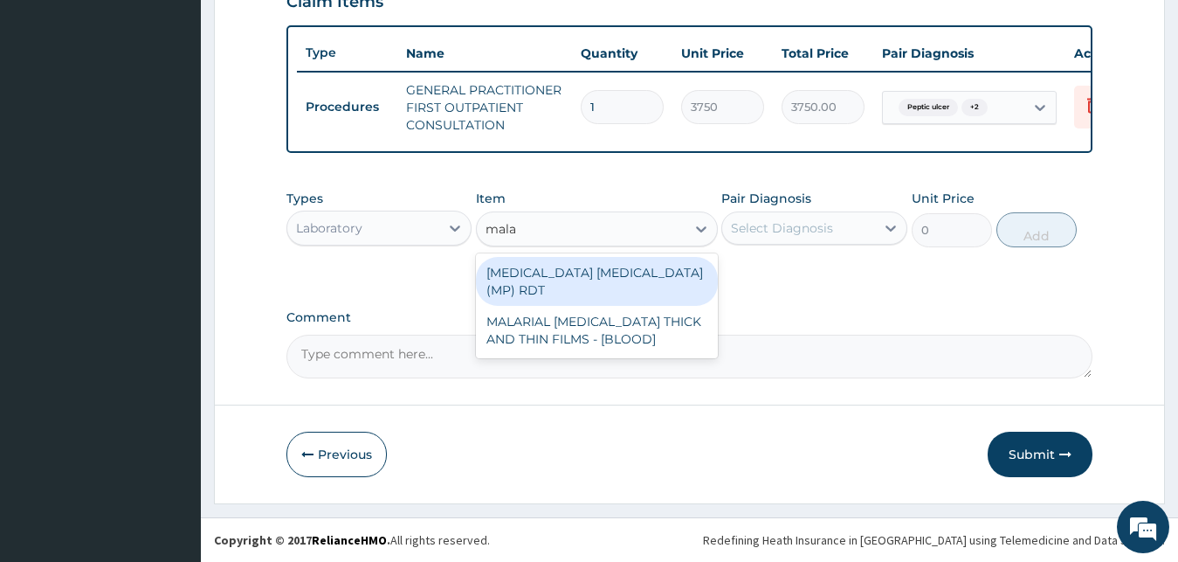
click at [558, 270] on div "MALARIA PARASITE (MP) RDT" at bounding box center [597, 281] width 242 height 49
type input "2000"
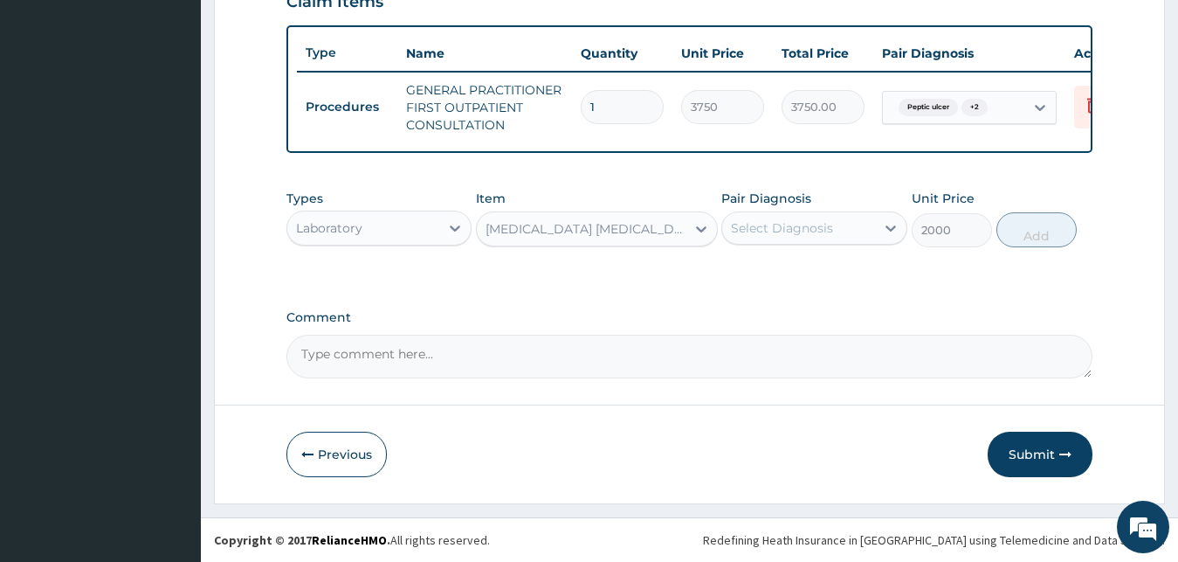
click at [841, 223] on div "Select Diagnosis" at bounding box center [798, 228] width 153 height 28
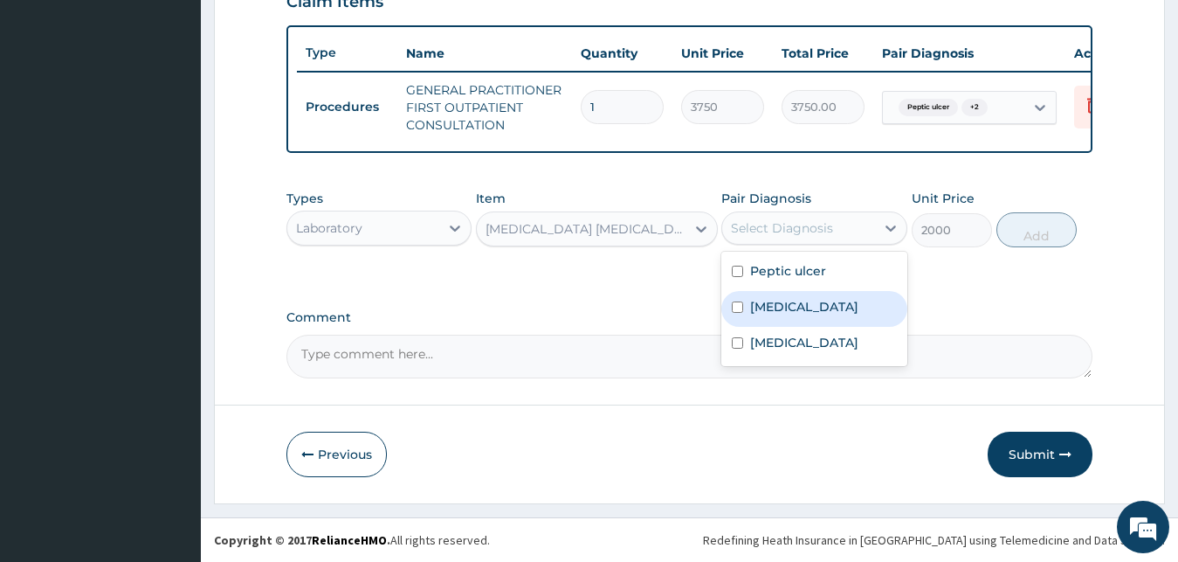
click at [831, 315] on div "Malaria" at bounding box center [814, 309] width 186 height 36
checkbox input "true"
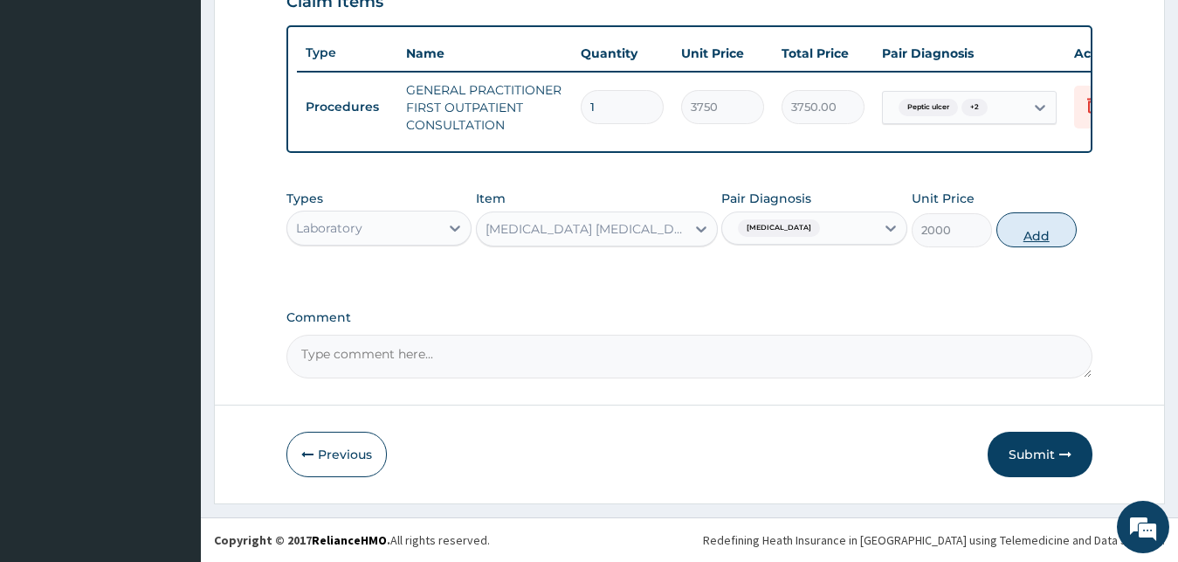
click at [1041, 233] on button "Add" at bounding box center [1036, 229] width 80 height 35
type input "0"
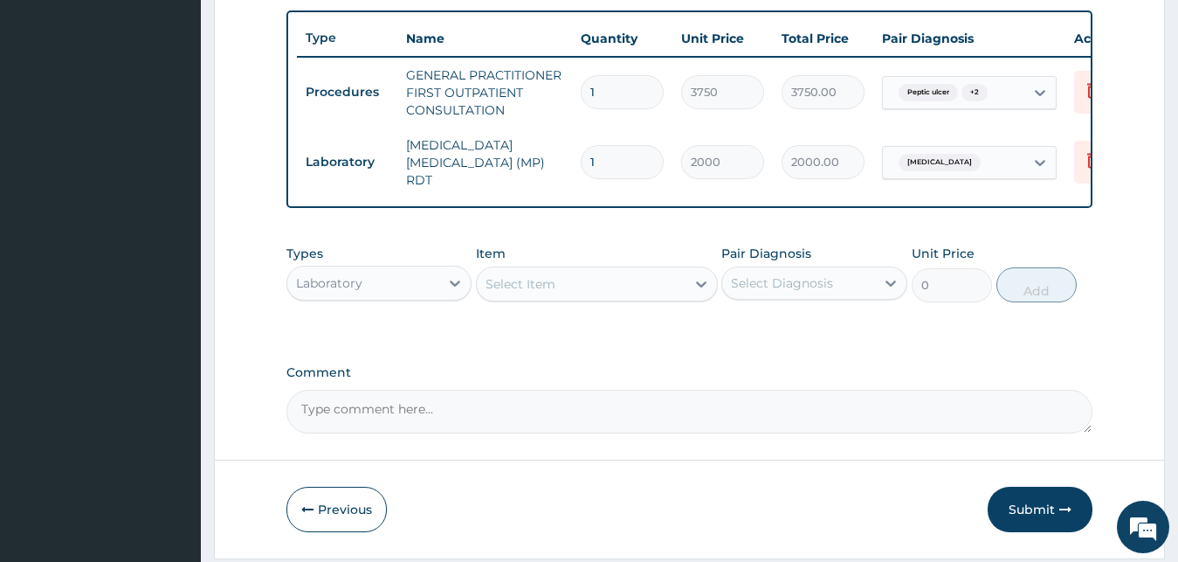
click at [602, 291] on div "Select Item" at bounding box center [581, 284] width 209 height 28
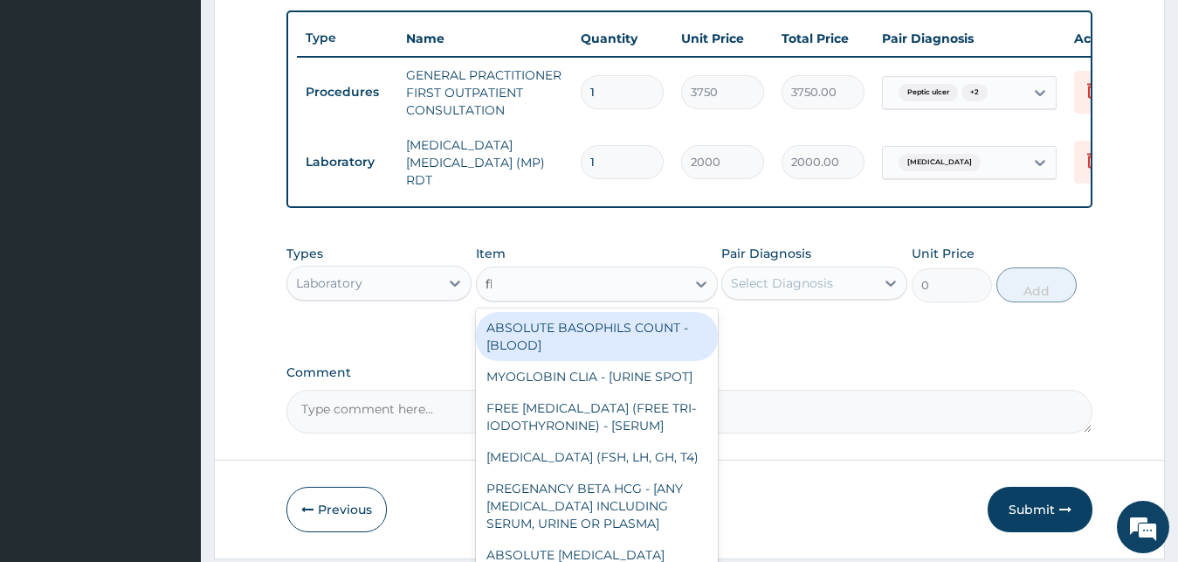
type input "fbc"
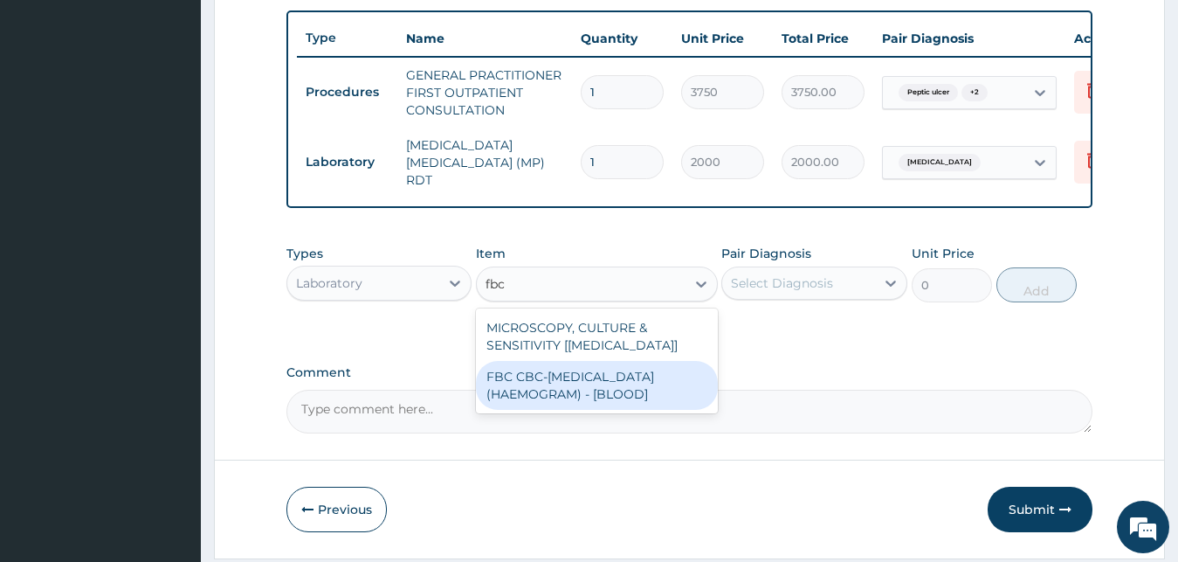
click at [617, 395] on div "FBC CBC-COMPLETE BLOOD COUNT (HAEMOGRAM) - [BLOOD]" at bounding box center [597, 385] width 242 height 49
type input "5000"
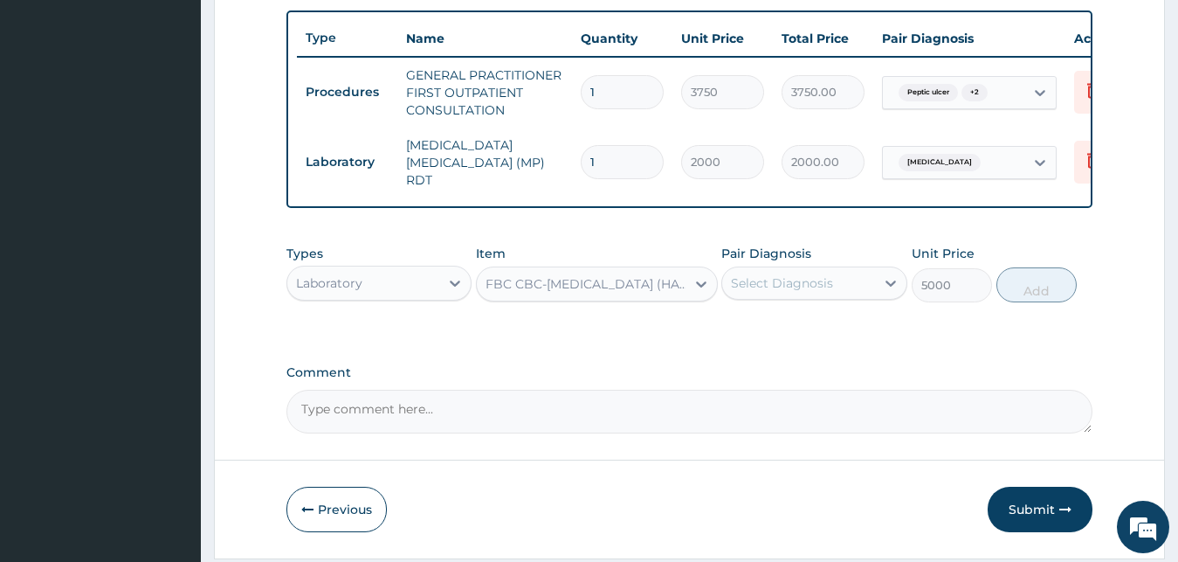
click at [806, 285] on div "Select Diagnosis" at bounding box center [782, 282] width 102 height 17
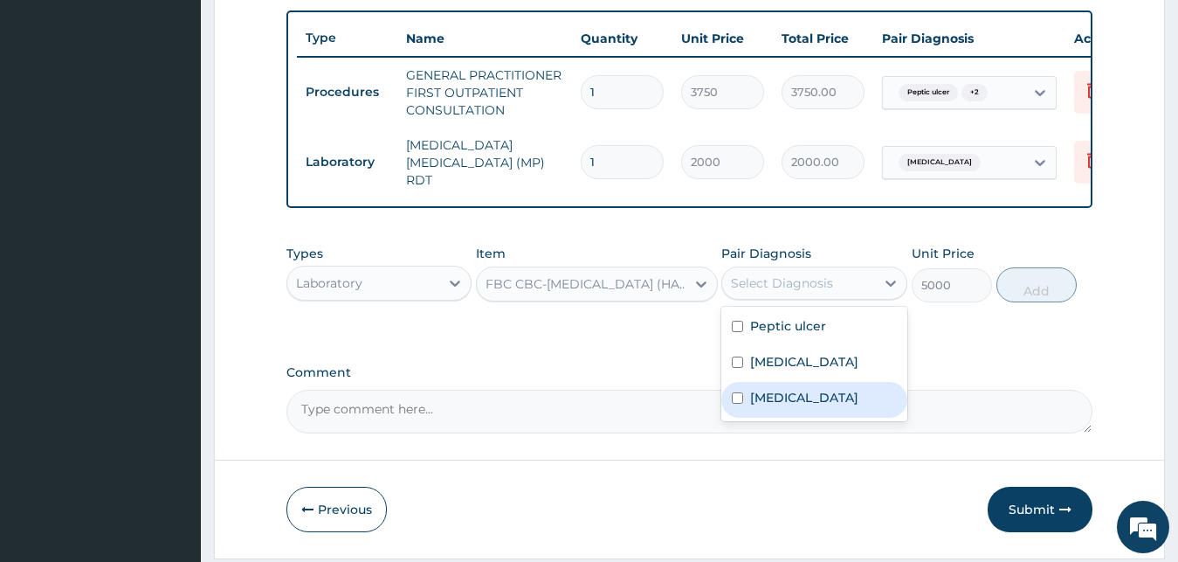
drag, startPoint x: 779, startPoint y: 399, endPoint x: 794, endPoint y: 389, distance: 18.2
click at [780, 399] on label "Sepsis" at bounding box center [804, 397] width 108 height 17
checkbox input "true"
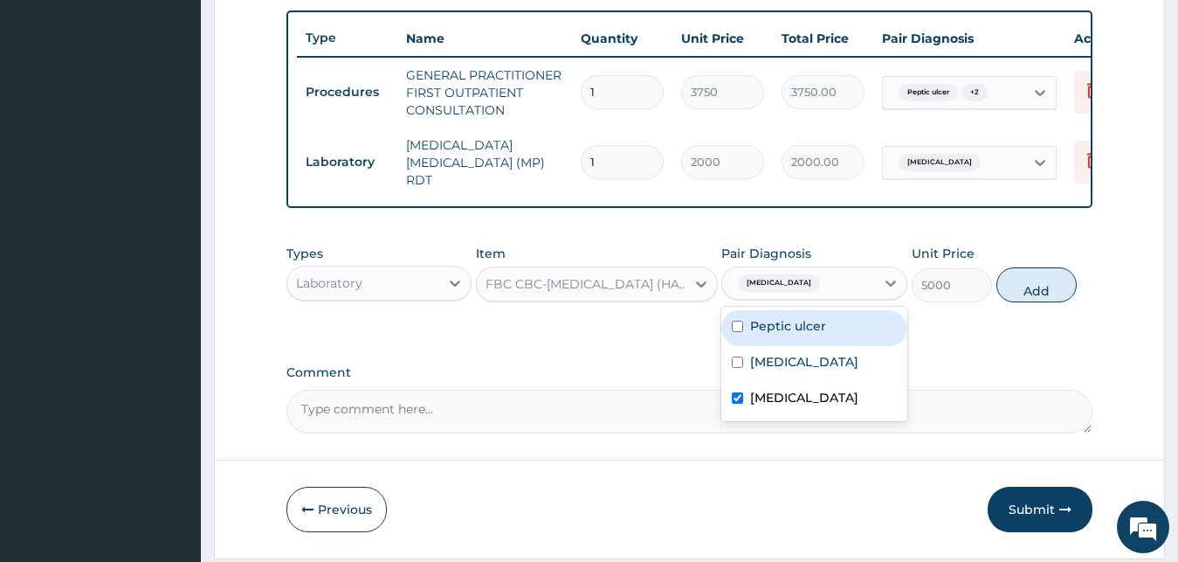
drag, startPoint x: 1038, startPoint y: 297, endPoint x: 1010, endPoint y: 302, distance: 28.4
click at [1039, 297] on button "Add" at bounding box center [1036, 284] width 80 height 35
type input "0"
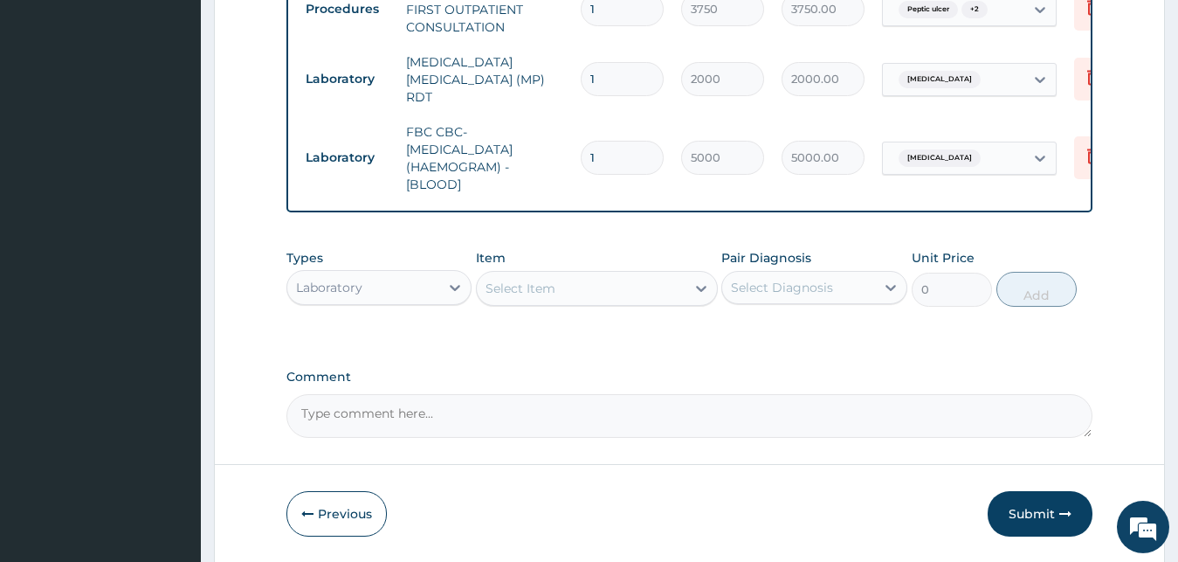
scroll to position [787, 0]
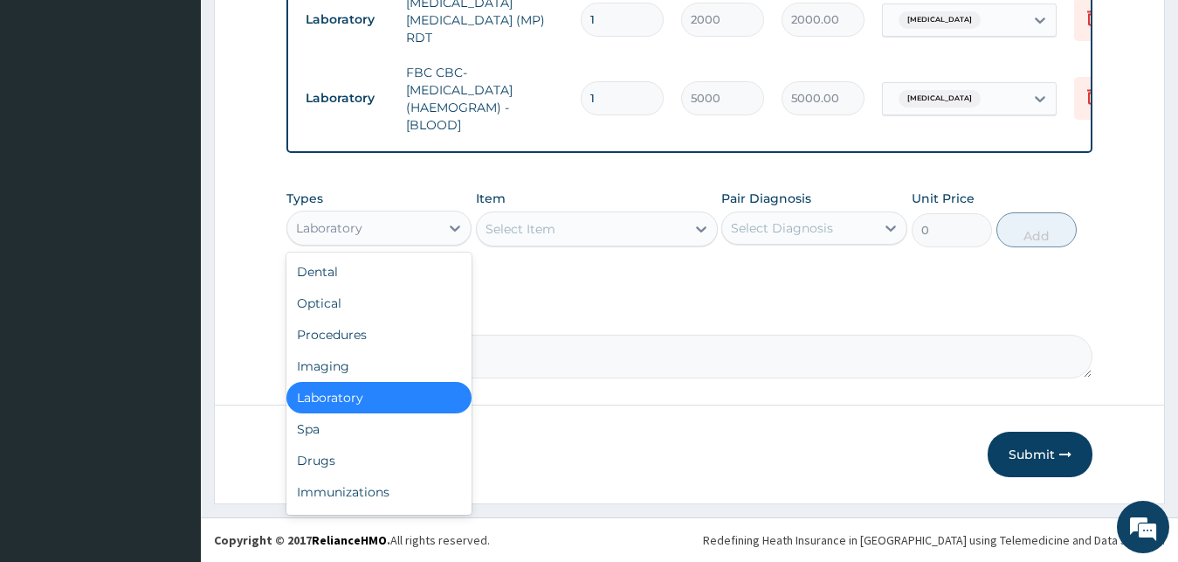
click at [318, 231] on div "Laboratory" at bounding box center [329, 227] width 66 height 17
click at [333, 452] on div "Drugs" at bounding box center [379, 460] width 186 height 31
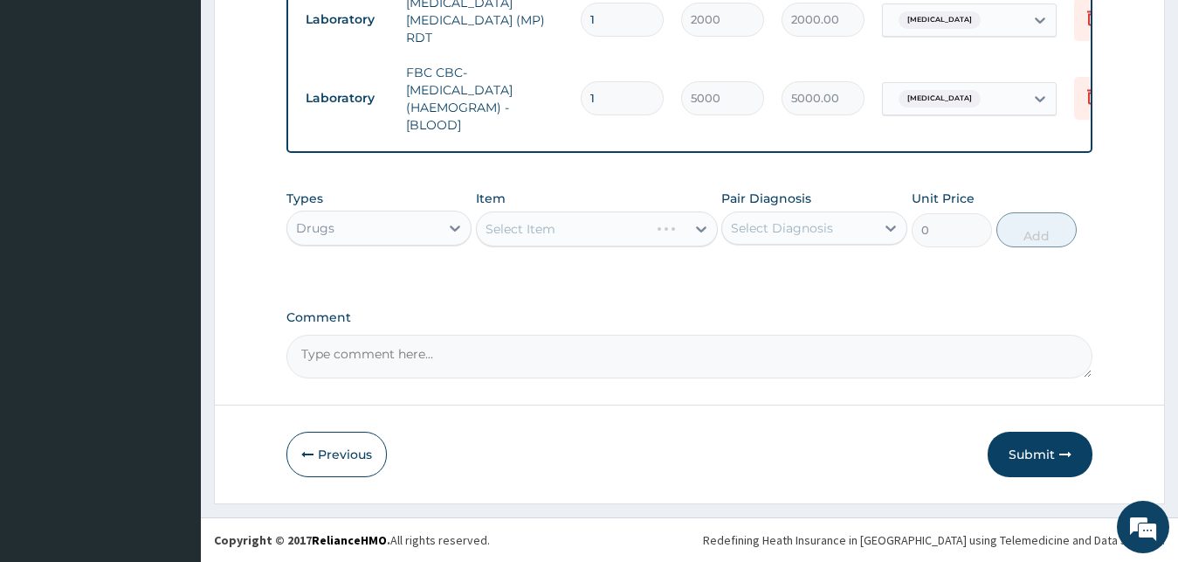
click at [536, 243] on div "Select Item" at bounding box center [597, 228] width 242 height 35
click at [541, 229] on div "Select Item" at bounding box center [521, 228] width 70 height 17
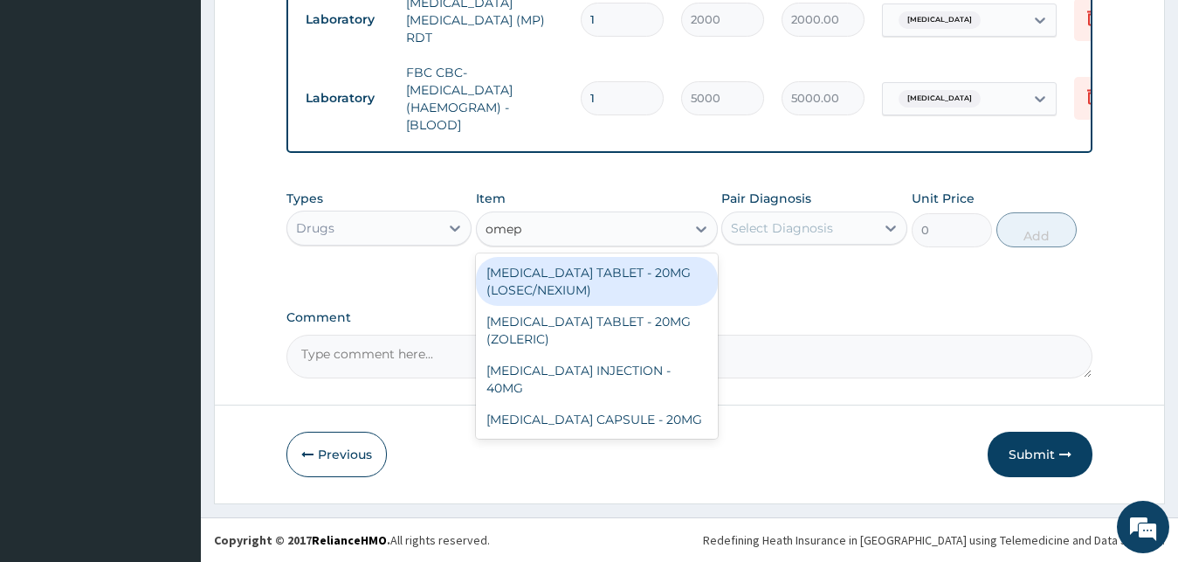
type input "omepr"
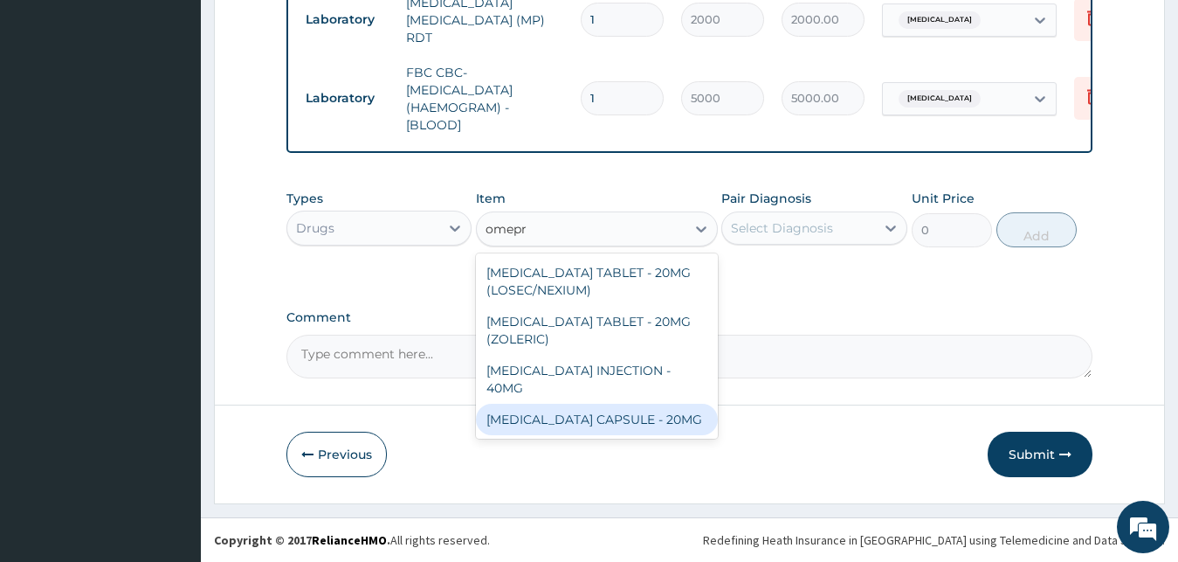
click at [632, 409] on div "OMEPRAZOLE CAPSULE - 20MG" at bounding box center [597, 418] width 242 height 31
type input "140"
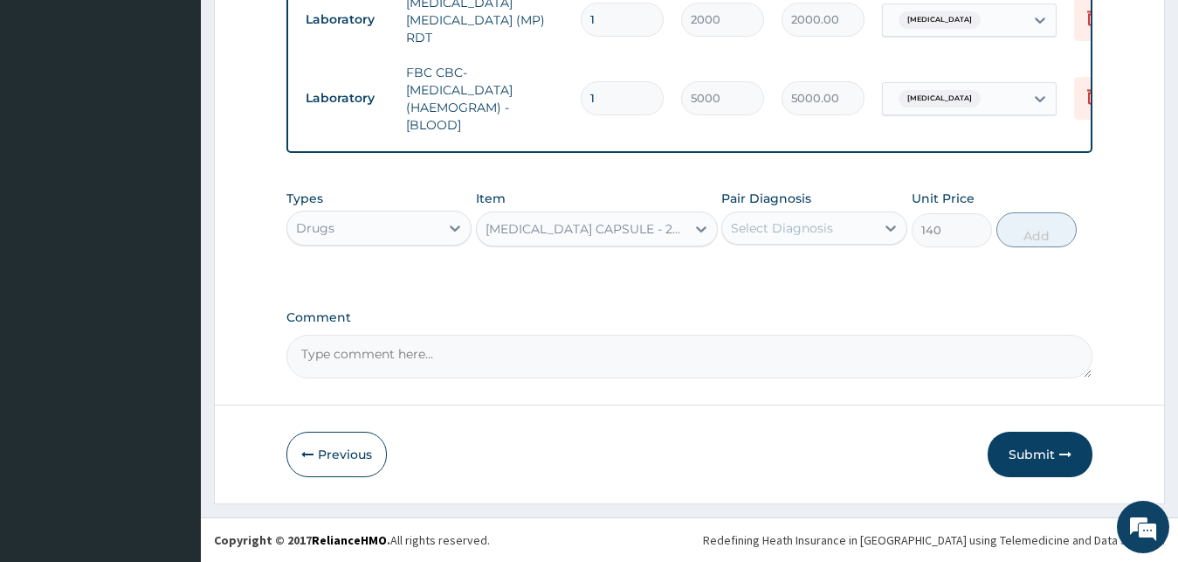
click at [831, 226] on div "Select Diagnosis" at bounding box center [782, 227] width 102 height 17
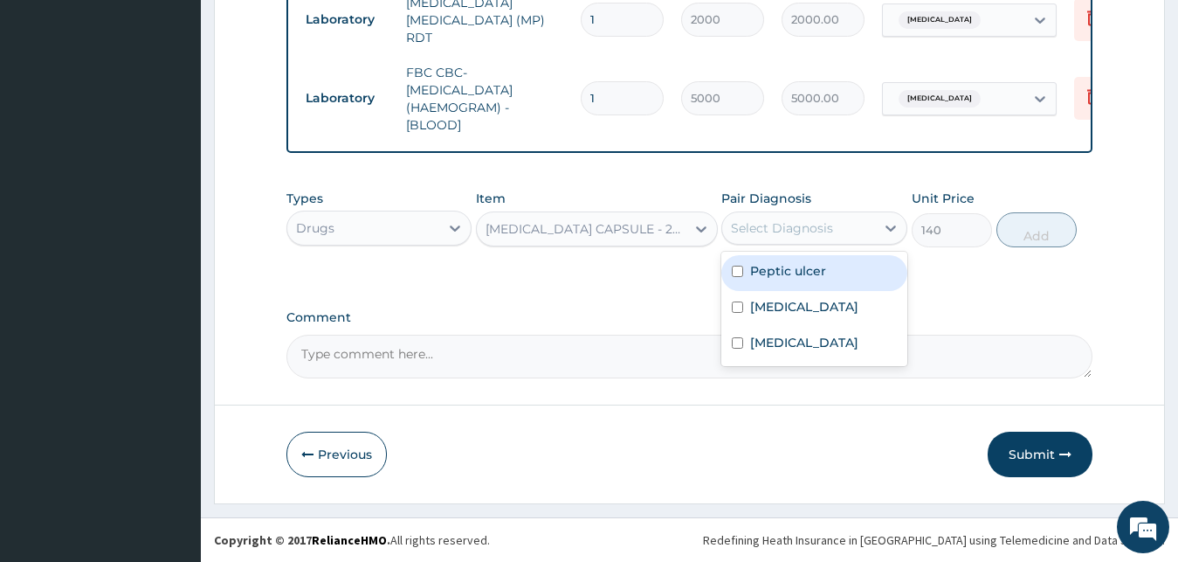
drag, startPoint x: 821, startPoint y: 279, endPoint x: 844, endPoint y: 271, distance: 24.0
click at [823, 279] on label "Peptic ulcer" at bounding box center [788, 270] width 76 height 17
checkbox input "true"
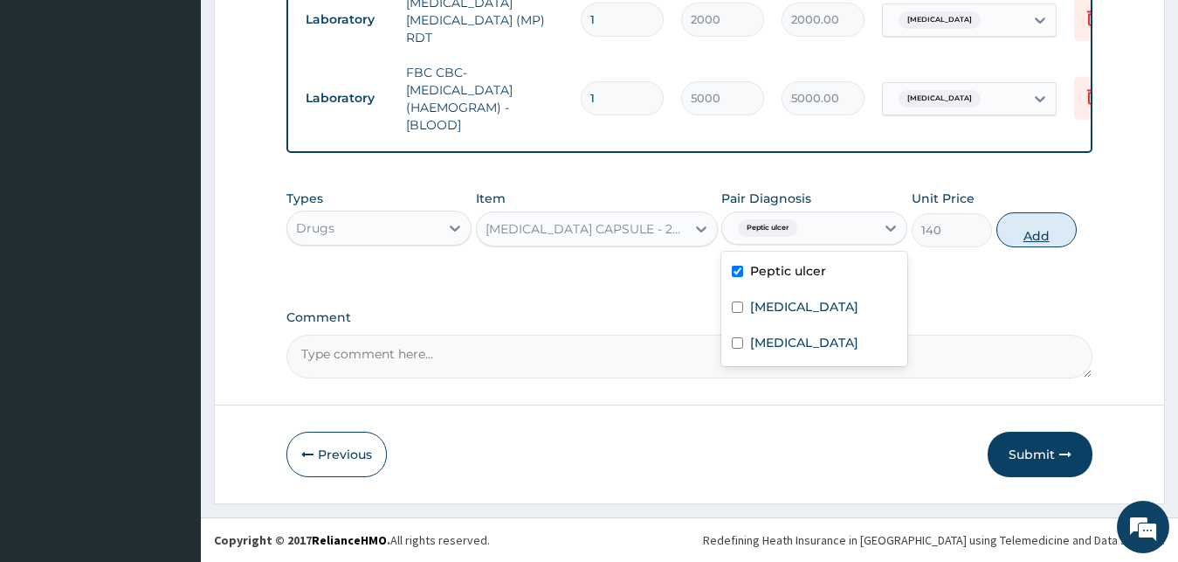
click at [1038, 233] on button "Add" at bounding box center [1036, 229] width 80 height 35
type input "0"
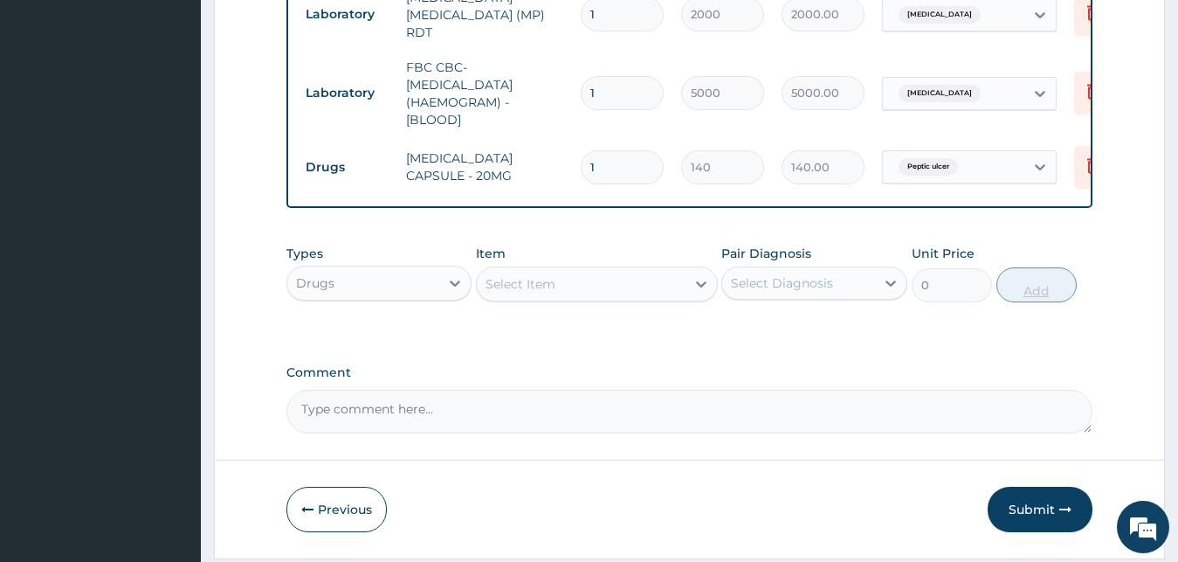
type input "14"
type input "1960.00"
type input "14"
click at [528, 298] on div "Select Item" at bounding box center [581, 284] width 209 height 28
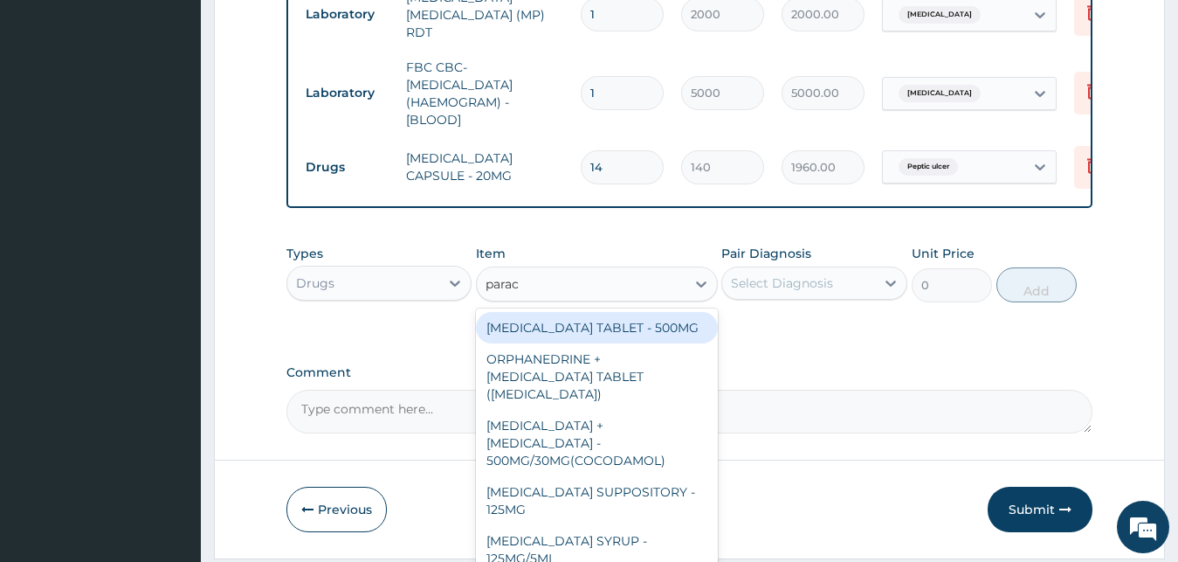
type input "parace"
click at [548, 336] on div "PARACETAMOL TABLET - 500MG" at bounding box center [597, 327] width 242 height 31
type input "33.599999999999994"
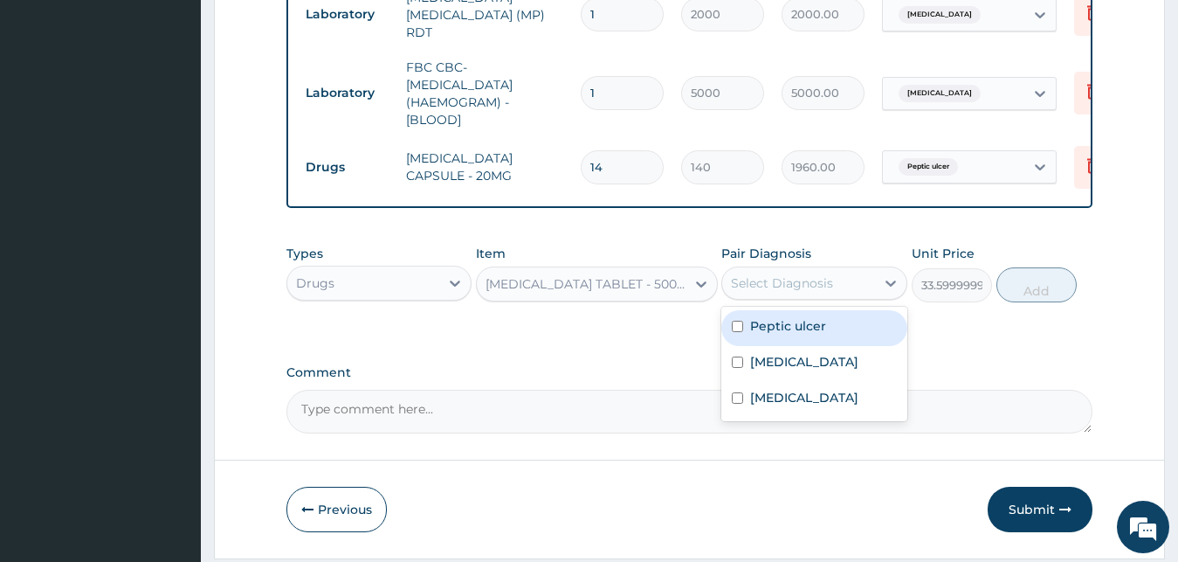
click at [802, 291] on div "Select Diagnosis" at bounding box center [782, 282] width 102 height 17
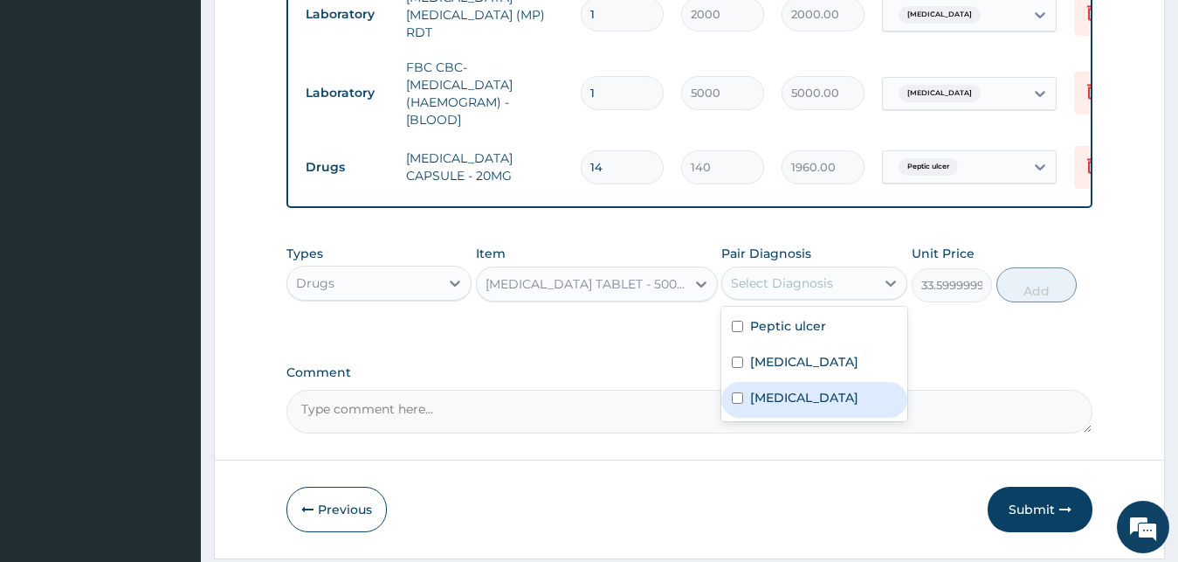
drag, startPoint x: 816, startPoint y: 396, endPoint x: 817, endPoint y: 388, distance: 8.9
click at [817, 396] on div "Sepsis" at bounding box center [814, 400] width 186 height 36
checkbox input "true"
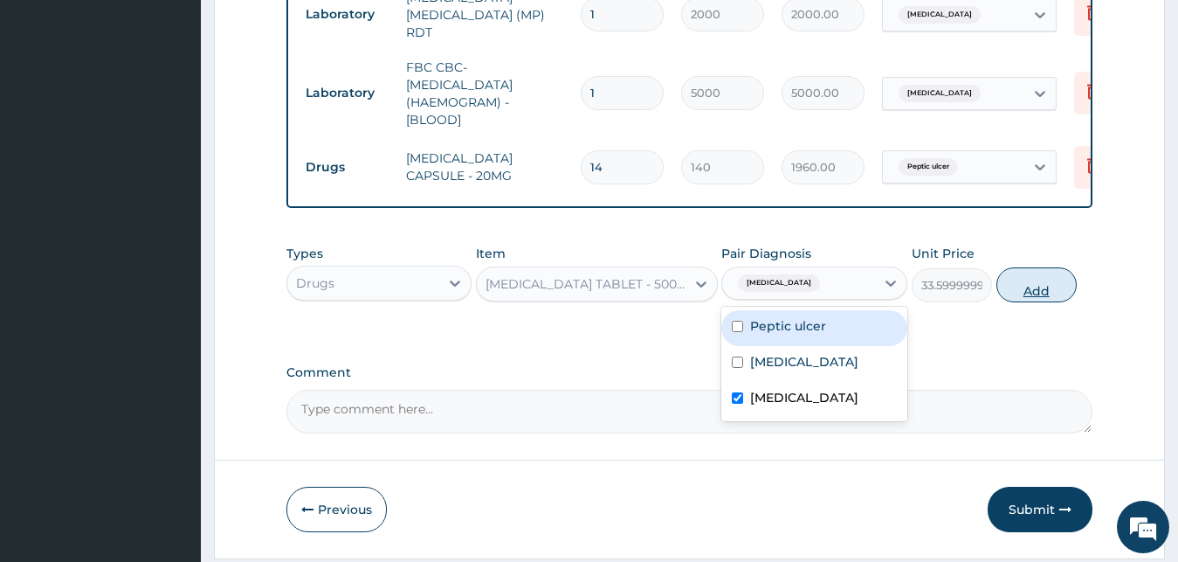
click at [1036, 300] on button "Add" at bounding box center [1036, 284] width 80 height 35
type input "0"
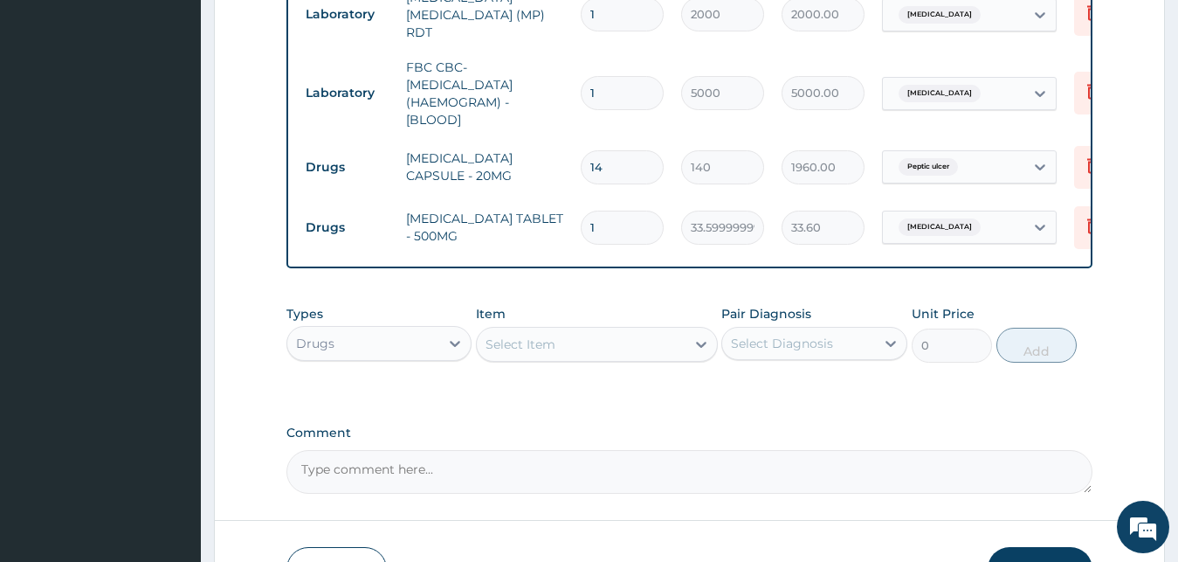
type input "18"
type input "604.80"
type input "18"
click at [601, 347] on div "Select Item" at bounding box center [581, 344] width 209 height 28
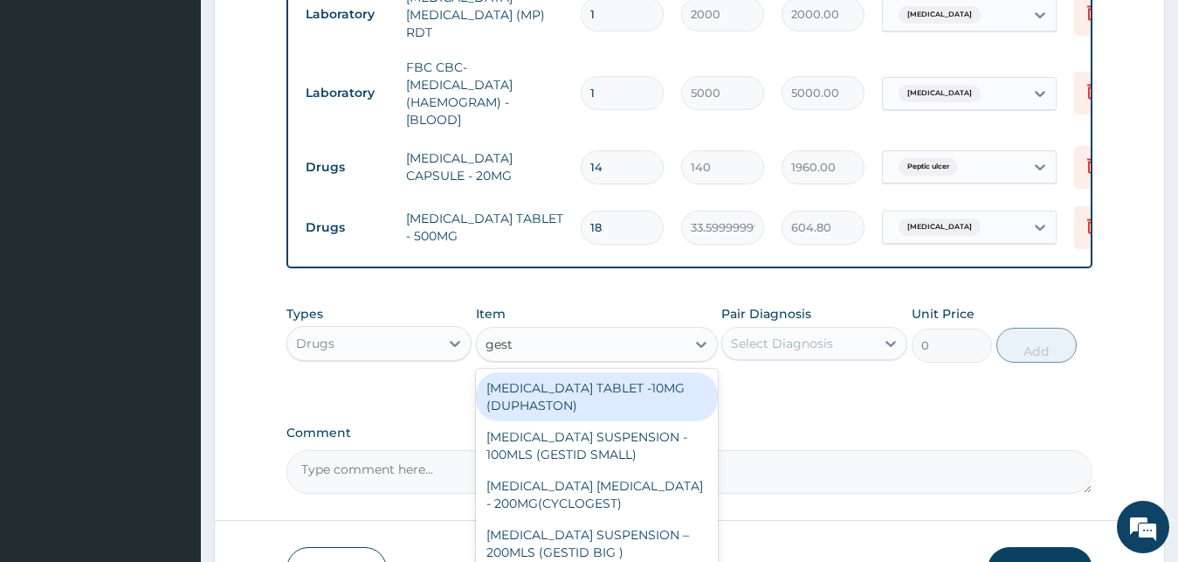
type input "gesti"
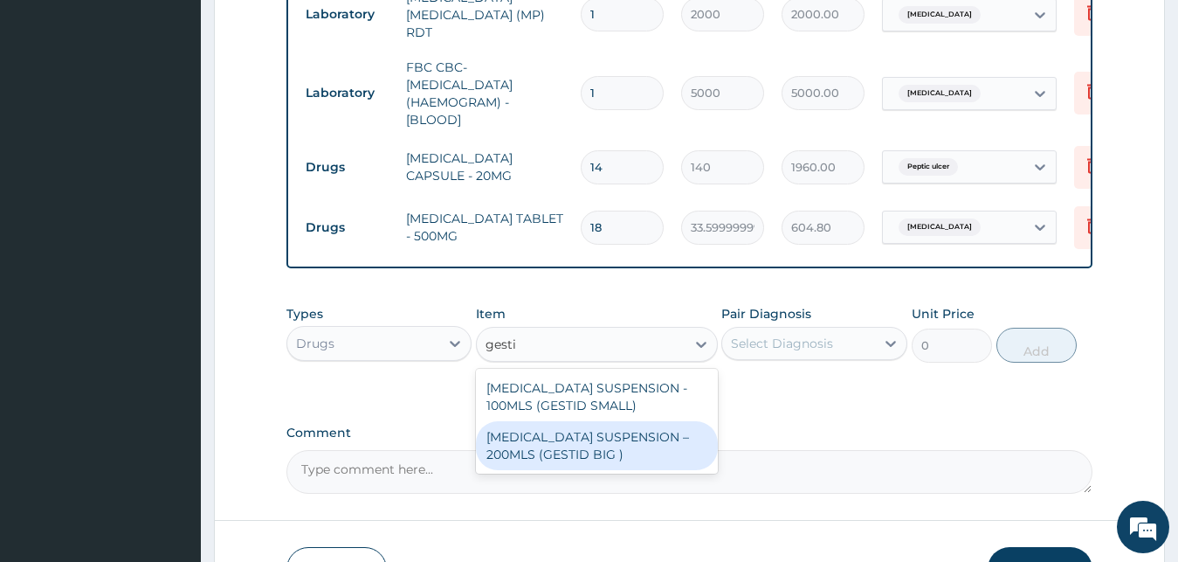
click at [672, 473] on div "ANTACID SUSPENSION - 100MLS (GESTID SMALL) ANTACID SUSPENSION – 200MLS (GESTID …" at bounding box center [597, 421] width 242 height 105
click at [667, 447] on div "ANTACID SUSPENSION – 200MLS (GESTID BIG )" at bounding box center [597, 445] width 242 height 49
type input "1680"
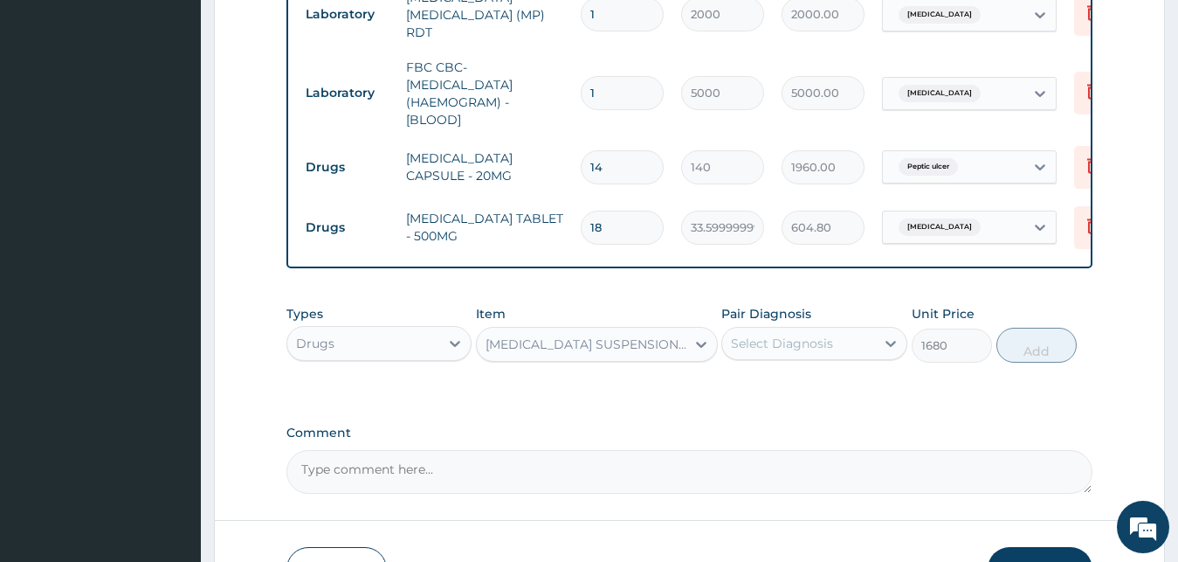
click at [842, 330] on div "Pair Diagnosis Select Diagnosis" at bounding box center [814, 334] width 186 height 58
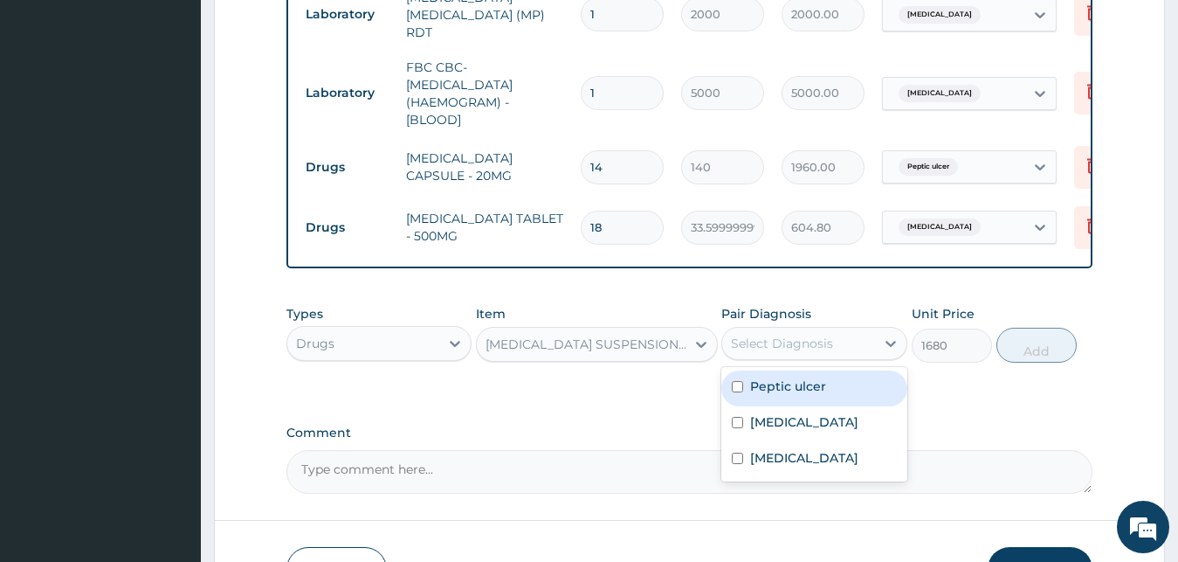
click at [844, 337] on div "Select Diagnosis" at bounding box center [798, 343] width 153 height 28
click at [836, 401] on div "Peptic ulcer" at bounding box center [814, 388] width 186 height 36
checkbox input "true"
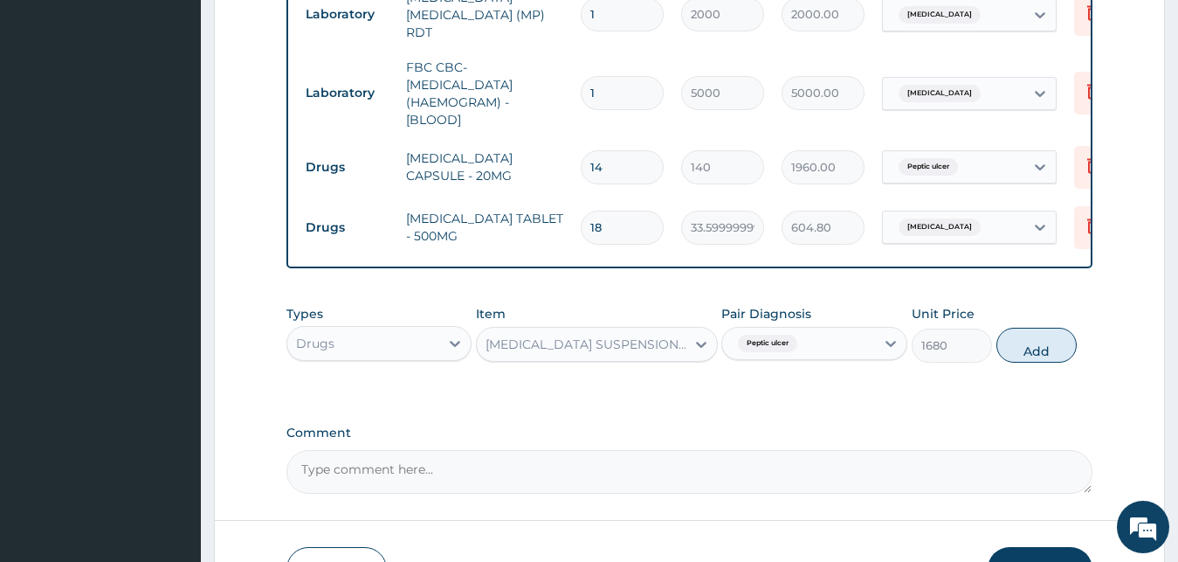
click at [1030, 362] on button "Add" at bounding box center [1036, 344] width 80 height 35
type input "0"
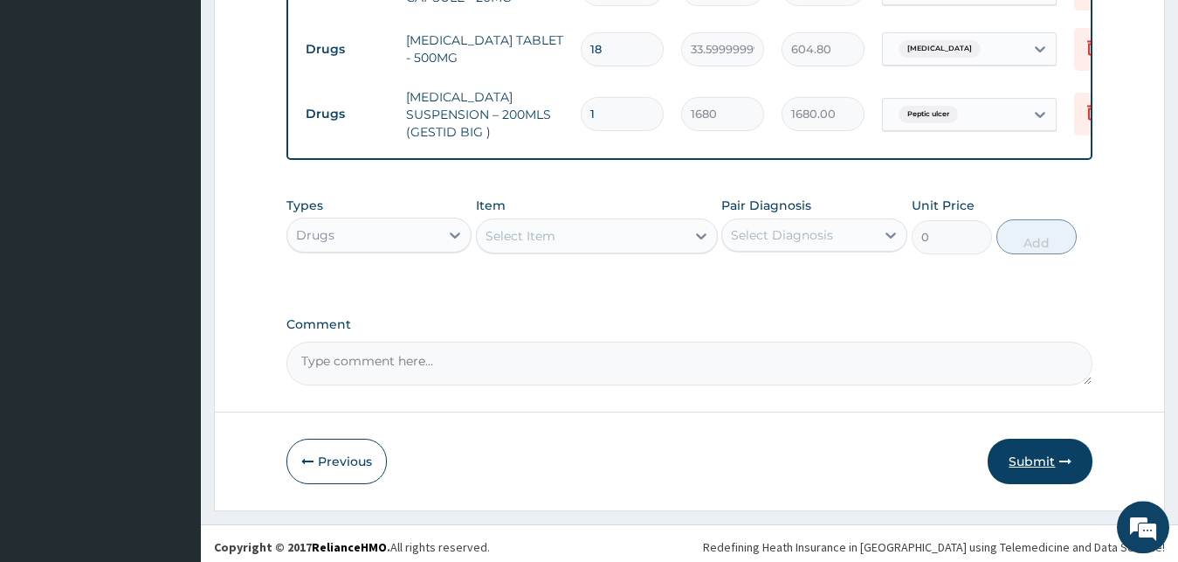
scroll to position [968, 0]
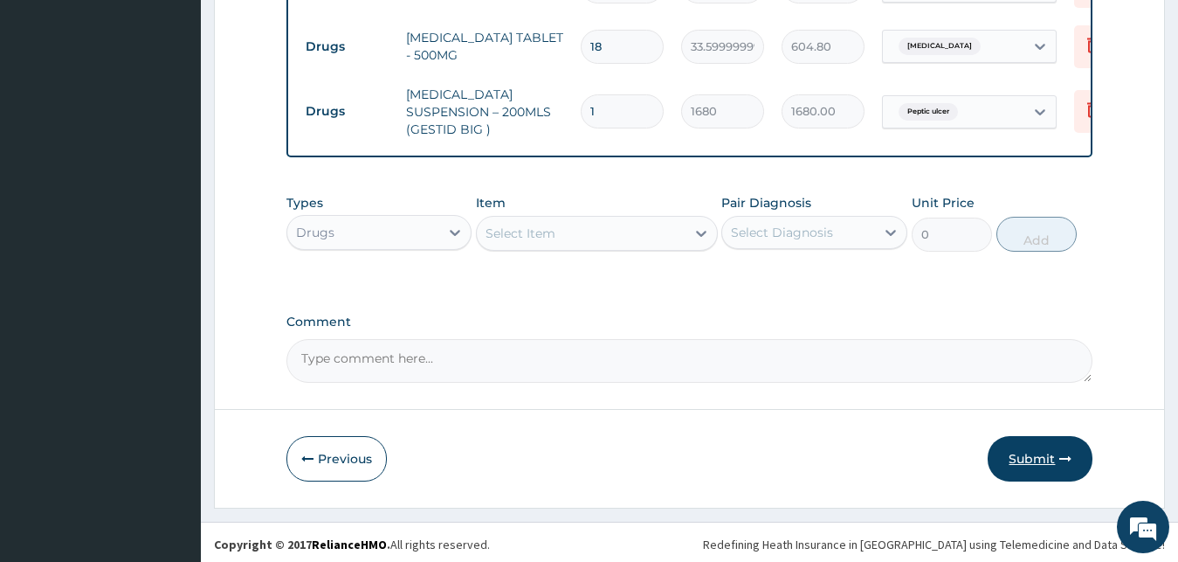
click at [1048, 453] on button "Submit" at bounding box center [1040, 458] width 105 height 45
